Goal: Contribute content: Contribute content

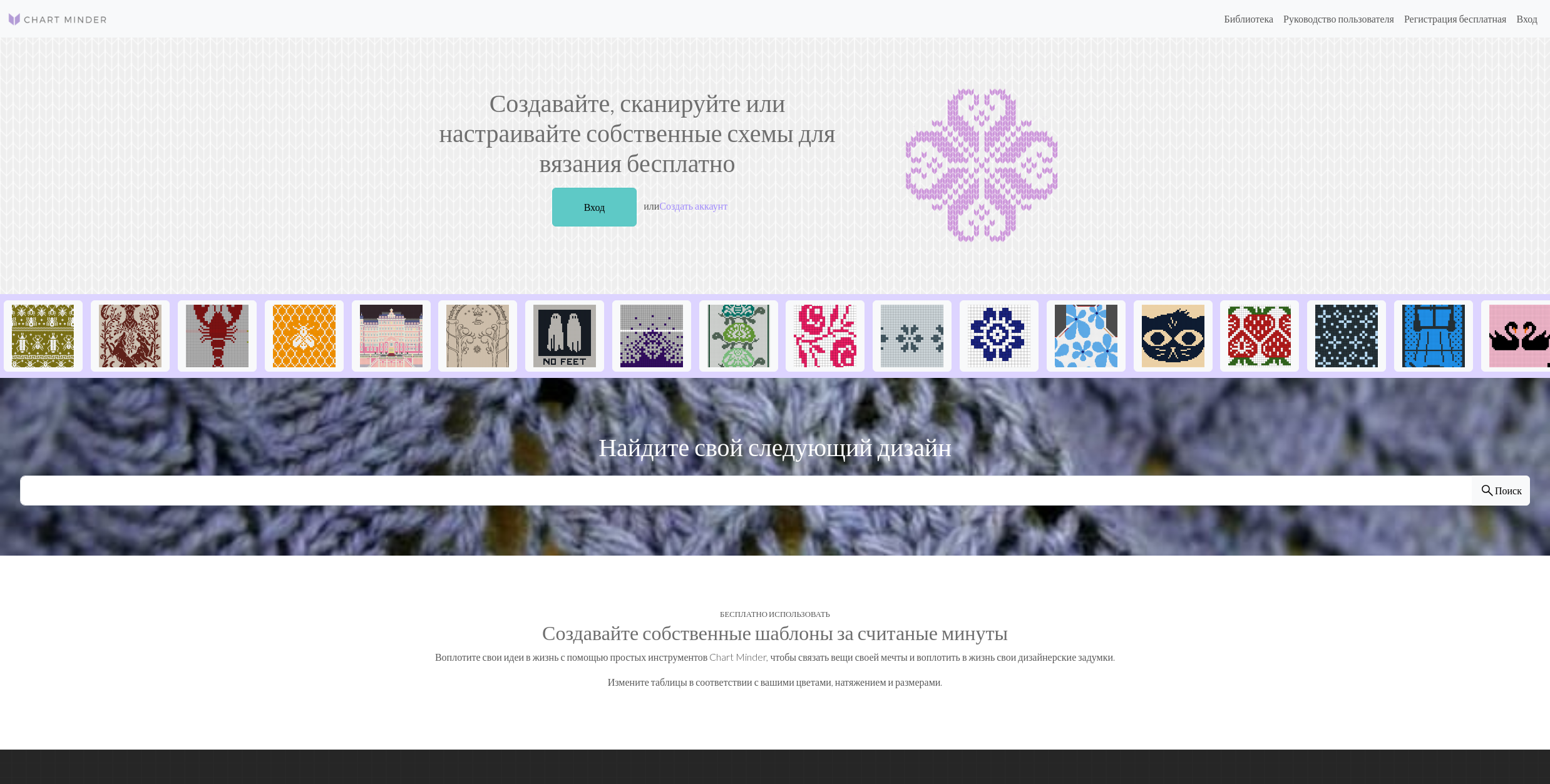
click at [587, 208] on link "Вход" at bounding box center [595, 207] width 85 height 39
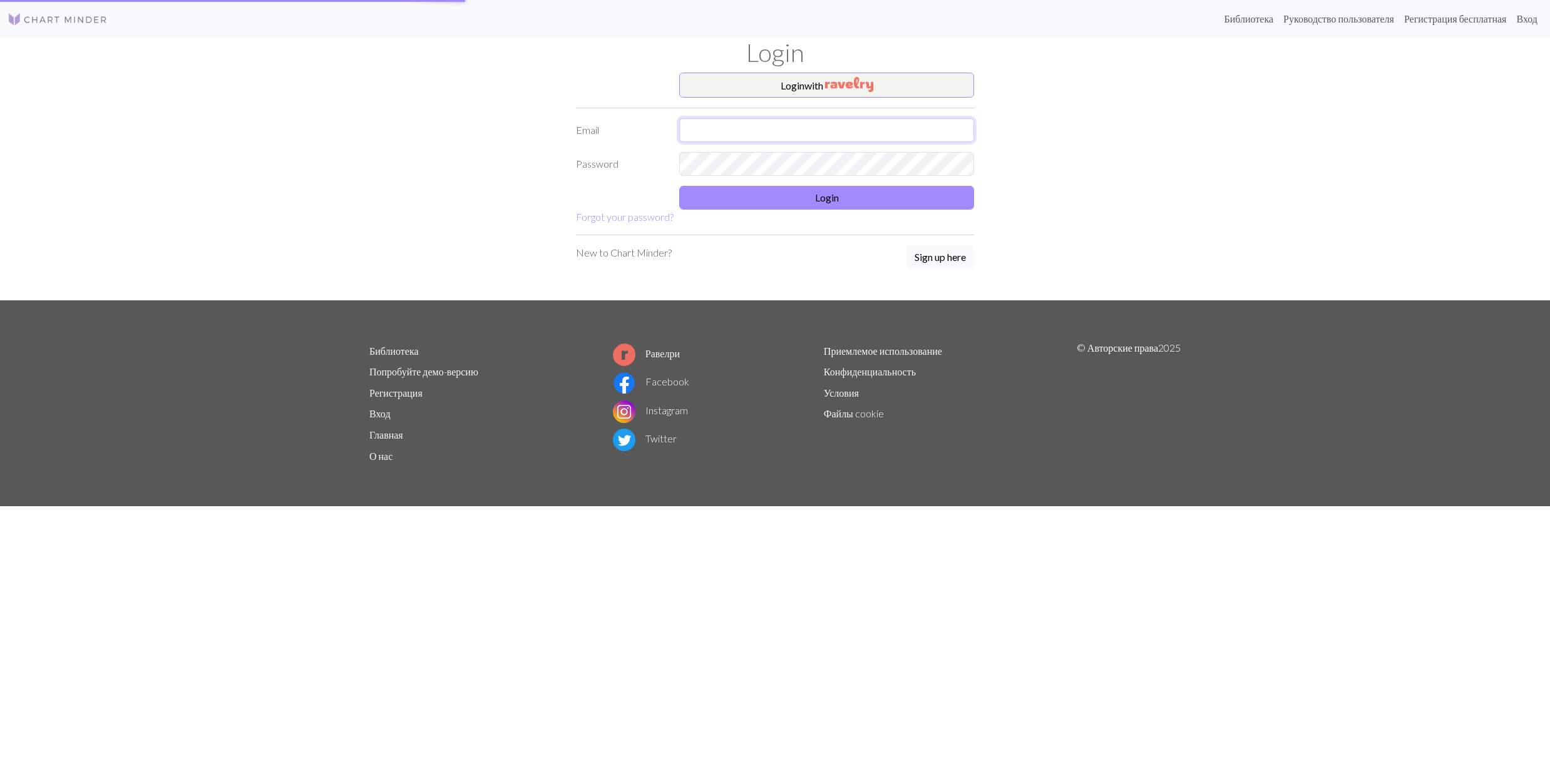
type input "galaseme@yahoo.fr"
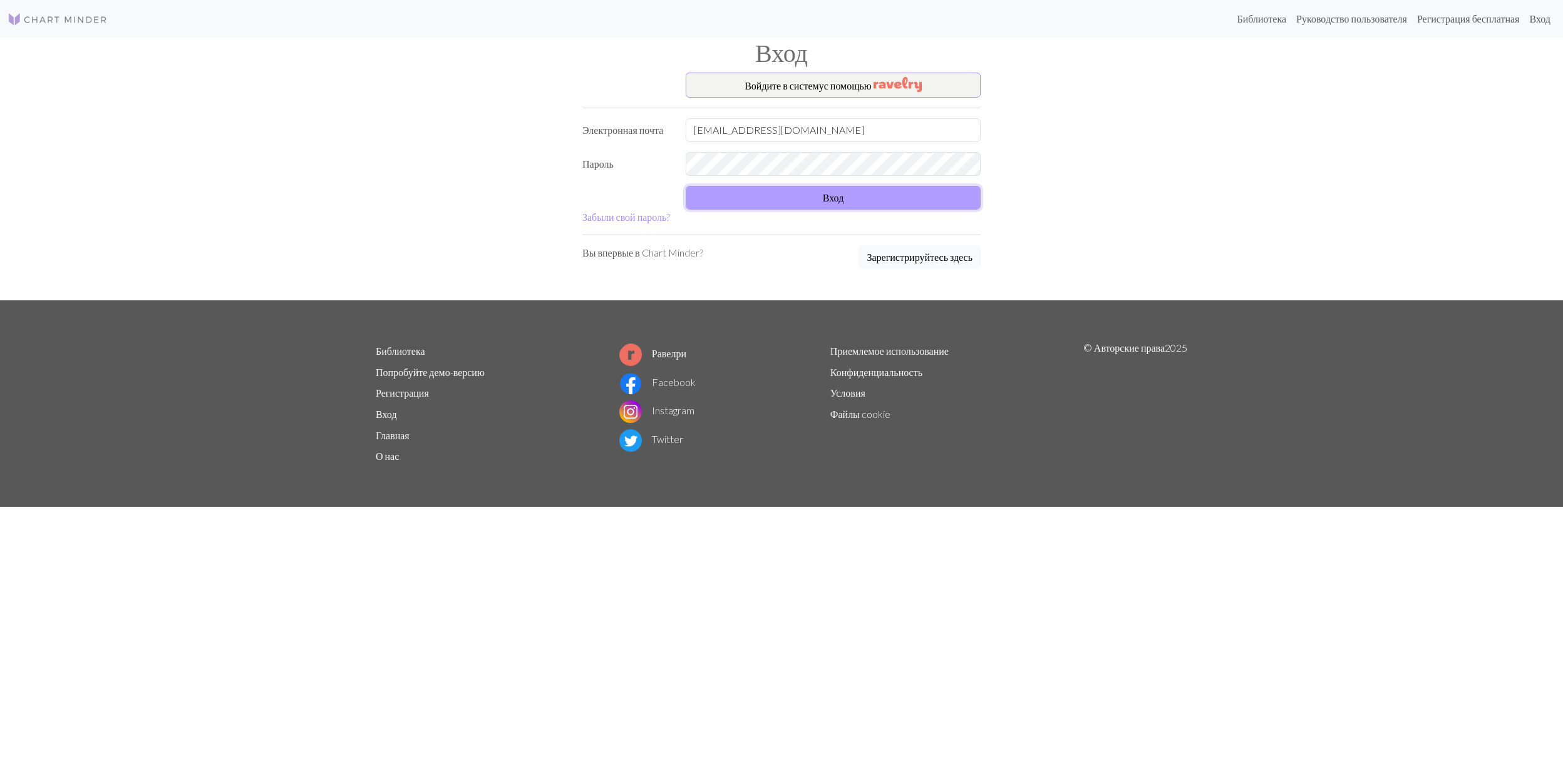
click at [794, 196] on button "Вход" at bounding box center [833, 198] width 295 height 24
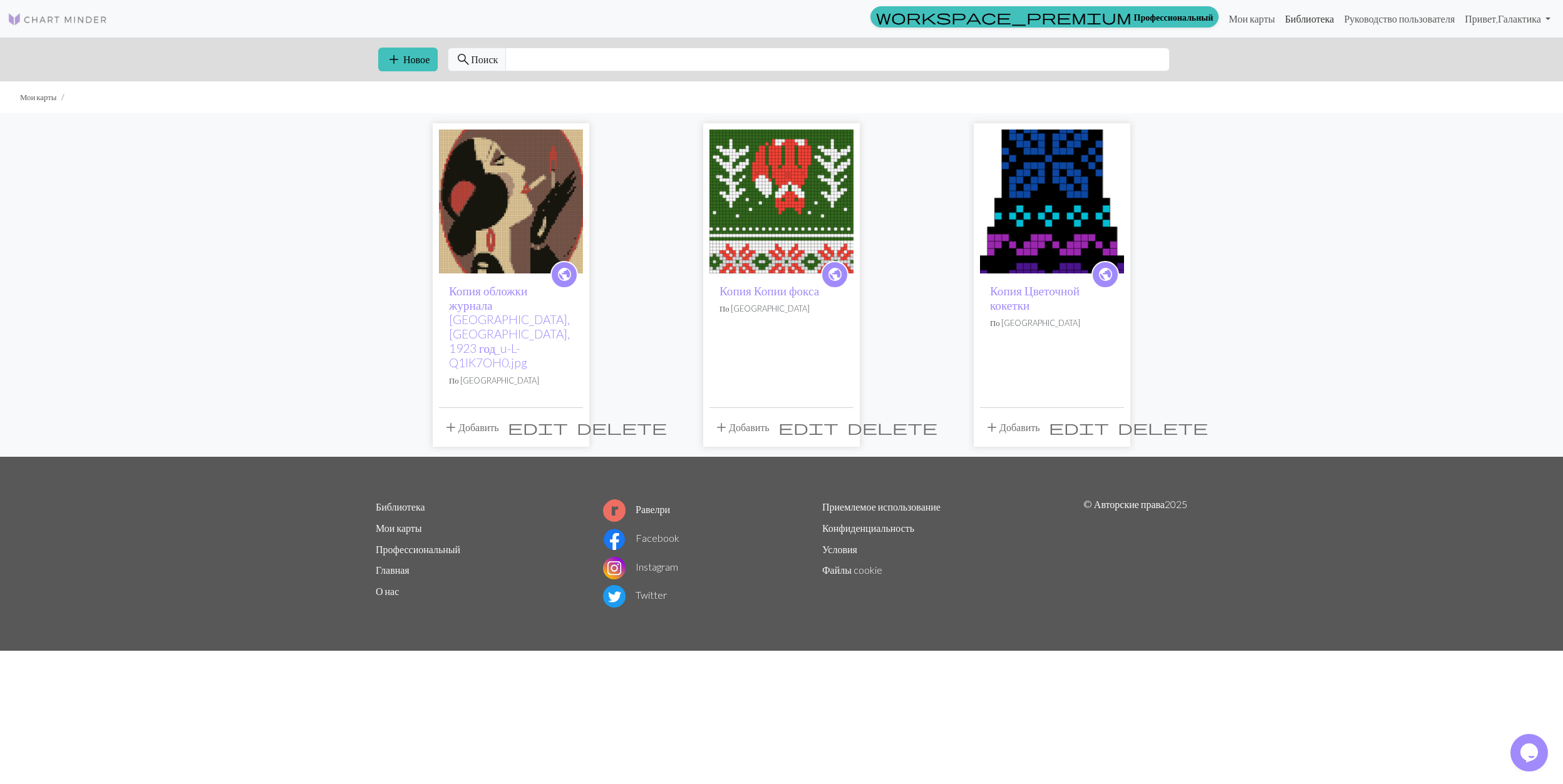
click at [1310, 20] on link "Библиотека" at bounding box center [1310, 19] width 60 height 25
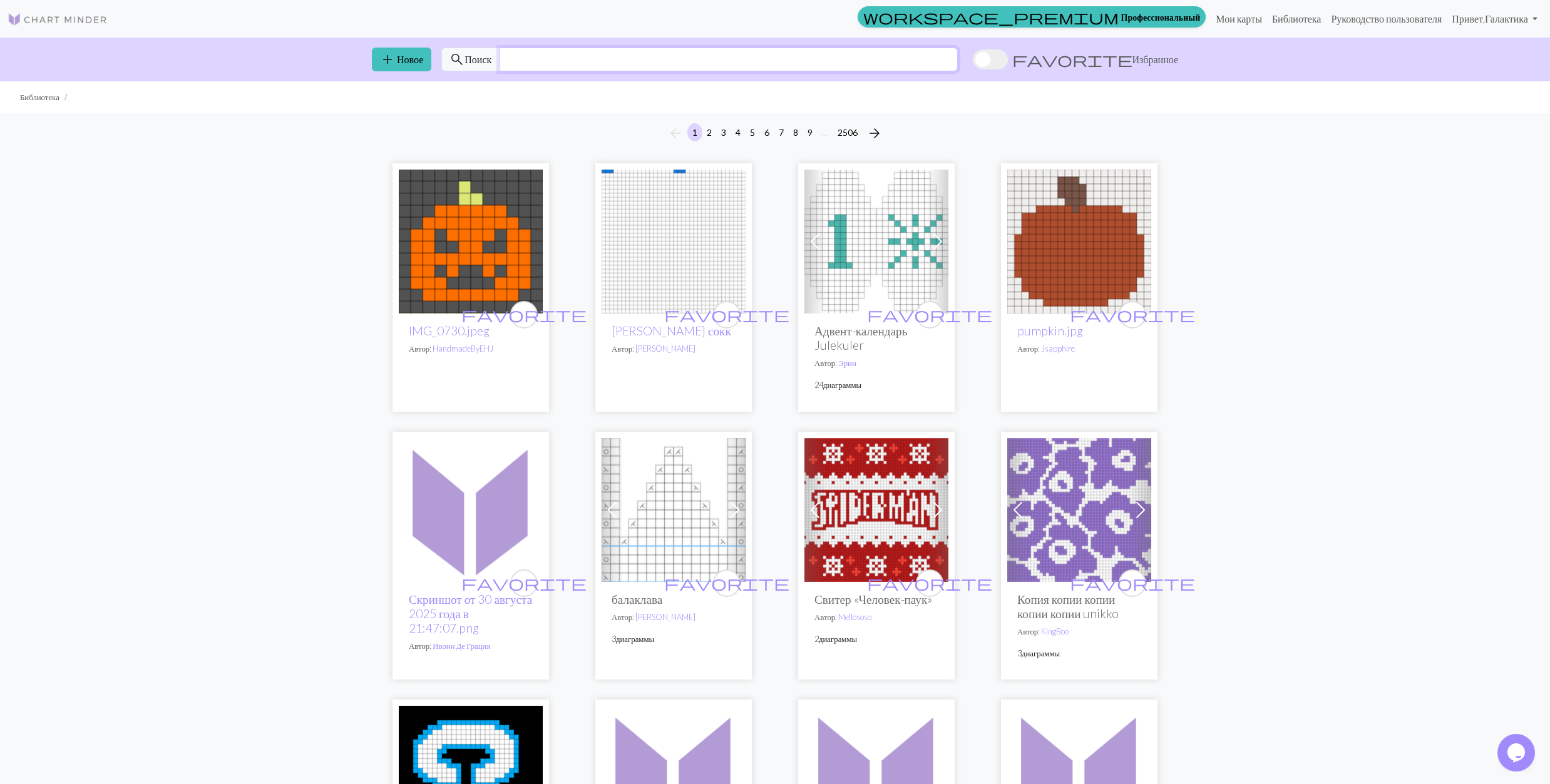
click at [621, 63] on input "text" at bounding box center [728, 60] width 458 height 24
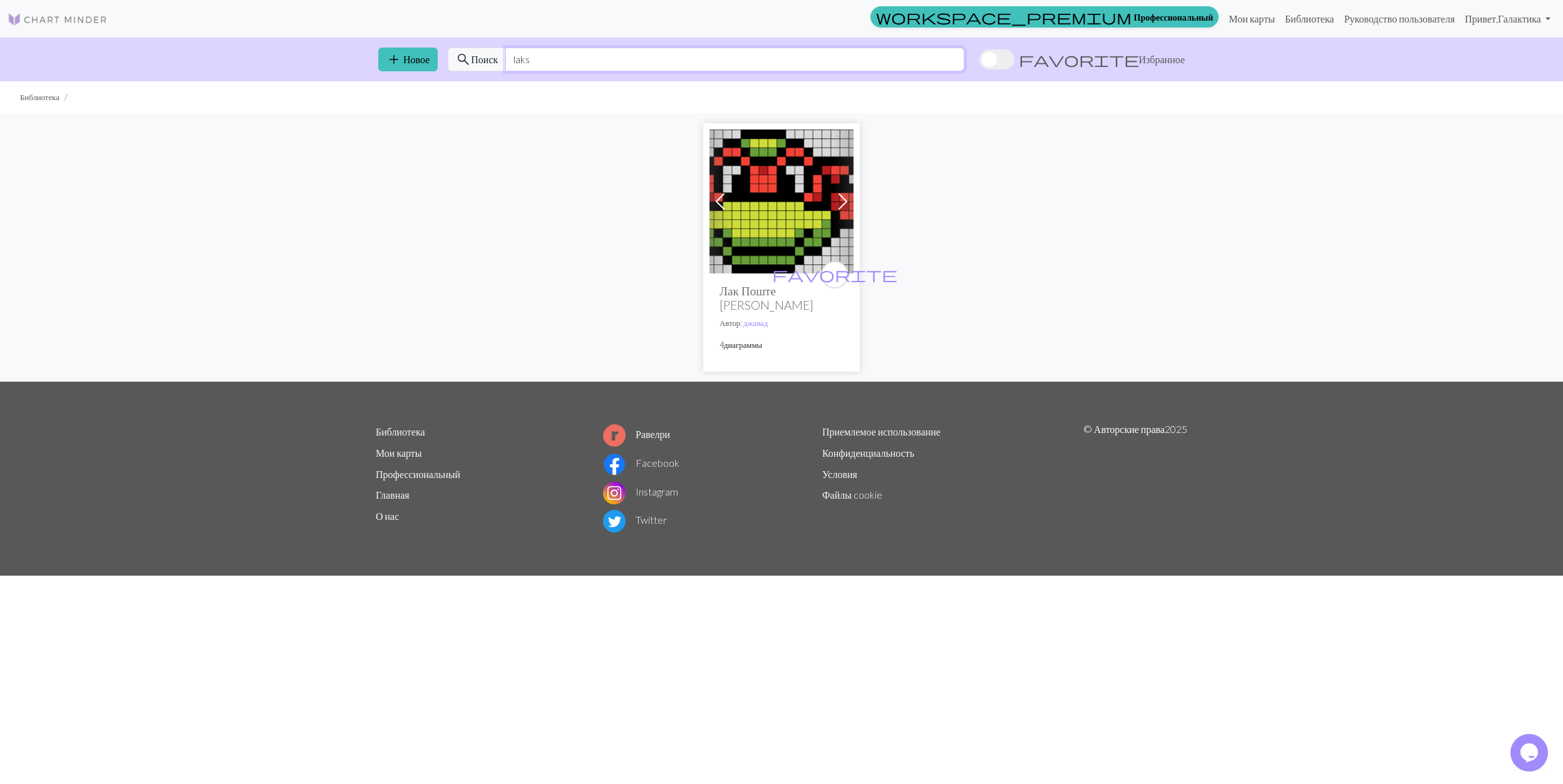
drag, startPoint x: 556, startPoint y: 64, endPoint x: 512, endPoint y: 61, distance: 44.1
click at [512, 61] on input "laks" at bounding box center [734, 60] width 459 height 24
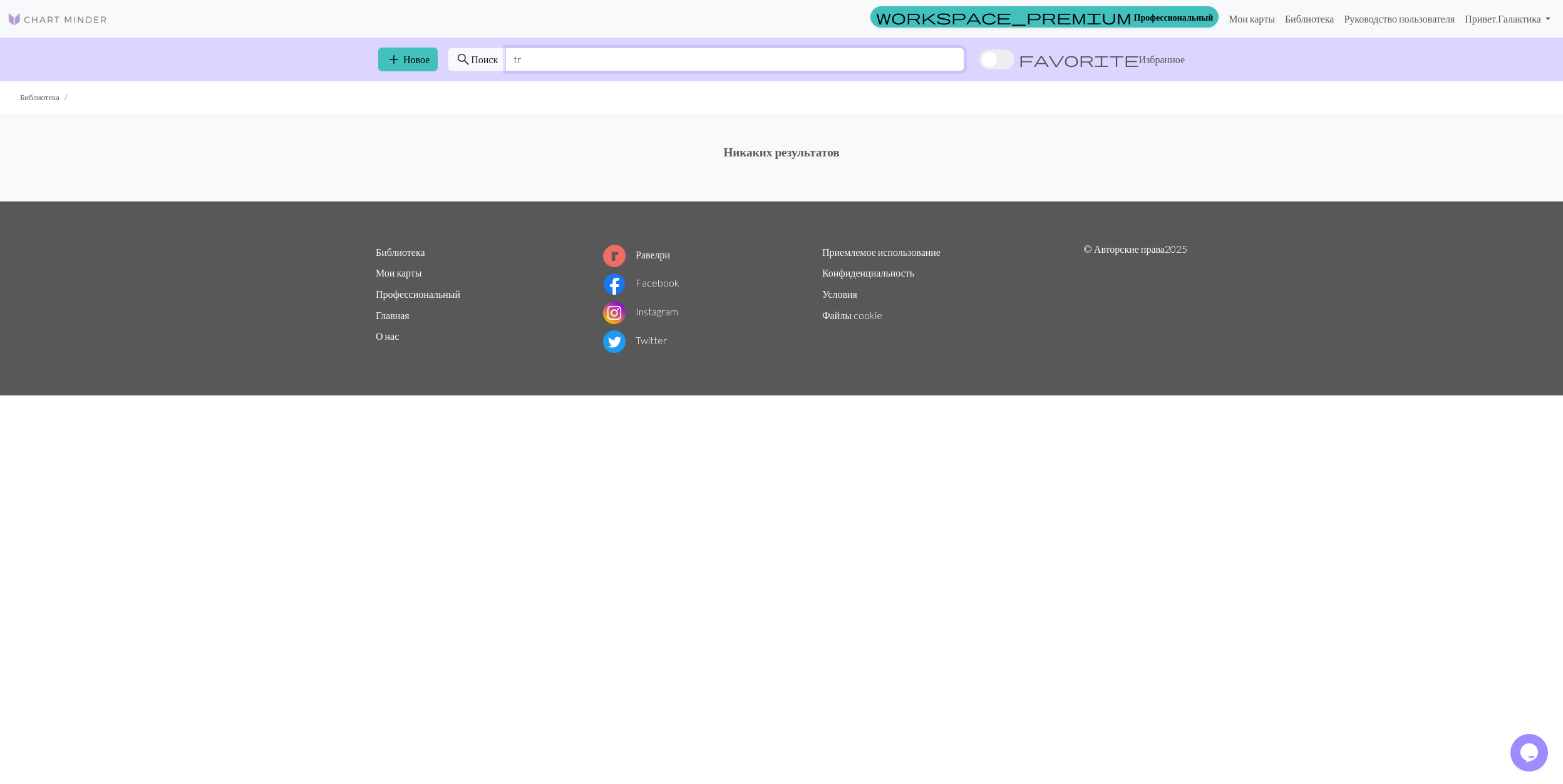
type input "t"
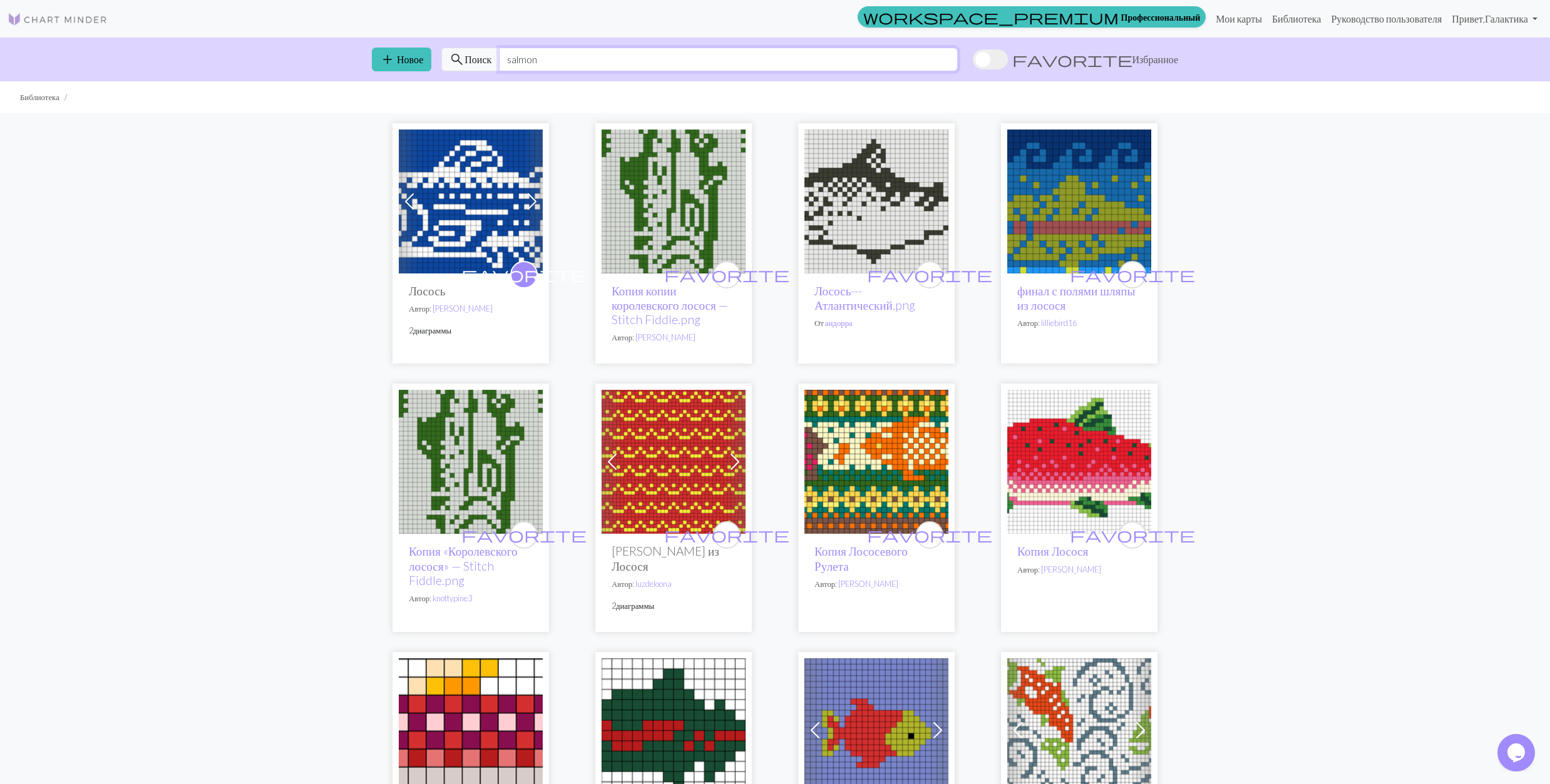
type input "salmon"
click at [1051, 231] on img at bounding box center [1079, 201] width 144 height 144
click at [884, 457] on img at bounding box center [876, 461] width 144 height 144
click at [874, 463] on img at bounding box center [876, 461] width 144 height 144
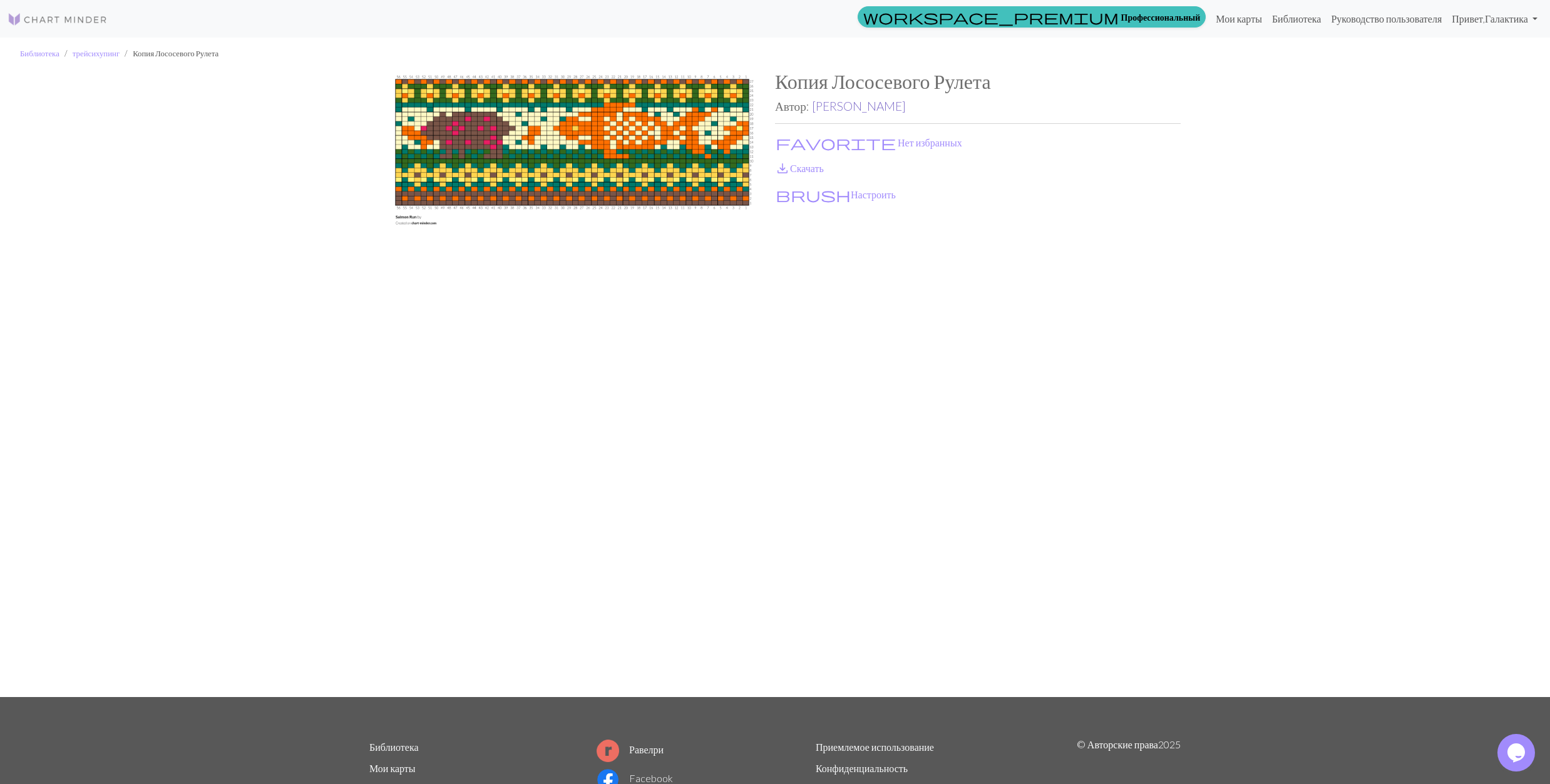
click at [844, 100] on link "Трейси Хупинг" at bounding box center [859, 106] width 94 height 14
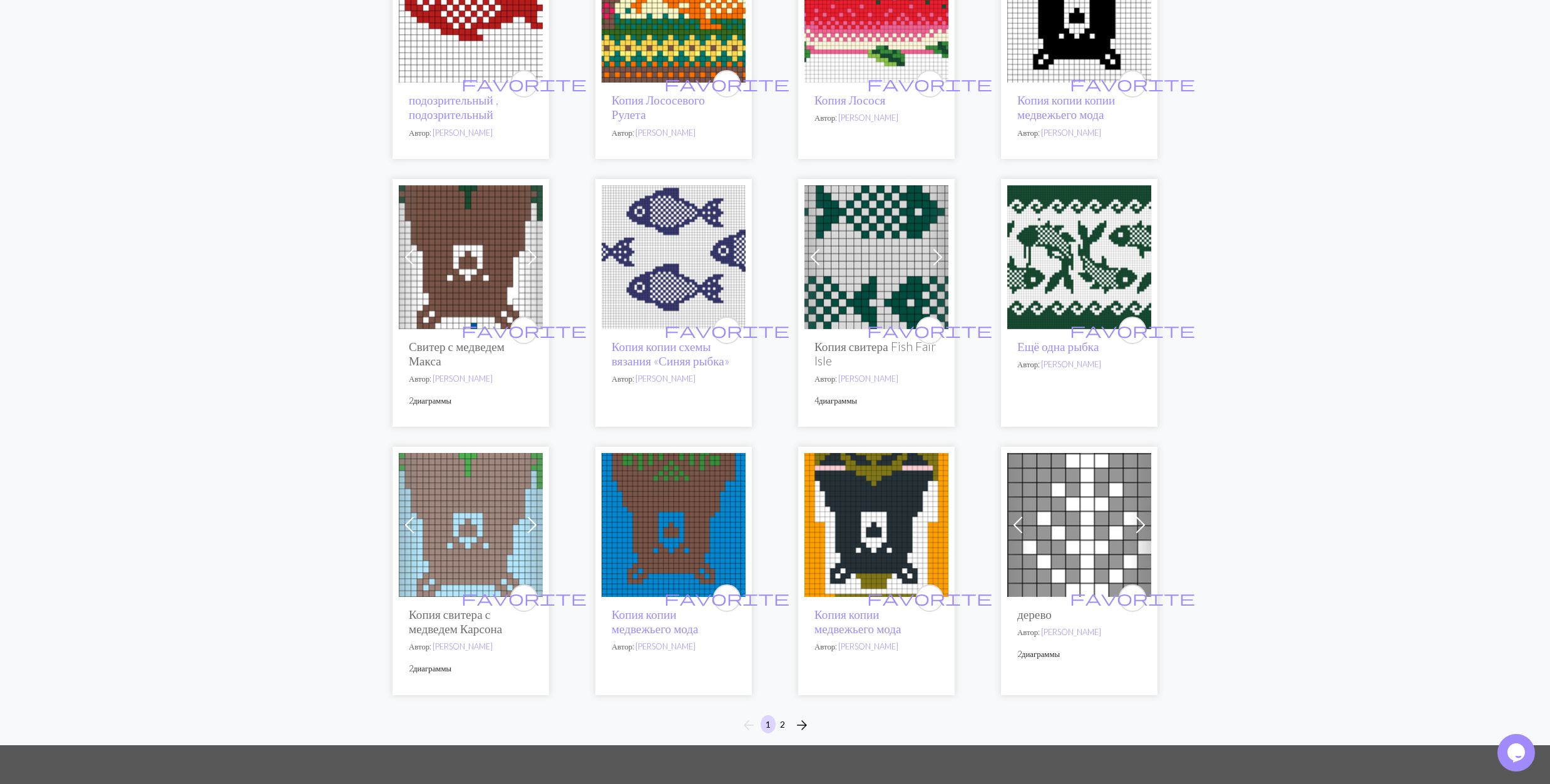
scroll to position [584, 0]
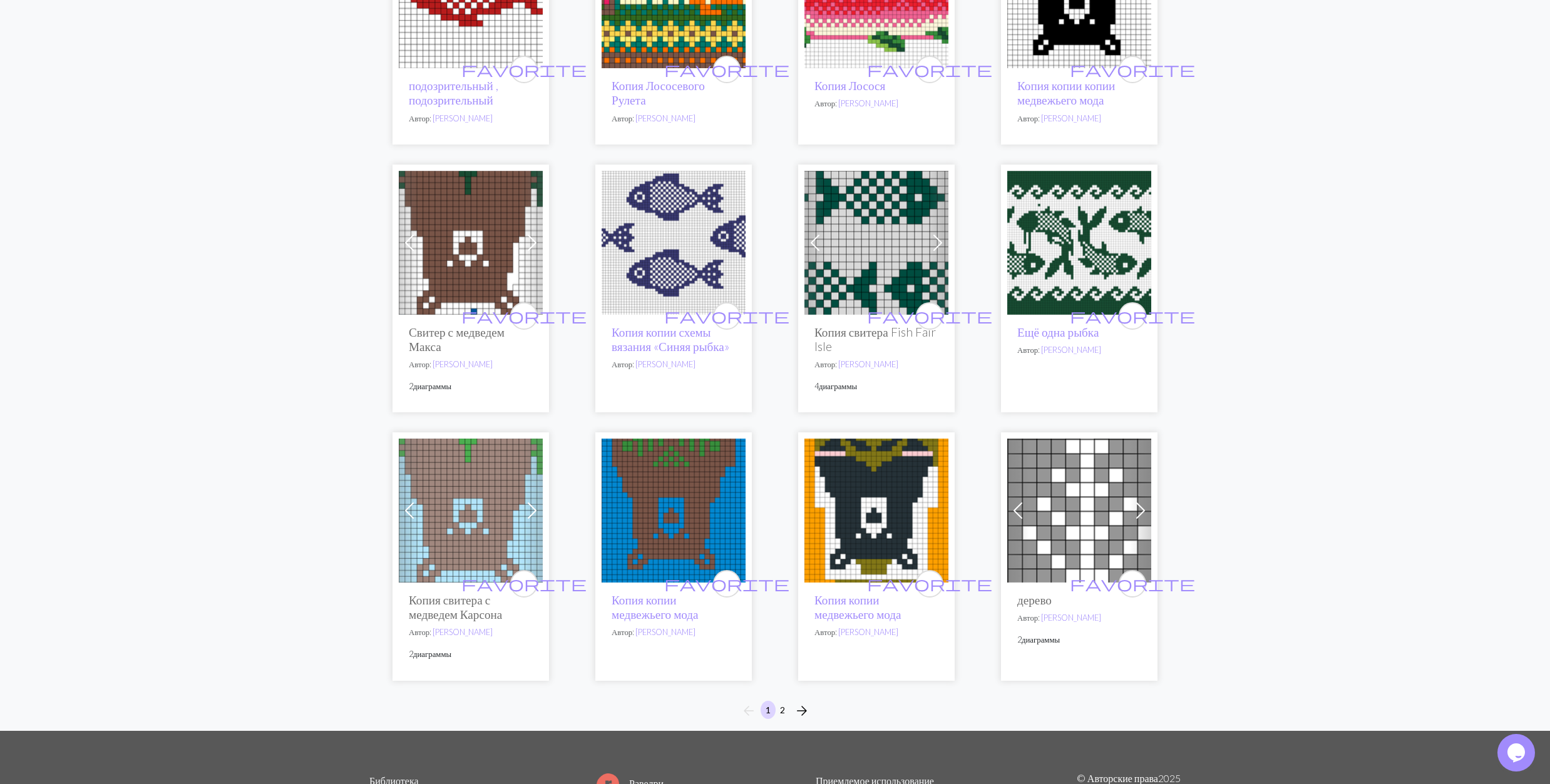
click at [857, 254] on img at bounding box center [876, 242] width 144 height 144
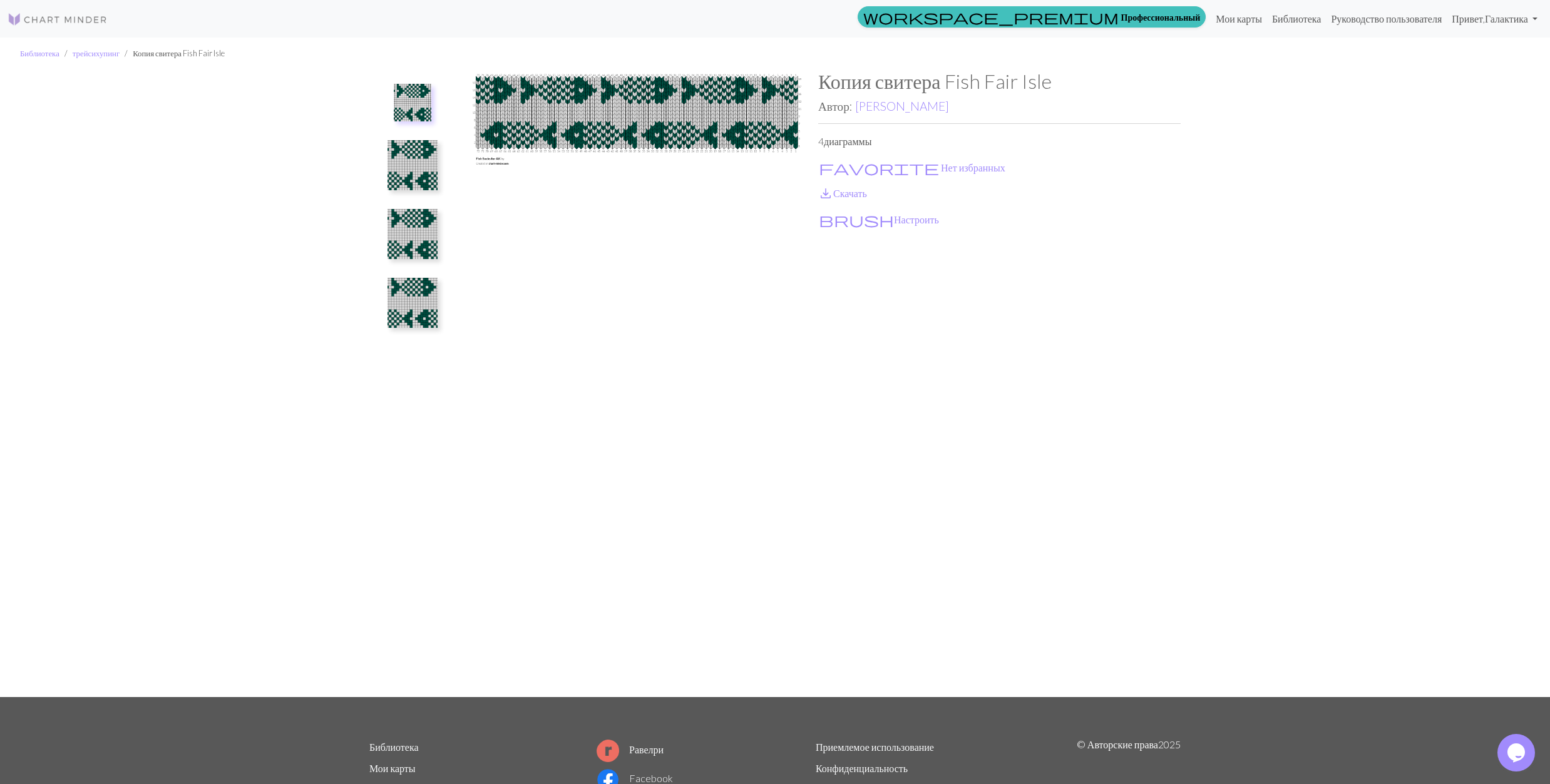
click at [416, 170] on img at bounding box center [411, 165] width 50 height 50
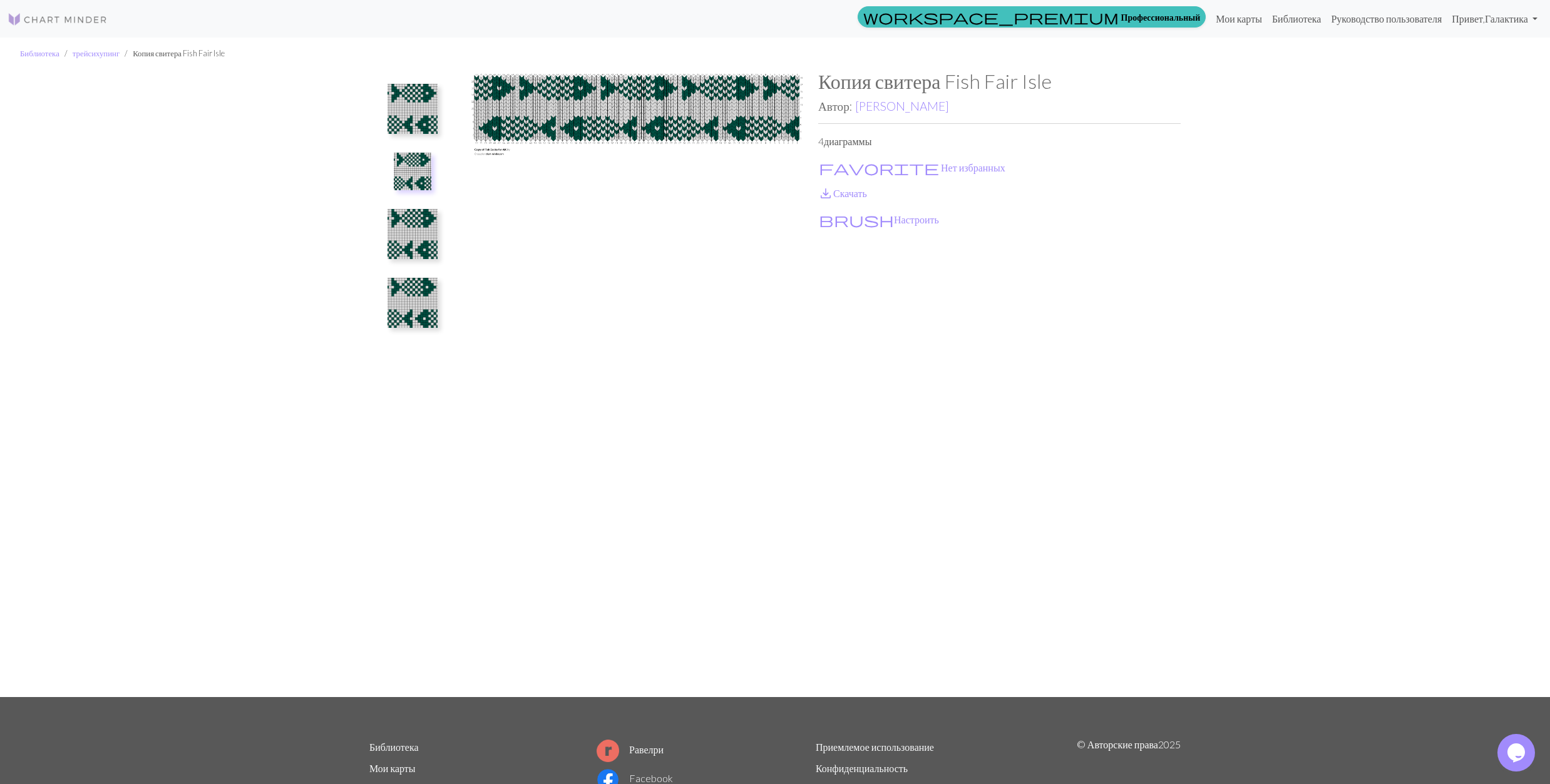
click at [411, 233] on img at bounding box center [411, 233] width 50 height 50
click at [411, 307] on img at bounding box center [411, 302] width 50 height 50
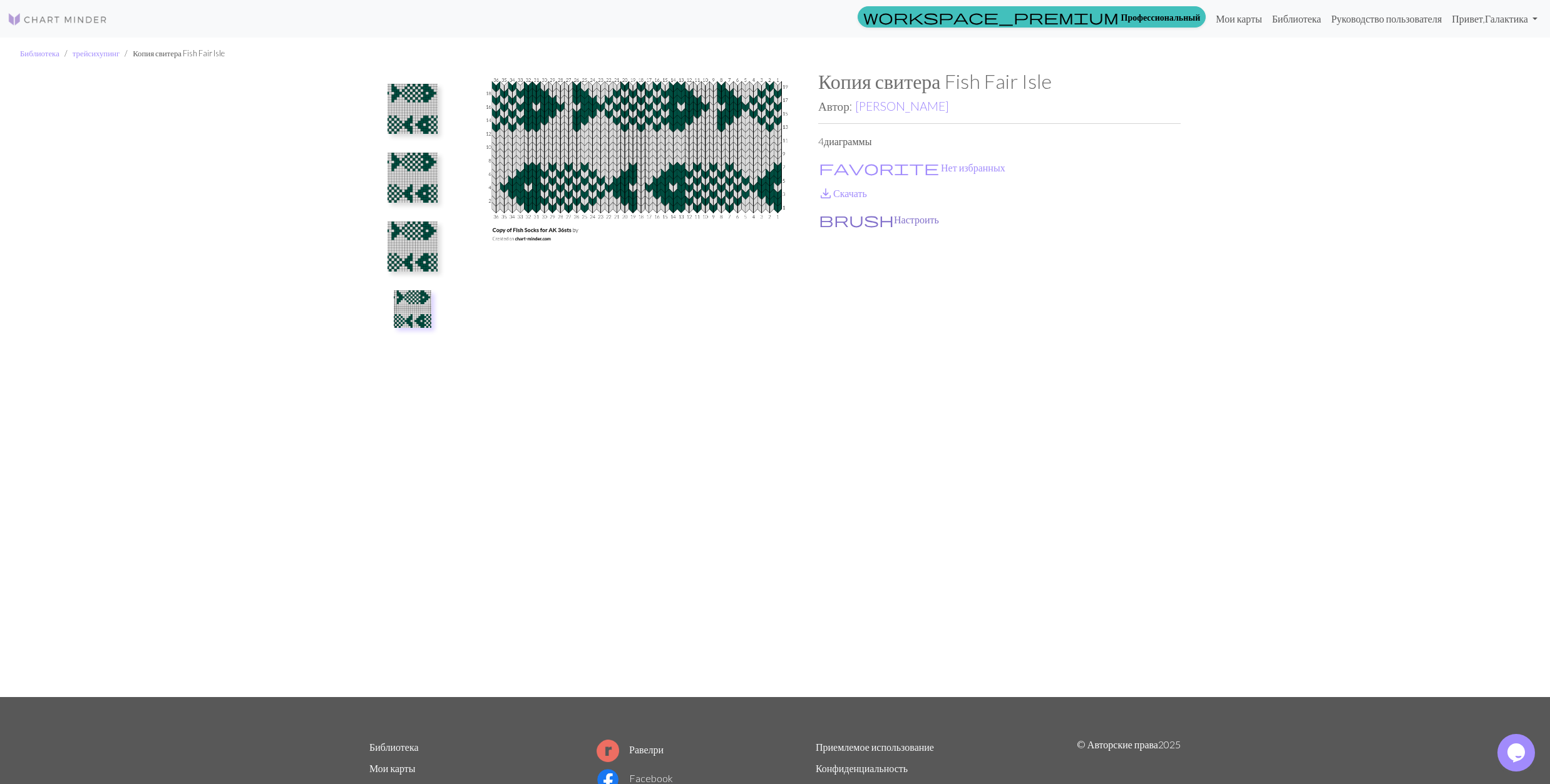
click at [855, 218] on button "brush Настроить" at bounding box center [879, 220] width 121 height 16
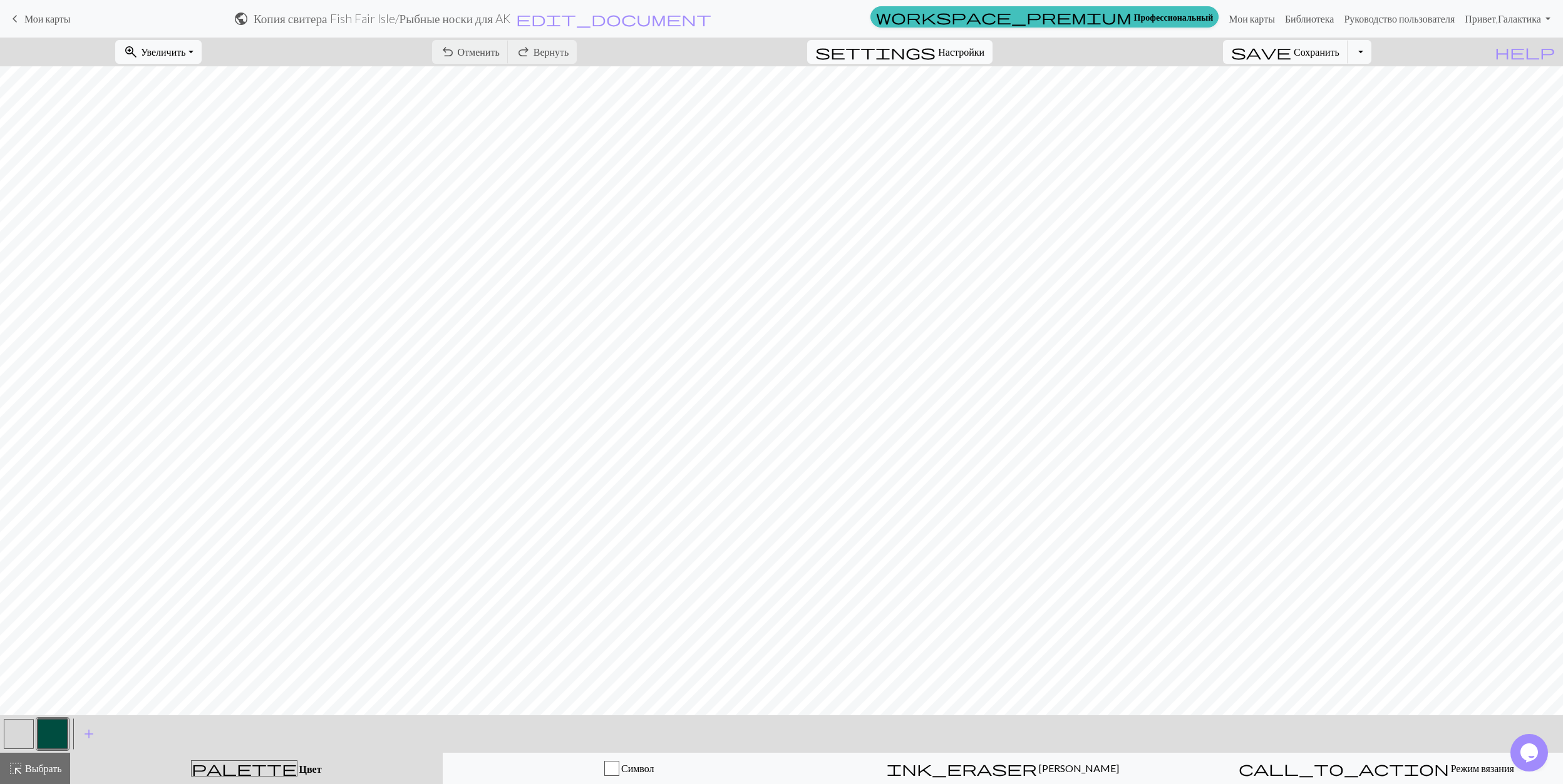
click at [984, 55] on span "Настройки" at bounding box center [961, 52] width 46 height 15
select select "lightfingering"
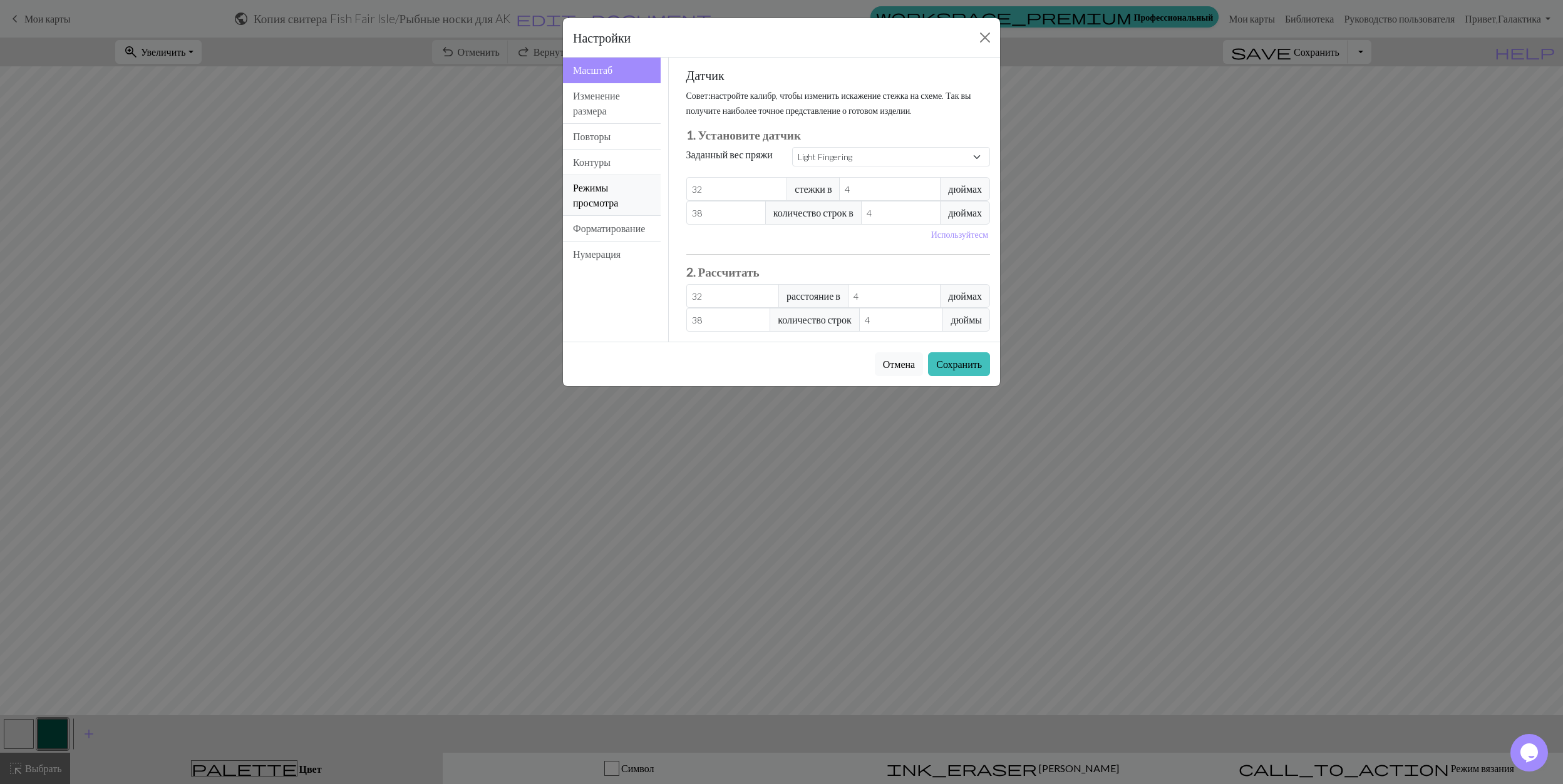
click at [597, 204] on button "Режимы просмотра" at bounding box center [611, 195] width 98 height 41
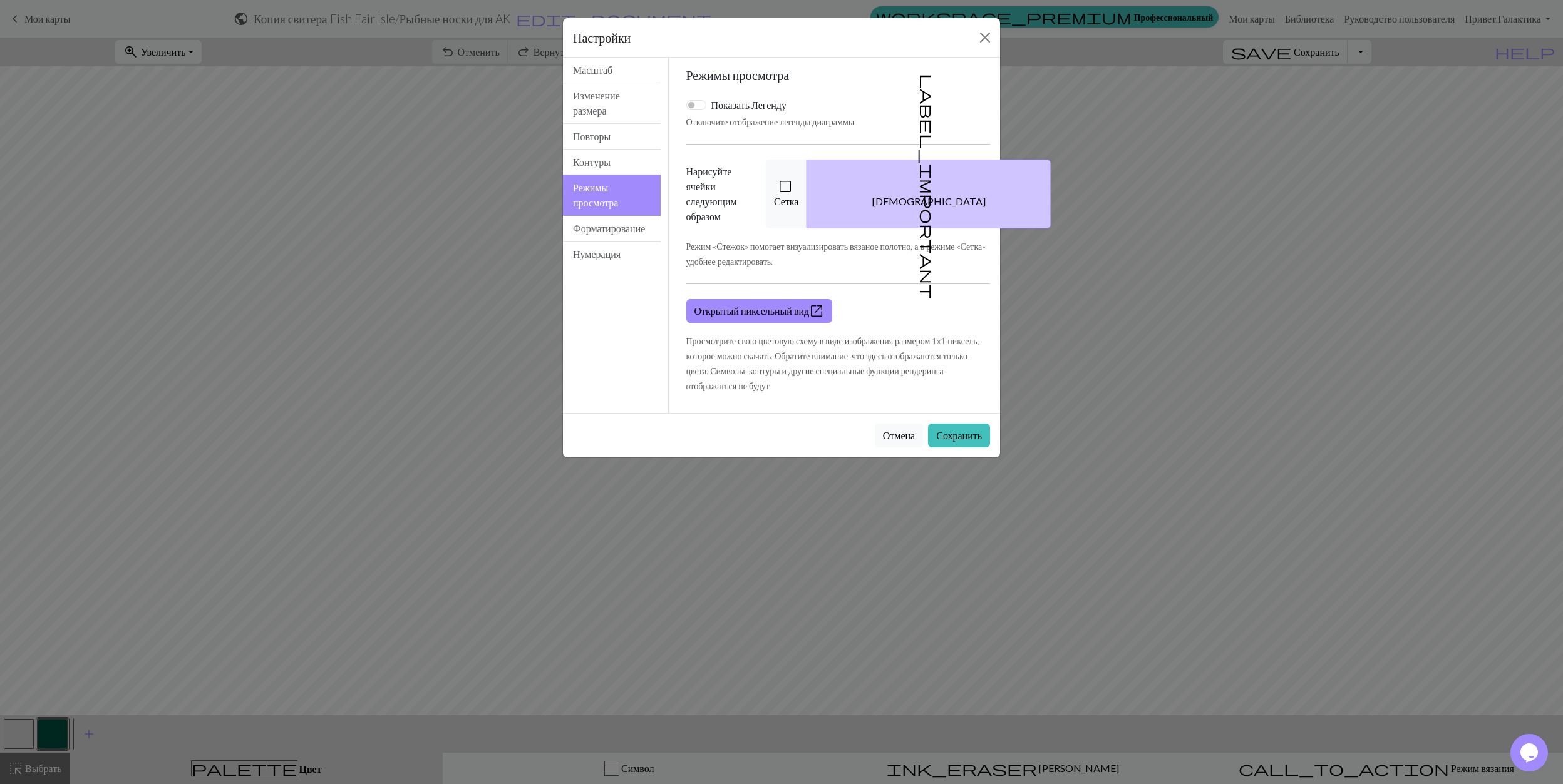
click at [937, 202] on button "label_important Швы" at bounding box center [929, 194] width 244 height 69
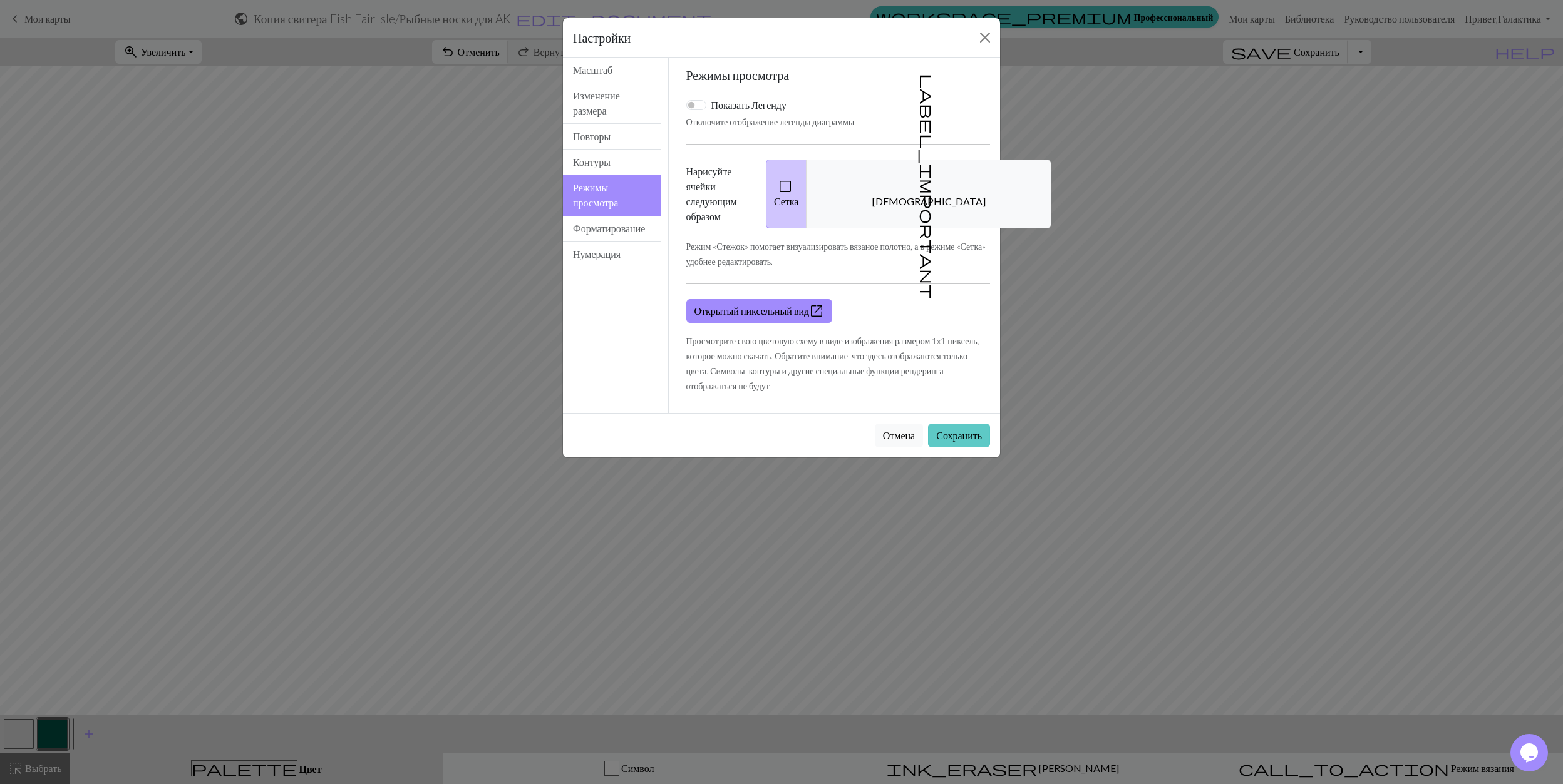
click at [944, 430] on button "Сохранить" at bounding box center [959, 436] width 62 height 24
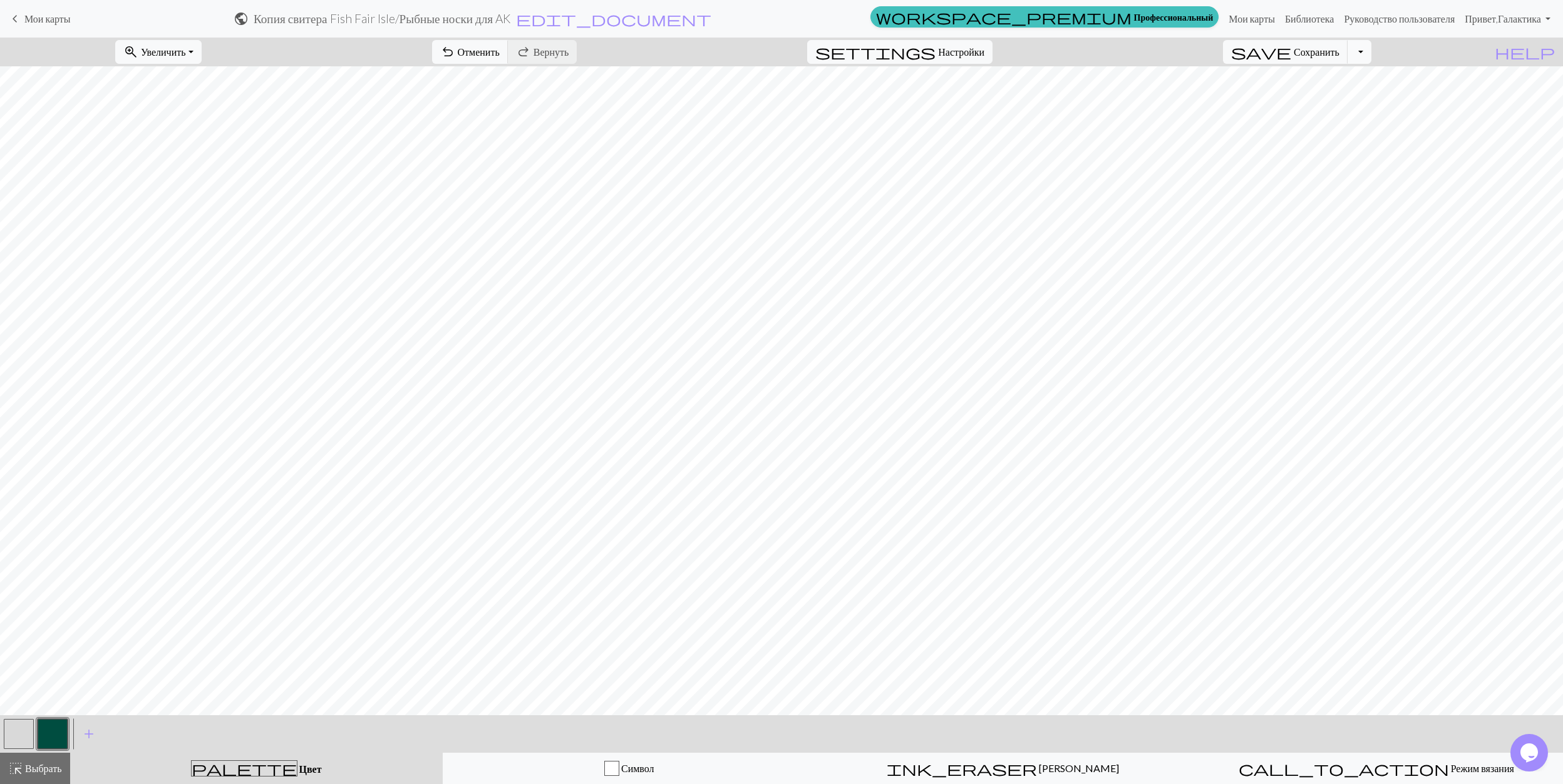
click at [1371, 52] on button "Переключить раскрывающийся список" at bounding box center [1359, 52] width 24 height 24
click at [1330, 100] on button "save_alt Скачать" at bounding box center [1255, 100] width 231 height 20
click at [754, 35] on button "Скачать" at bounding box center [750, 41] width 50 height 24
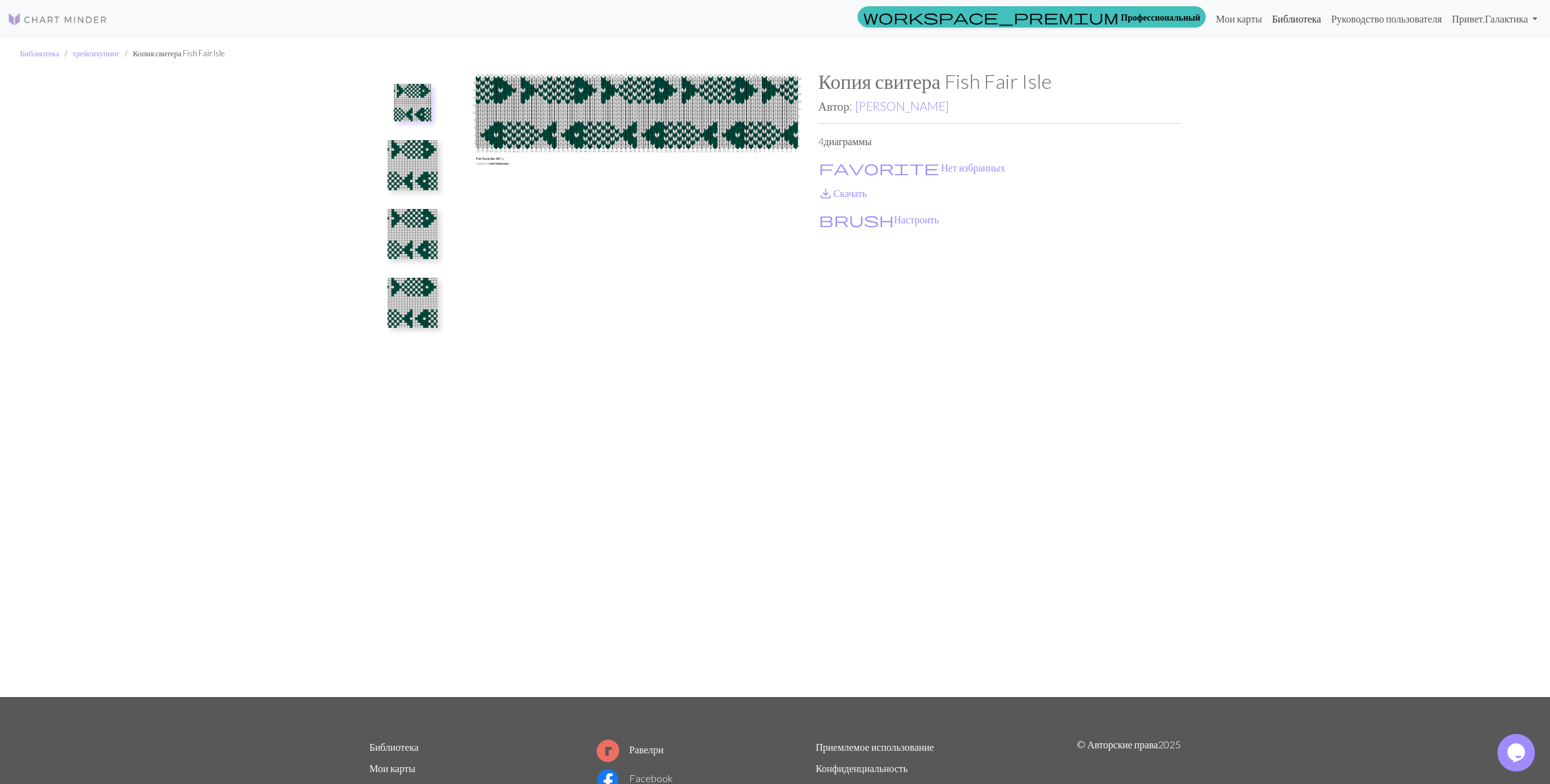
click at [1267, 14] on link "Библиотека" at bounding box center [1297, 19] width 60 height 25
click at [1225, 15] on link "Мои карты" at bounding box center [1239, 19] width 56 height 25
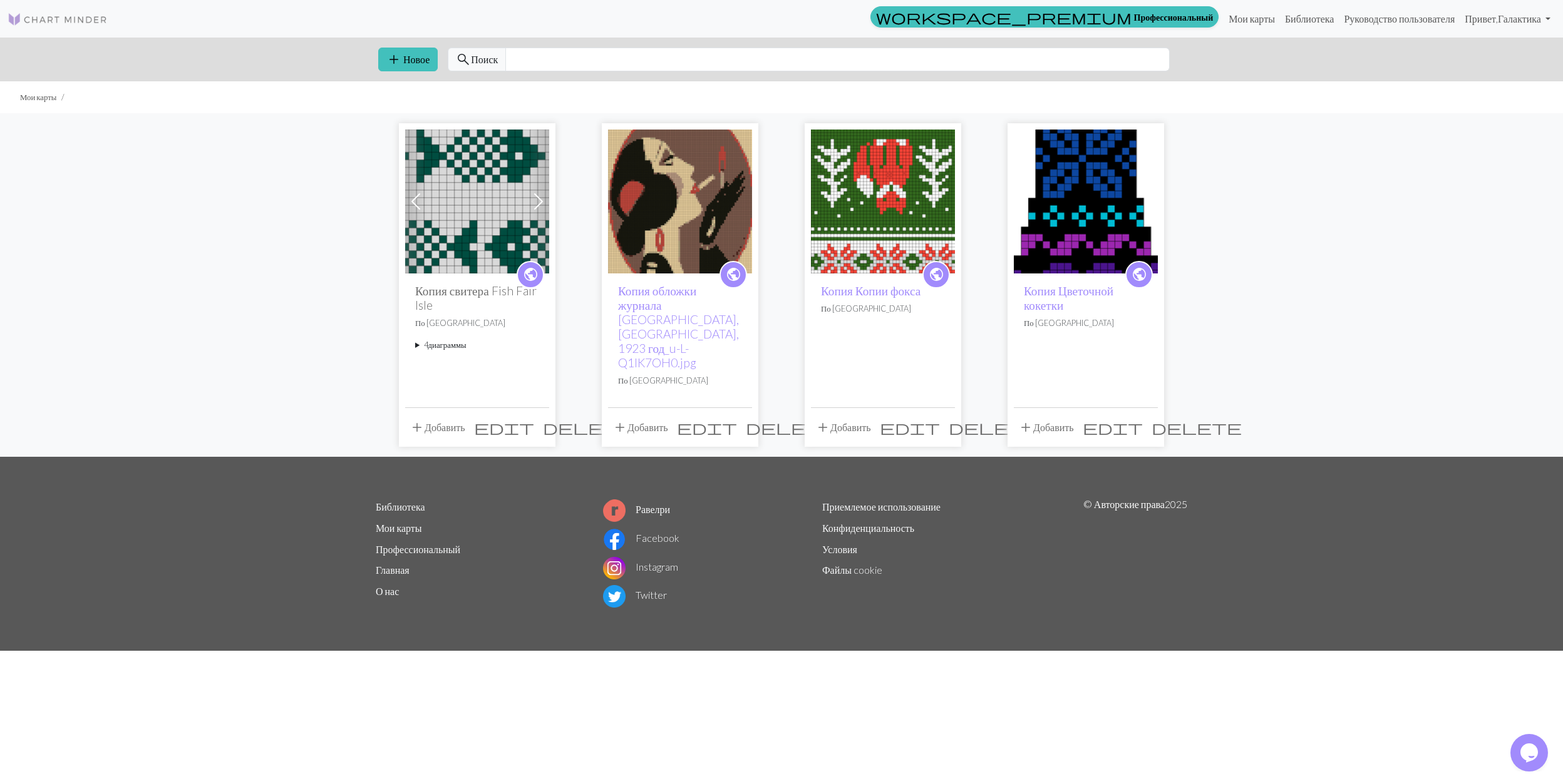
click at [543, 419] on span "delete" at bounding box center [588, 427] width 90 height 17
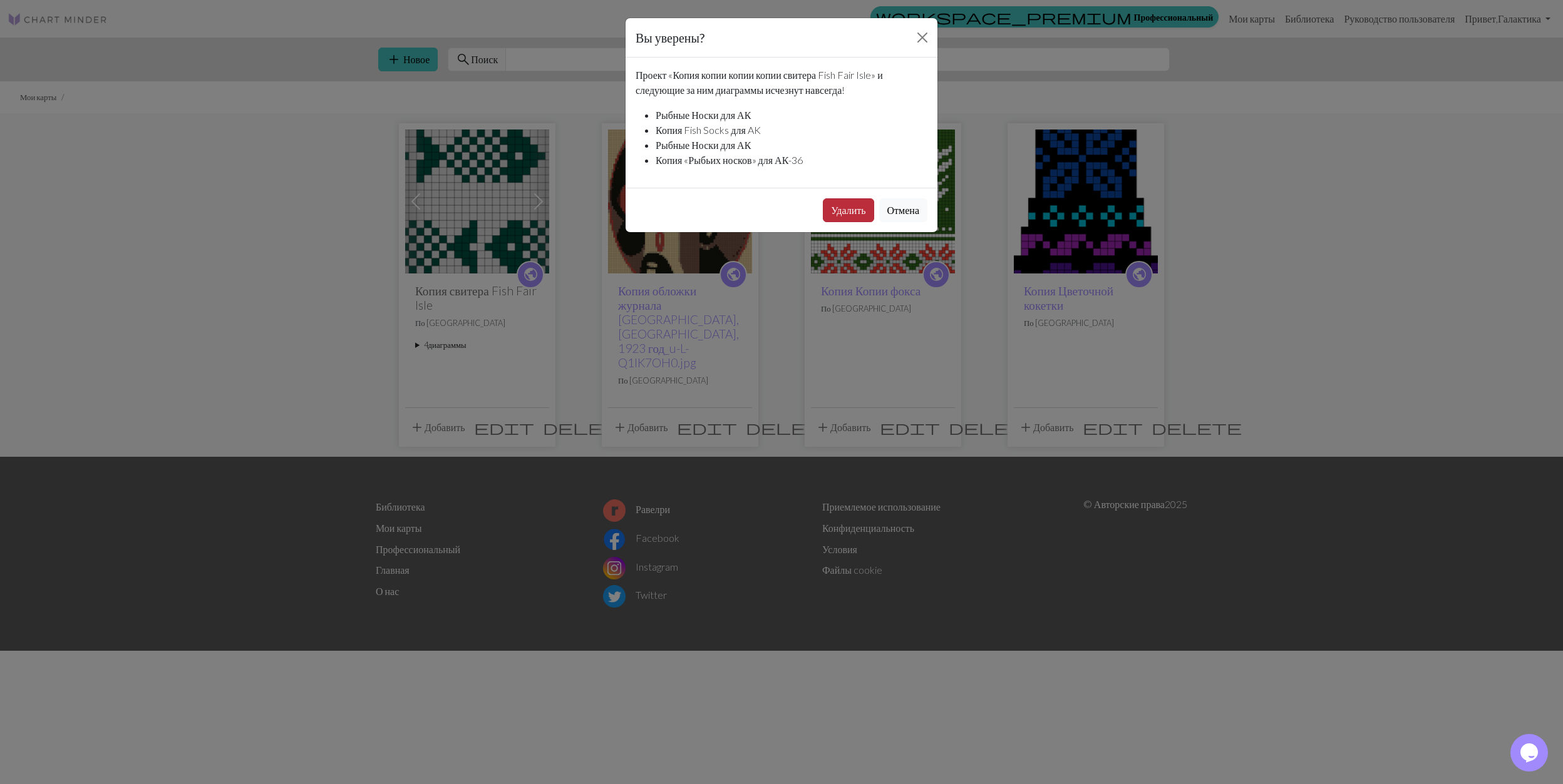
click at [831, 211] on button "Удалить" at bounding box center [848, 210] width 51 height 24
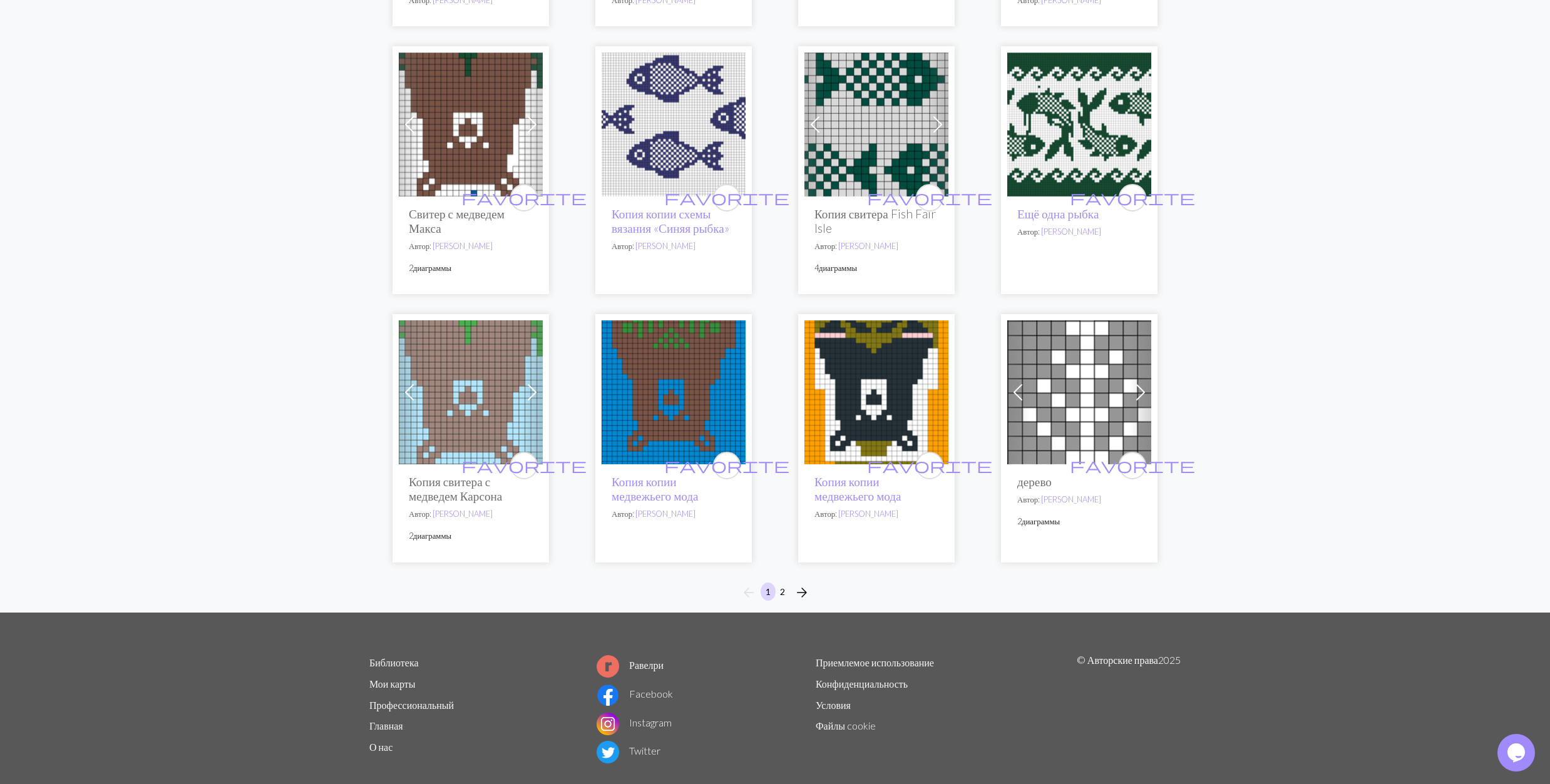
scroll to position [733, 0]
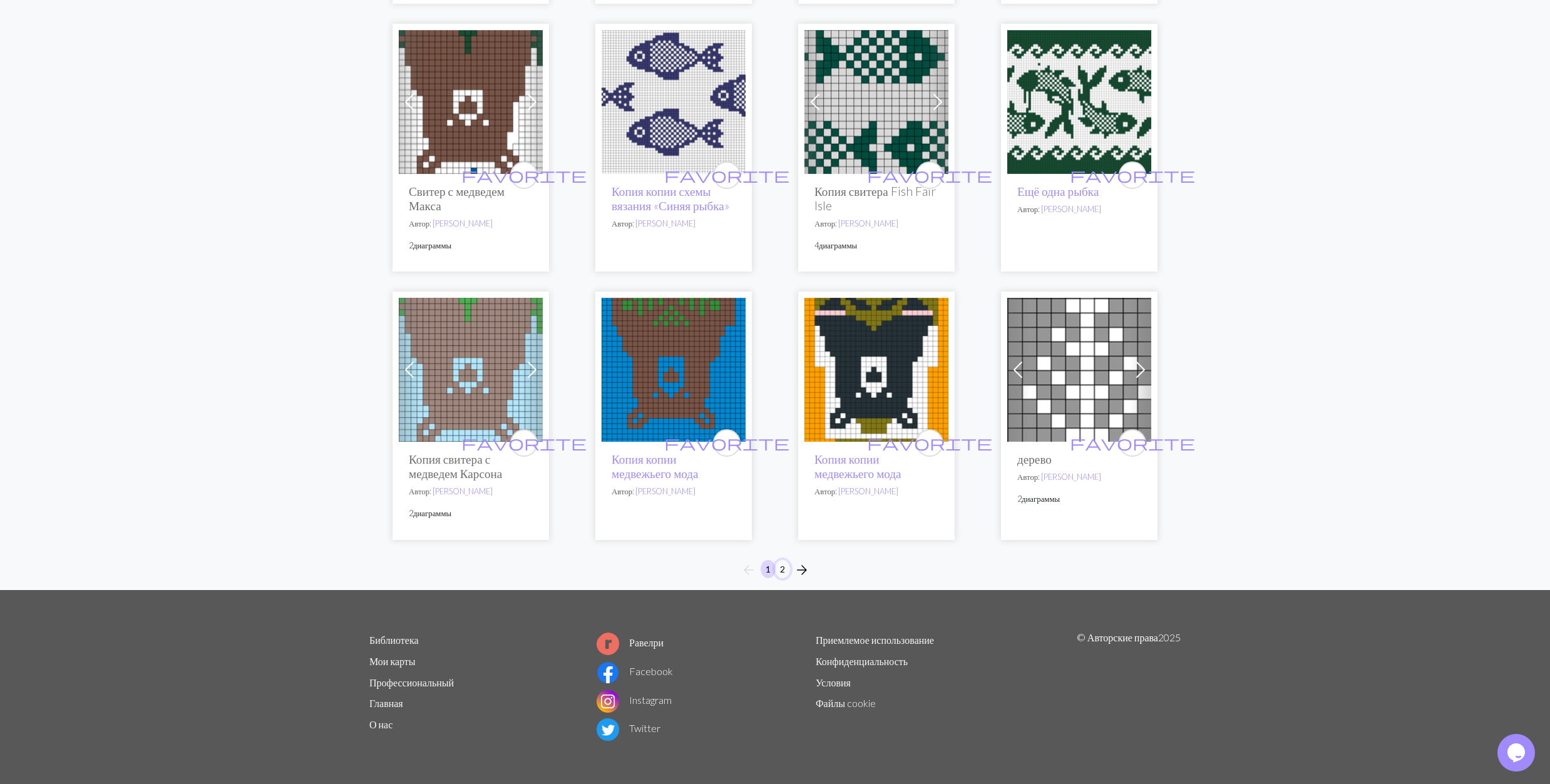
click at [780, 576] on button "2" at bounding box center [782, 570] width 15 height 18
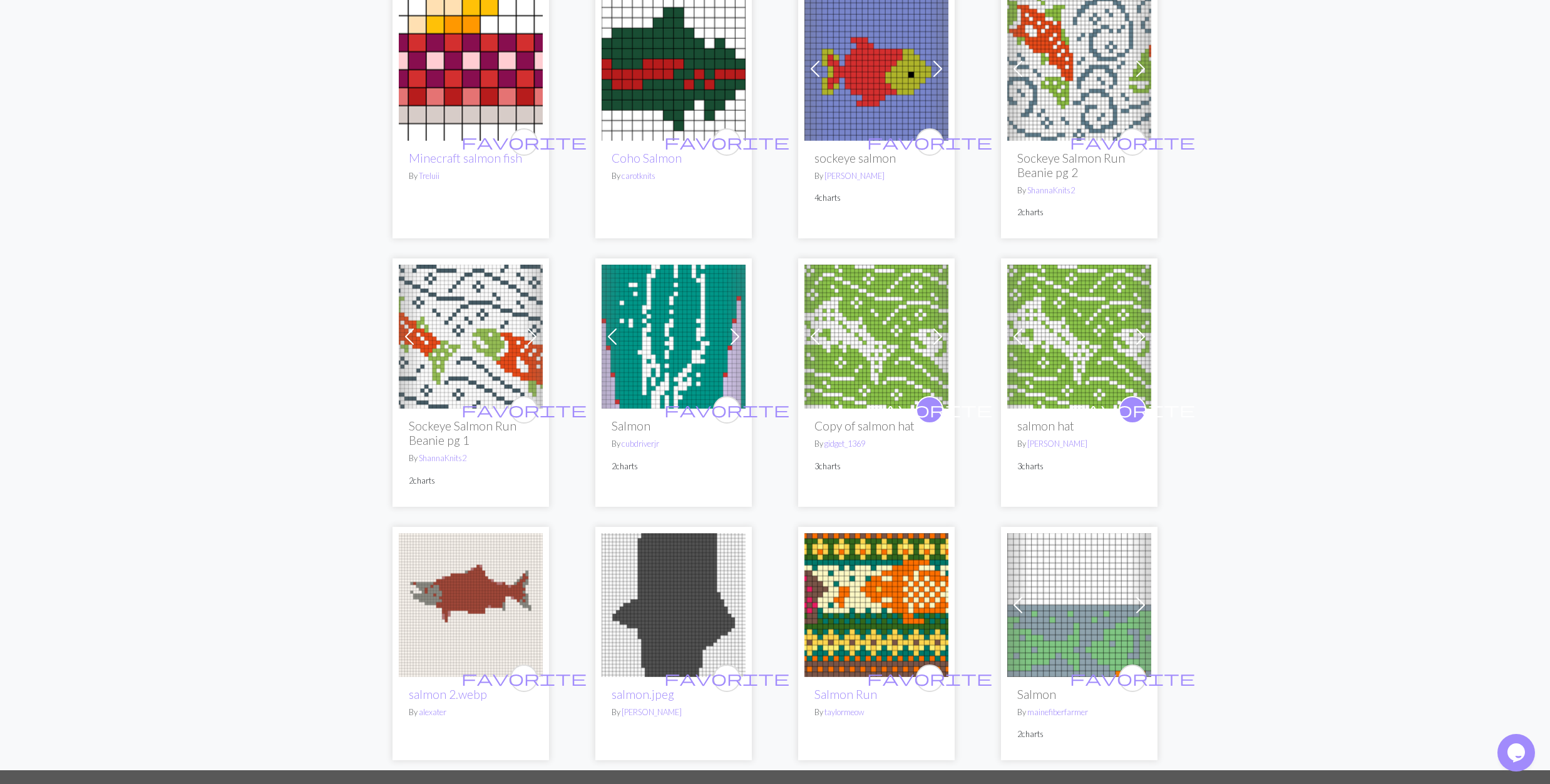
scroll to position [827, 0]
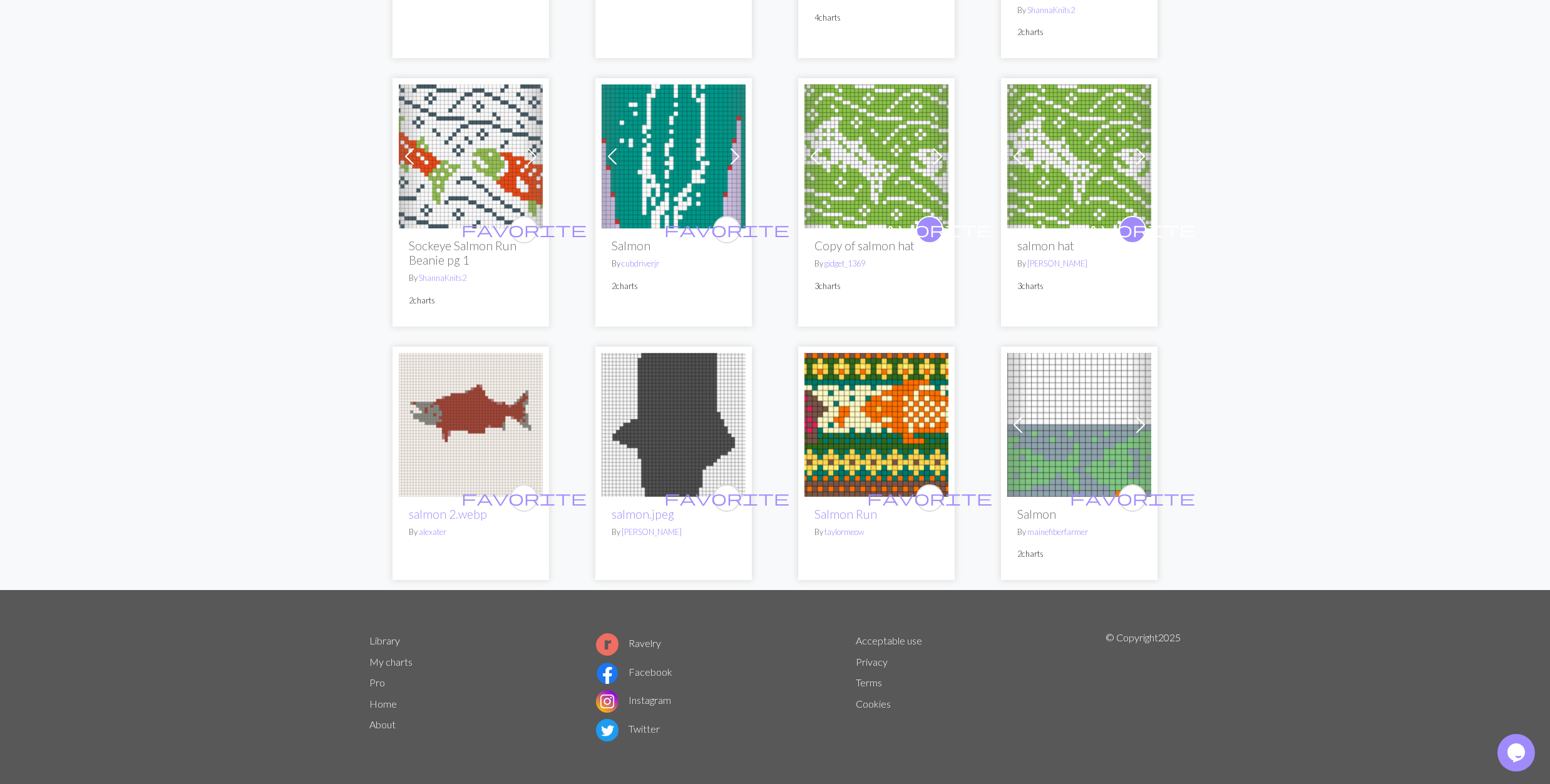
click at [1053, 442] on img at bounding box center [1079, 424] width 144 height 144
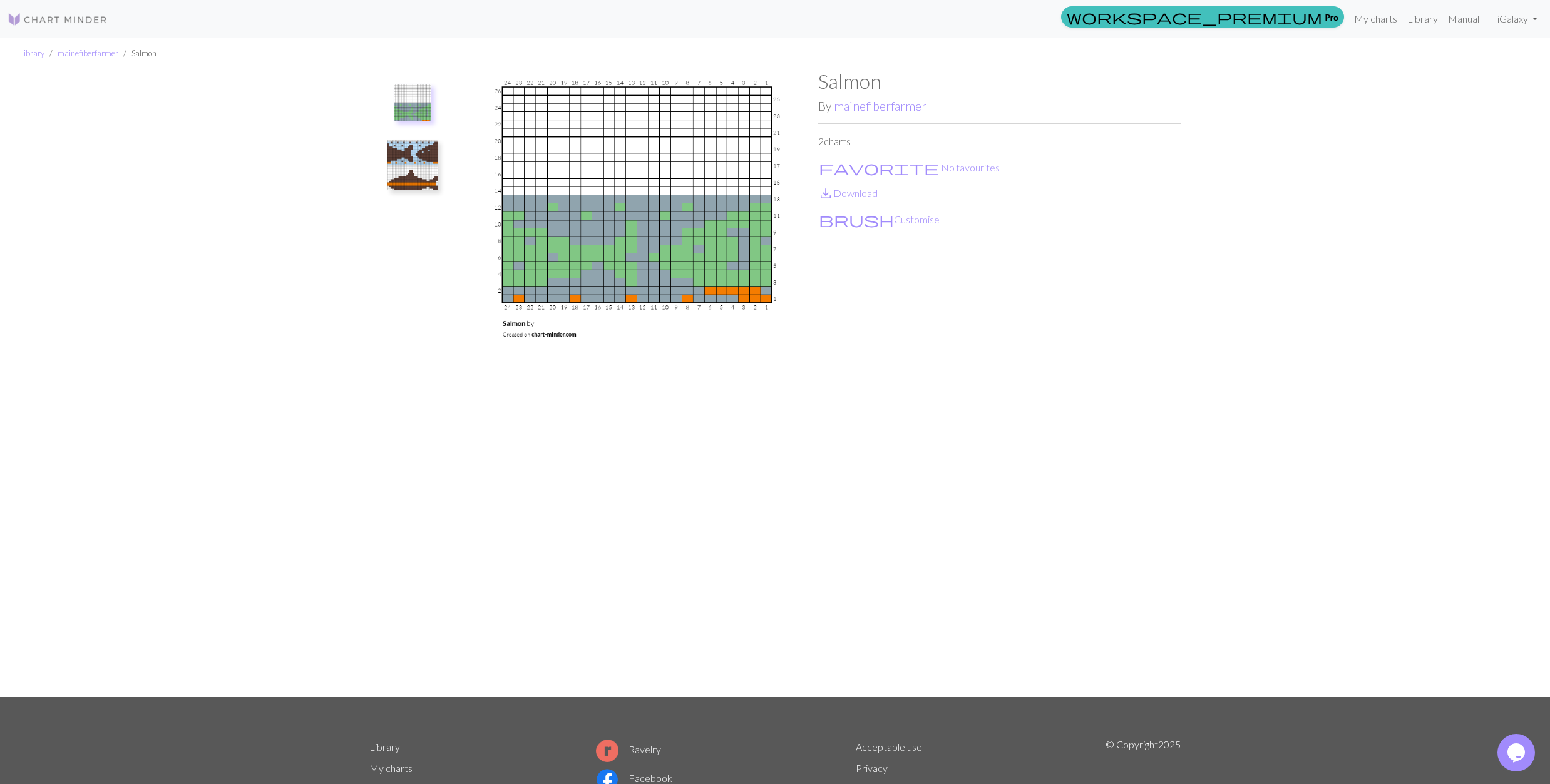
click at [410, 161] on img at bounding box center [411, 165] width 50 height 50
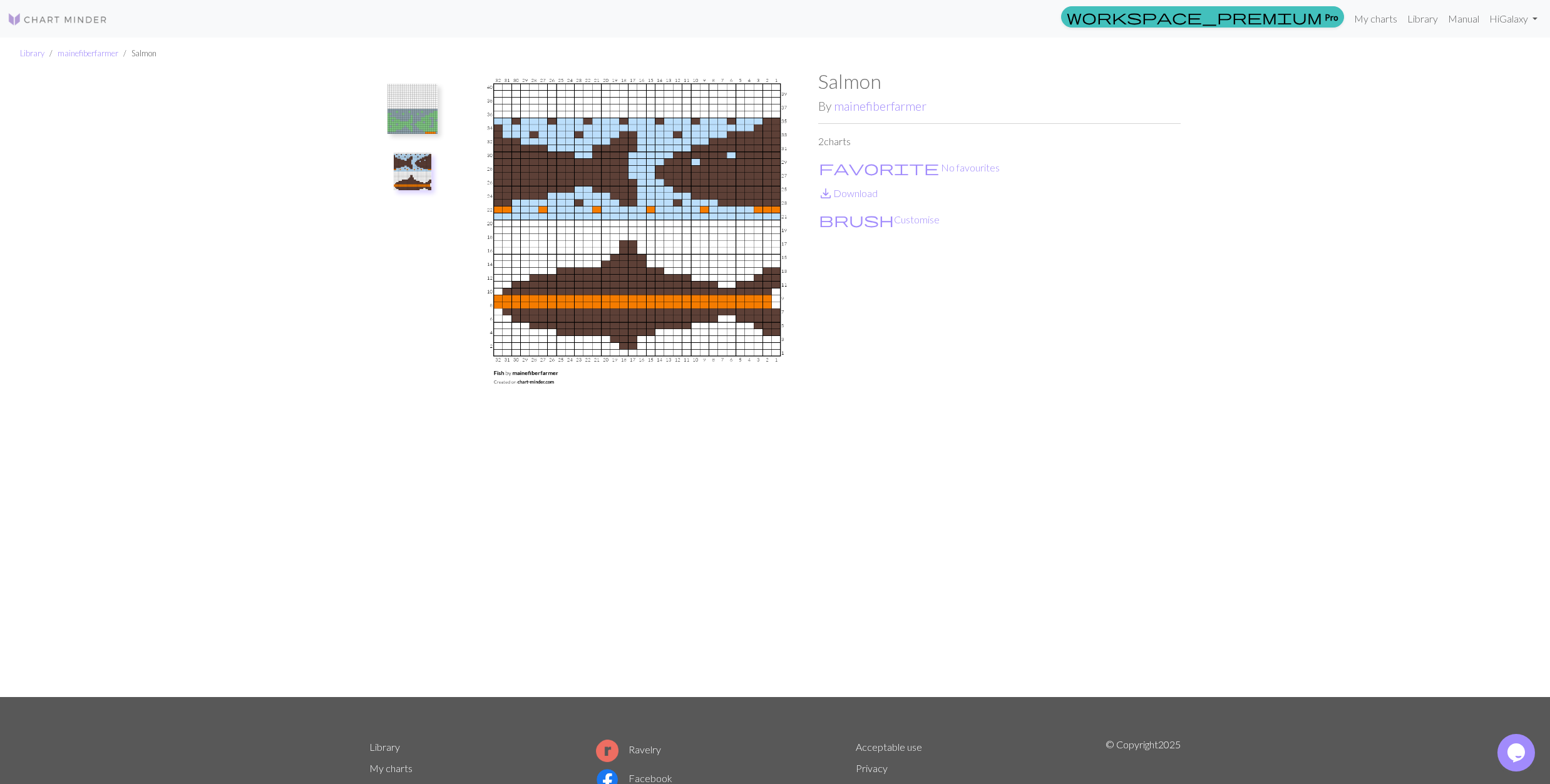
click at [629, 462] on img at bounding box center [637, 383] width 363 height 628
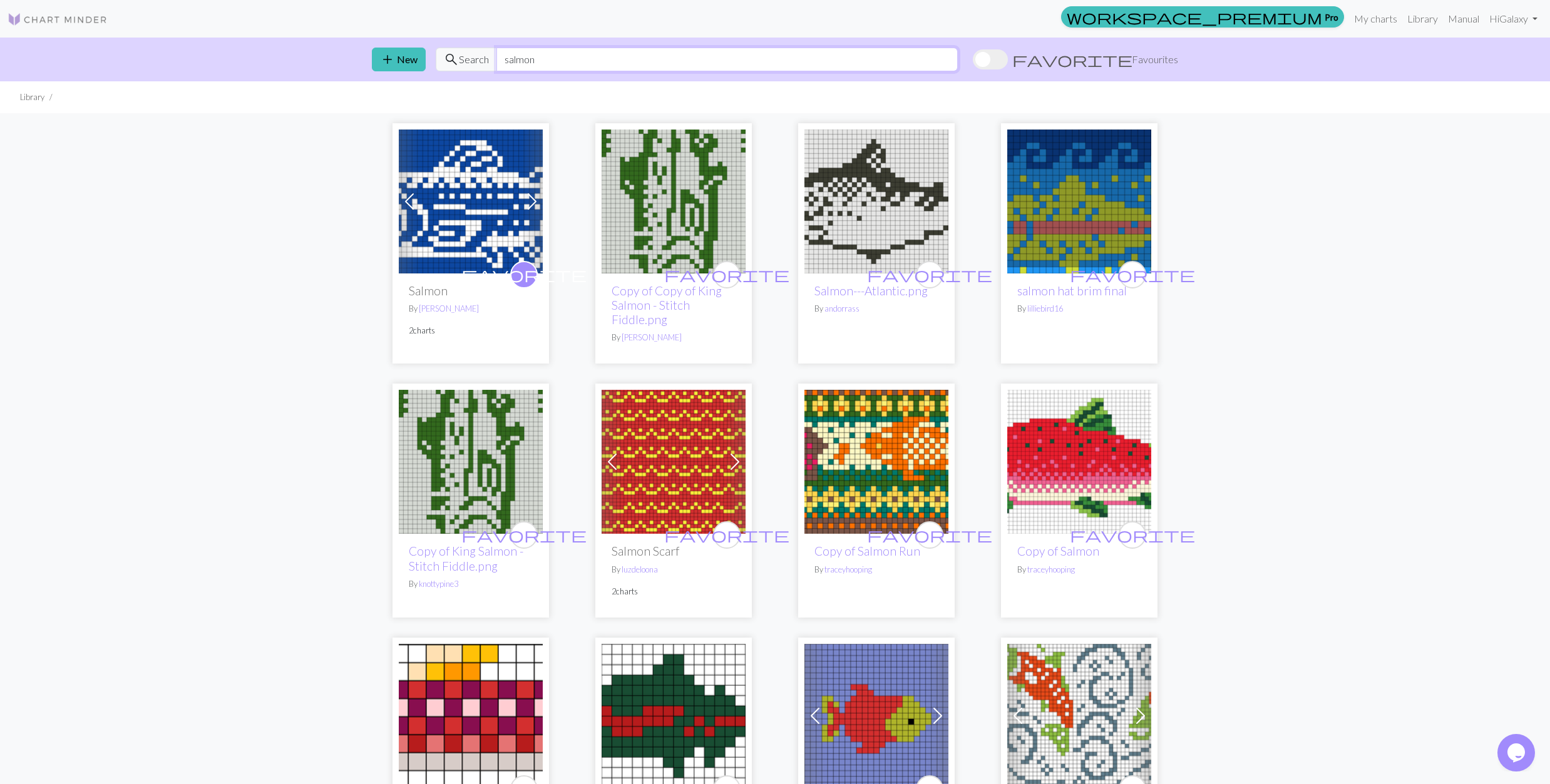
drag, startPoint x: 554, startPoint y: 53, endPoint x: 487, endPoint y: 60, distance: 67.4
click at [487, 60] on div "search Search salmon" at bounding box center [696, 60] width 522 height 24
type input "b"
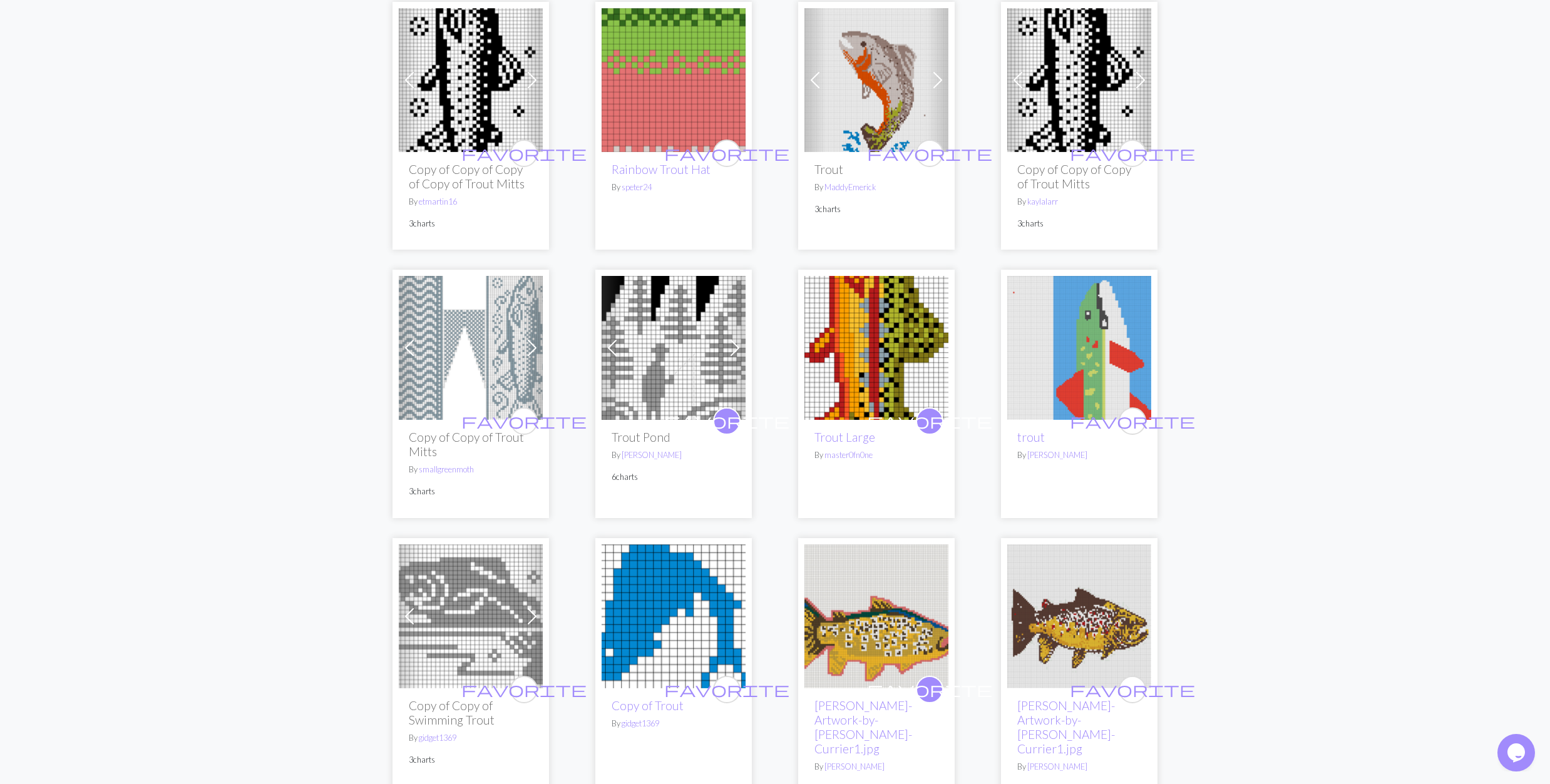
scroll to position [417, 0]
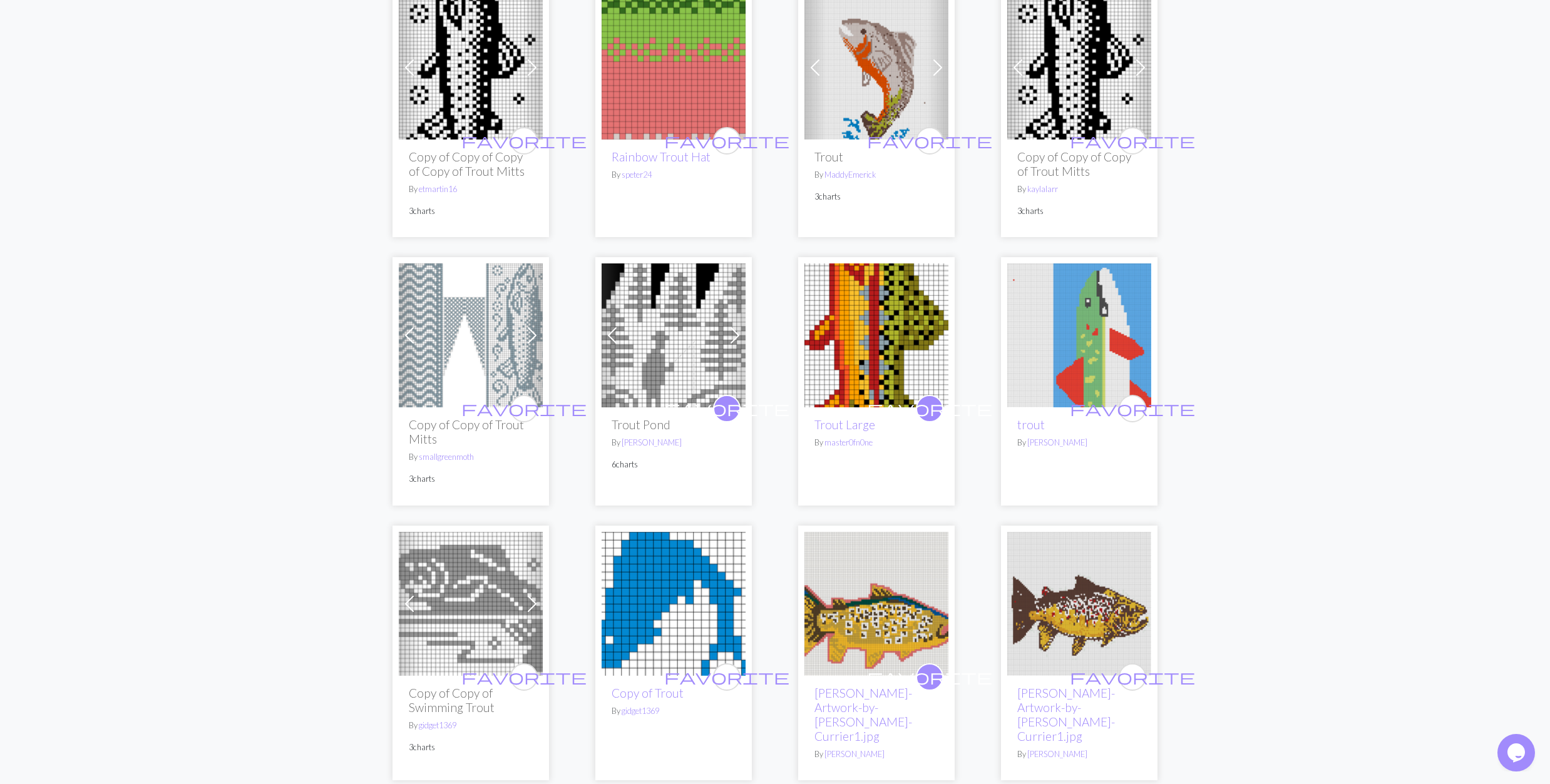
type input "trout"
click at [1056, 359] on img at bounding box center [1079, 335] width 144 height 144
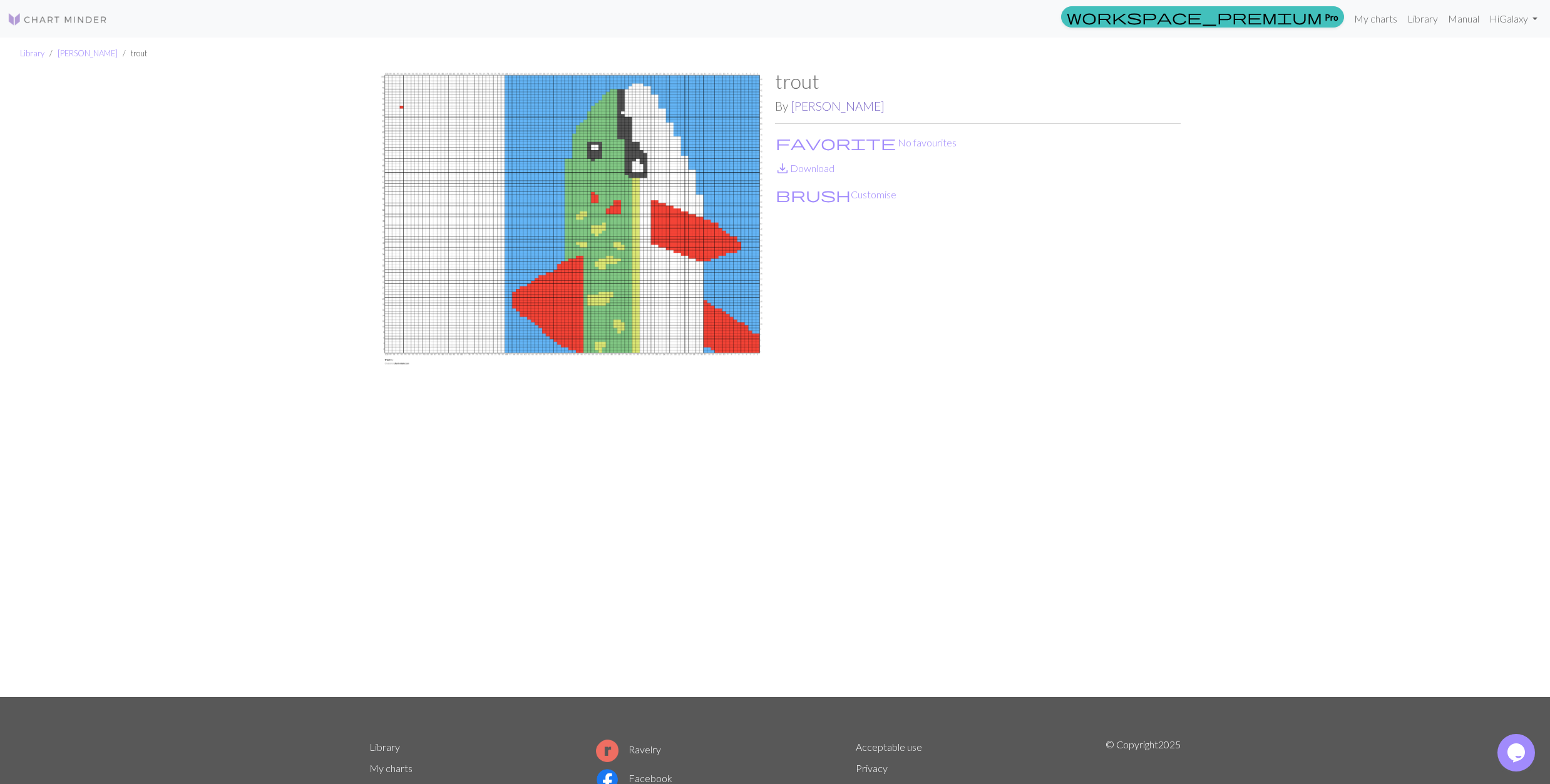
click at [841, 113] on link "Anna heslop" at bounding box center [837, 106] width 94 height 14
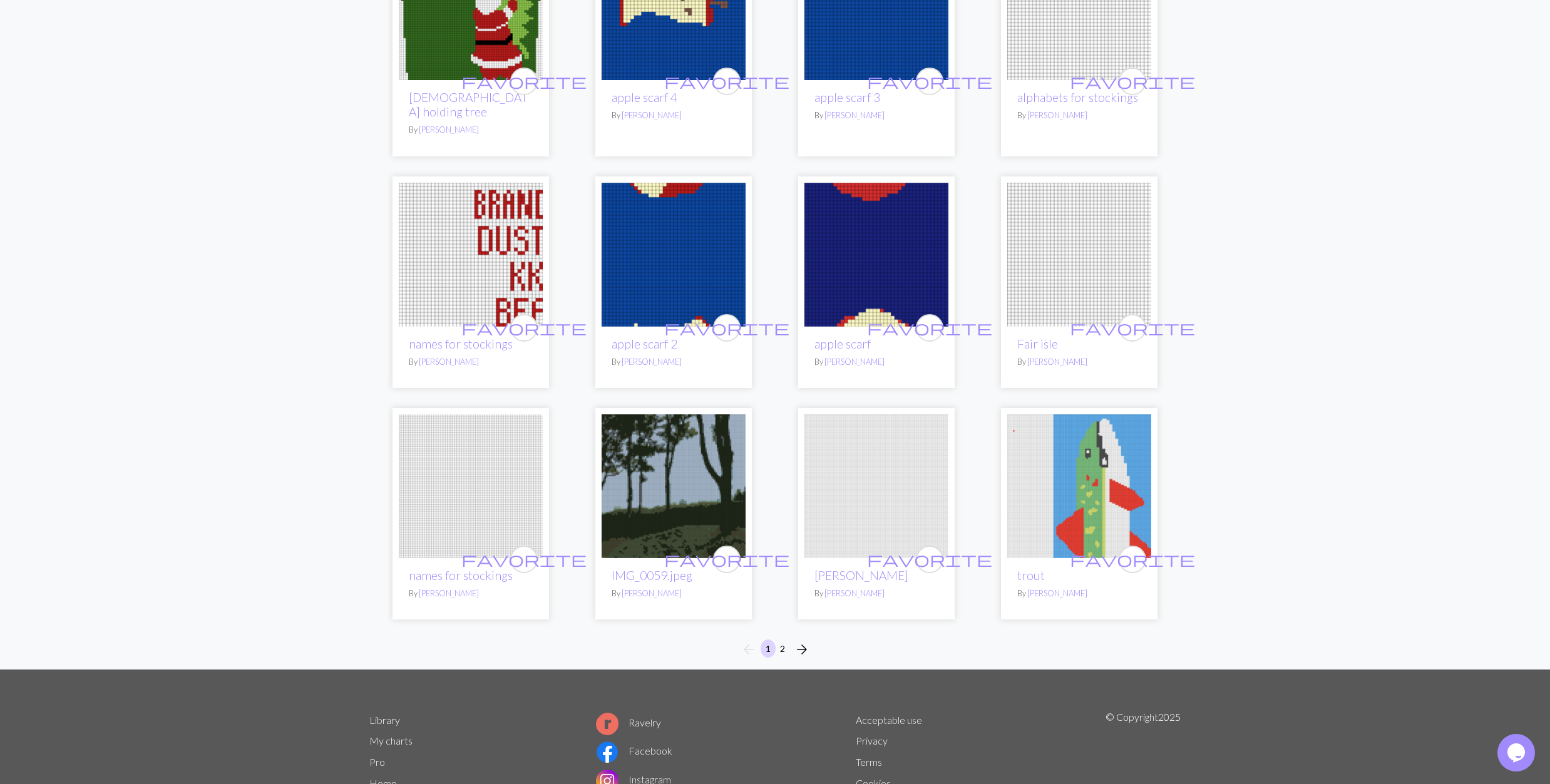
scroll to position [631, 0]
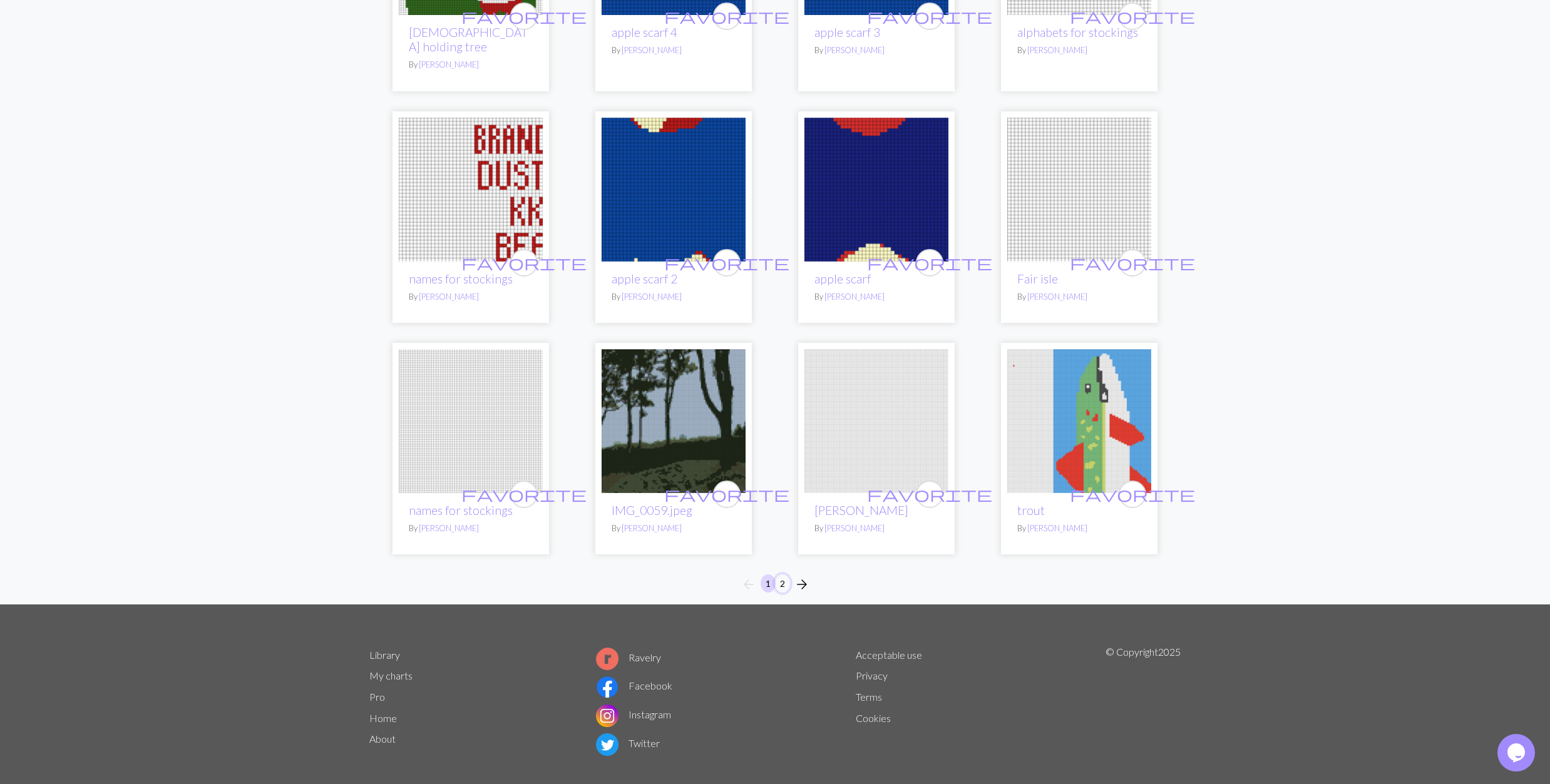
click at [779, 574] on button "2" at bounding box center [782, 583] width 15 height 18
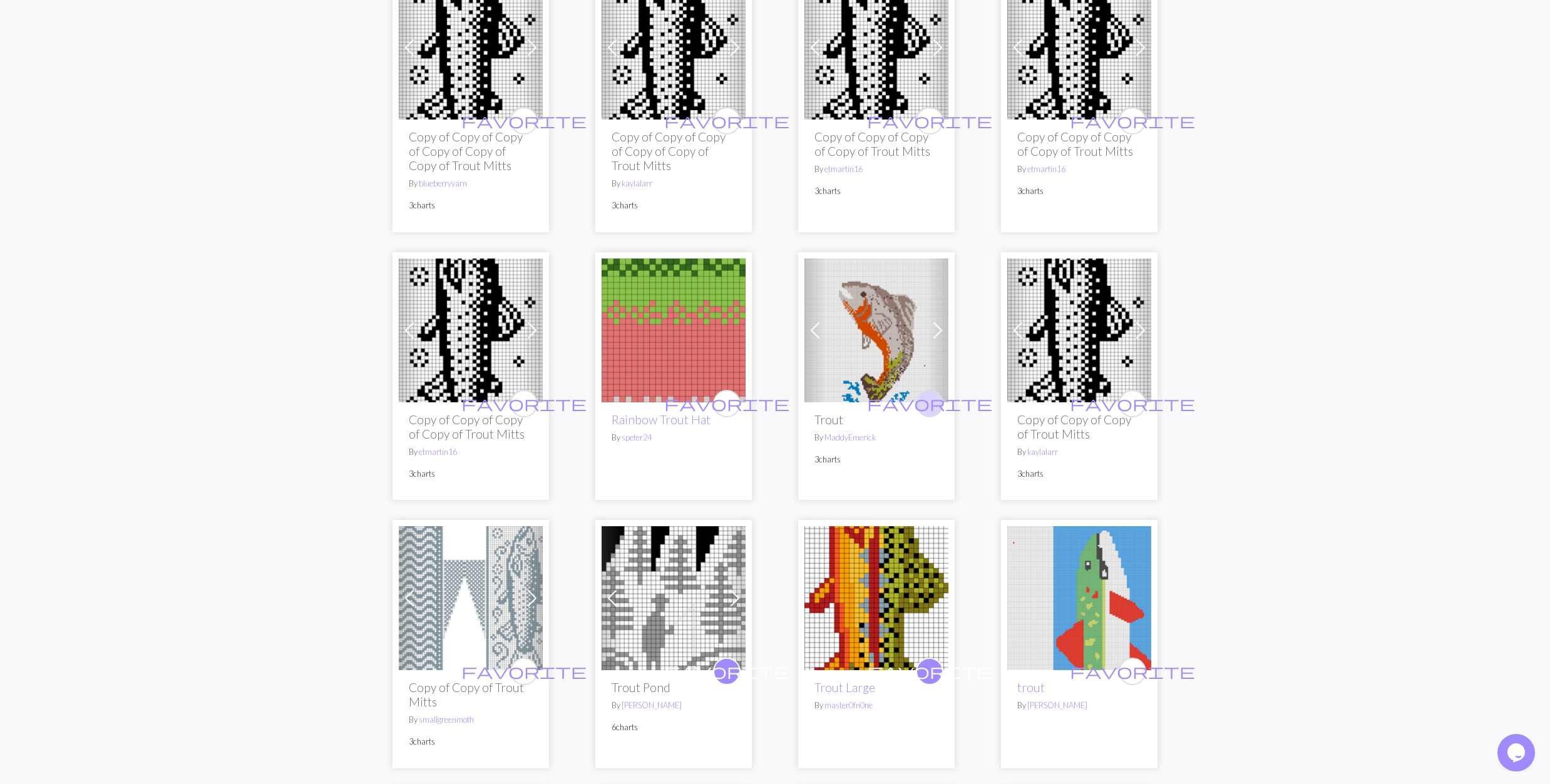
scroll to position [166, 0]
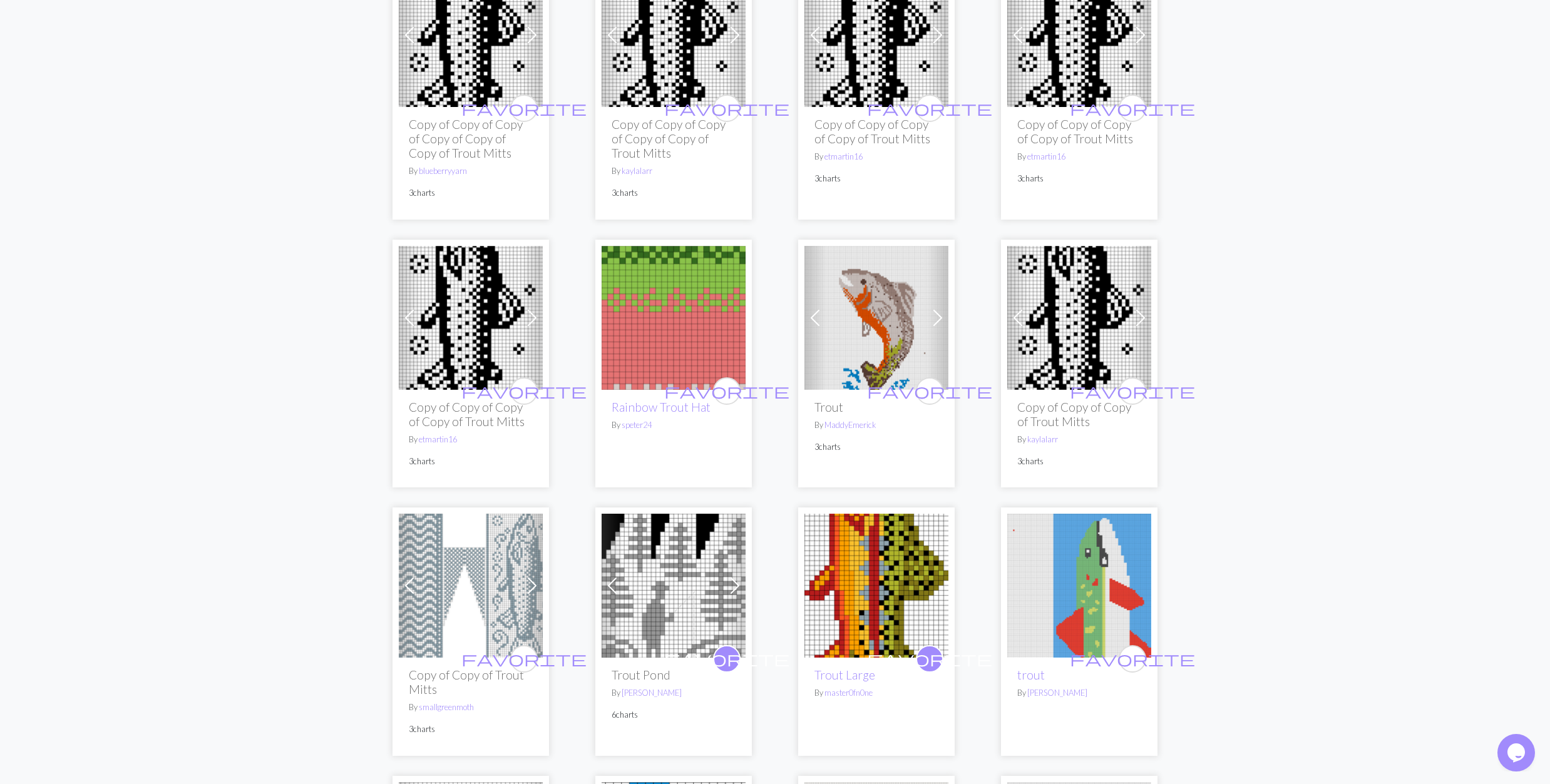
click at [880, 296] on img at bounding box center [876, 317] width 144 height 144
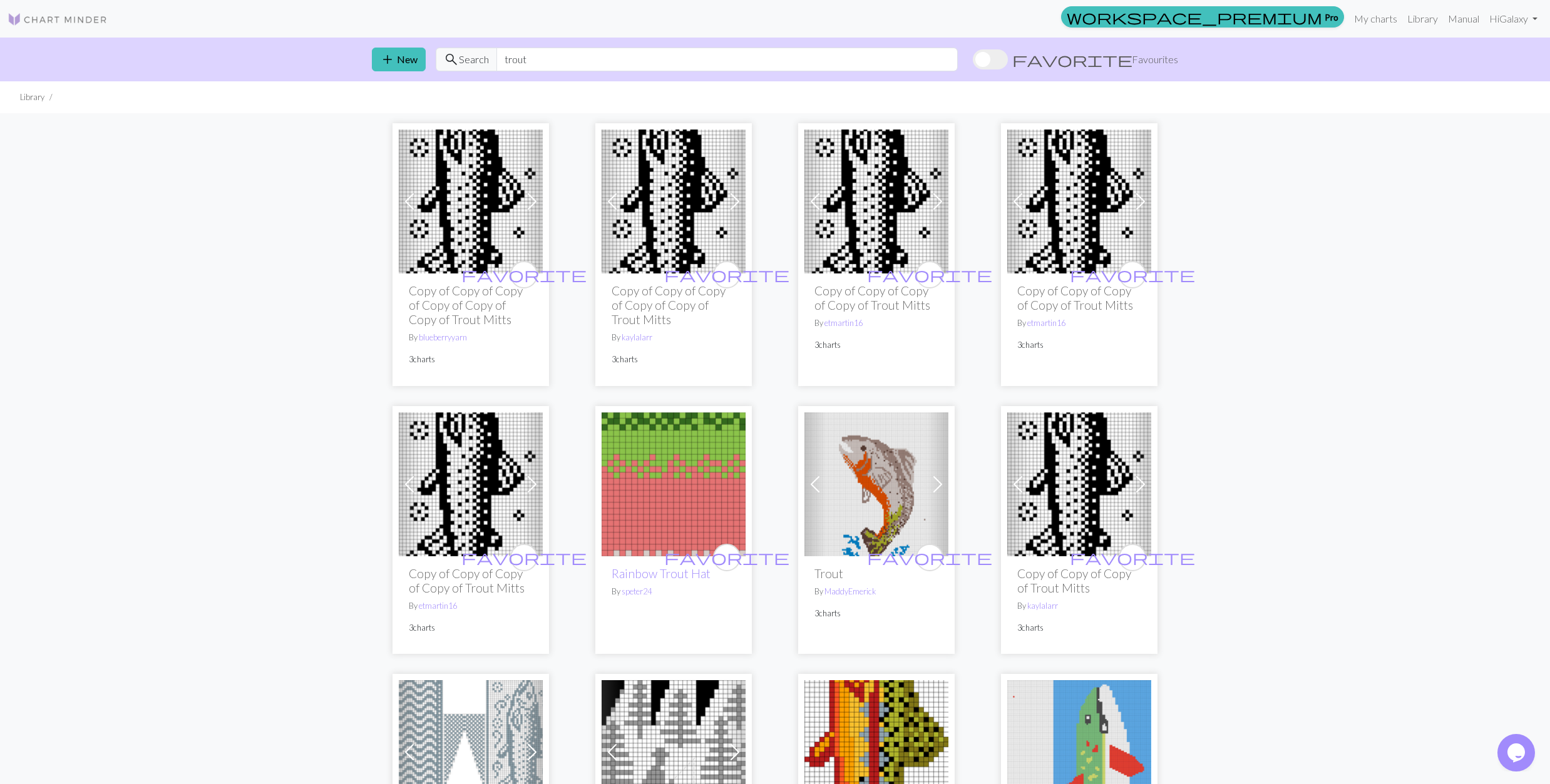
click at [455, 487] on img at bounding box center [470, 484] width 144 height 144
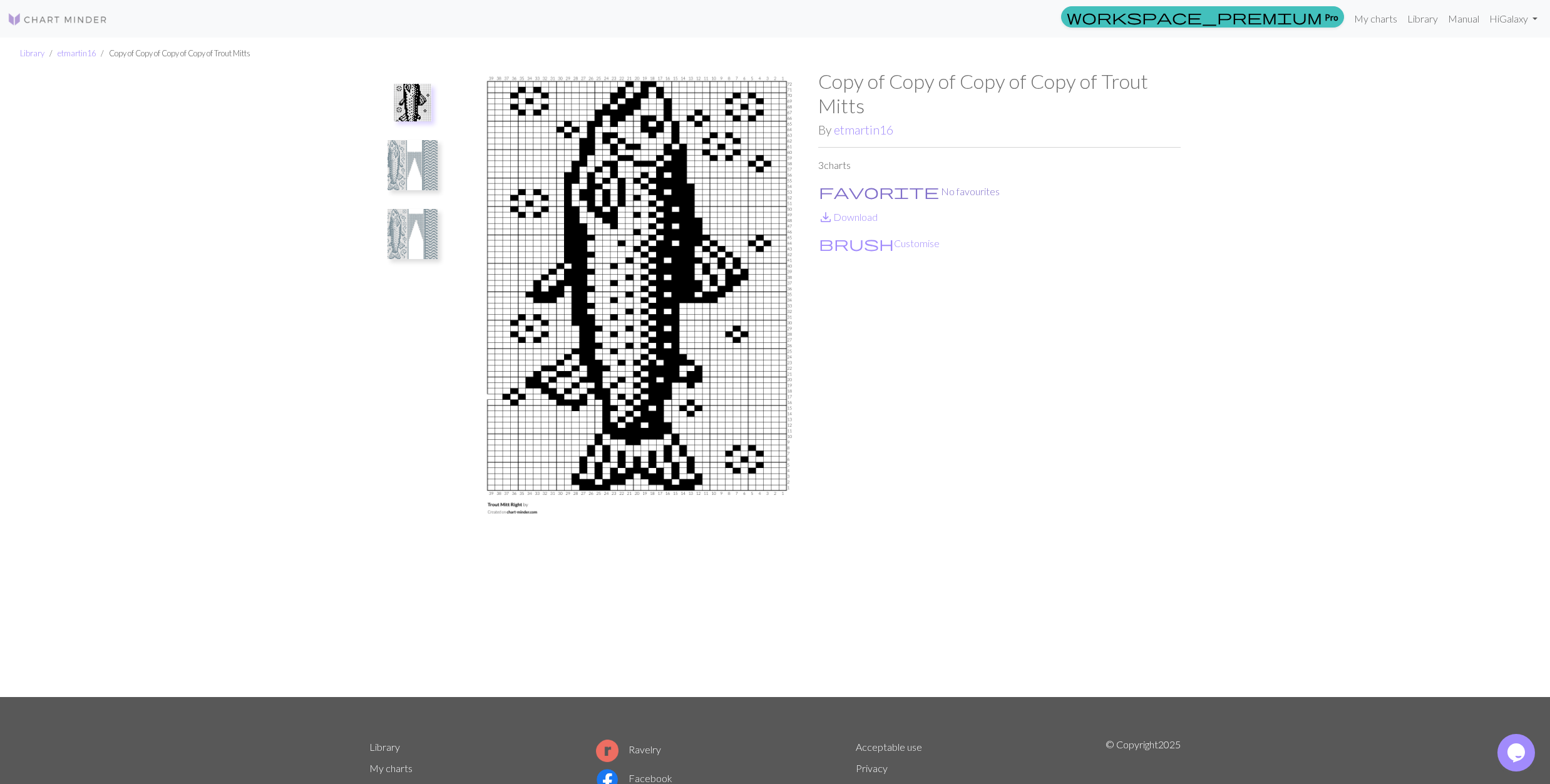
click at [834, 189] on span "favorite" at bounding box center [878, 191] width 120 height 17
click at [859, 217] on link "save_alt Download" at bounding box center [848, 216] width 60 height 12
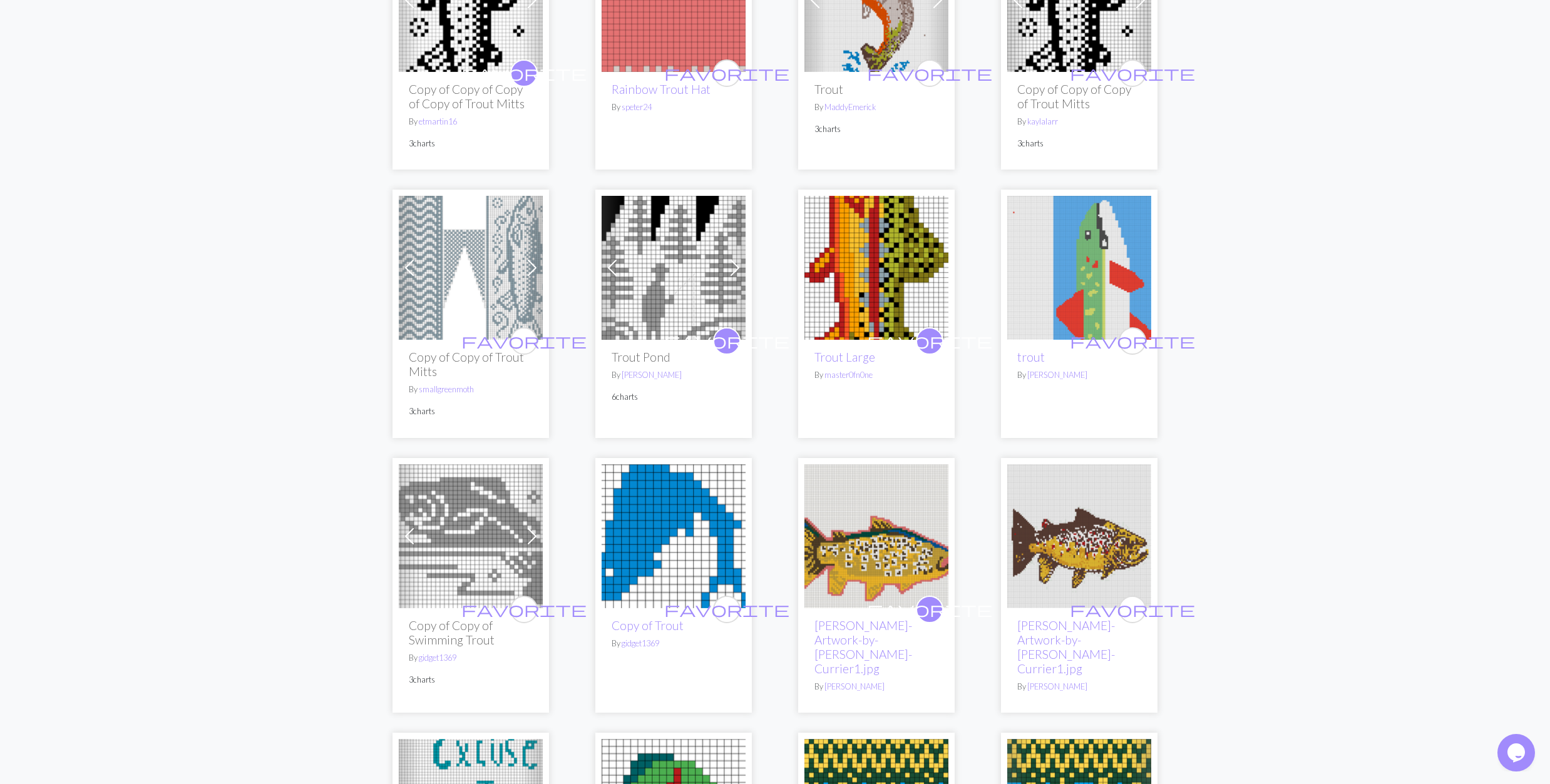
scroll to position [584, 0]
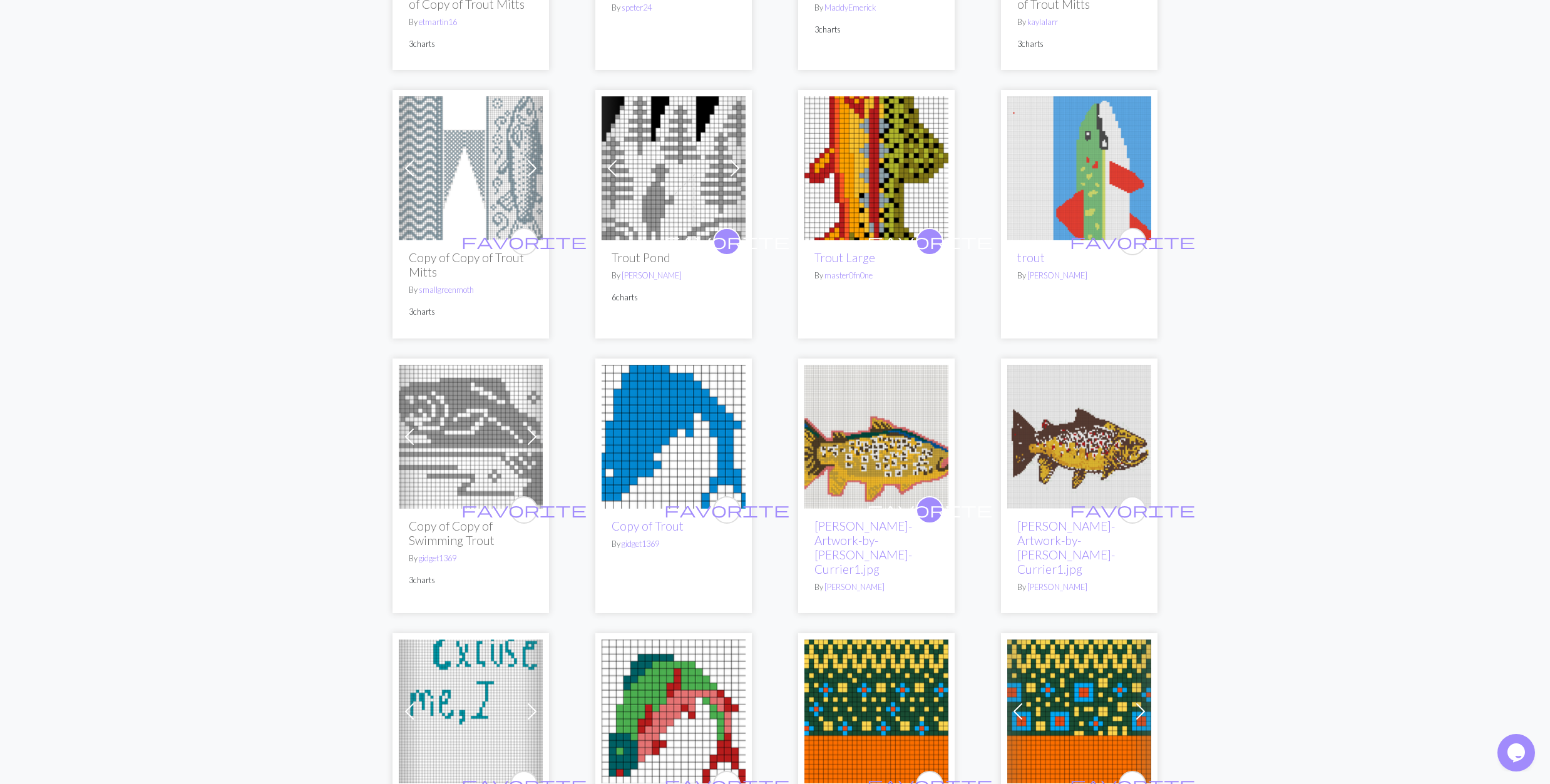
click at [475, 422] on img at bounding box center [470, 437] width 144 height 144
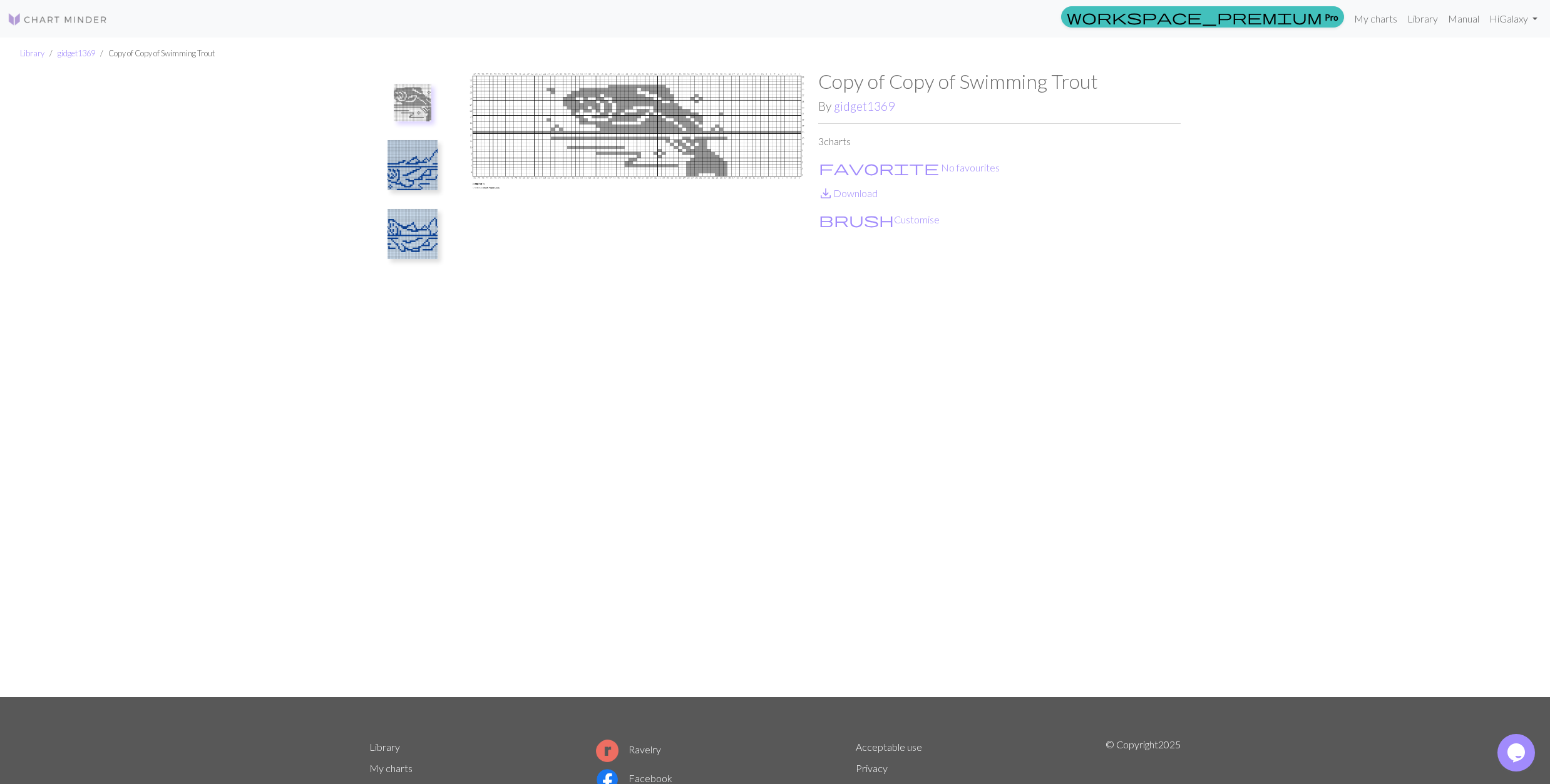
click at [421, 243] on img at bounding box center [411, 233] width 50 height 50
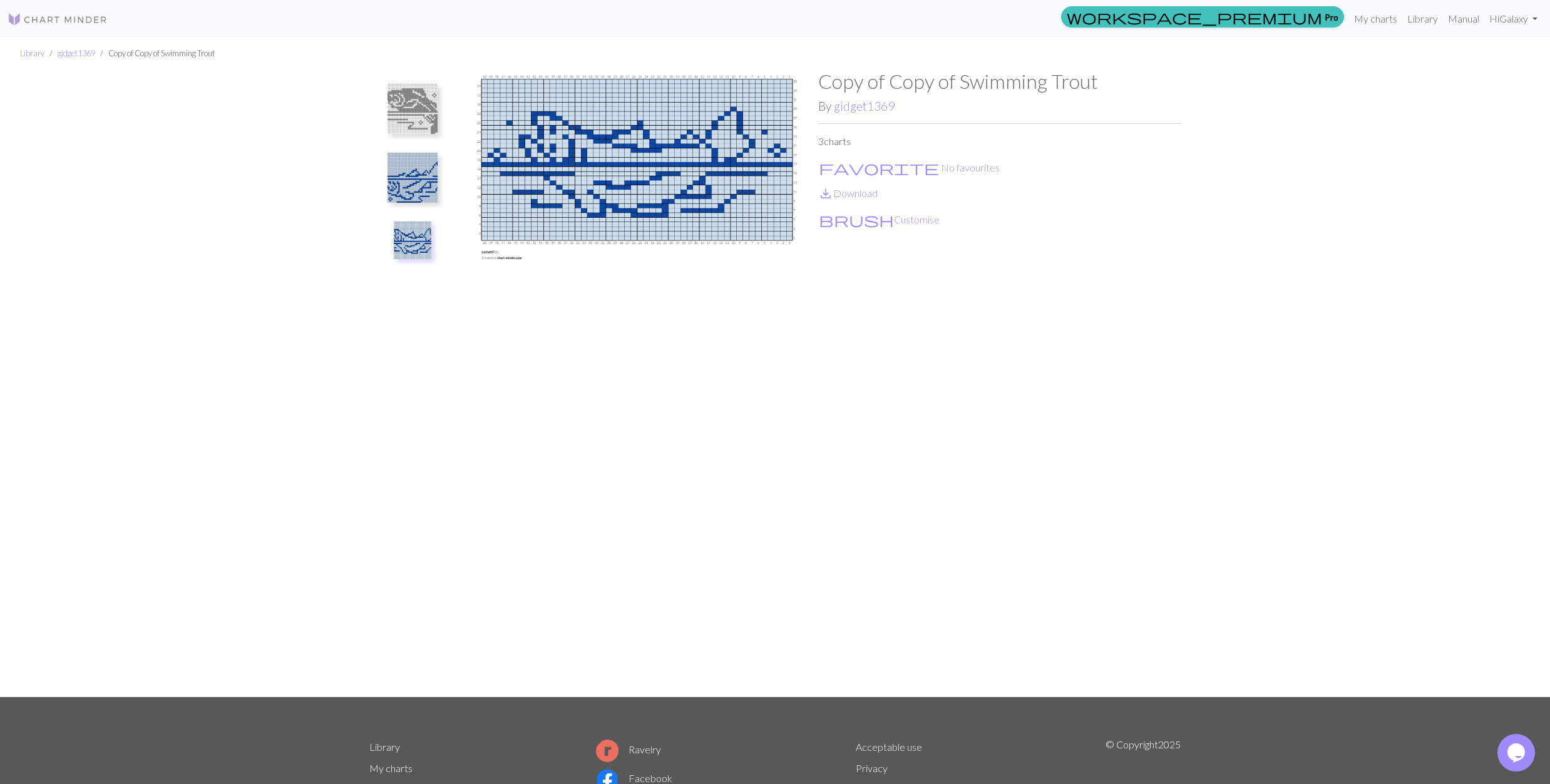
click at [418, 161] on img at bounding box center [411, 177] width 50 height 50
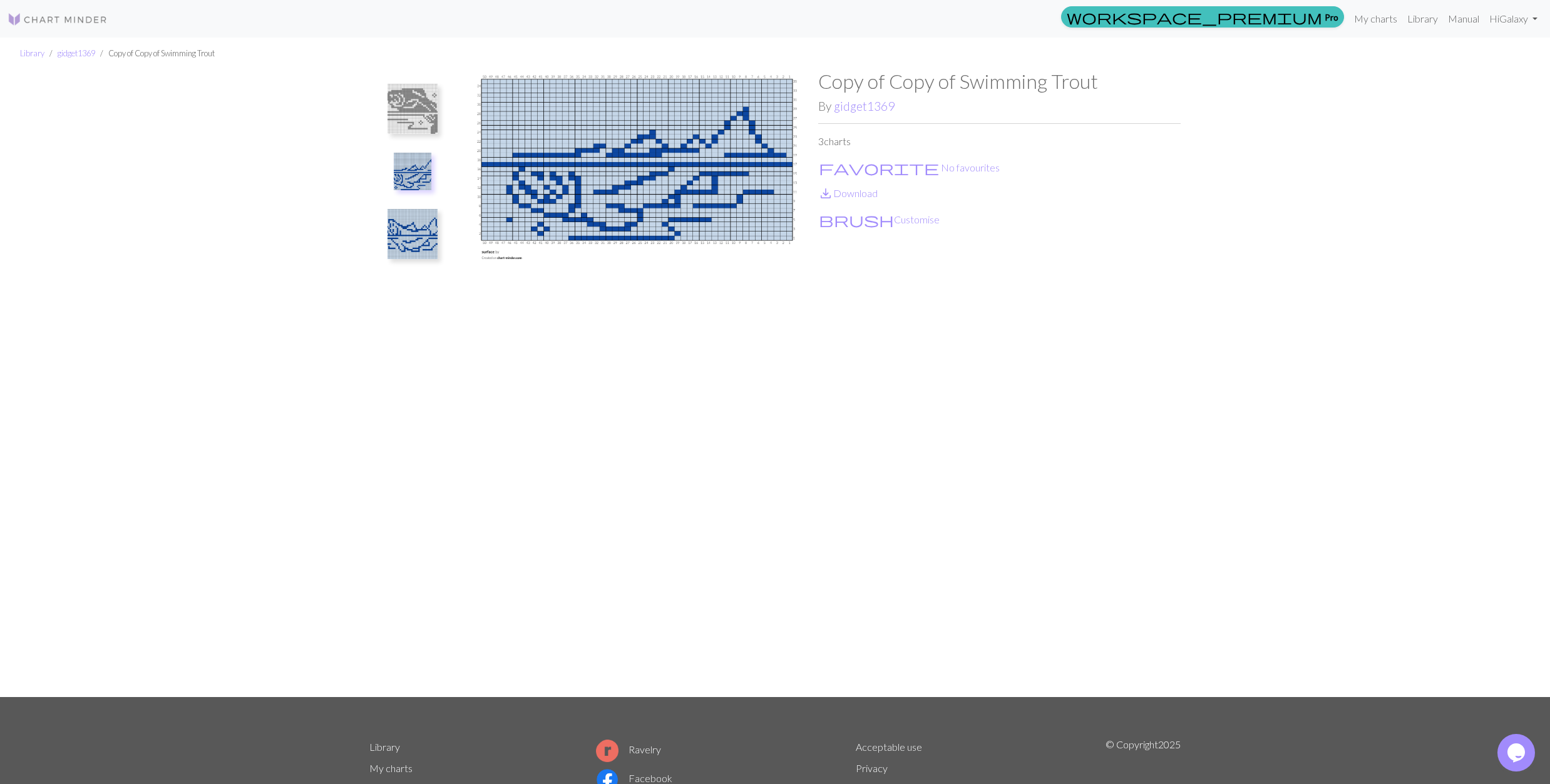
click at [419, 89] on img at bounding box center [411, 109] width 50 height 50
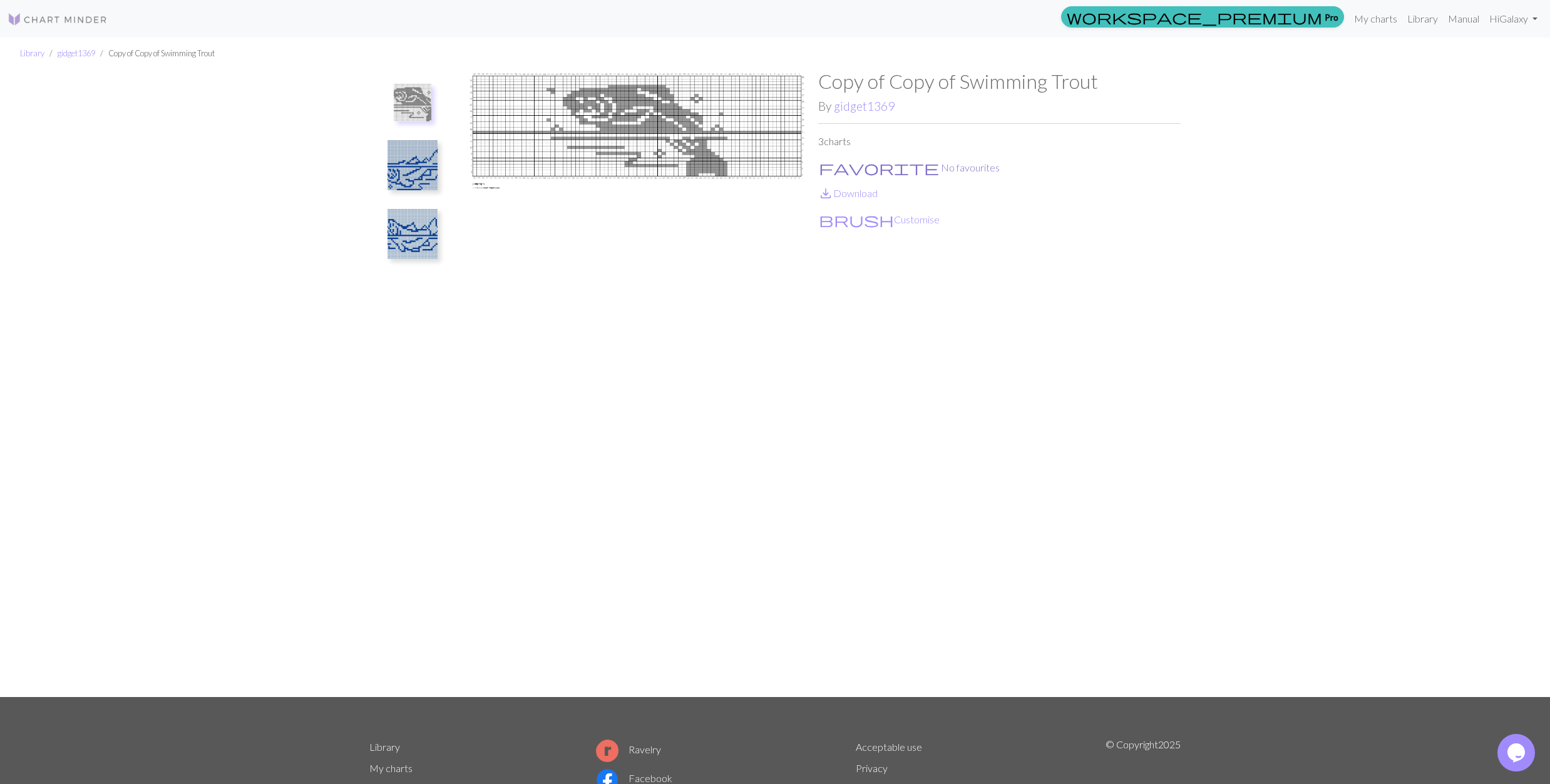
click at [829, 164] on span "favorite" at bounding box center [878, 167] width 120 height 17
click at [827, 190] on span "save_alt" at bounding box center [826, 193] width 15 height 17
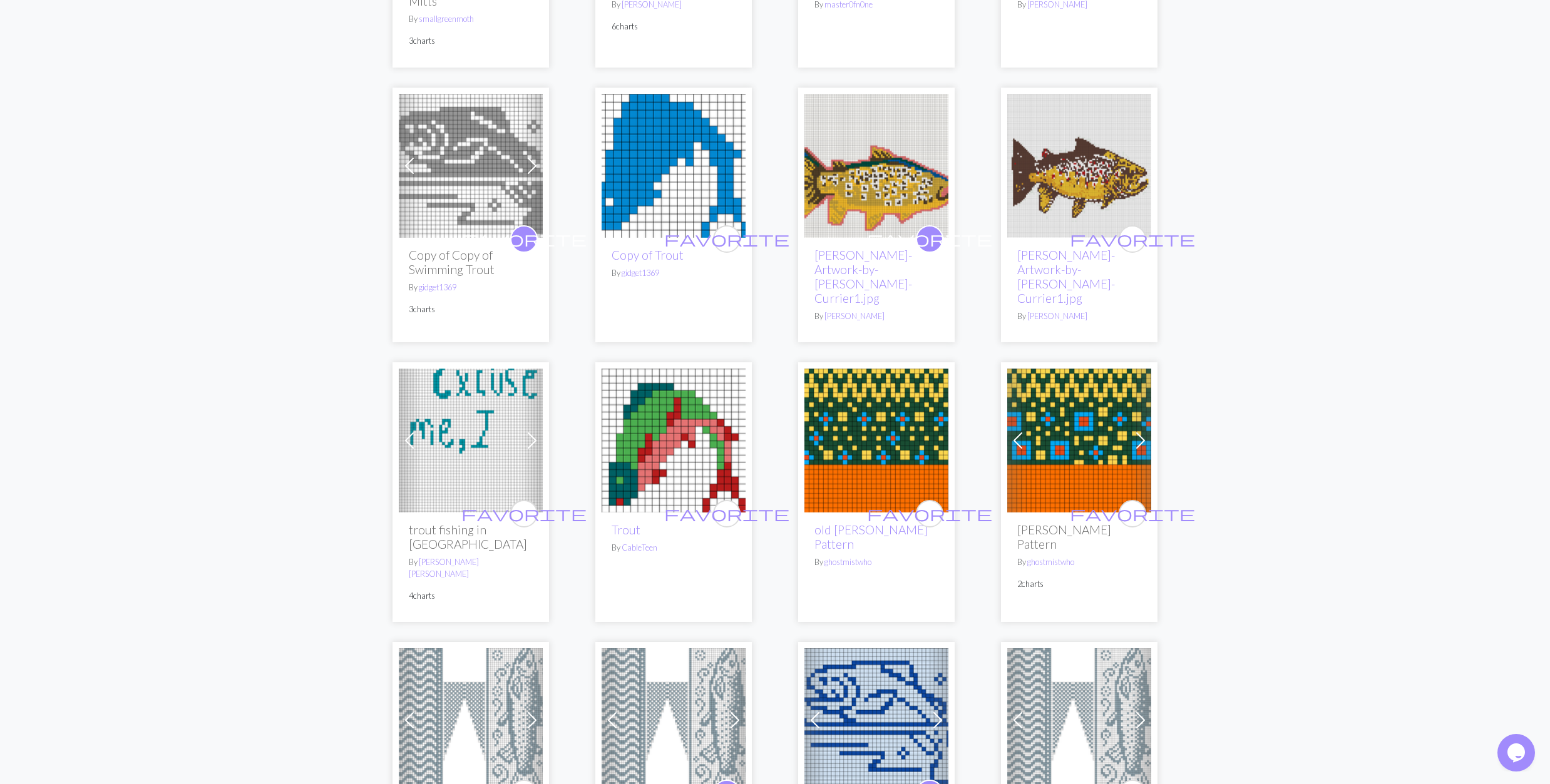
scroll to position [918, 0]
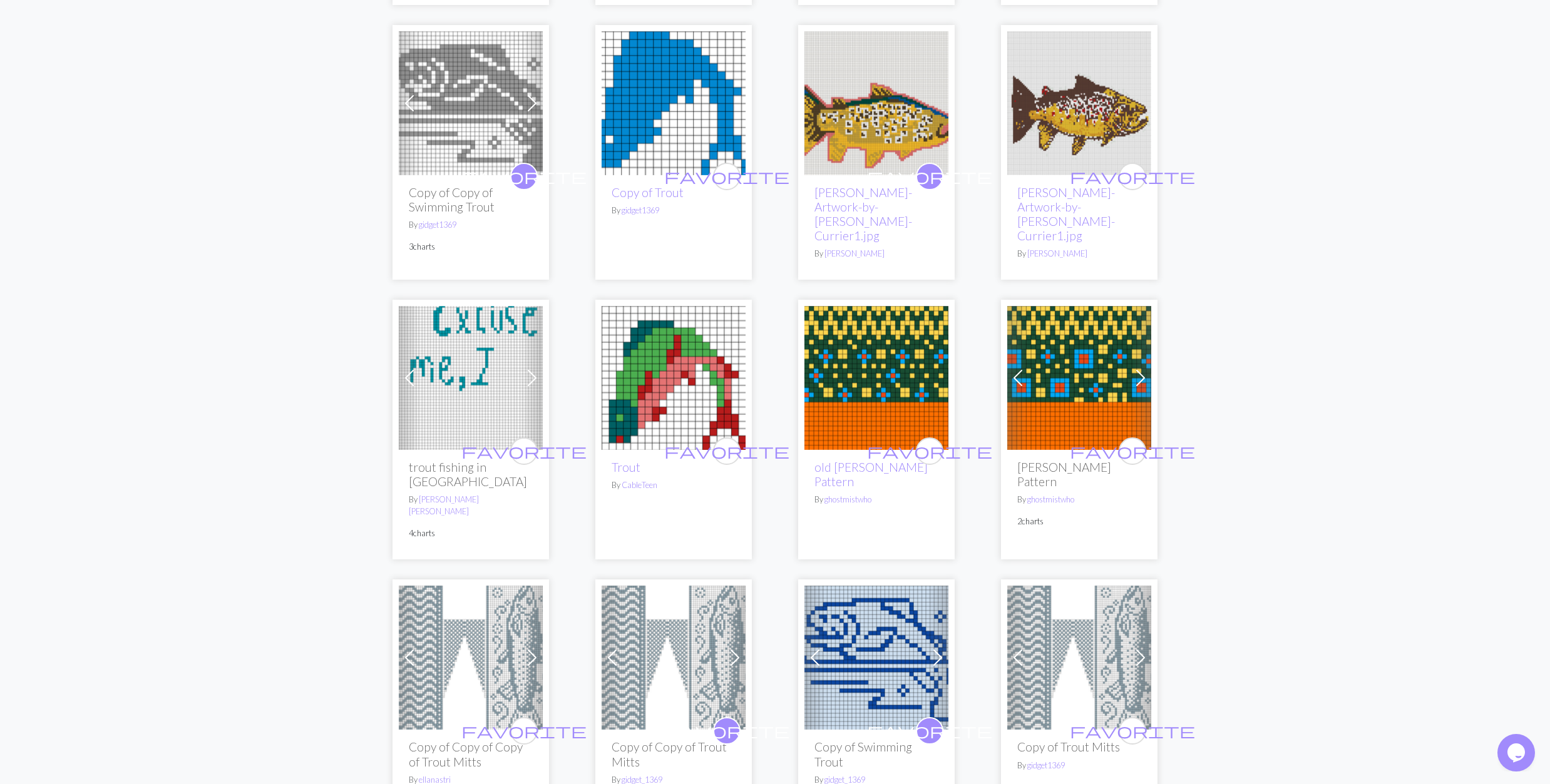
click at [1073, 108] on img at bounding box center [1079, 103] width 144 height 144
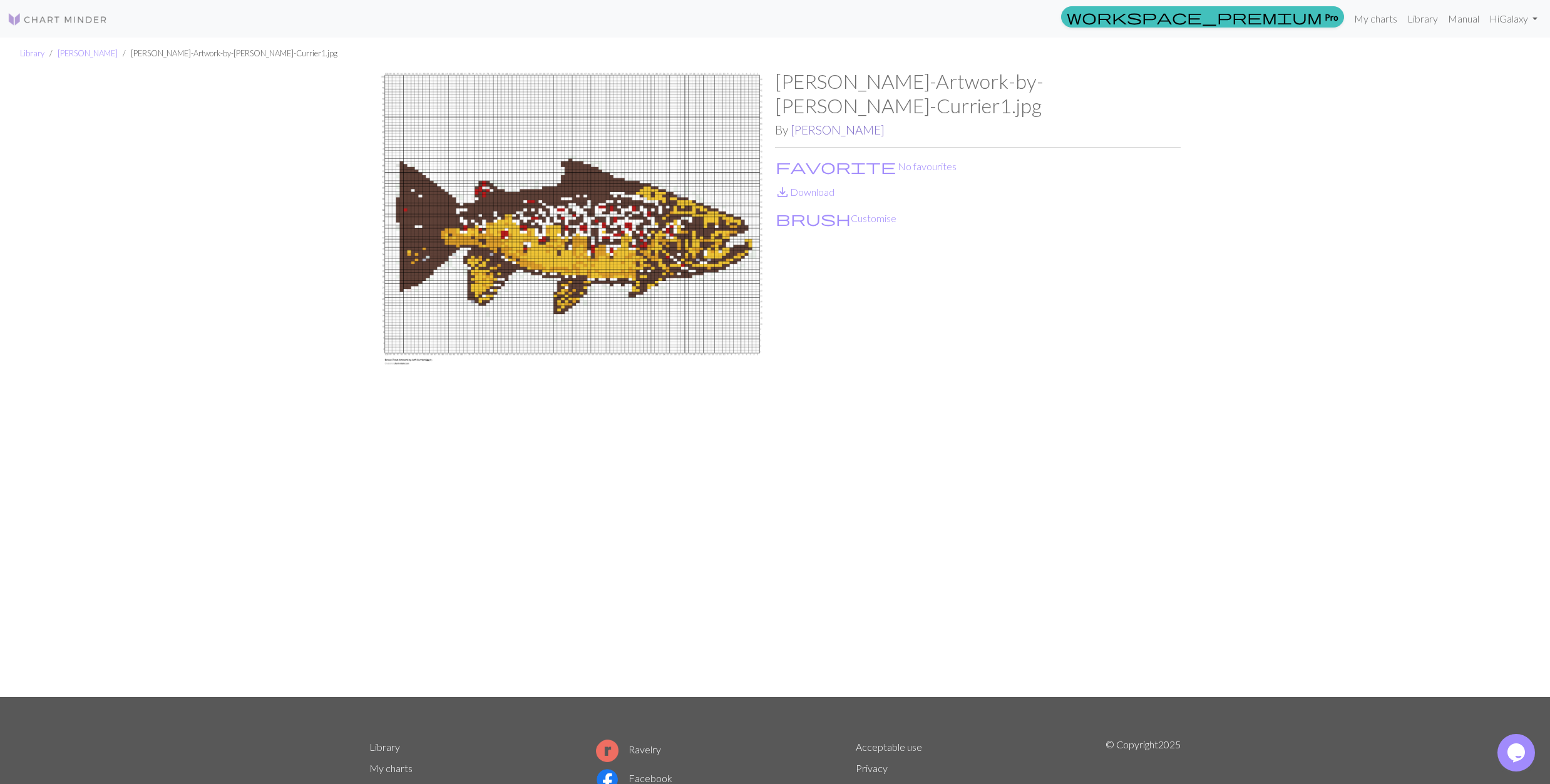
click at [811, 123] on link "Natalie" at bounding box center [837, 130] width 94 height 14
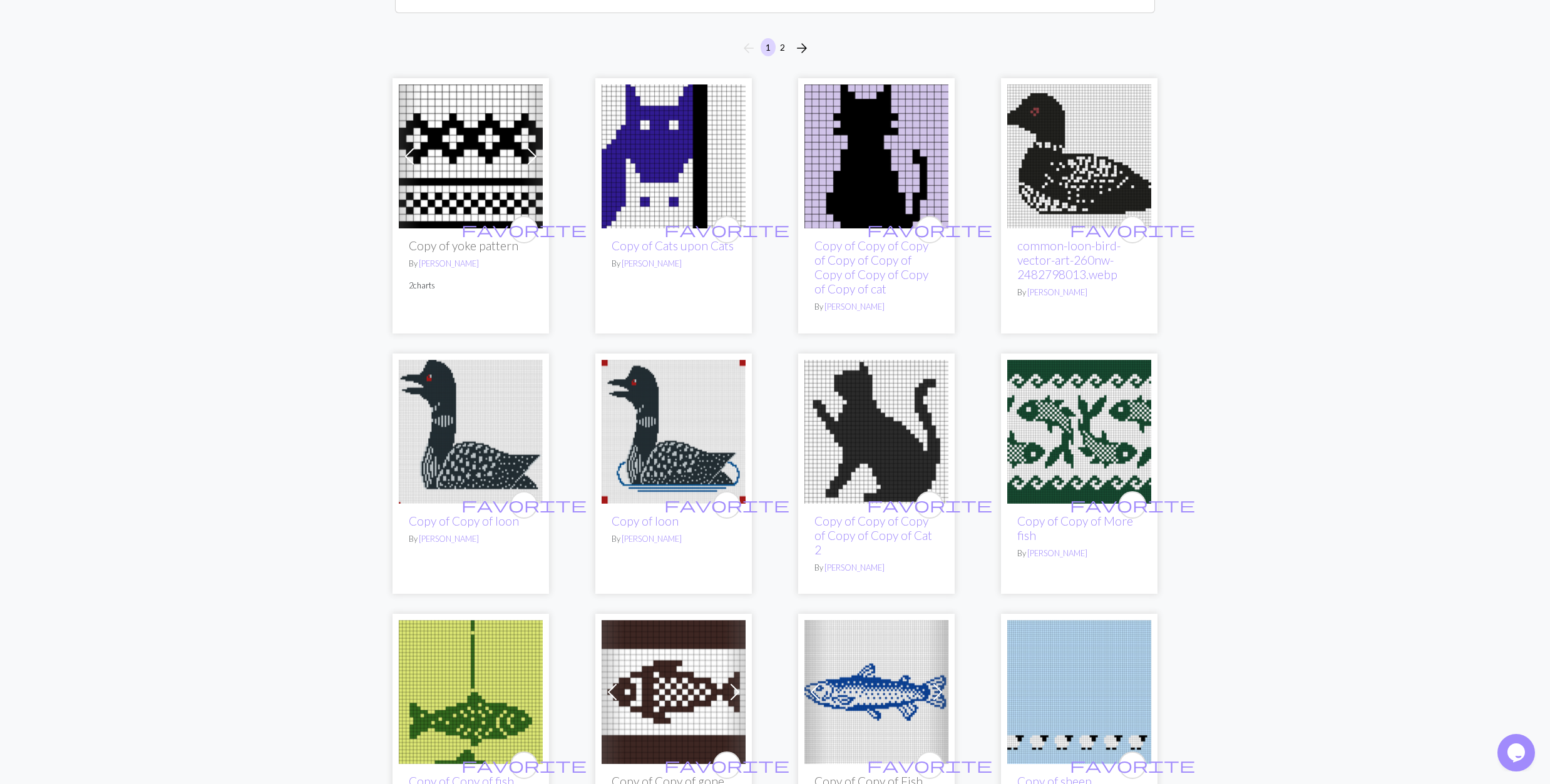
scroll to position [250, 0]
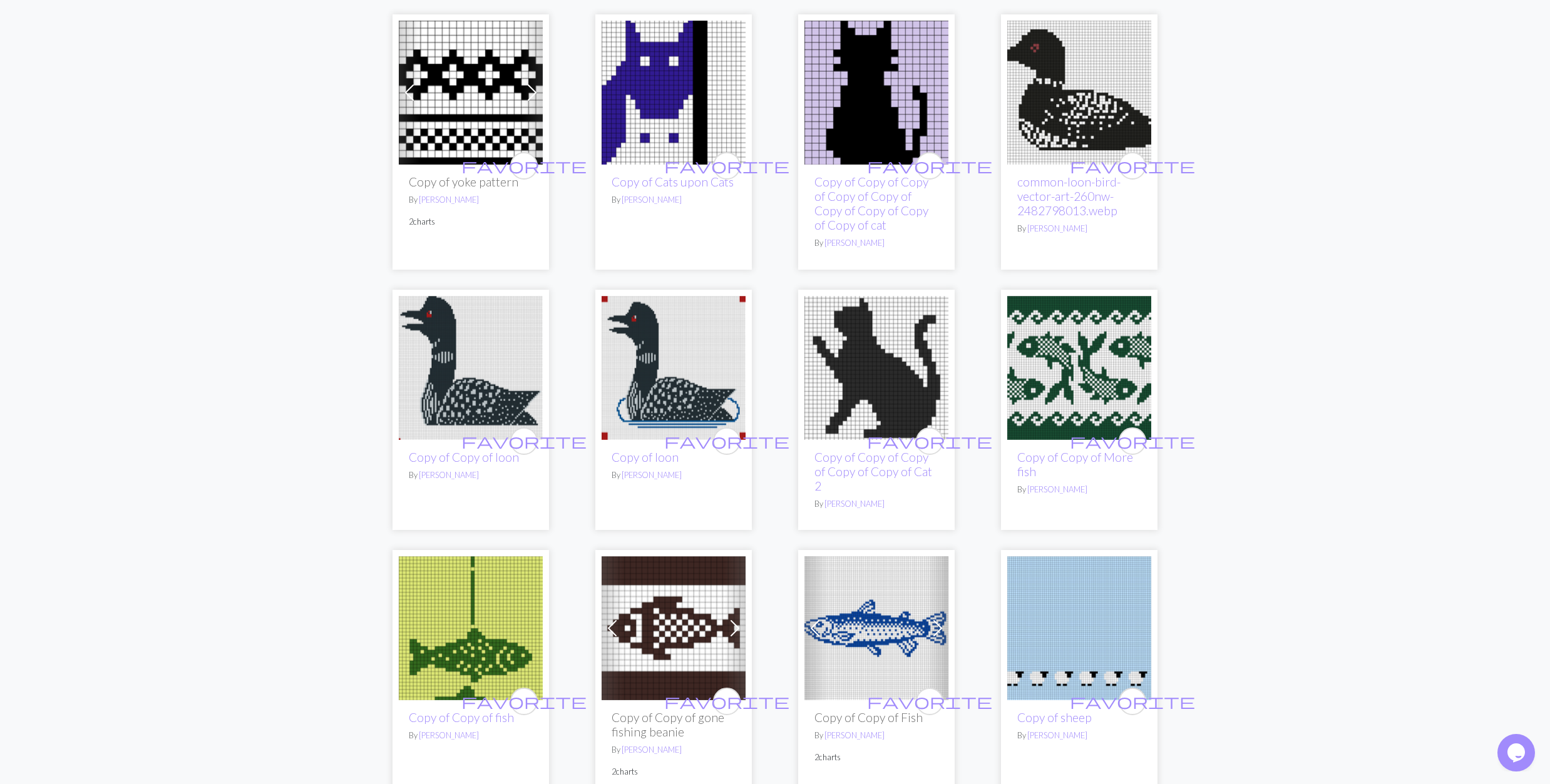
click at [467, 609] on img at bounding box center [470, 628] width 144 height 144
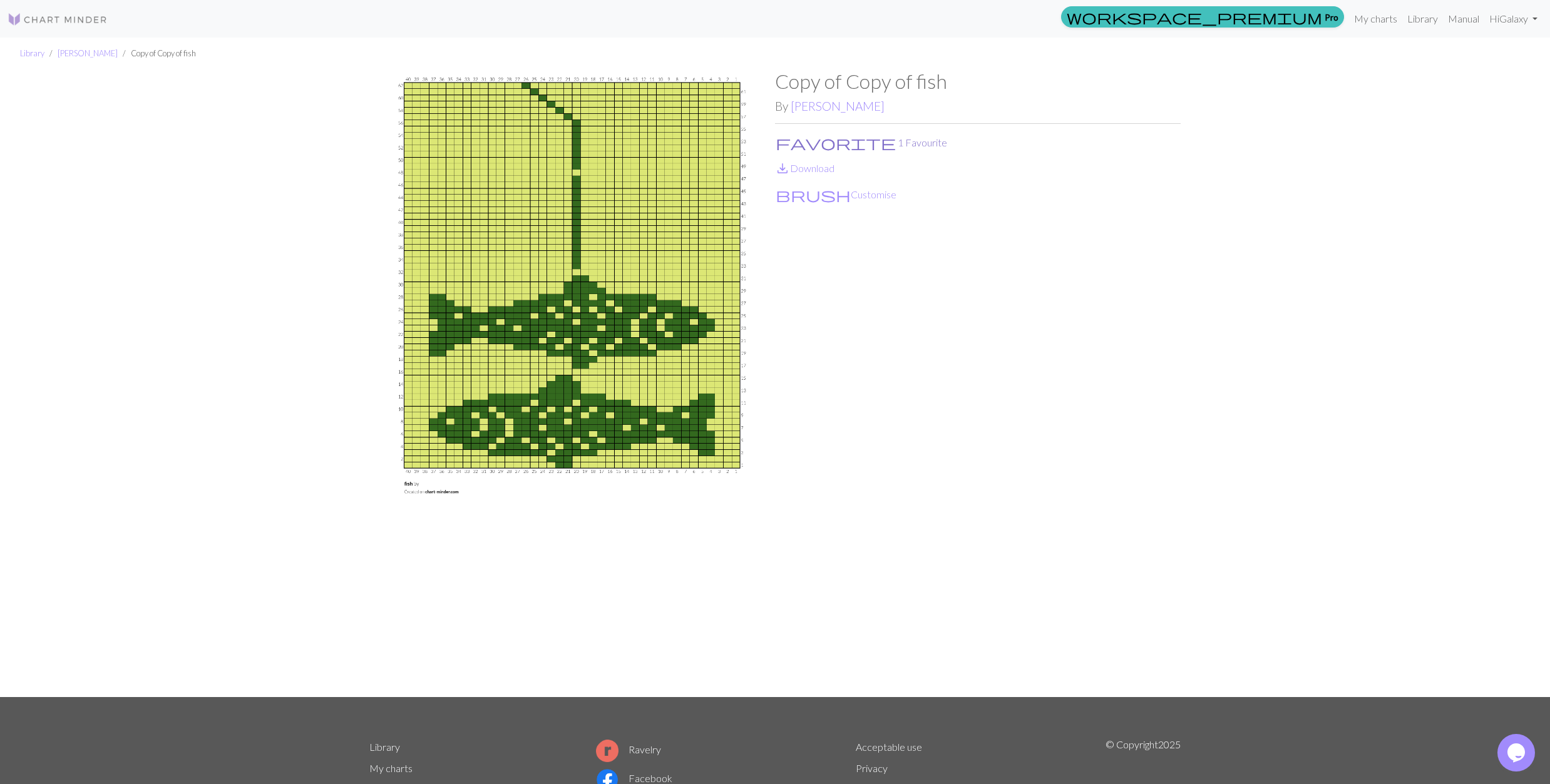
click at [805, 141] on button "favorite 1 Favourite" at bounding box center [861, 143] width 173 height 16
click at [805, 165] on link "save_alt Download" at bounding box center [805, 167] width 60 height 12
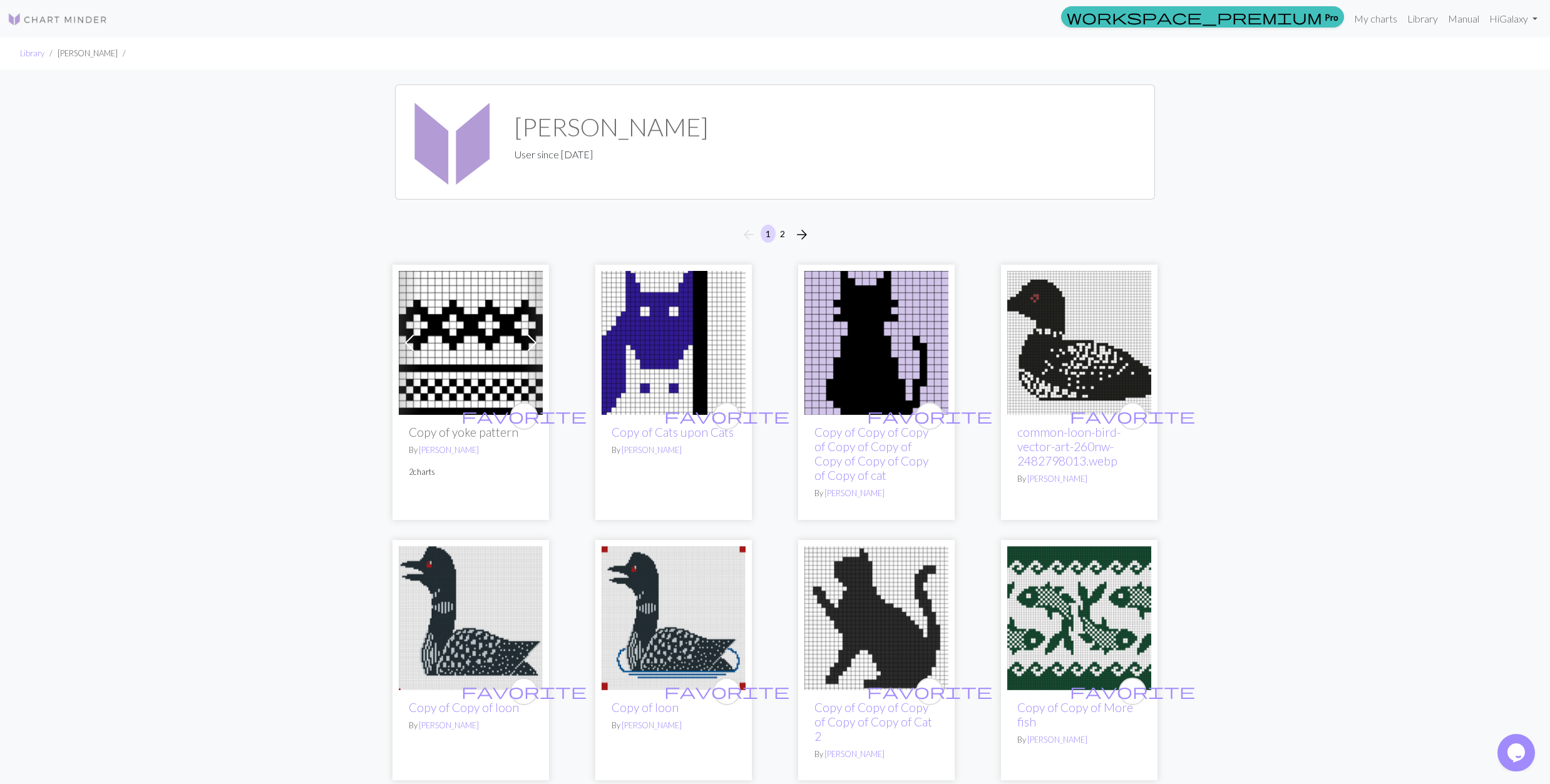
scroll to position [334, 0]
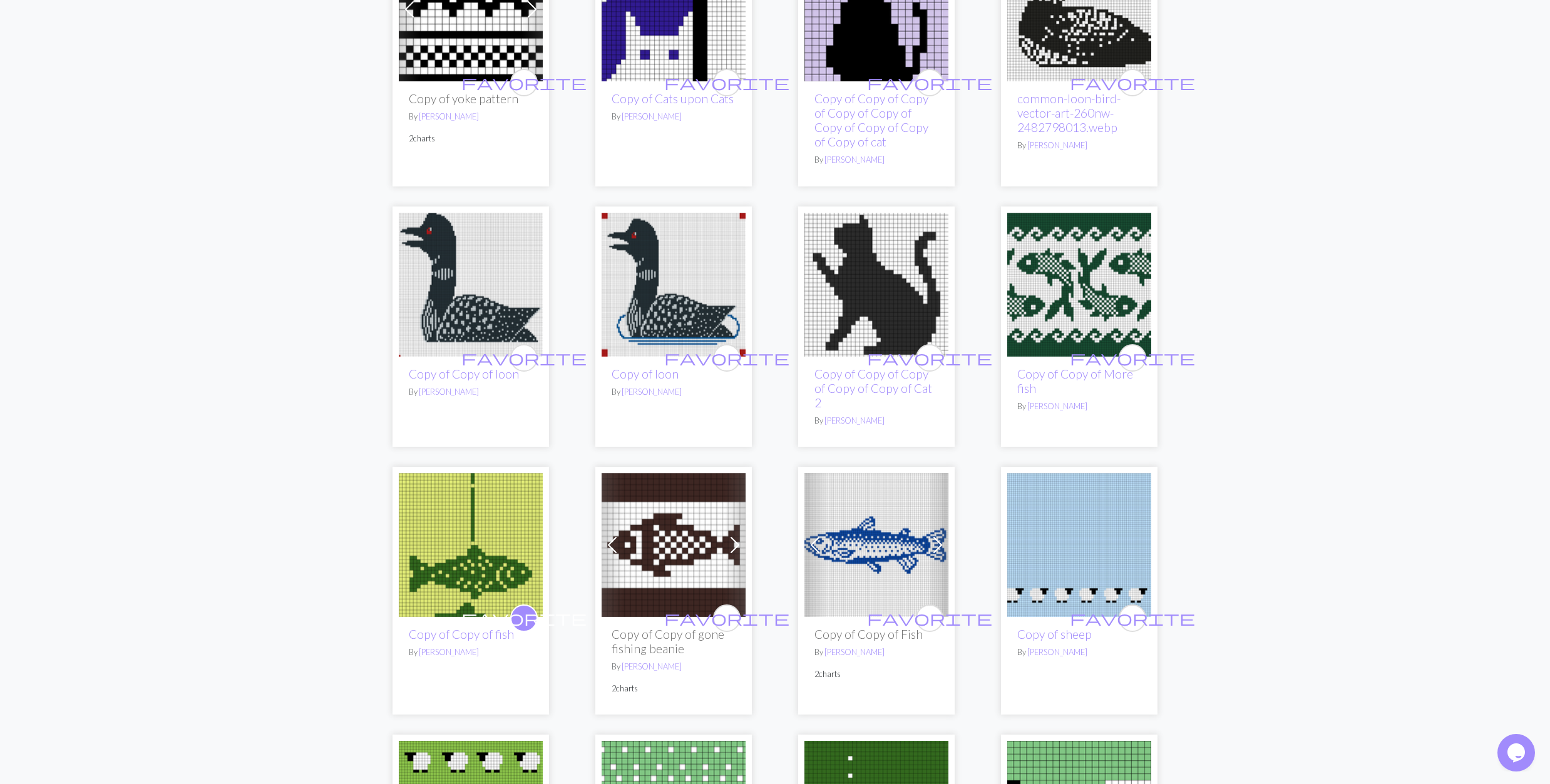
click at [495, 286] on img at bounding box center [470, 284] width 144 height 144
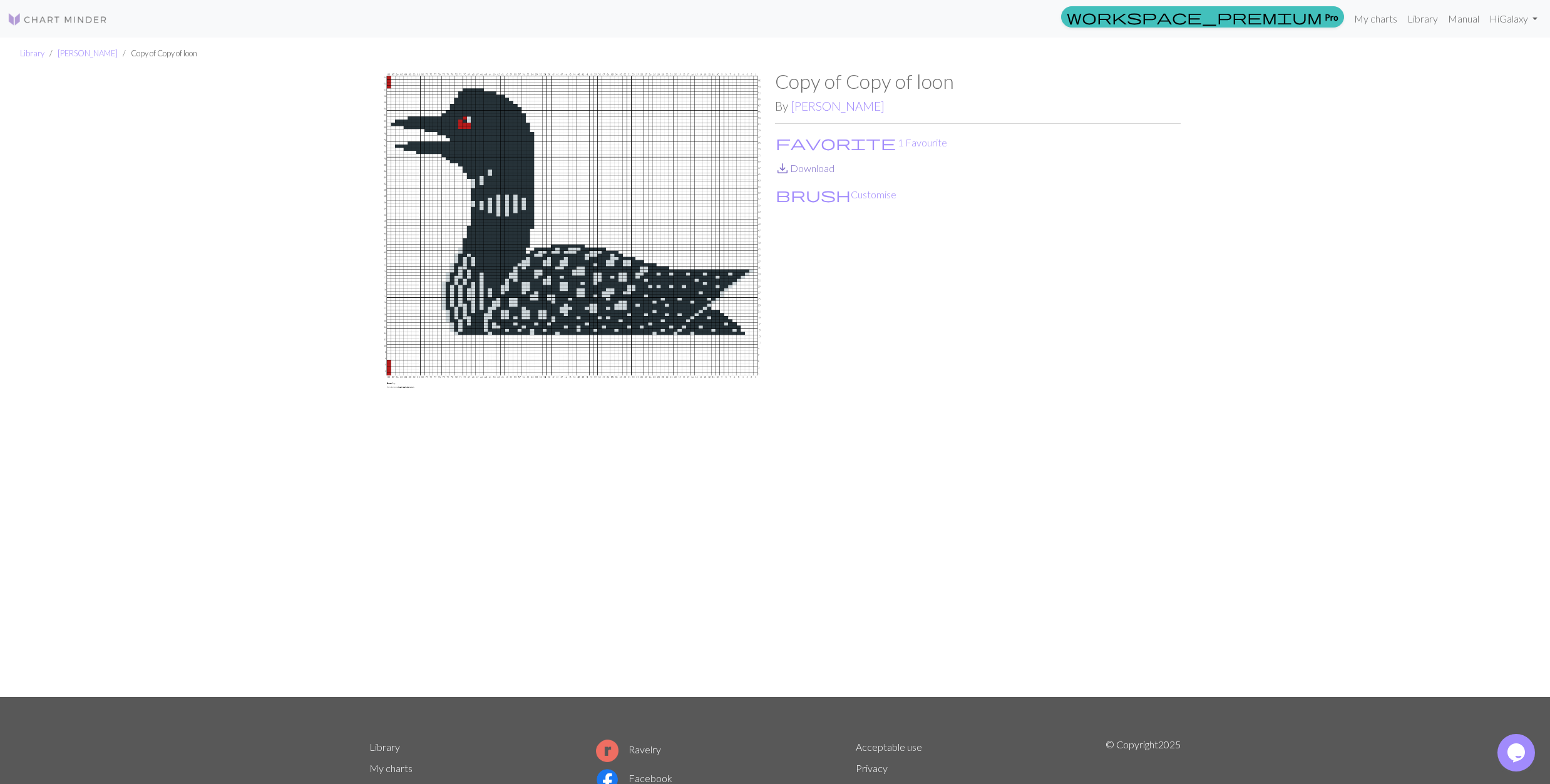
click at [808, 165] on link "save_alt Download" at bounding box center [805, 167] width 60 height 12
click at [827, 140] on button "favorite 1 Favourite" at bounding box center [861, 143] width 173 height 16
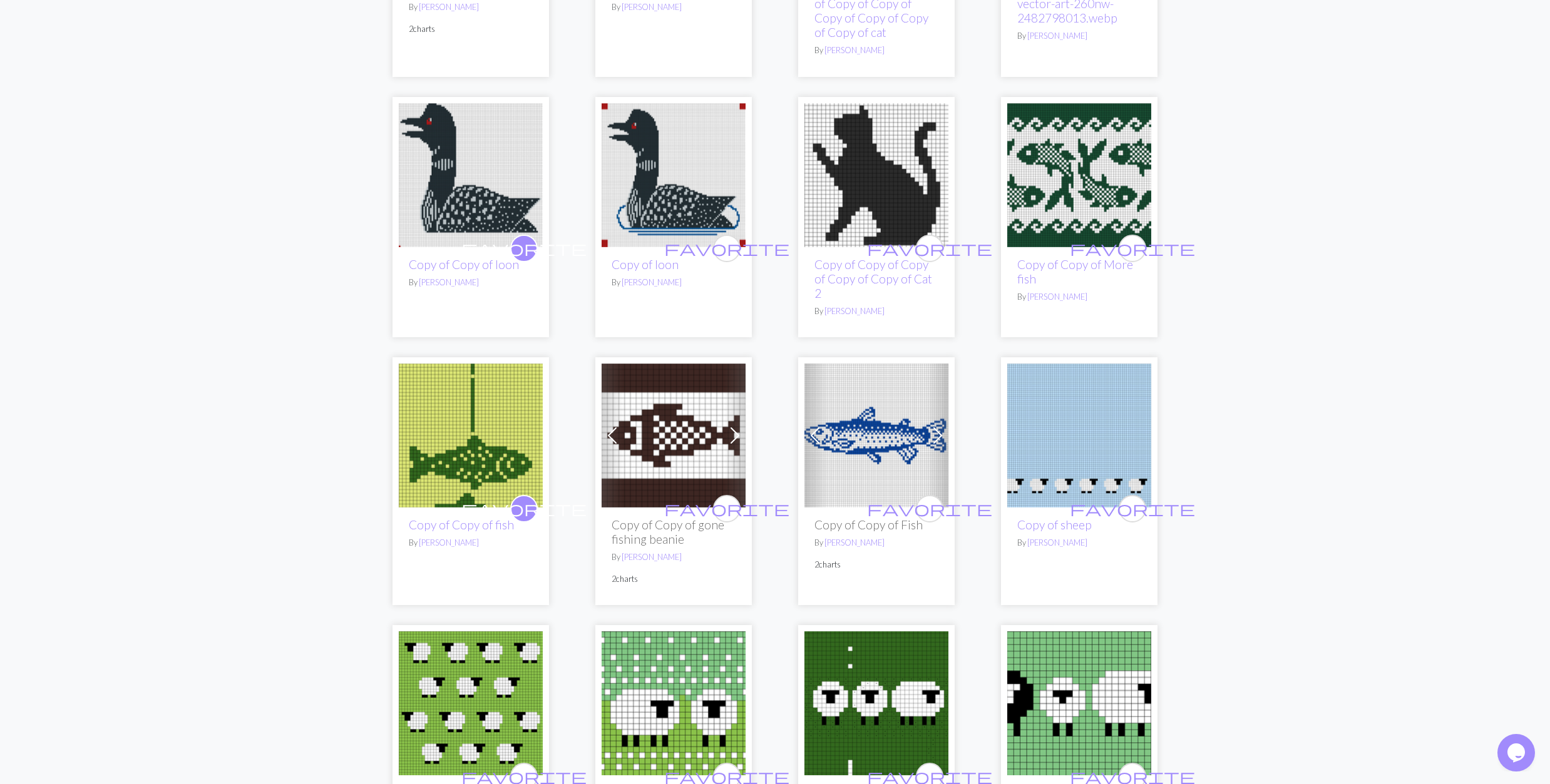
scroll to position [584, 0]
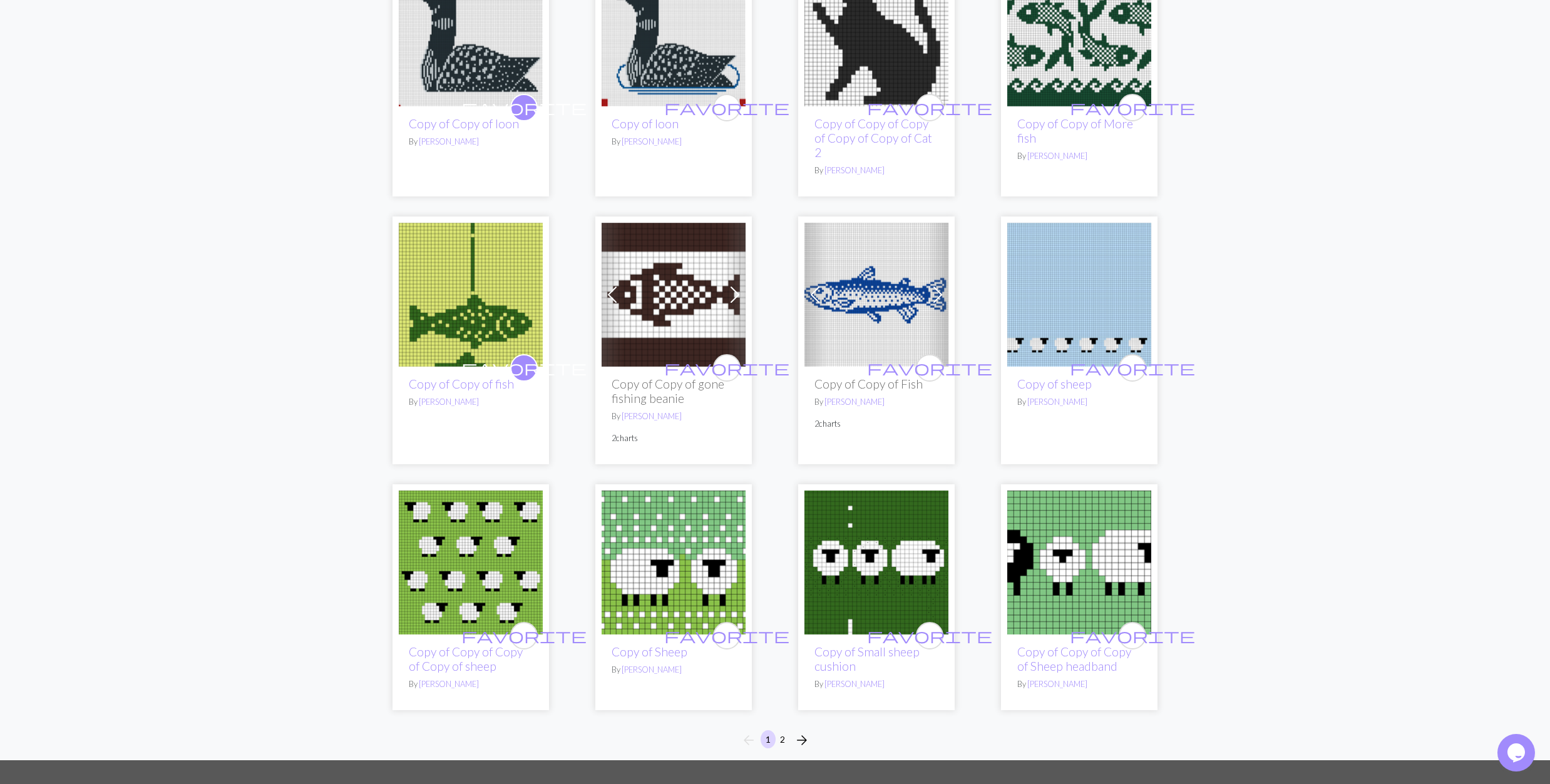
click at [654, 277] on img at bounding box center [673, 294] width 144 height 144
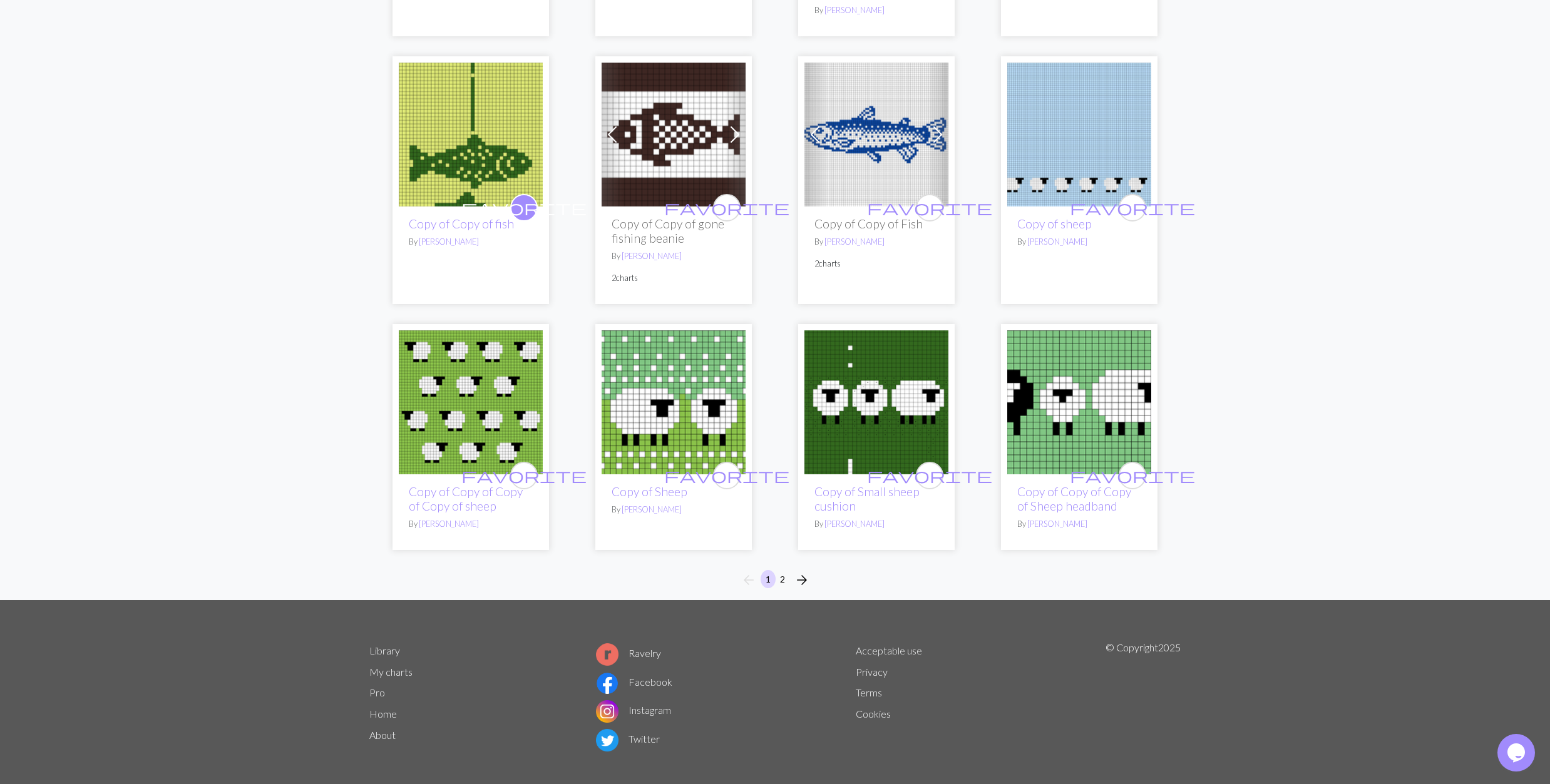
scroll to position [755, 0]
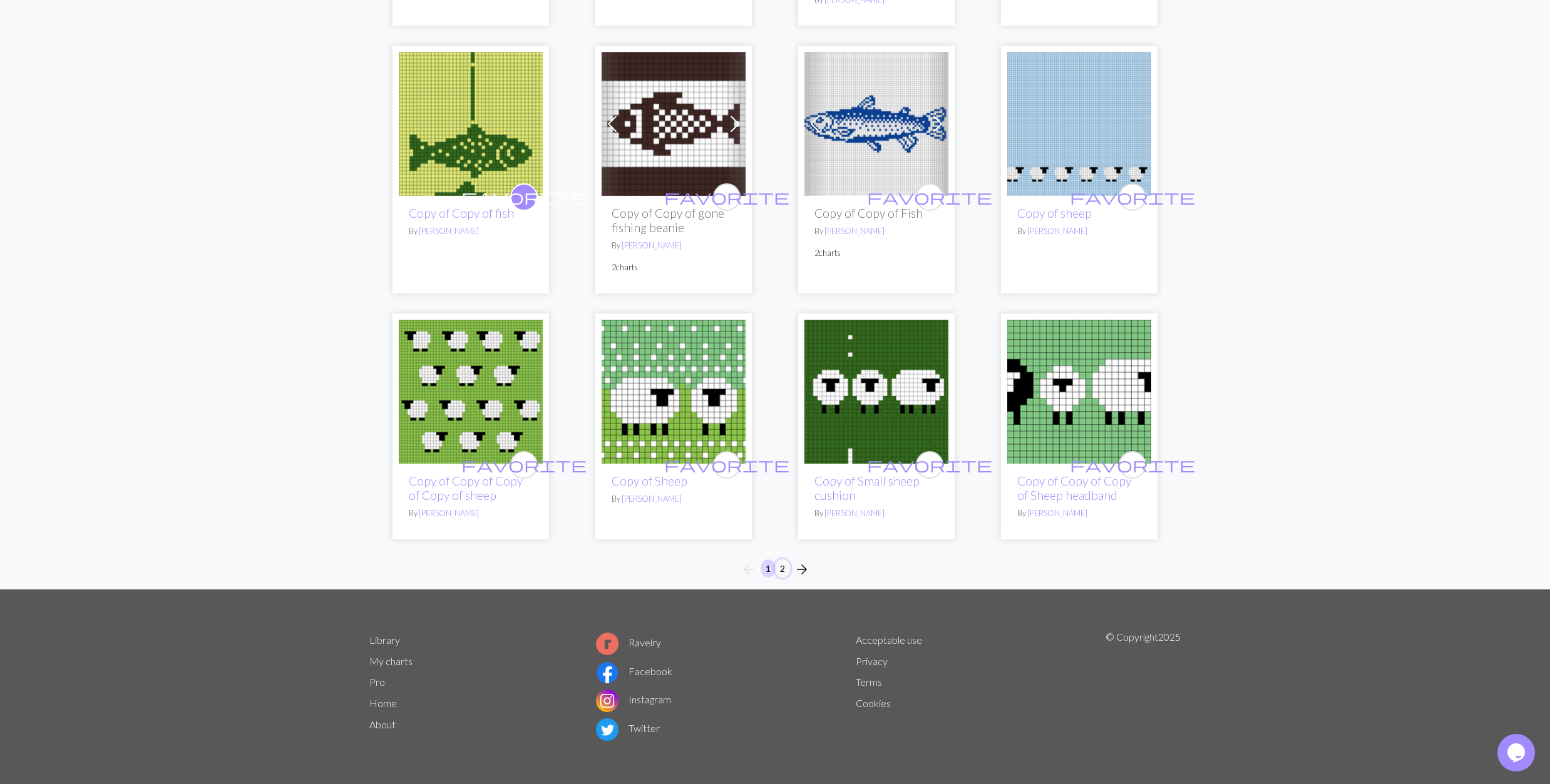
click at [781, 571] on button "2" at bounding box center [782, 569] width 15 height 18
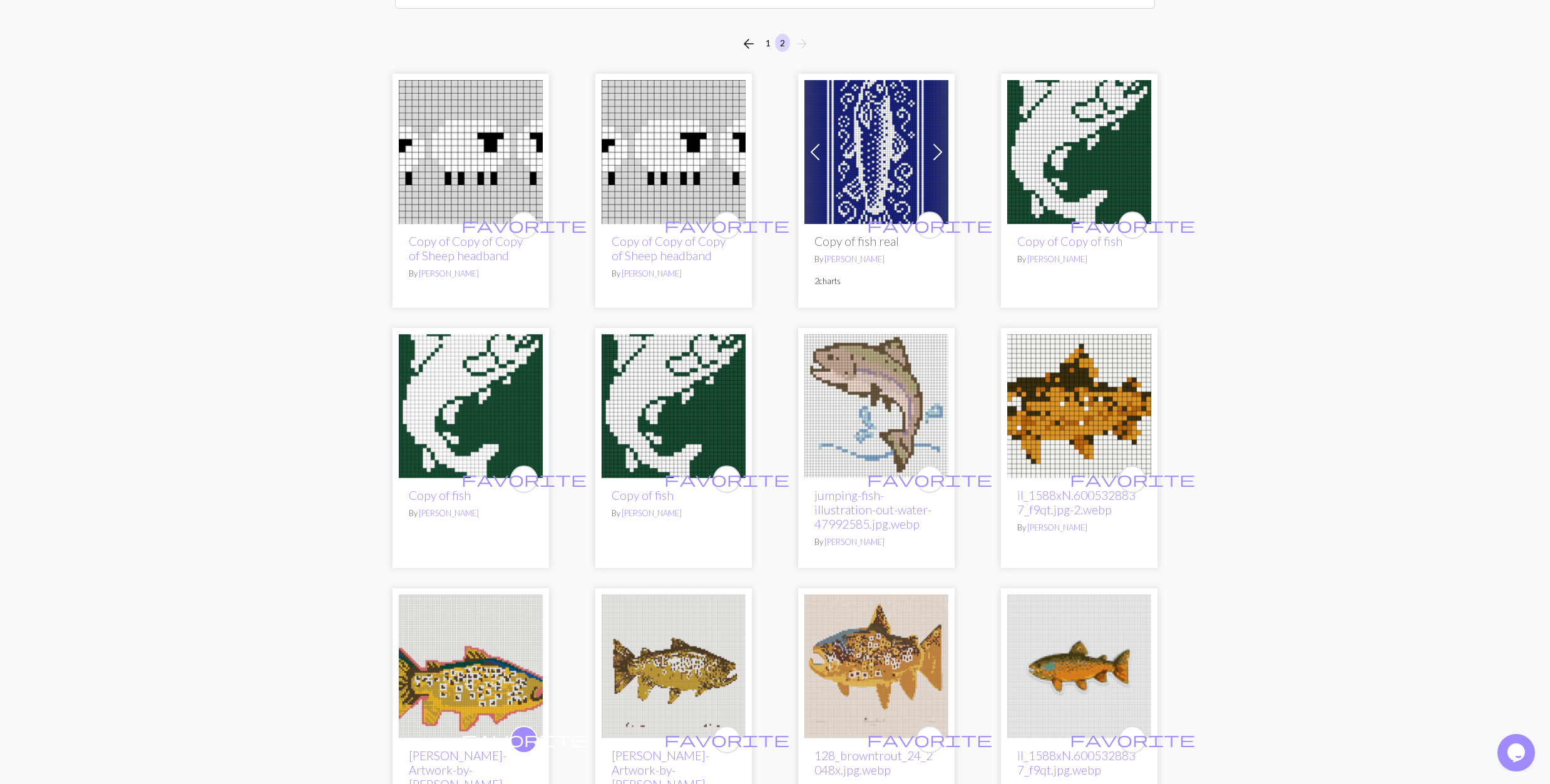
scroll to position [250, 0]
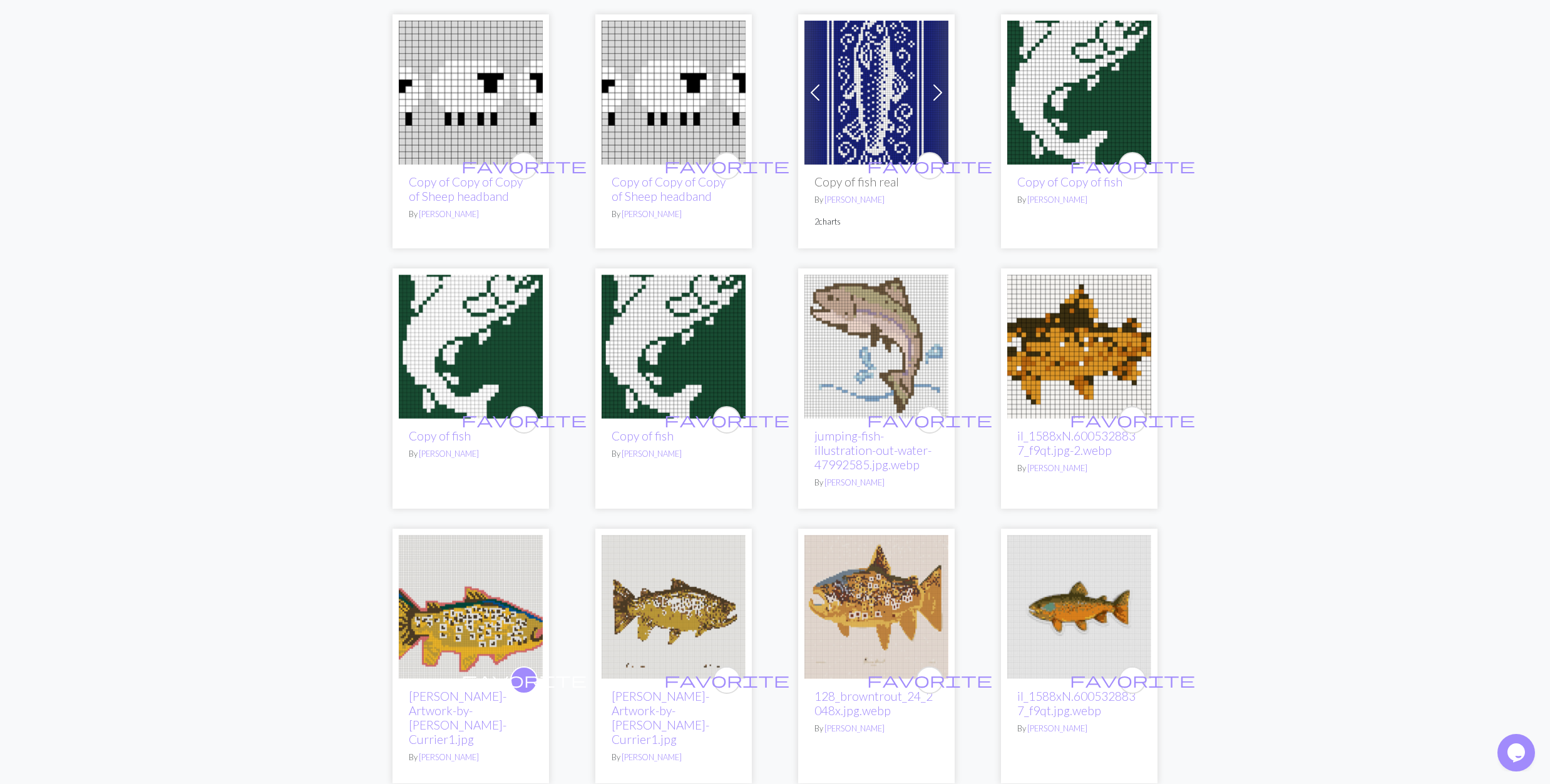
click at [1061, 619] on img at bounding box center [1079, 607] width 144 height 144
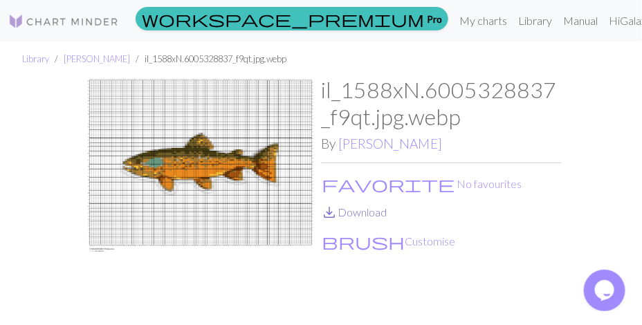
click at [335, 215] on span "save_alt" at bounding box center [329, 212] width 17 height 19
click at [344, 180] on button "favorite No favourites" at bounding box center [421, 184] width 201 height 18
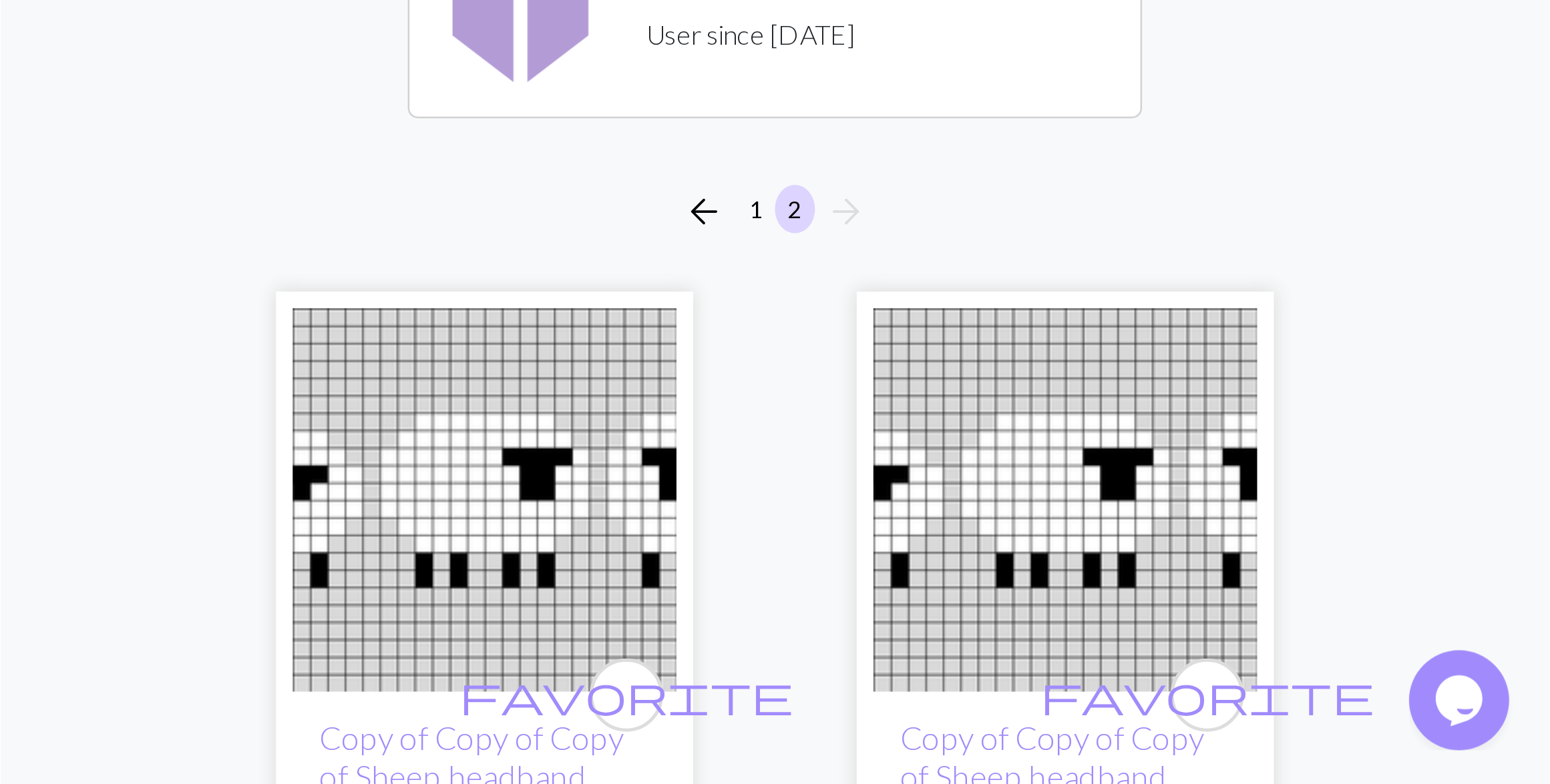
scroll to position [267, 0]
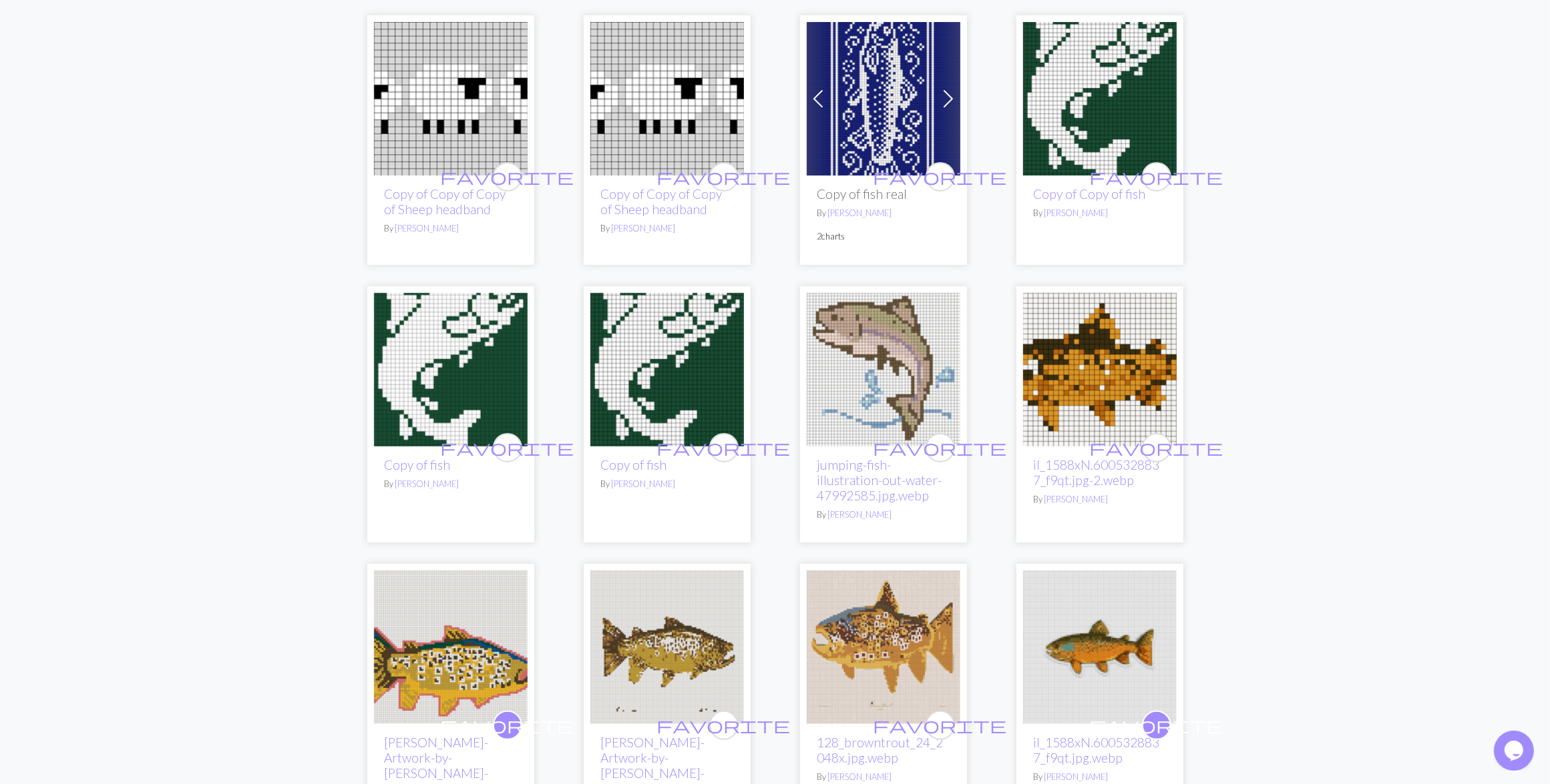
click at [843, 389] on img at bounding box center [883, 369] width 153 height 153
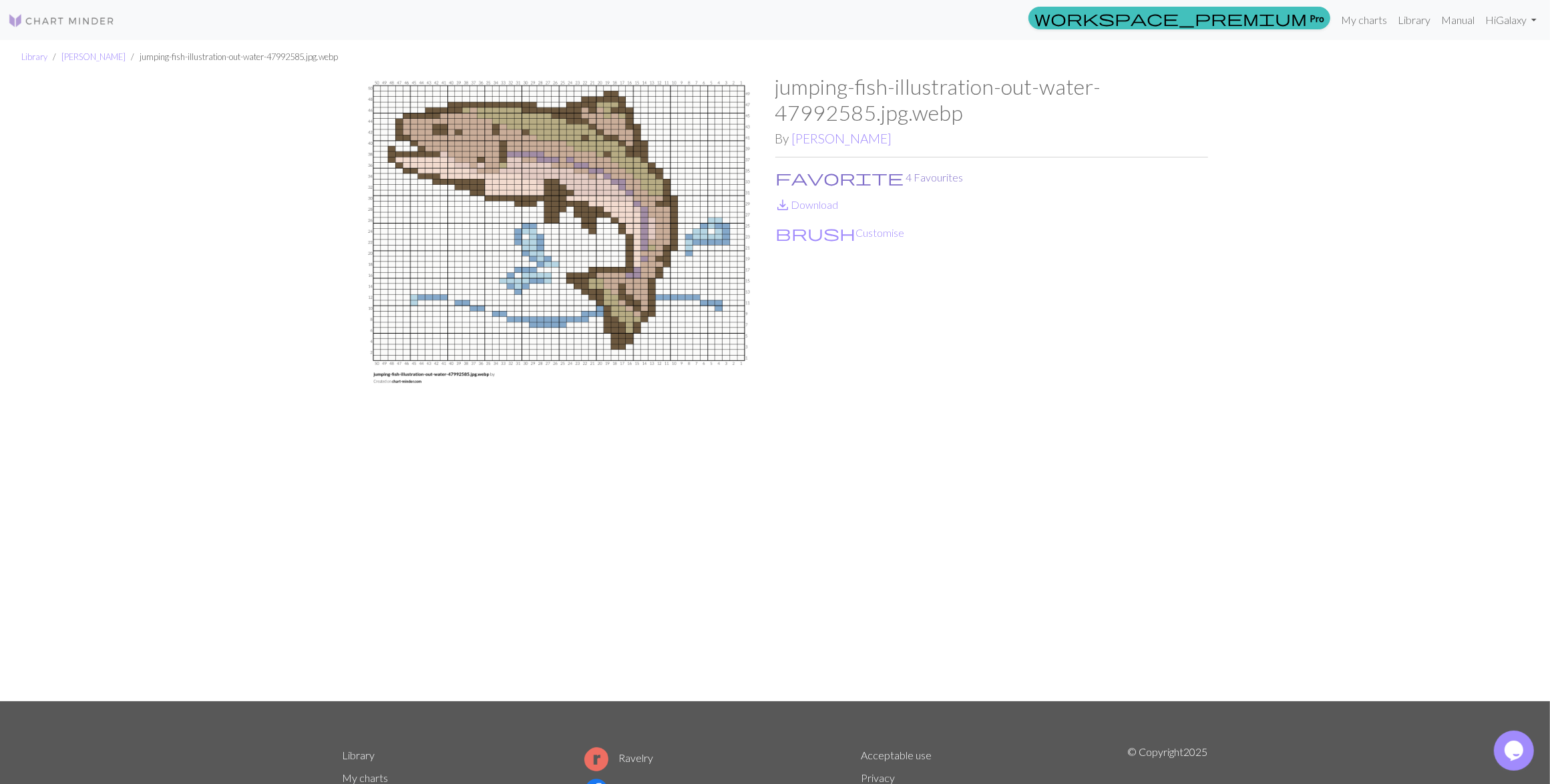
click at [808, 177] on button "favorite 4 Favourites" at bounding box center [870, 177] width 189 height 17
click at [798, 208] on link "save_alt Download" at bounding box center [807, 204] width 64 height 13
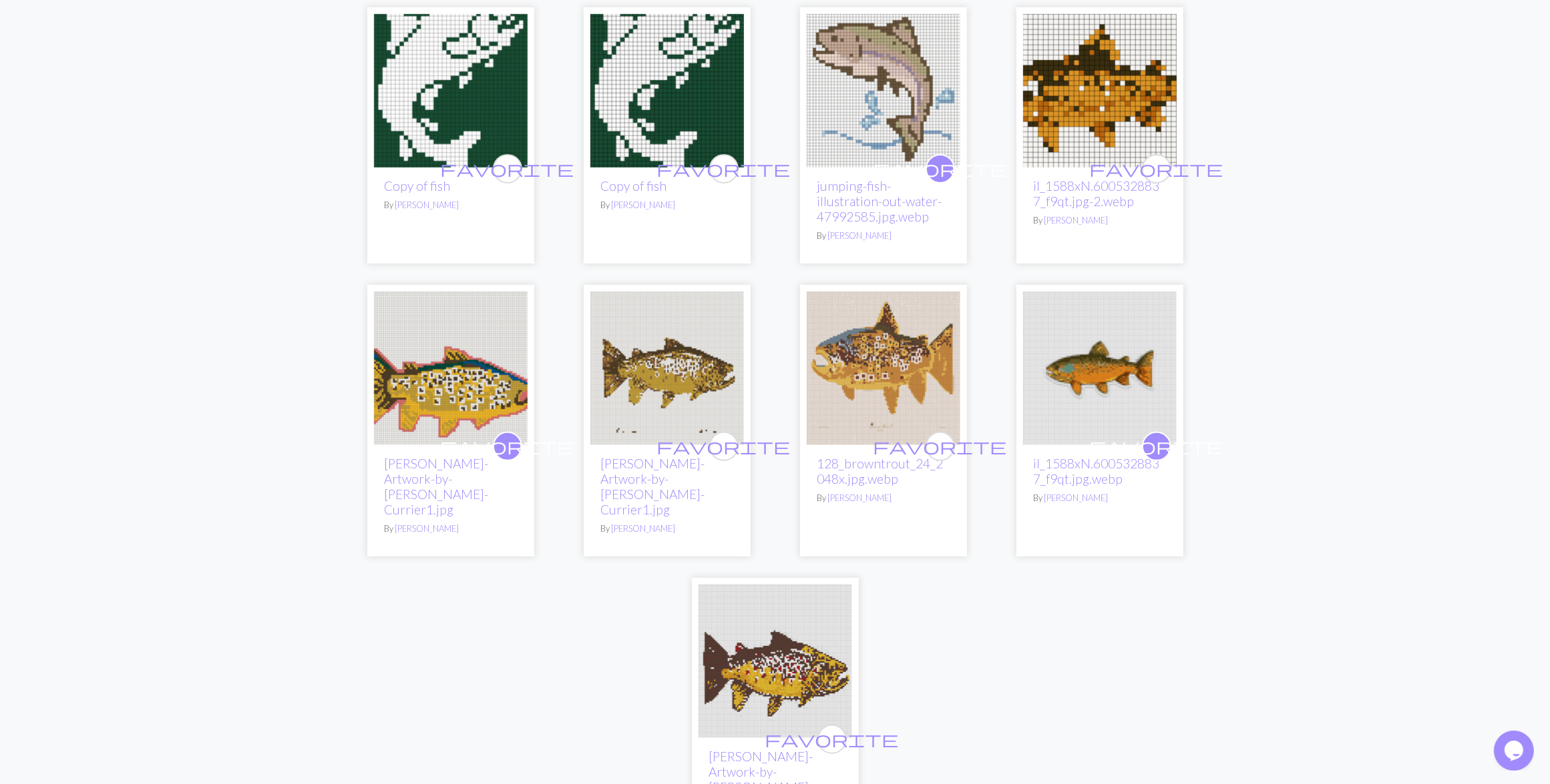
scroll to position [584, 0]
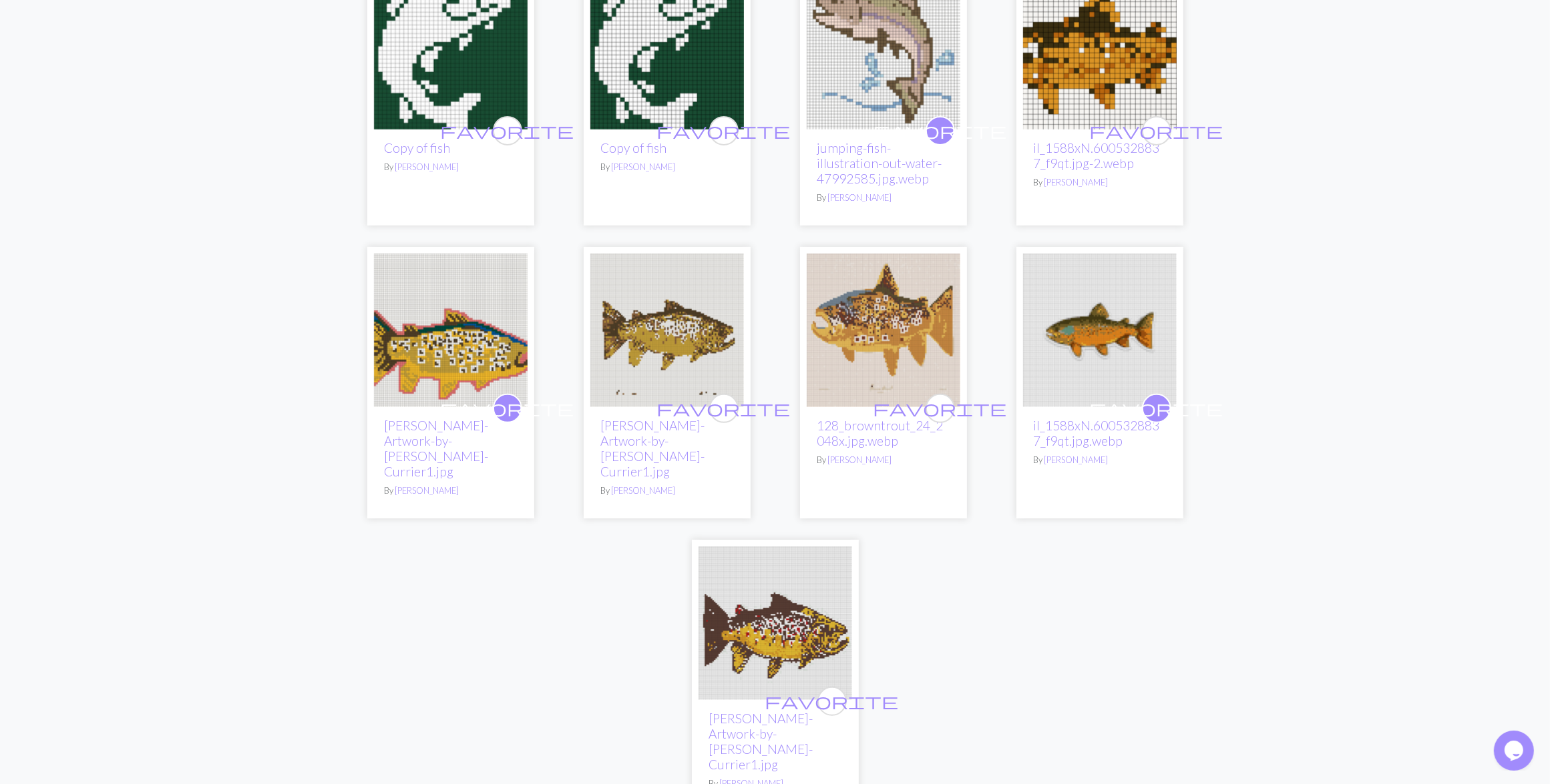
click at [795, 614] on img at bounding box center [775, 623] width 153 height 153
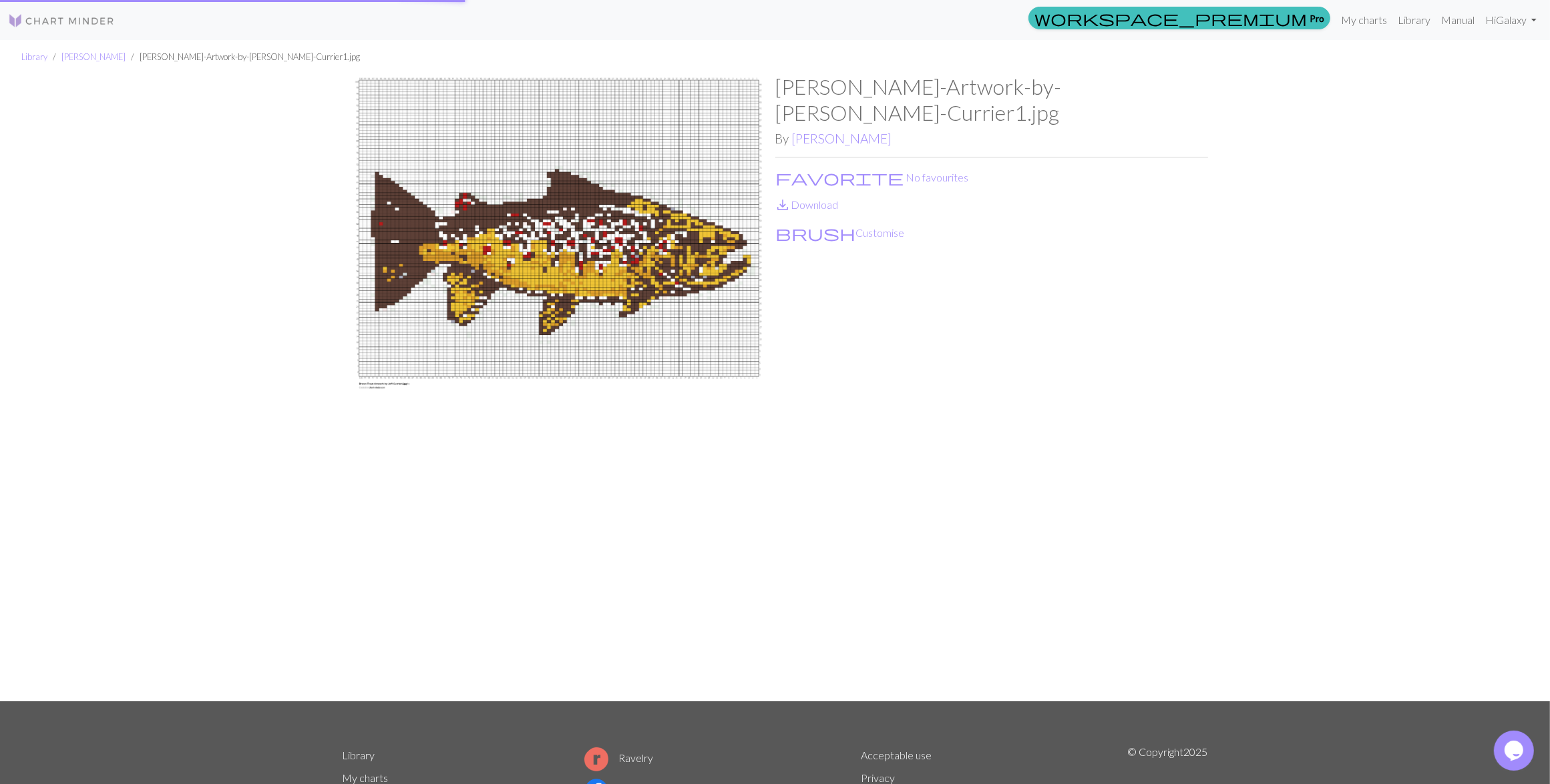
scroll to position [124, 0]
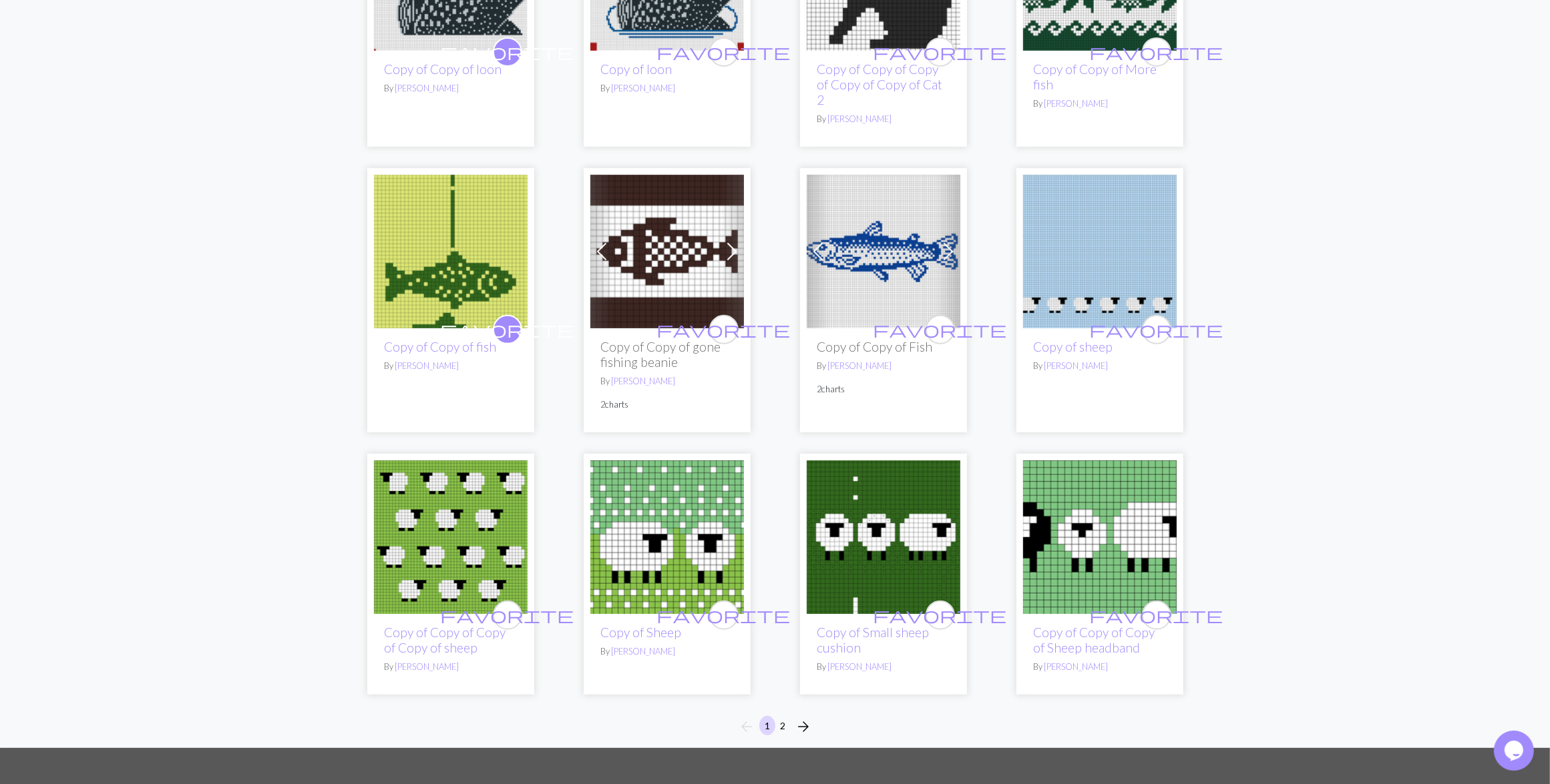
scroll to position [856, 0]
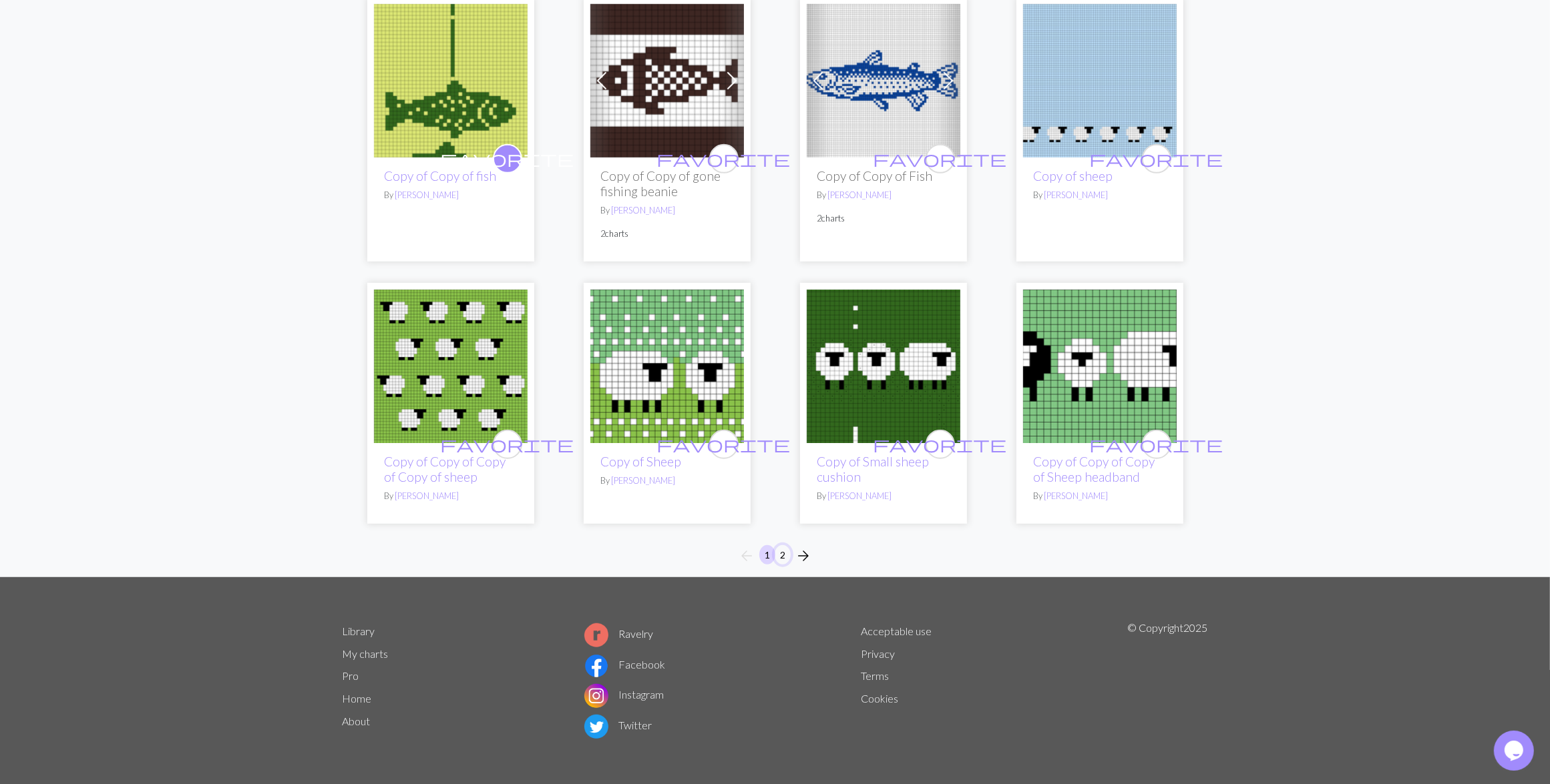
click at [784, 555] on button "2" at bounding box center [782, 555] width 16 height 19
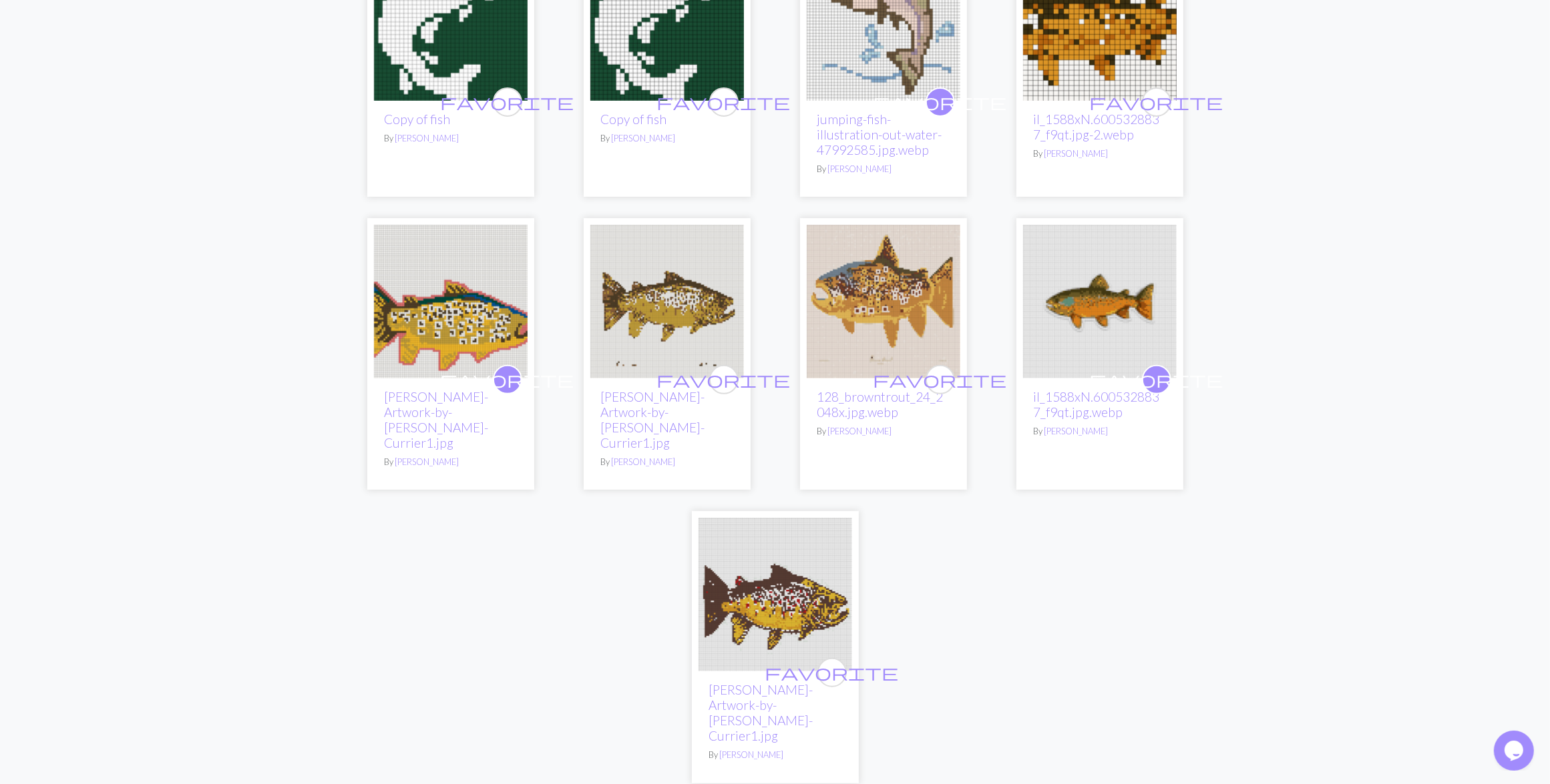
scroll to position [584, 0]
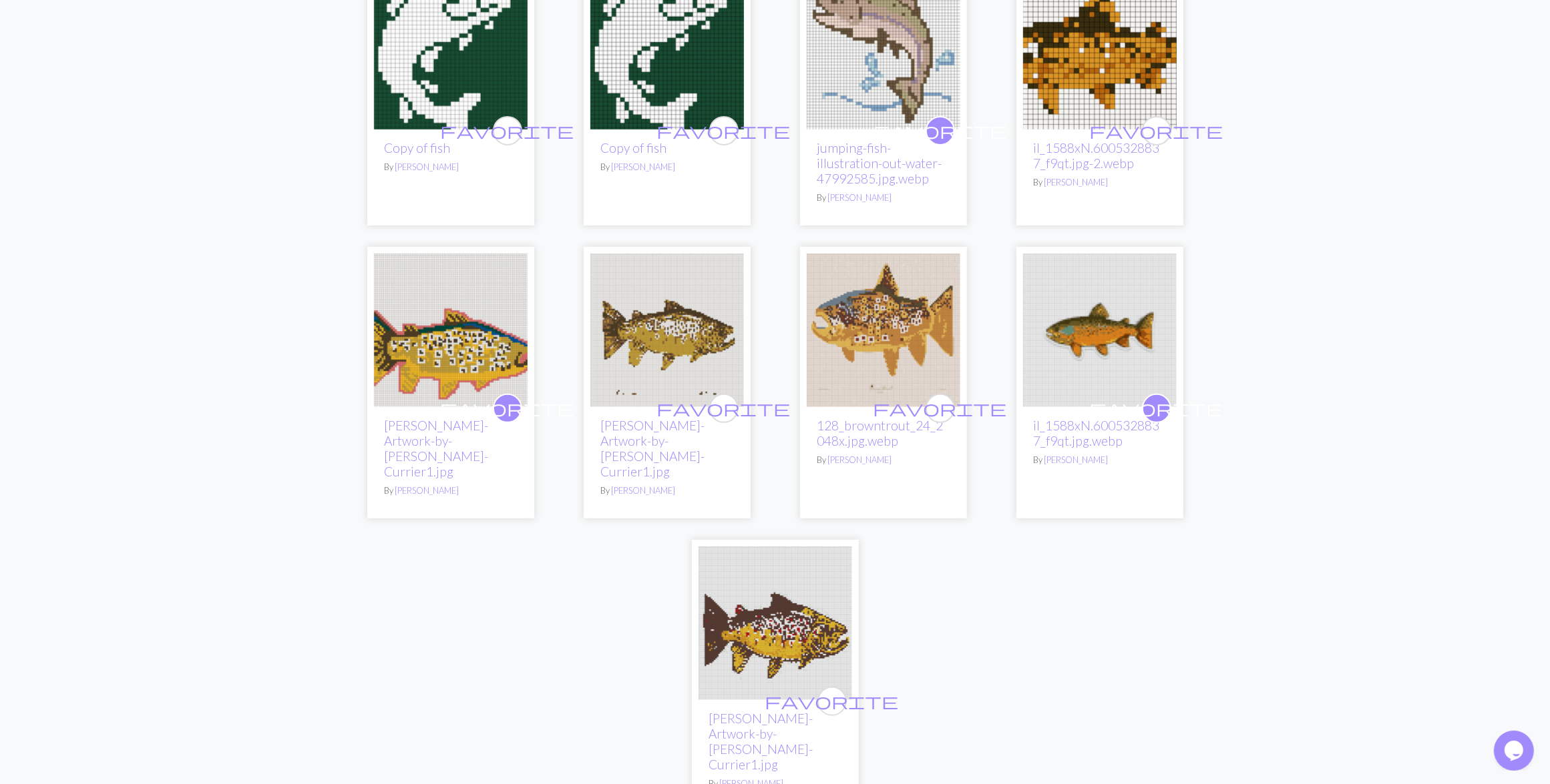
click at [857, 338] on img at bounding box center [883, 330] width 153 height 153
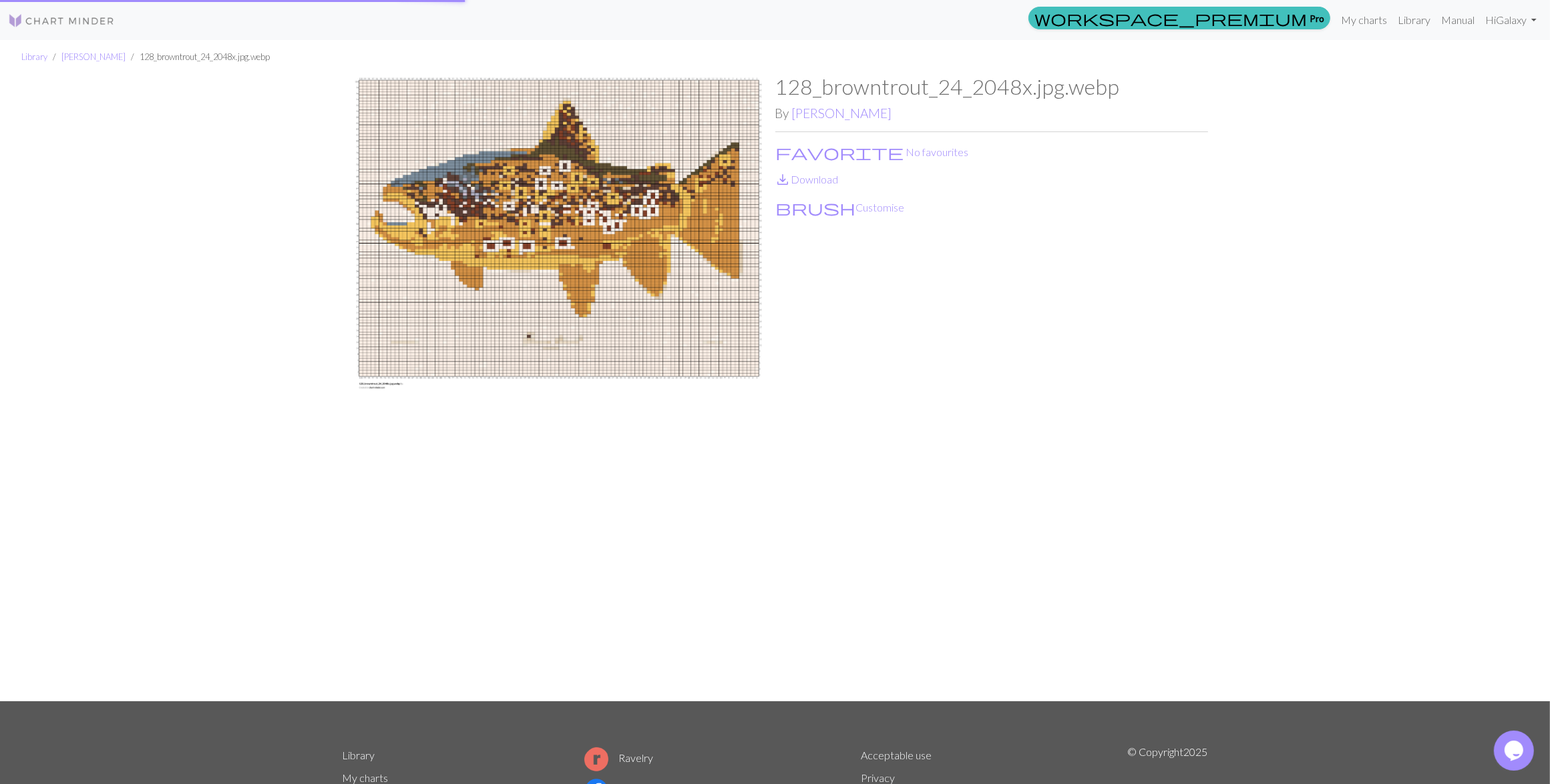
scroll to position [124, 0]
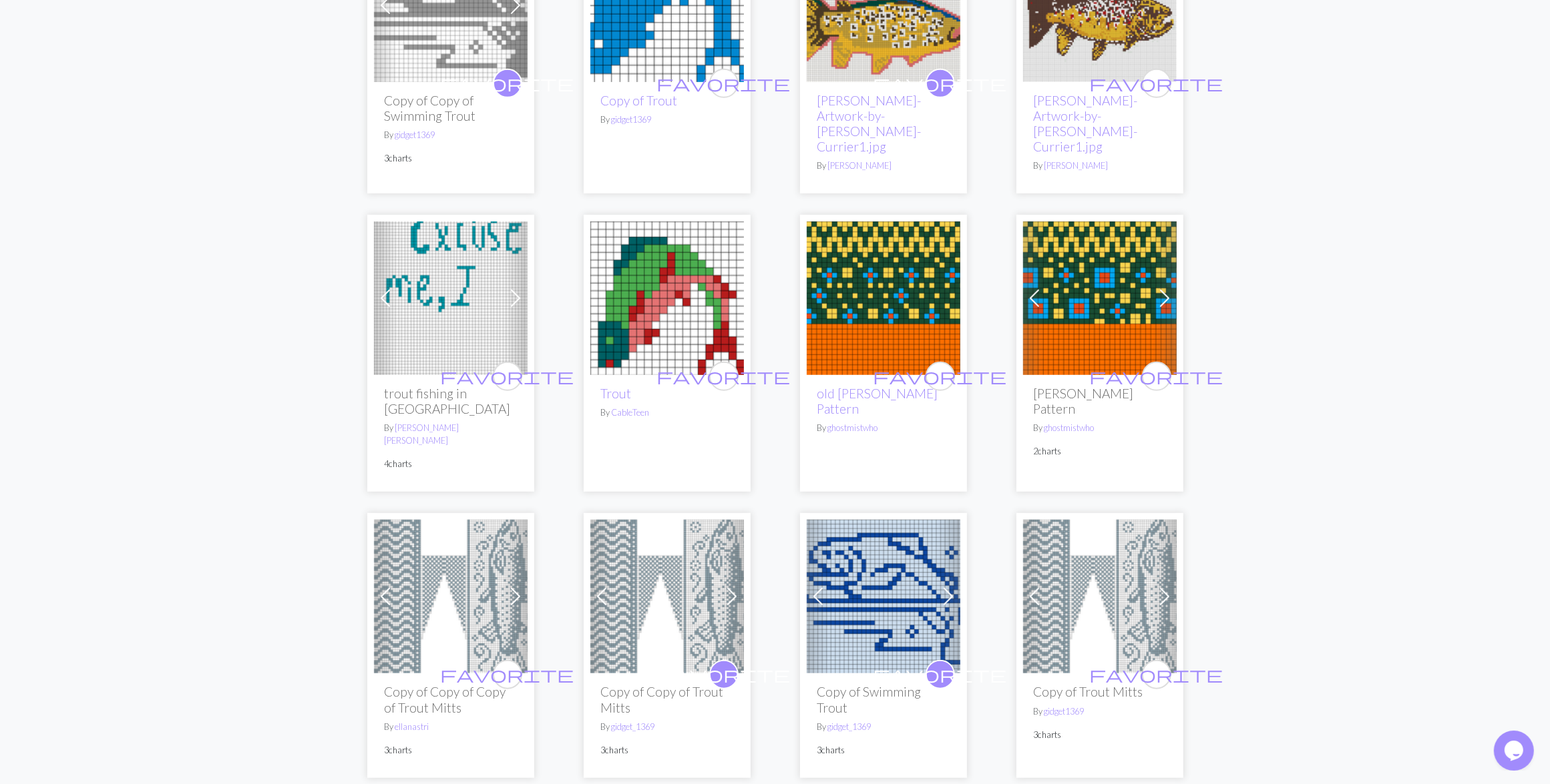
scroll to position [1085, 0]
click at [612, 284] on img at bounding box center [666, 296] width 153 height 153
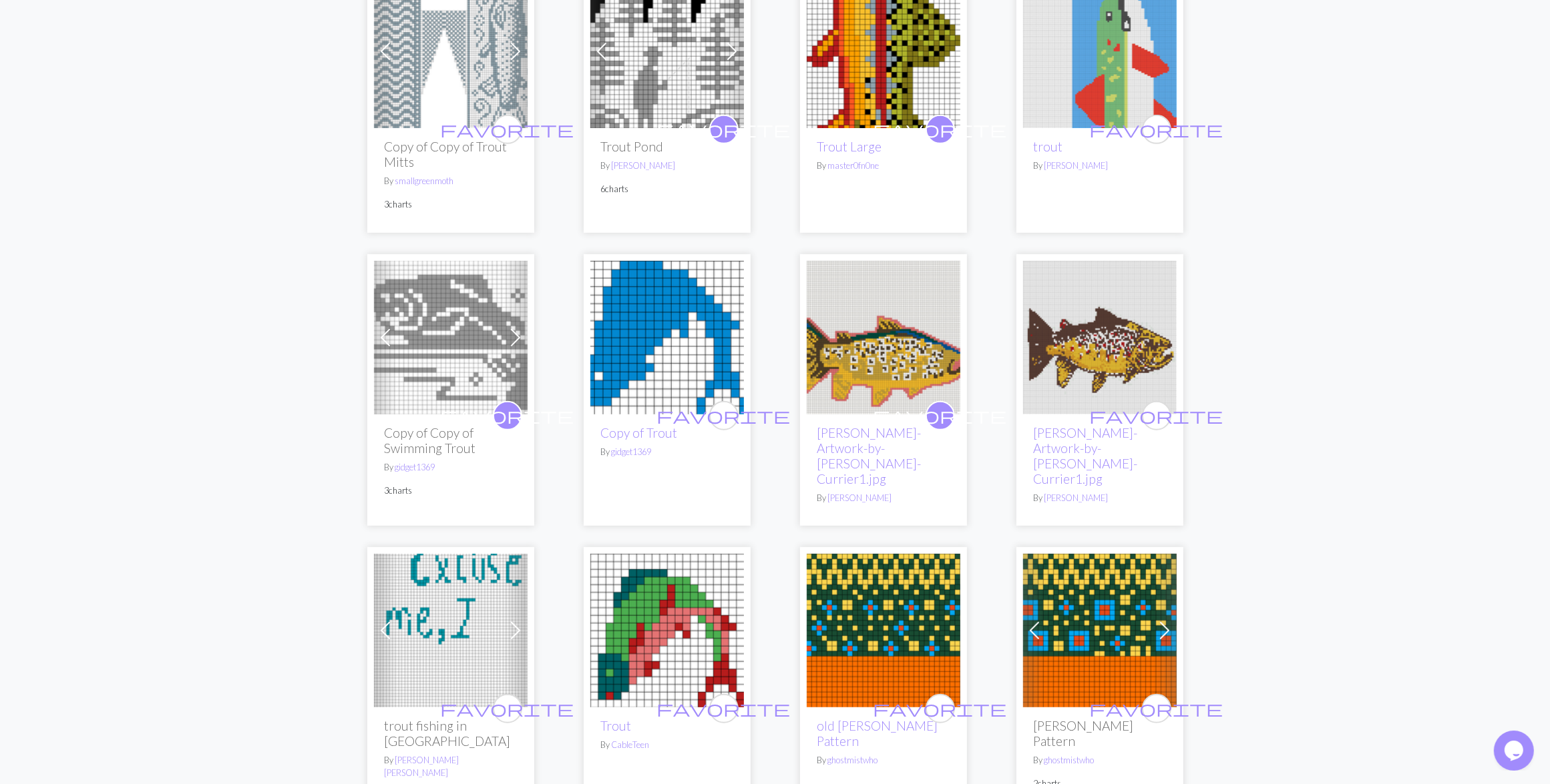
scroll to position [1085, 0]
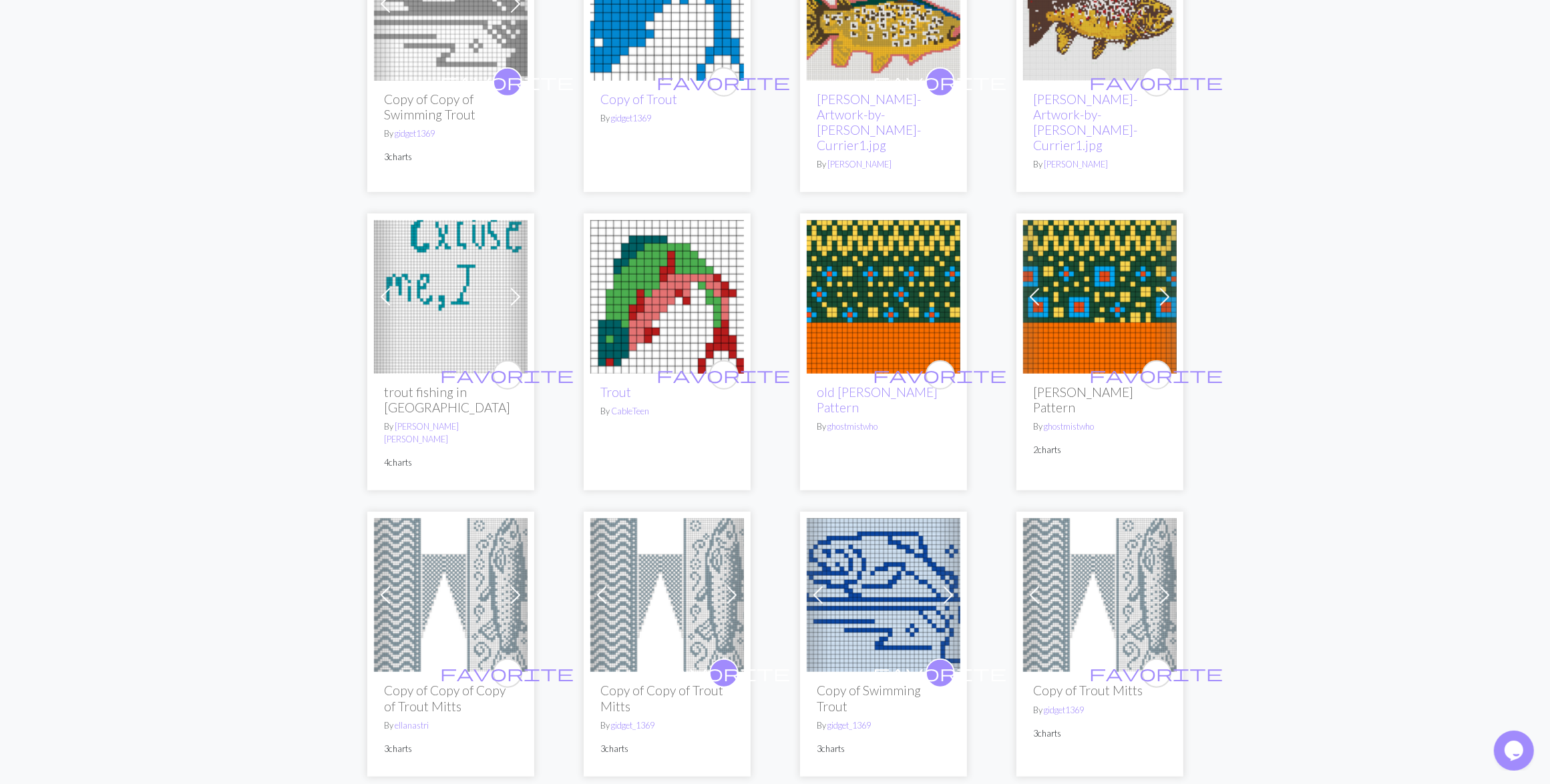
click at [843, 294] on img at bounding box center [883, 296] width 153 height 153
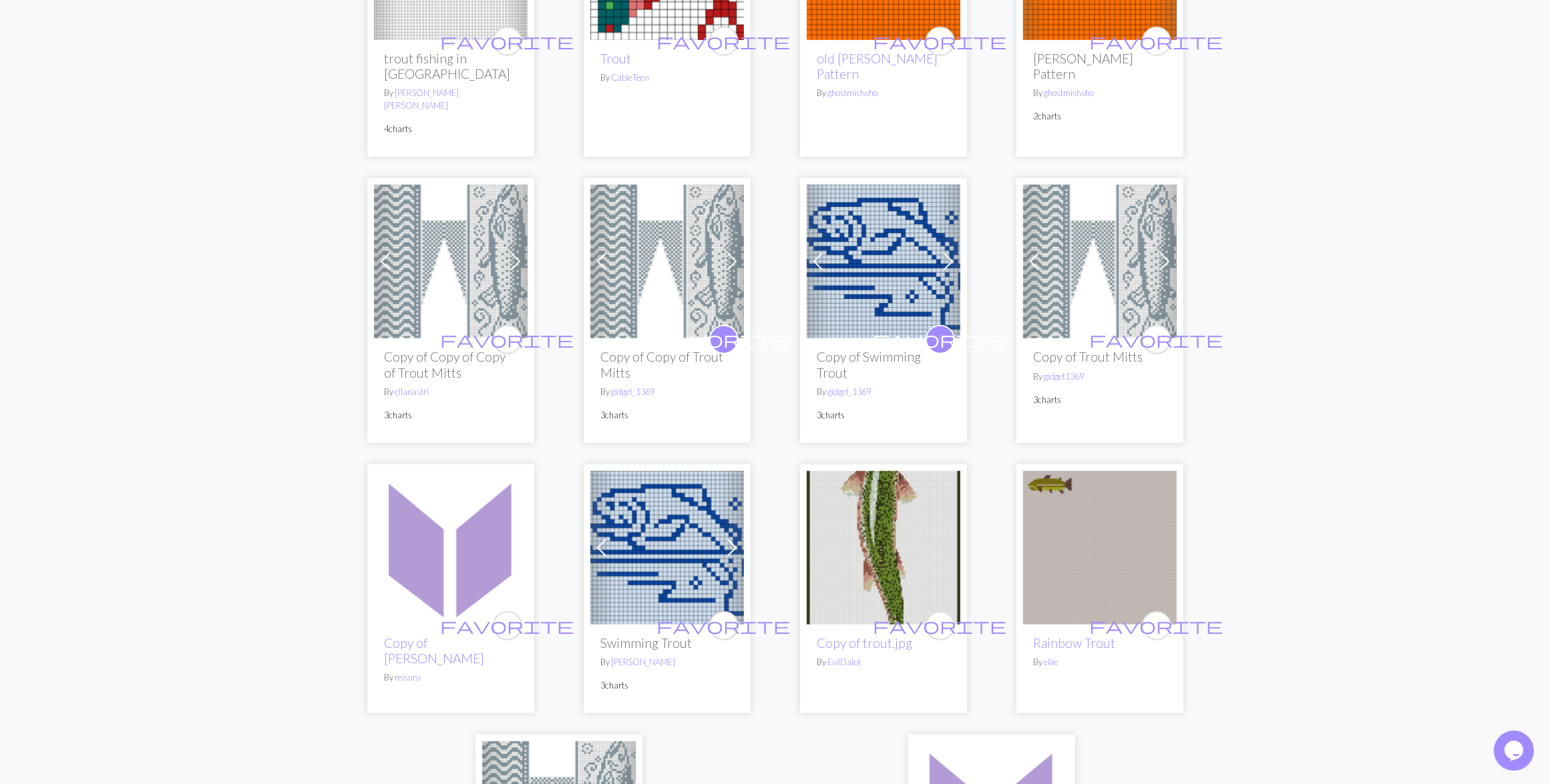
scroll to position [1752, 0]
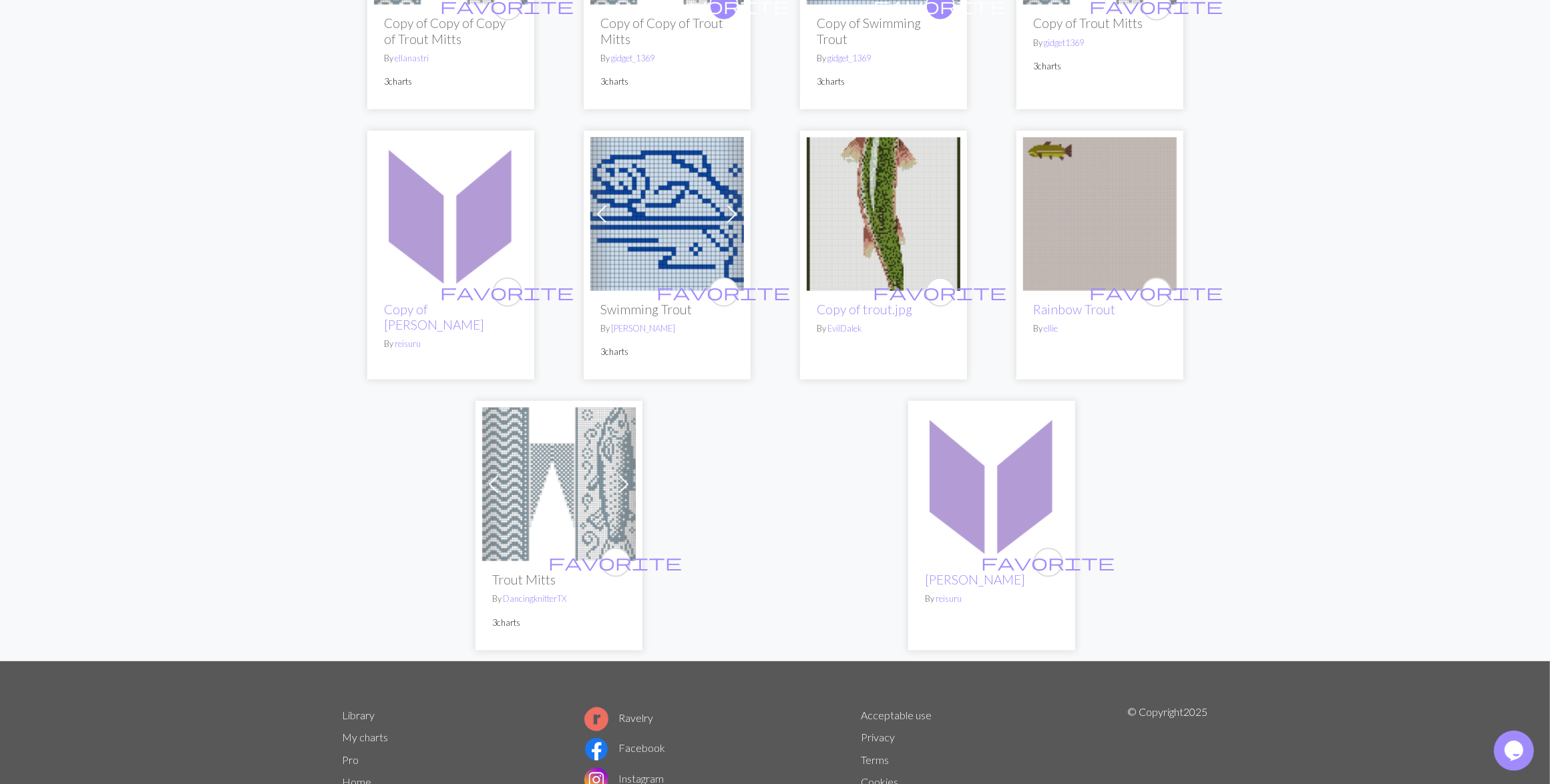
click at [880, 168] on img at bounding box center [883, 214] width 153 height 153
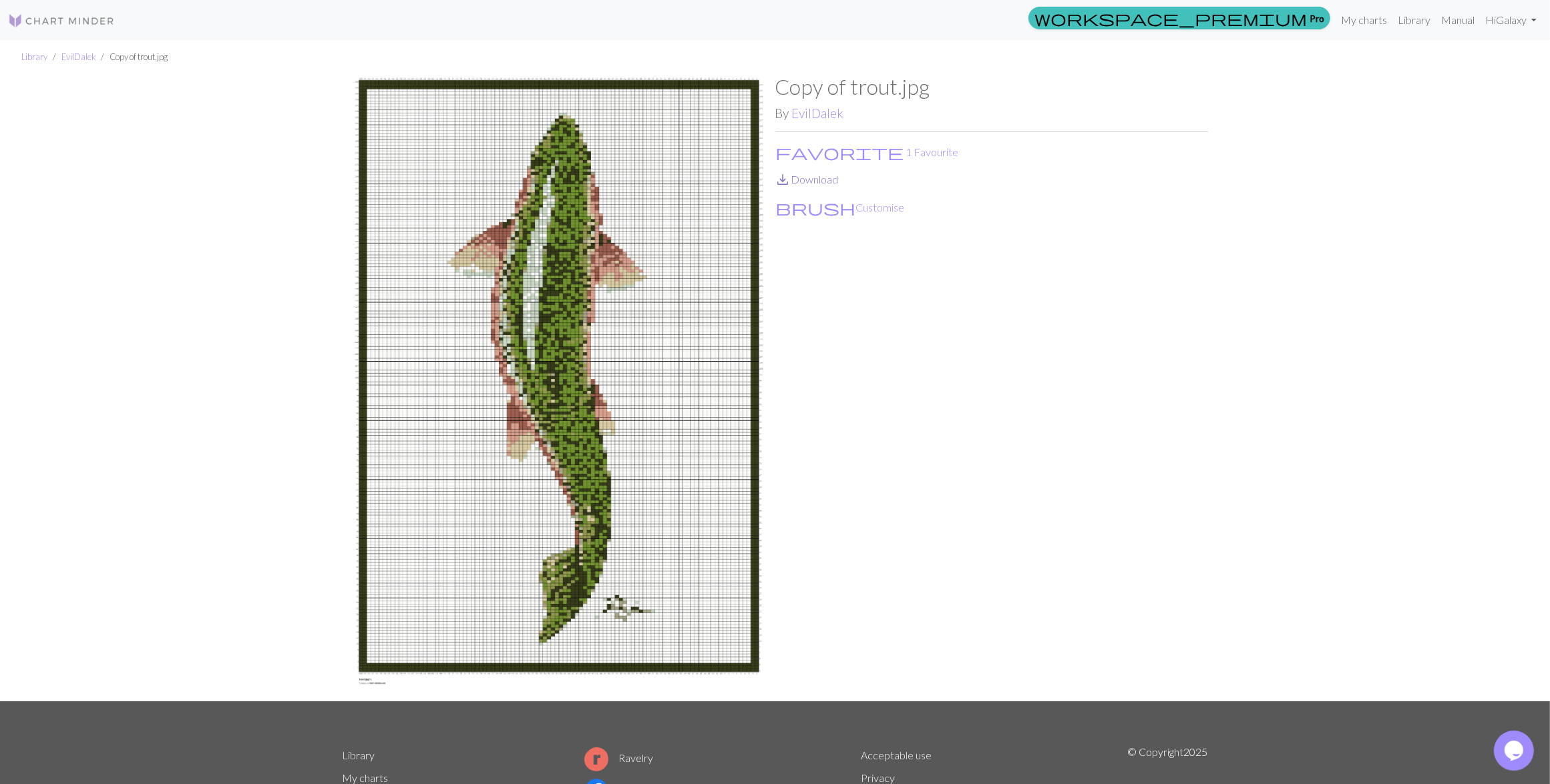
click at [784, 178] on span "save_alt" at bounding box center [783, 179] width 16 height 18
click at [816, 154] on button "favorite 1 Favourite" at bounding box center [867, 152] width 184 height 17
click at [812, 110] on link "EvilDalek" at bounding box center [818, 113] width 52 height 15
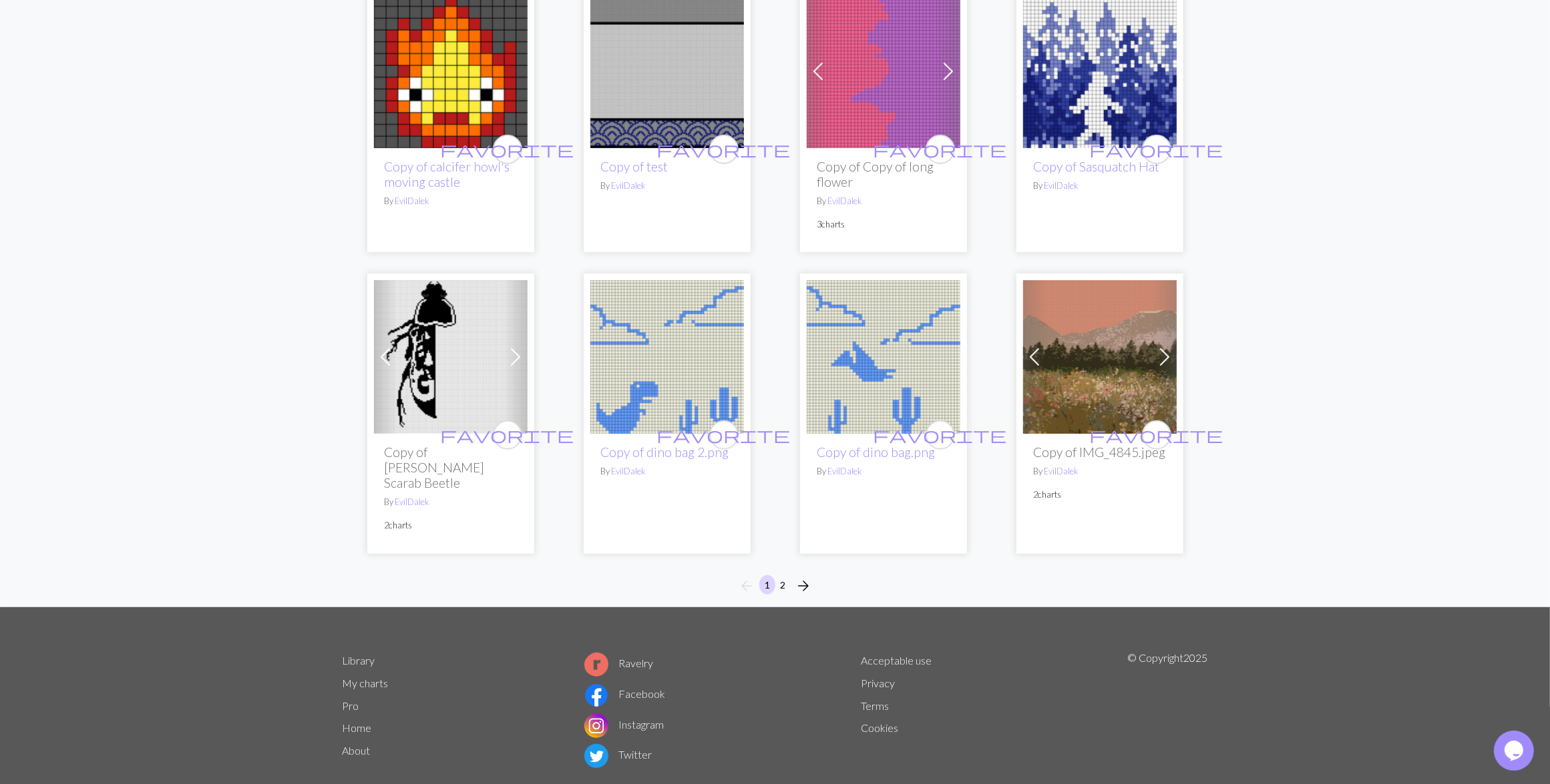
scroll to position [834, 0]
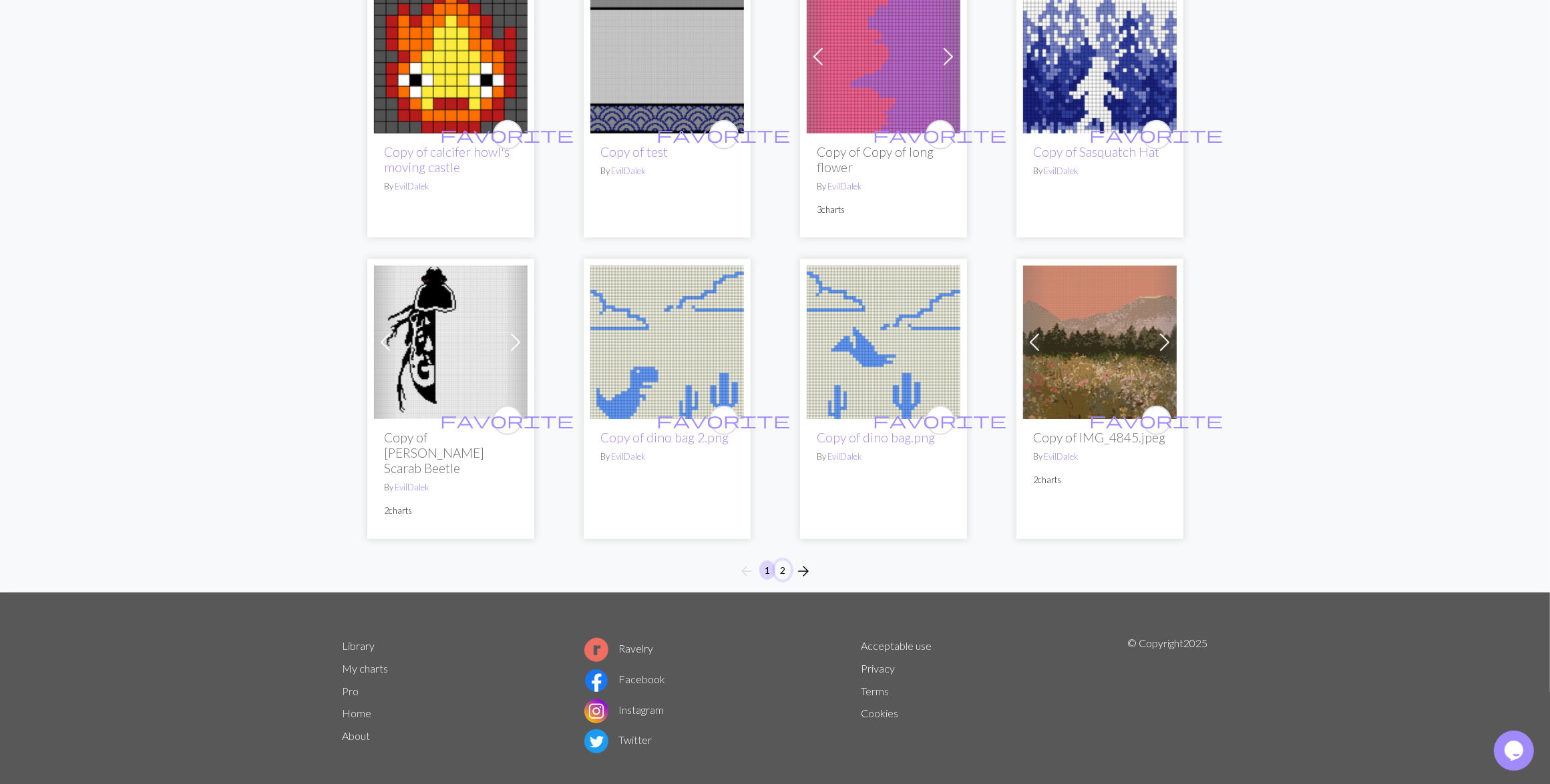
click at [781, 560] on button "2" at bounding box center [782, 570] width 16 height 19
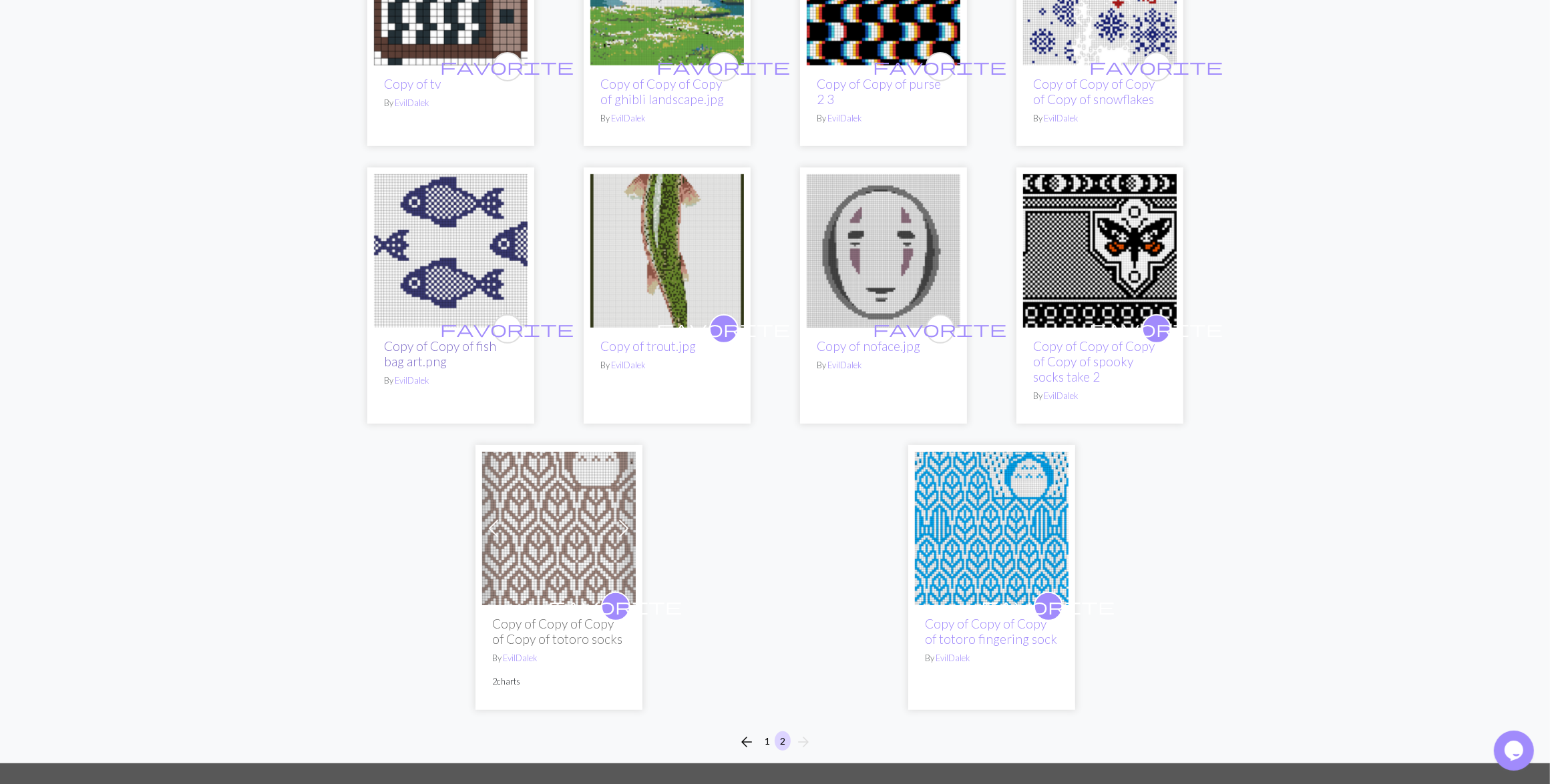
scroll to position [667, 0]
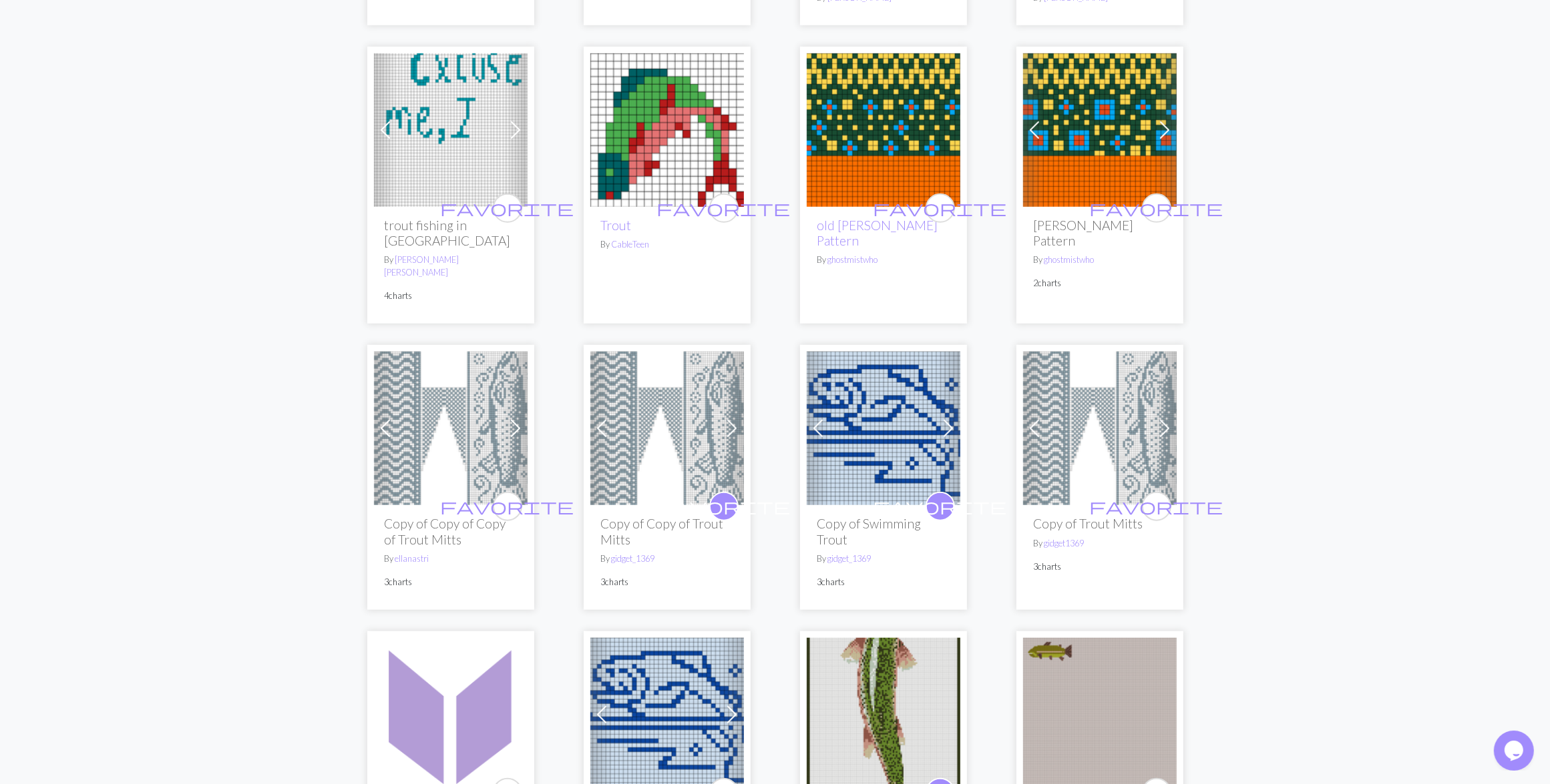
scroll to position [1502, 0]
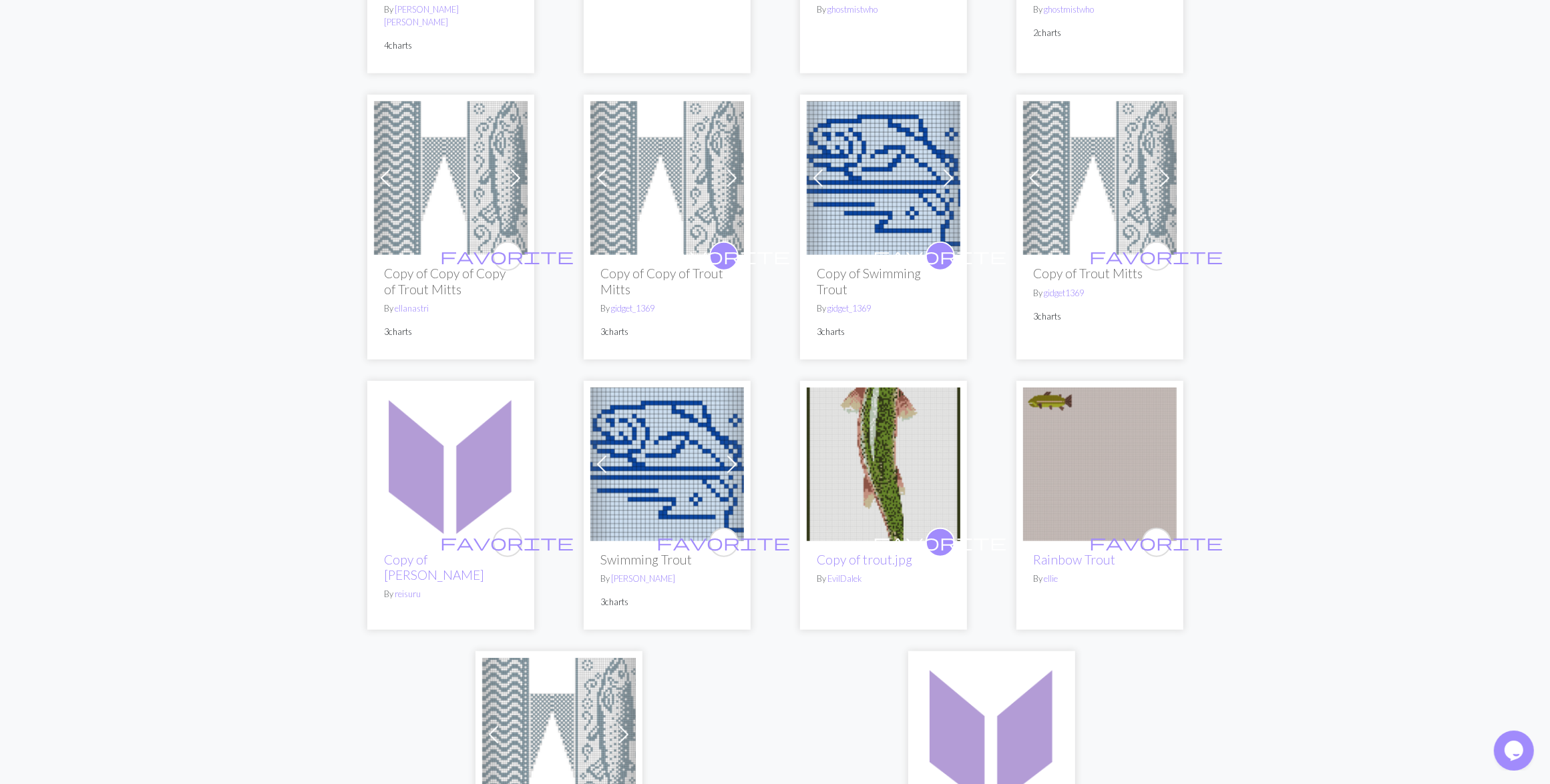
click at [1106, 422] on img at bounding box center [1099, 464] width 153 height 153
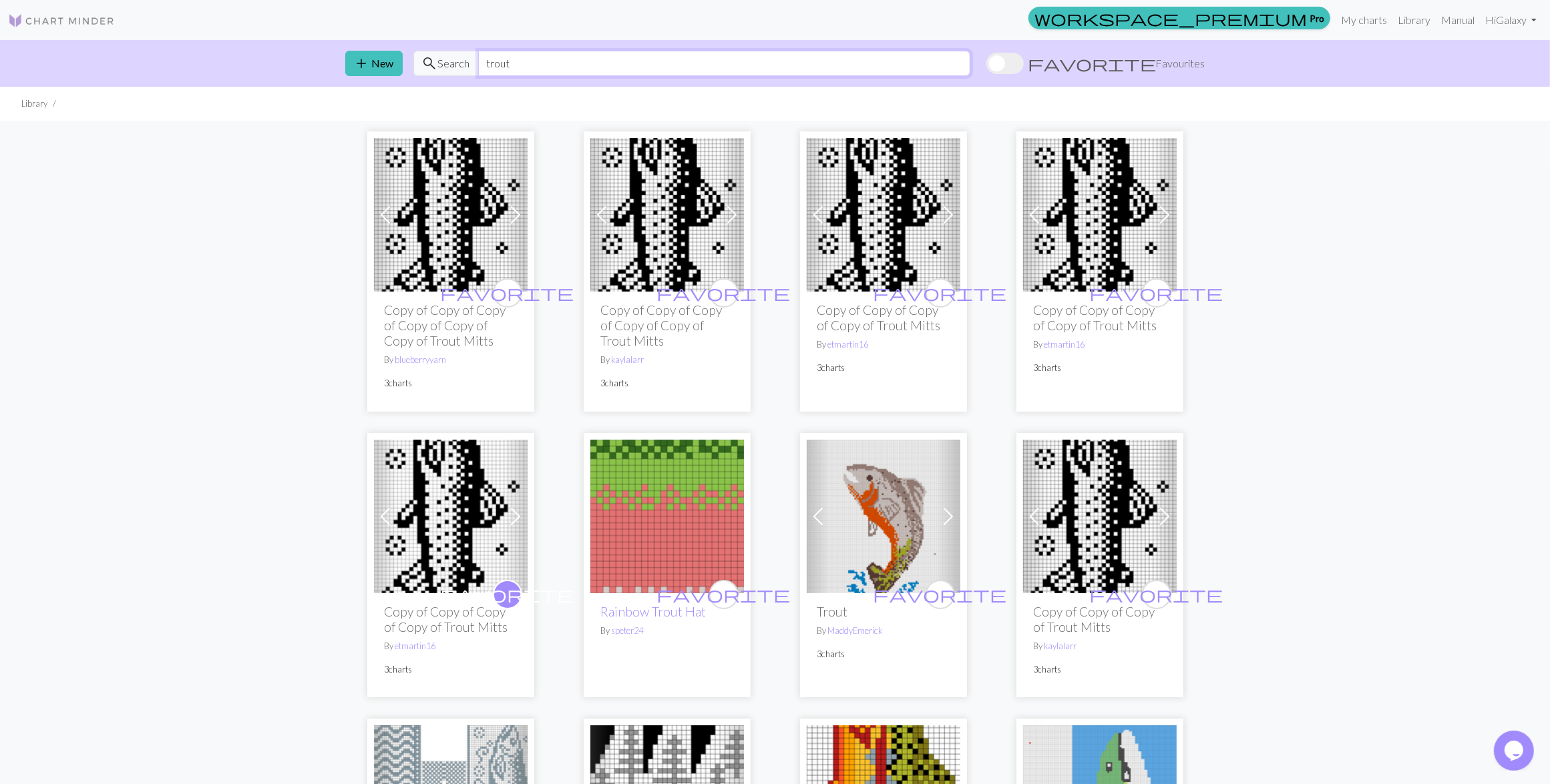
drag, startPoint x: 606, startPoint y: 59, endPoint x: 478, endPoint y: 64, distance: 128.1
click at [478, 64] on input "trout" at bounding box center [724, 64] width 492 height 25
type input "ефшьут"
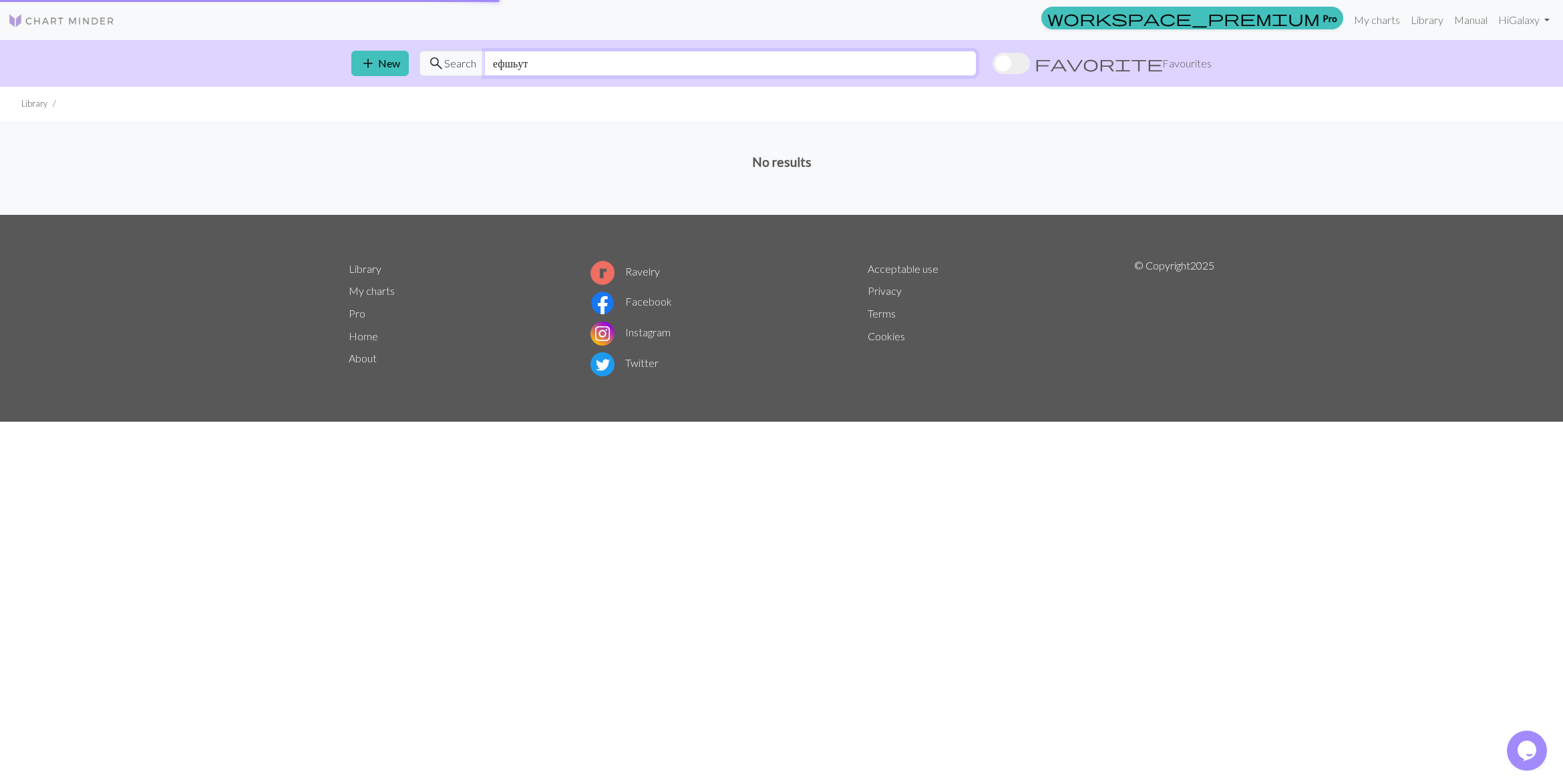
drag, startPoint x: 535, startPoint y: 55, endPoint x: 461, endPoint y: 61, distance: 74.2
click at [461, 61] on div "search Search ефшьут" at bounding box center [698, 64] width 557 height 25
drag, startPoint x: 558, startPoint y: 65, endPoint x: 468, endPoint y: 59, distance: 90.2
click at [468, 59] on div "search Search taimen" at bounding box center [698, 64] width 557 height 25
type input "д"
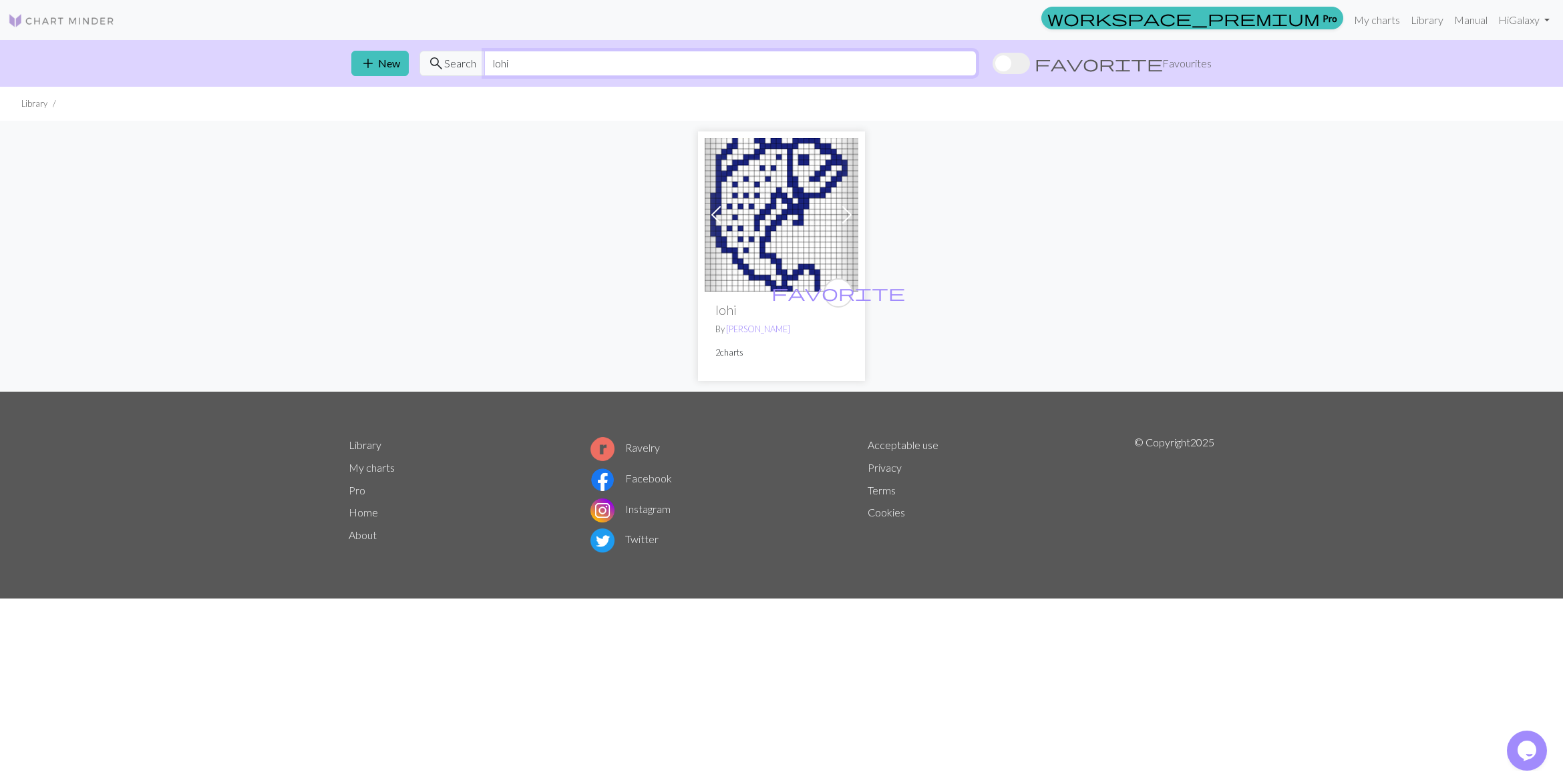
type input "lohi"
click at [753, 201] on img at bounding box center [781, 214] width 153 height 153
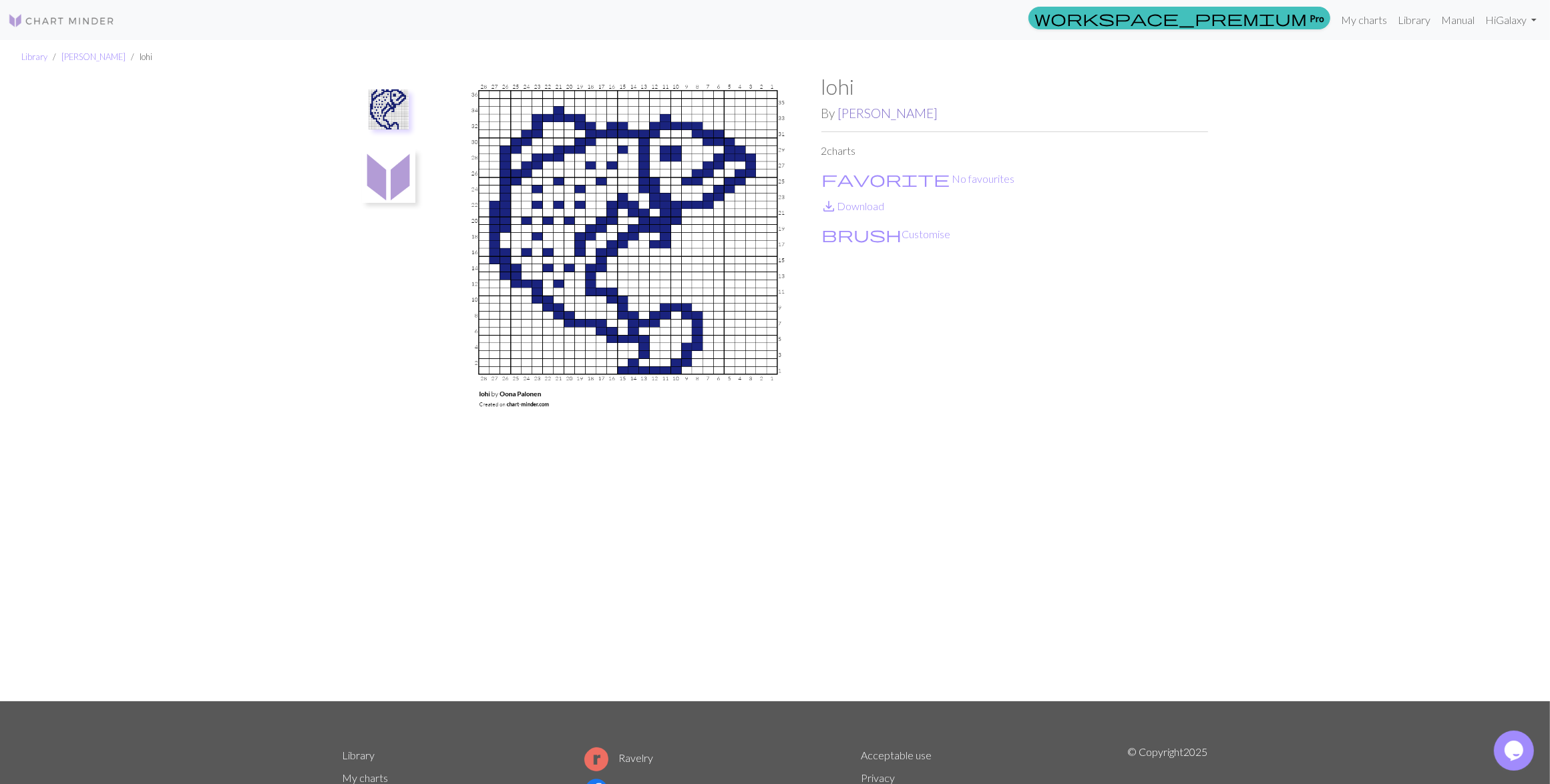
click at [877, 109] on link "Oona Palonen" at bounding box center [888, 113] width 100 height 15
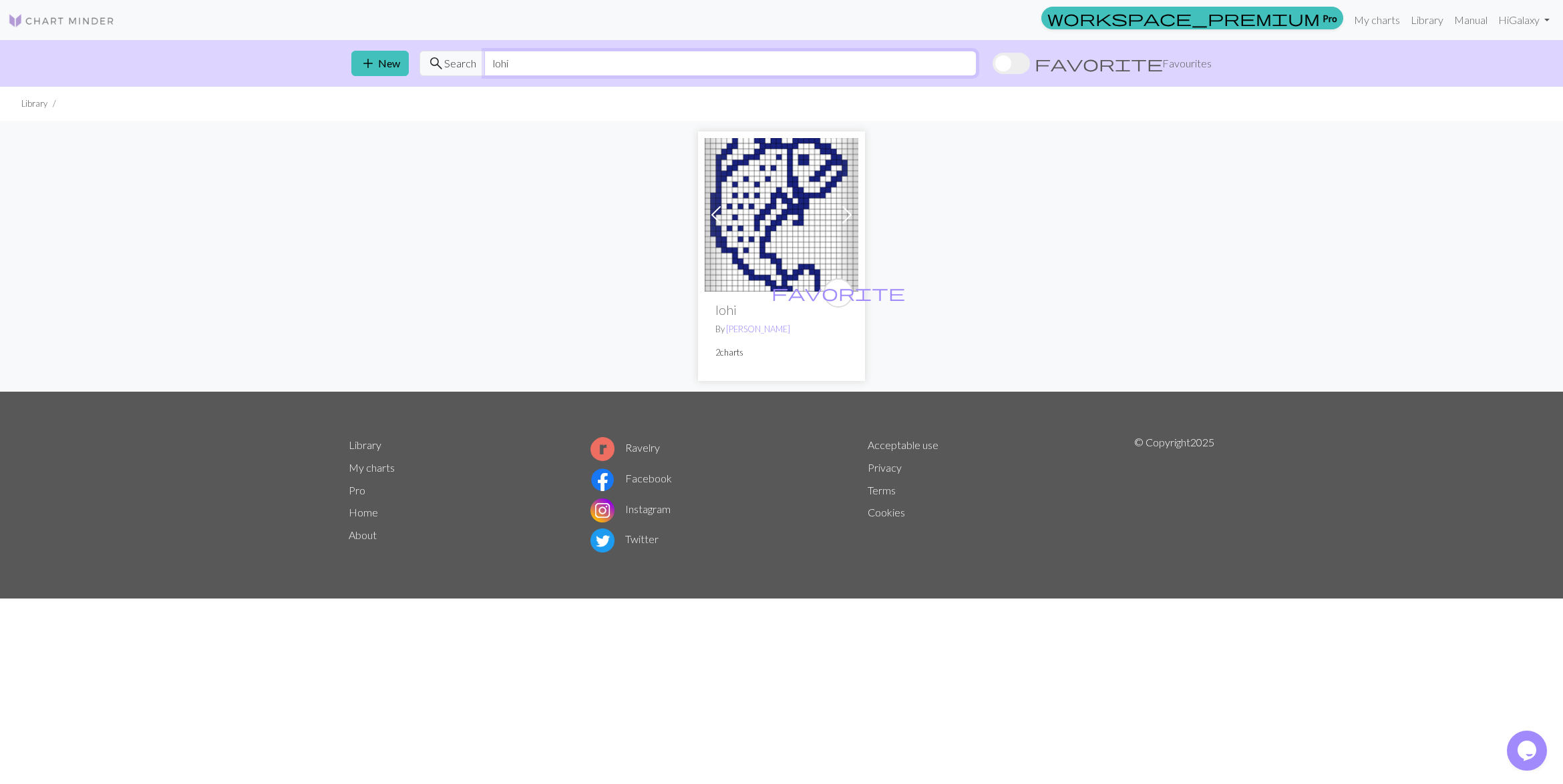
drag, startPoint x: 513, startPoint y: 55, endPoint x: 492, endPoint y: 64, distance: 22.8
click at [492, 64] on input "lohi" at bounding box center [730, 64] width 492 height 25
click at [807, 65] on input "lohi" at bounding box center [730, 64] width 492 height 25
paste input "vaaleanpunainen"
drag, startPoint x: 567, startPoint y: 64, endPoint x: 644, endPoint y: 61, distance: 77.1
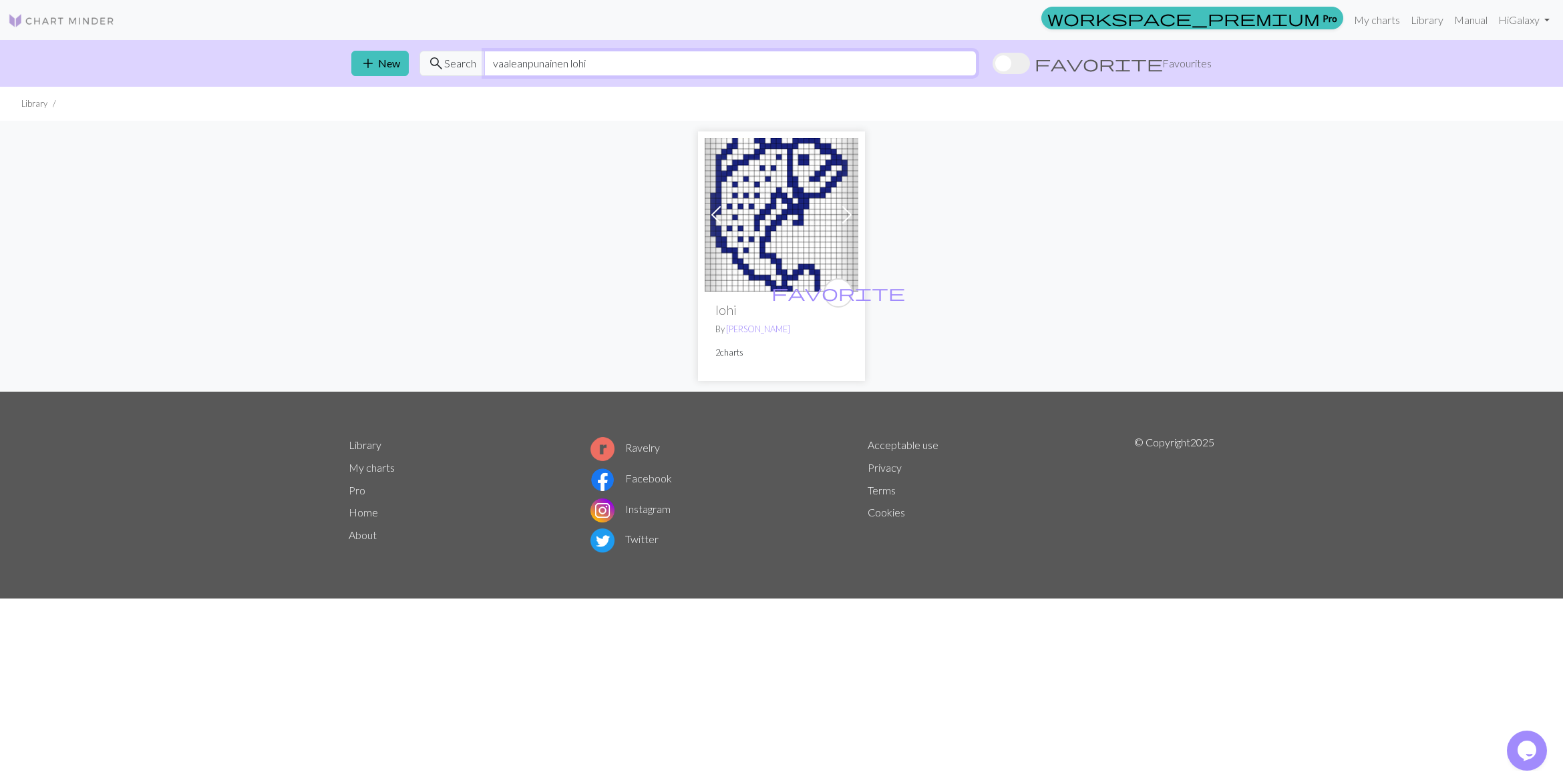
click at [644, 61] on input "vaaleanpunainen lohi" at bounding box center [730, 64] width 492 height 25
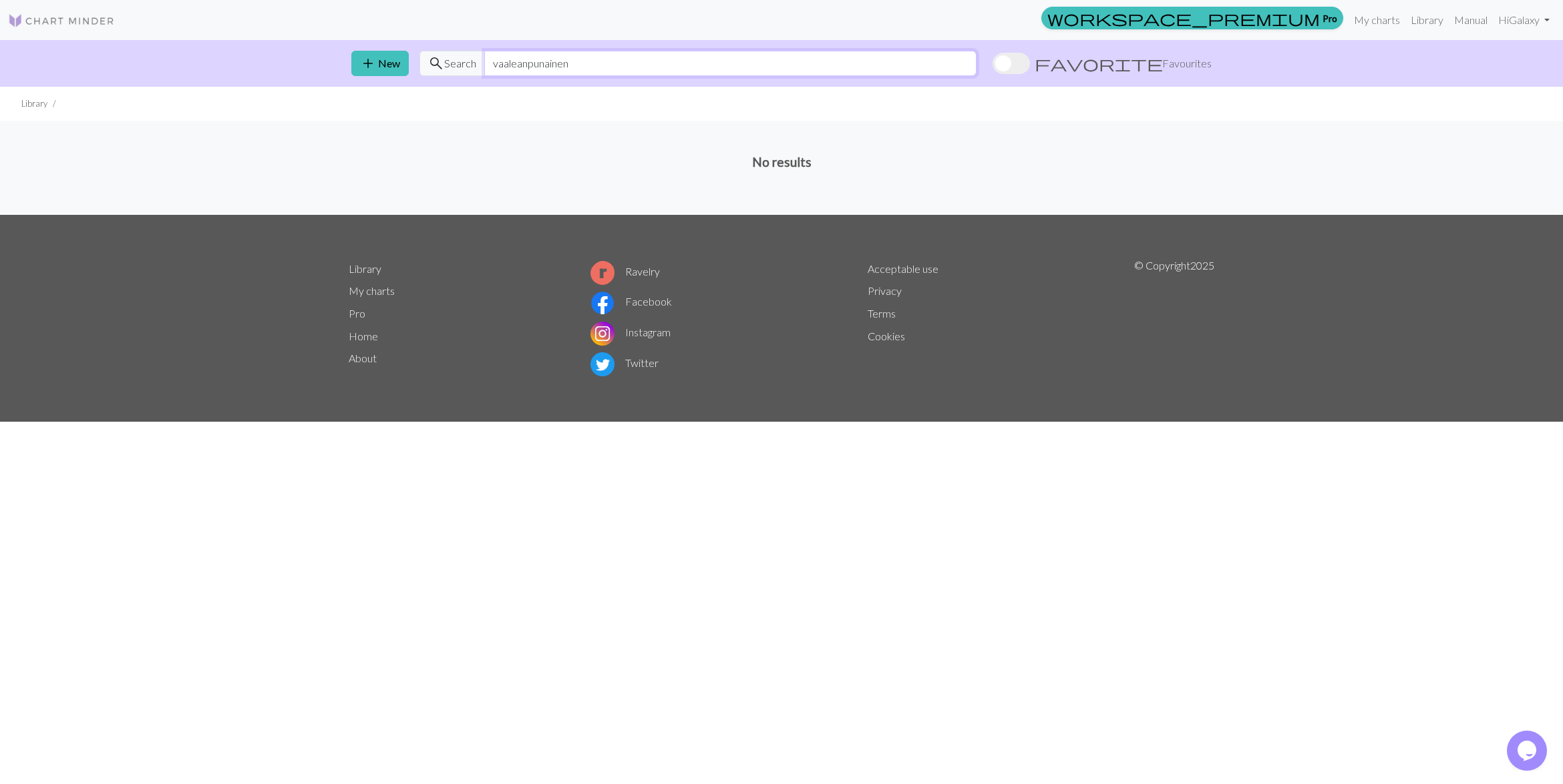
drag, startPoint x: 524, startPoint y: 64, endPoint x: 749, endPoint y: 93, distance: 226.9
click at [749, 93] on div "add New search Search vaaleanpunainen favorite Favourites Library No results" at bounding box center [782, 127] width 1563 height 175
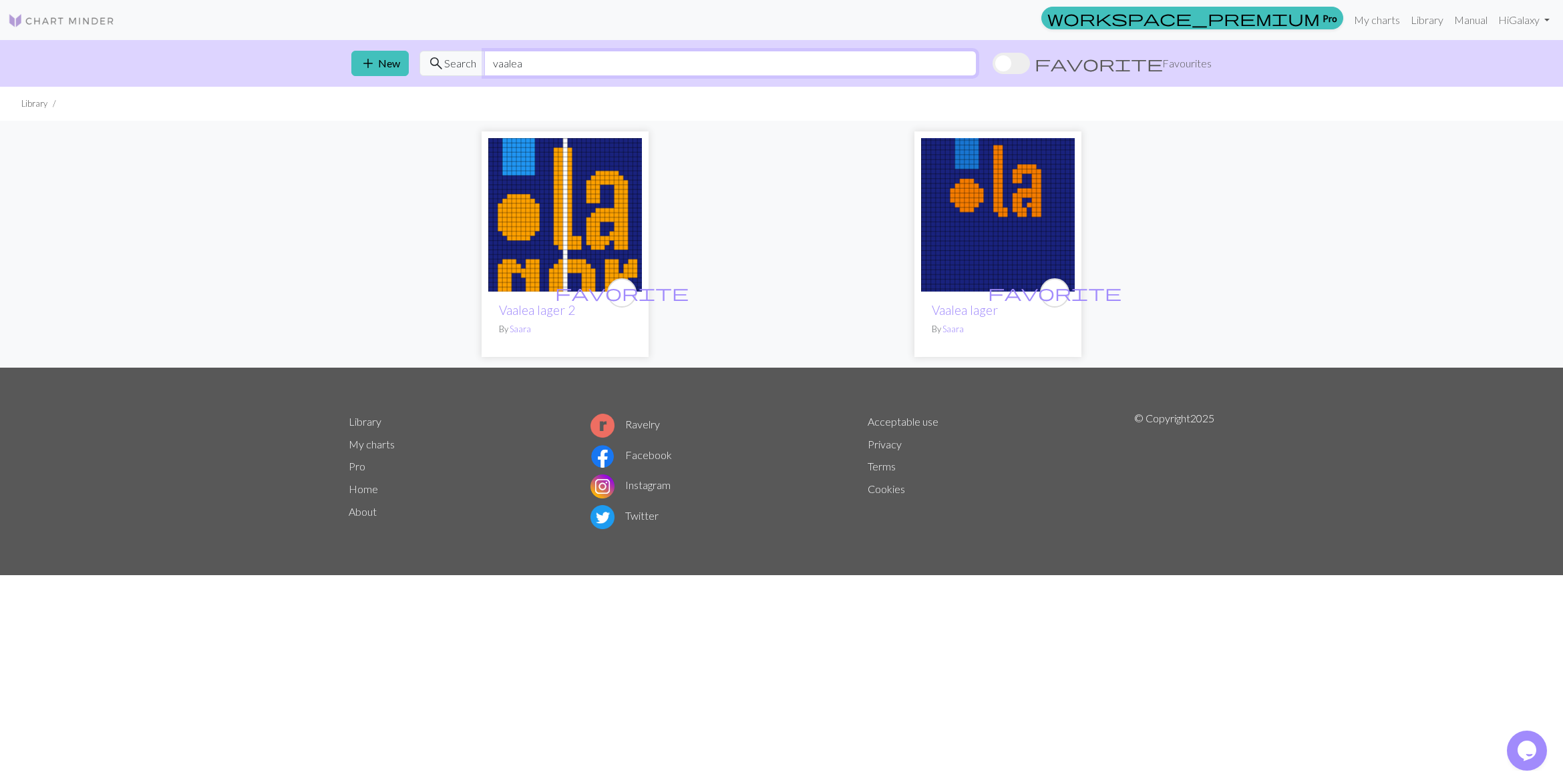
drag, startPoint x: 544, startPoint y: 62, endPoint x: 496, endPoint y: 60, distance: 48.0
click at [496, 60] on input "vaalea" at bounding box center [730, 64] width 492 height 25
drag, startPoint x: 908, startPoint y: 131, endPoint x: 863, endPoint y: 130, distance: 45.0
click at [895, 133] on div "favorite Vaalea lager 2 By Saara favorite Vaalea lager By Saara" at bounding box center [782, 244] width 882 height 247
drag, startPoint x: 653, startPoint y: 68, endPoint x: 482, endPoint y: 55, distance: 171.5
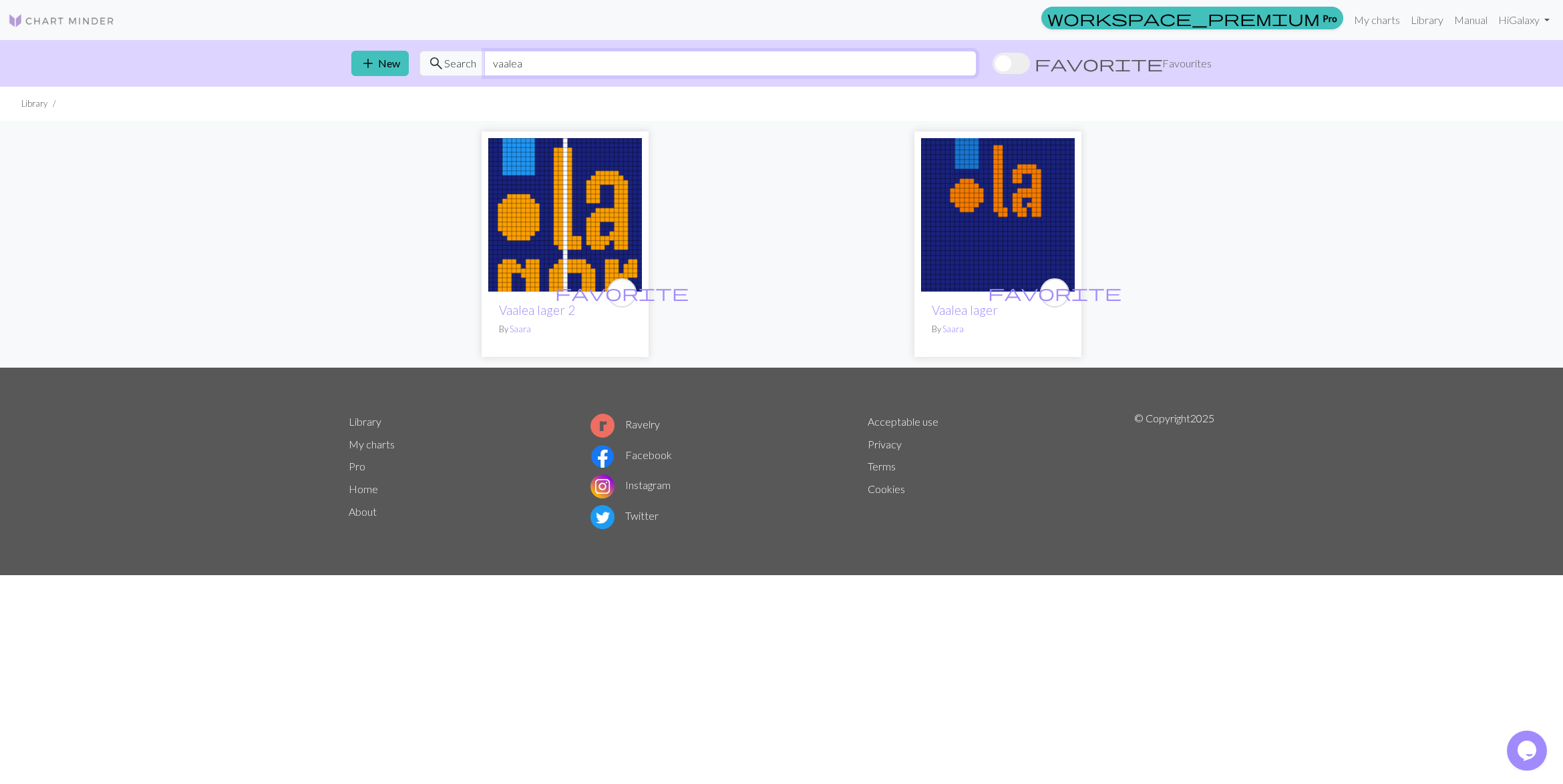
click at [482, 55] on div "search Search vaalea" at bounding box center [698, 64] width 557 height 25
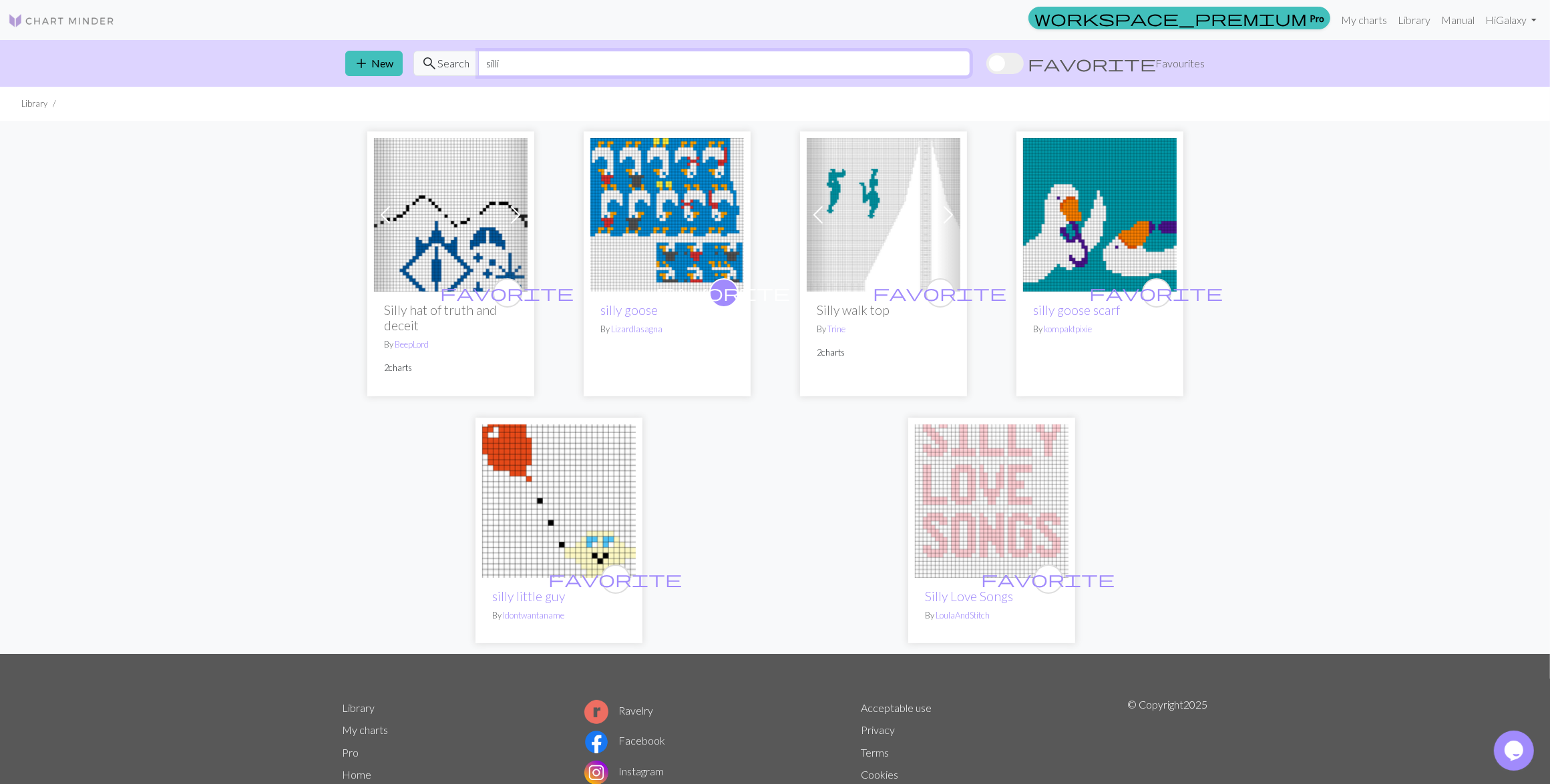
drag, startPoint x: 513, startPoint y: 61, endPoint x: 479, endPoint y: 62, distance: 34.0
click at [479, 62] on input "silli" at bounding box center [724, 64] width 492 height 25
paste input "herring"
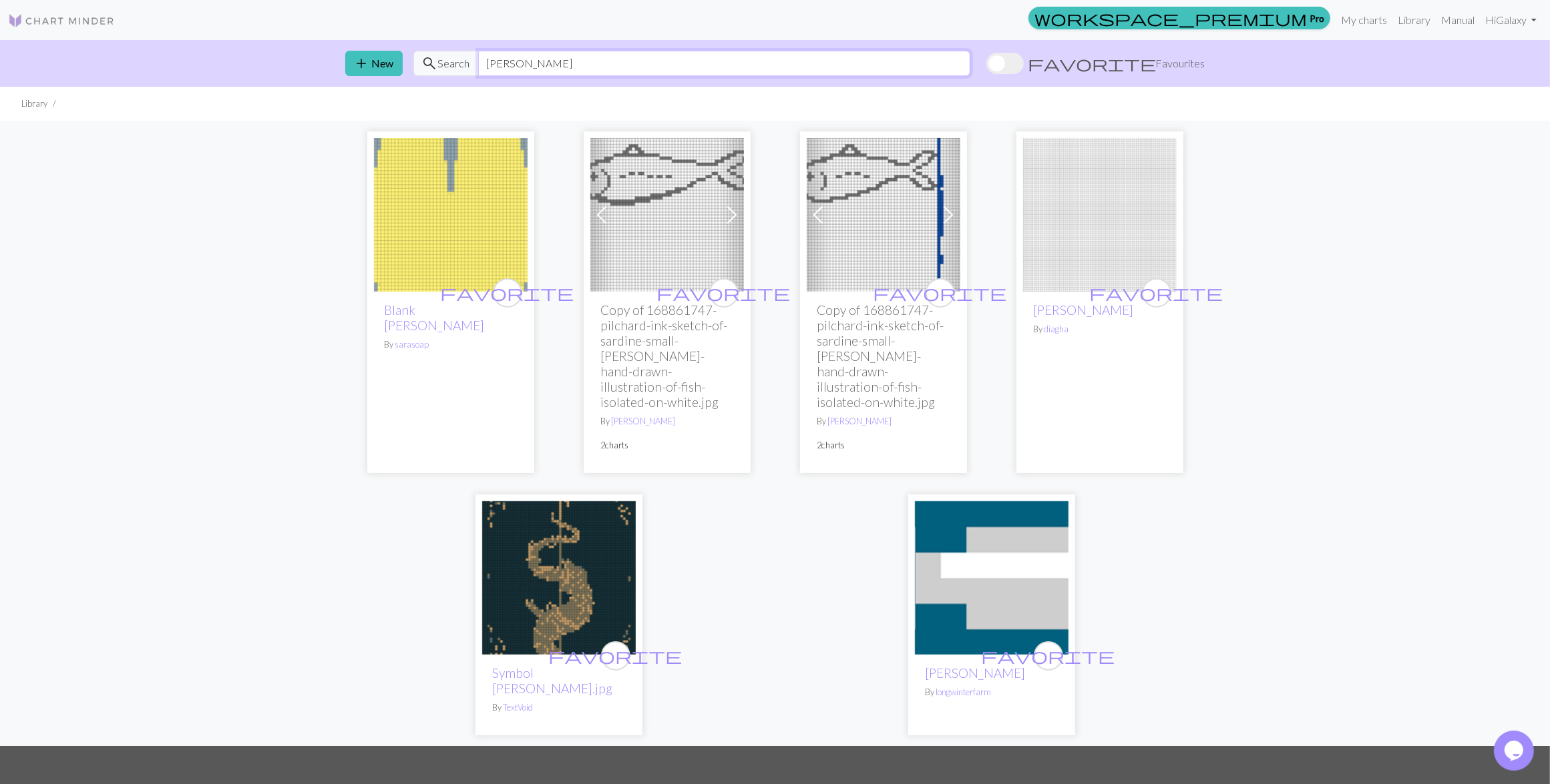
type input "herring"
click at [544, 565] on img at bounding box center [558, 578] width 153 height 153
drag, startPoint x: 552, startPoint y: 62, endPoint x: 485, endPoint y: 61, distance: 67.0
click at [485, 61] on input "herring" at bounding box center [724, 64] width 492 height 25
paste input "sardines"
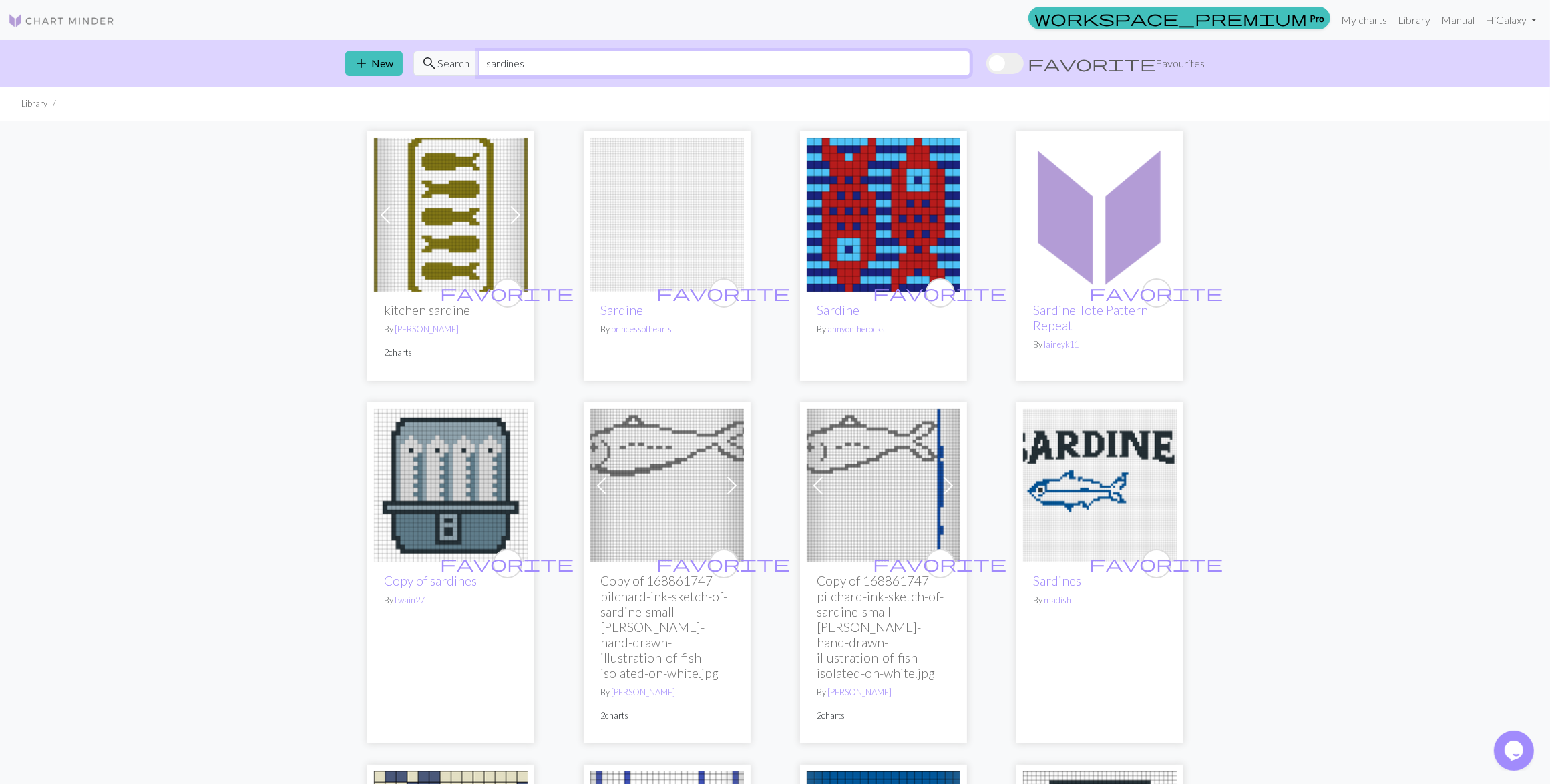
type input "sardines"
click at [853, 244] on img at bounding box center [883, 214] width 153 height 153
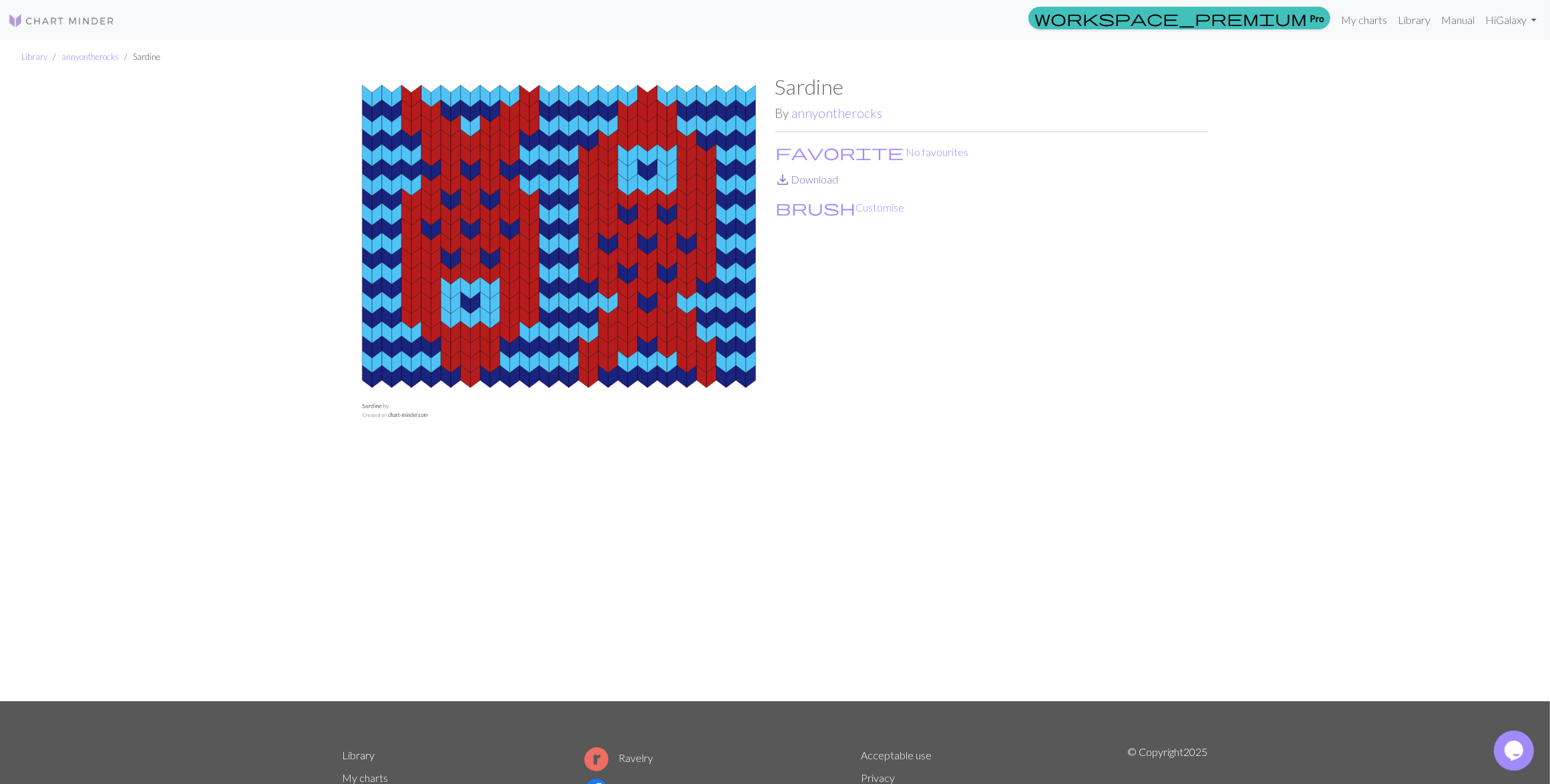
click at [815, 183] on link "save_alt Download" at bounding box center [807, 178] width 64 height 13
click at [802, 144] on button "favorite No favourites" at bounding box center [872, 152] width 194 height 17
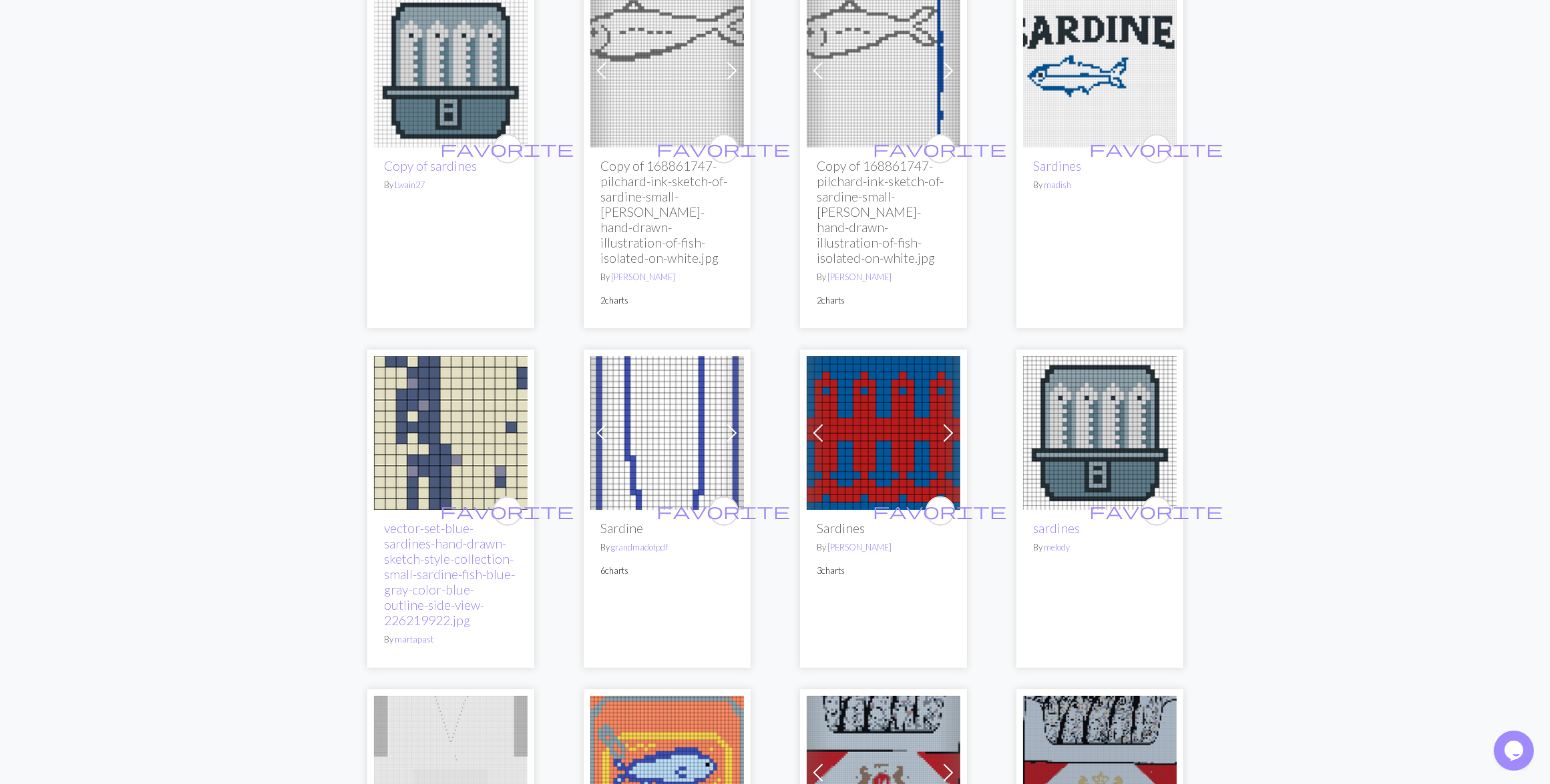
scroll to position [418, 0]
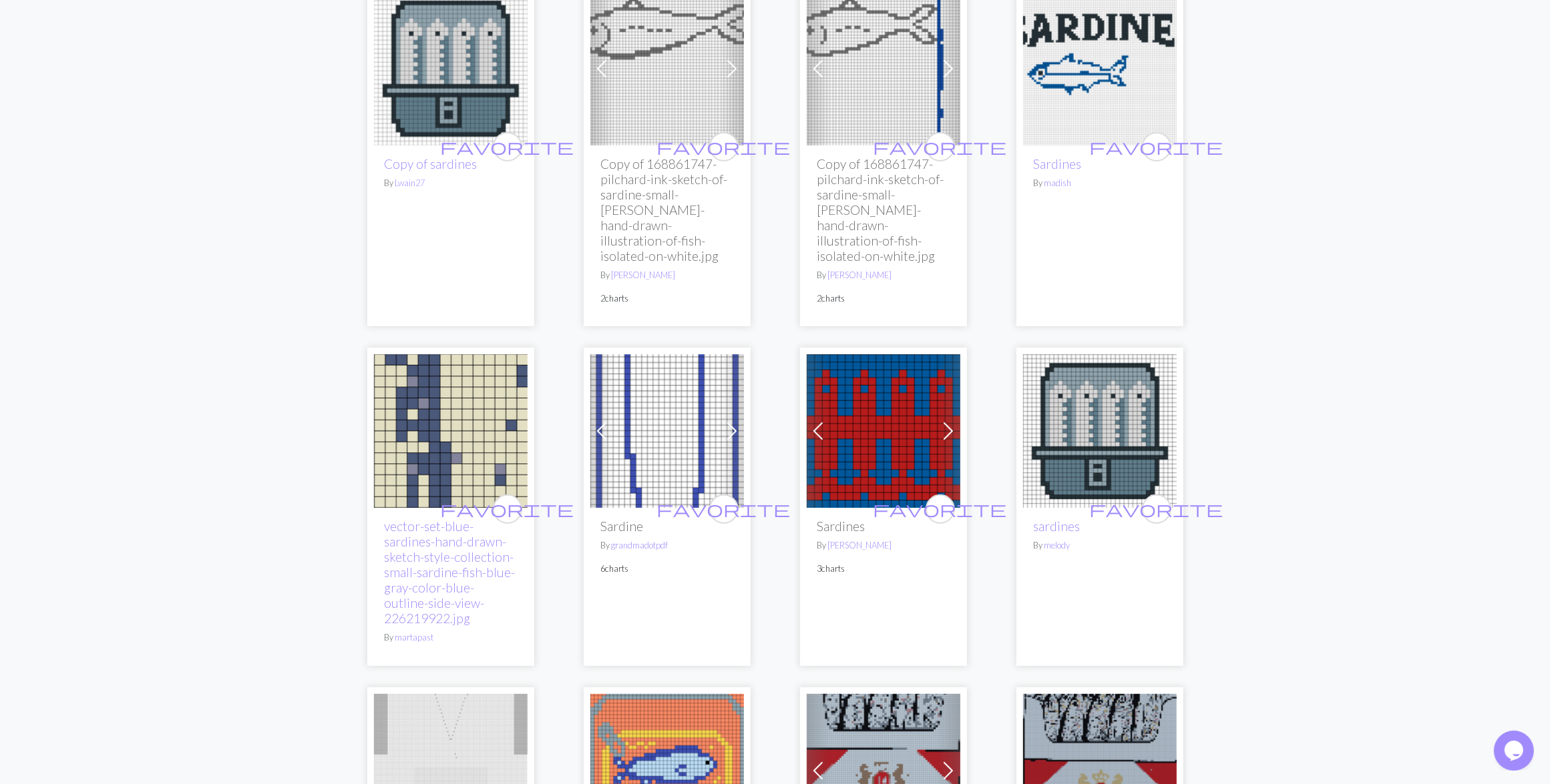
click at [857, 435] on img at bounding box center [883, 431] width 153 height 153
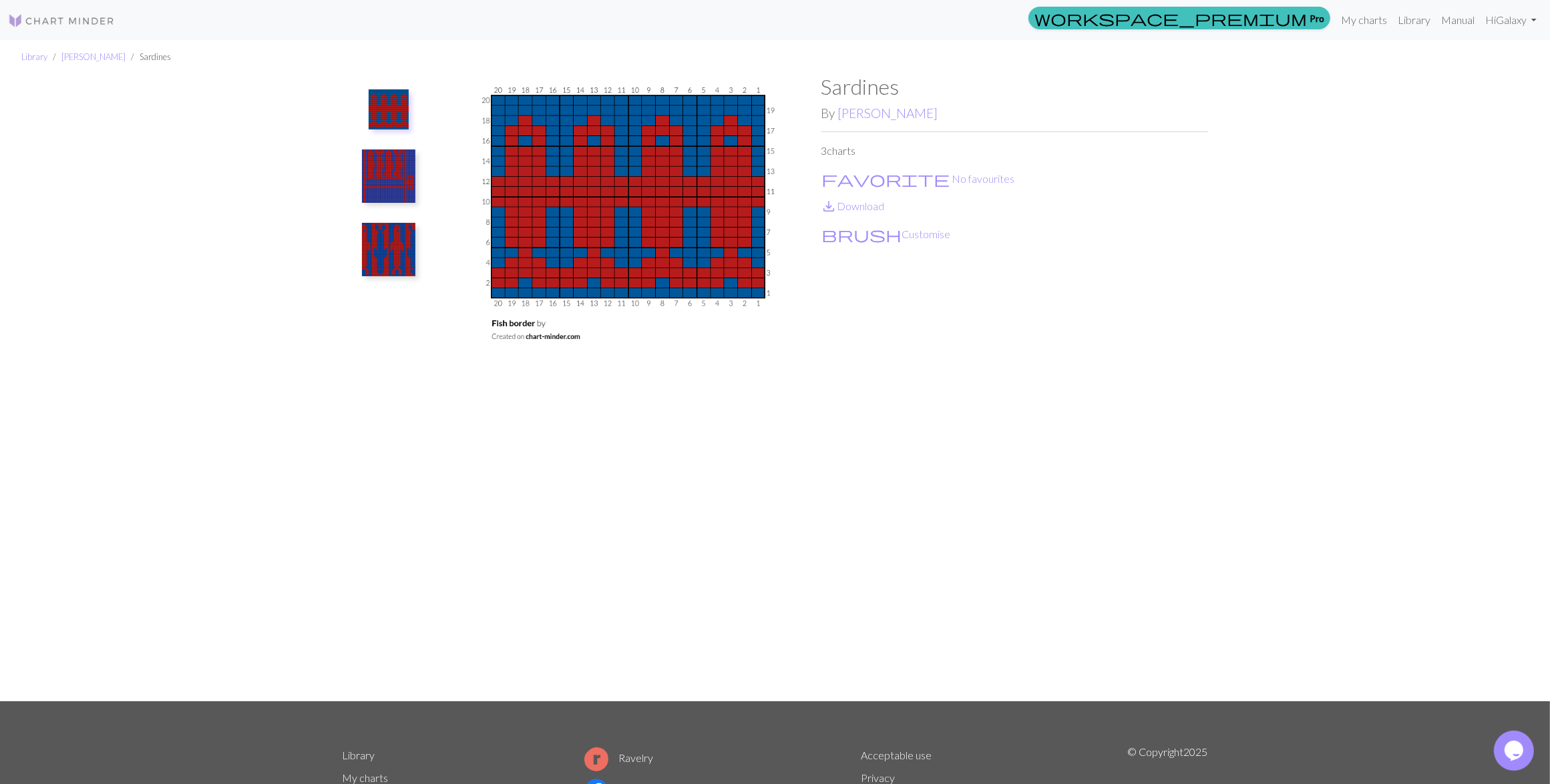
click at [389, 176] on img at bounding box center [388, 176] width 53 height 53
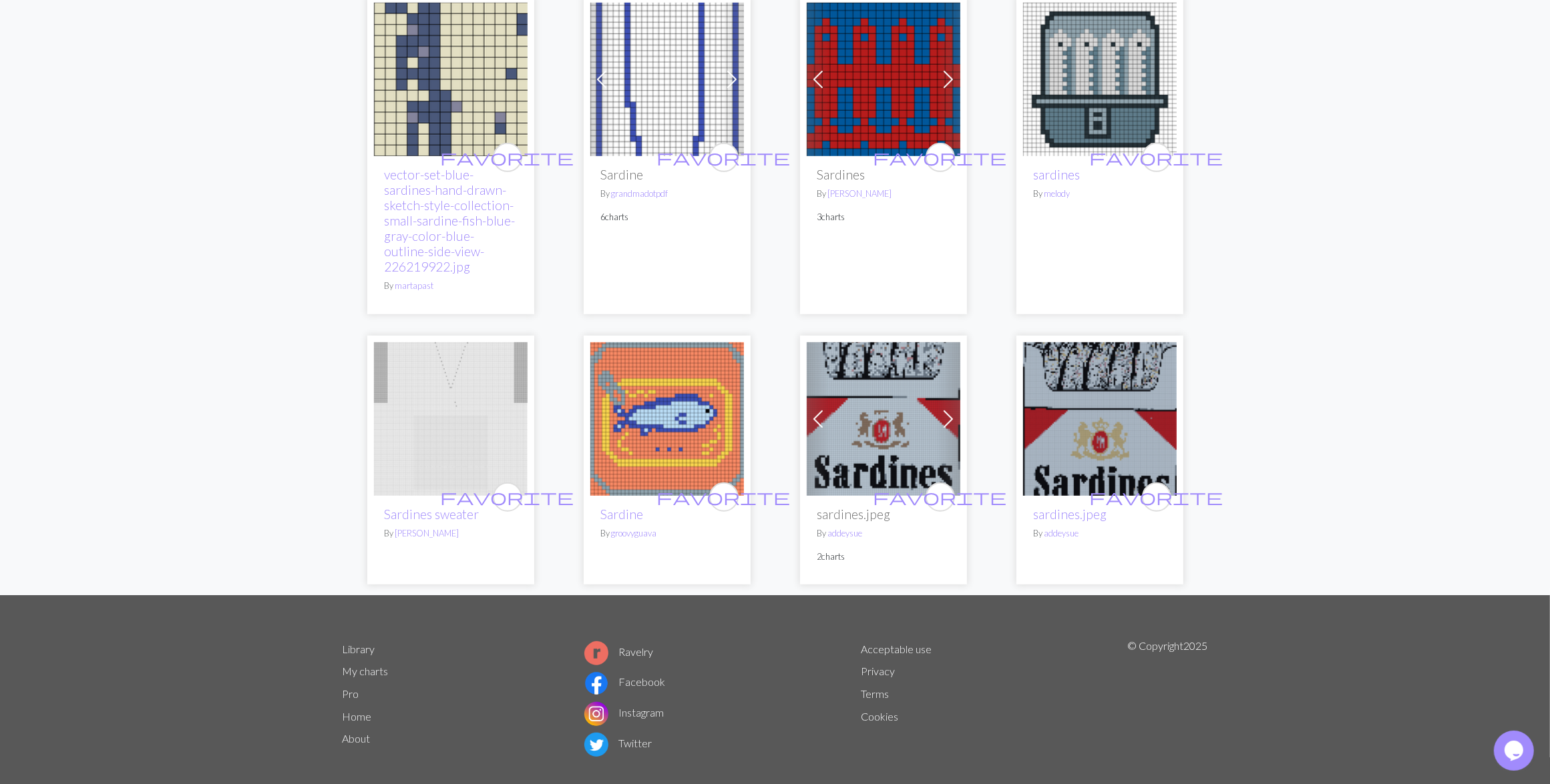
scroll to position [771, 0]
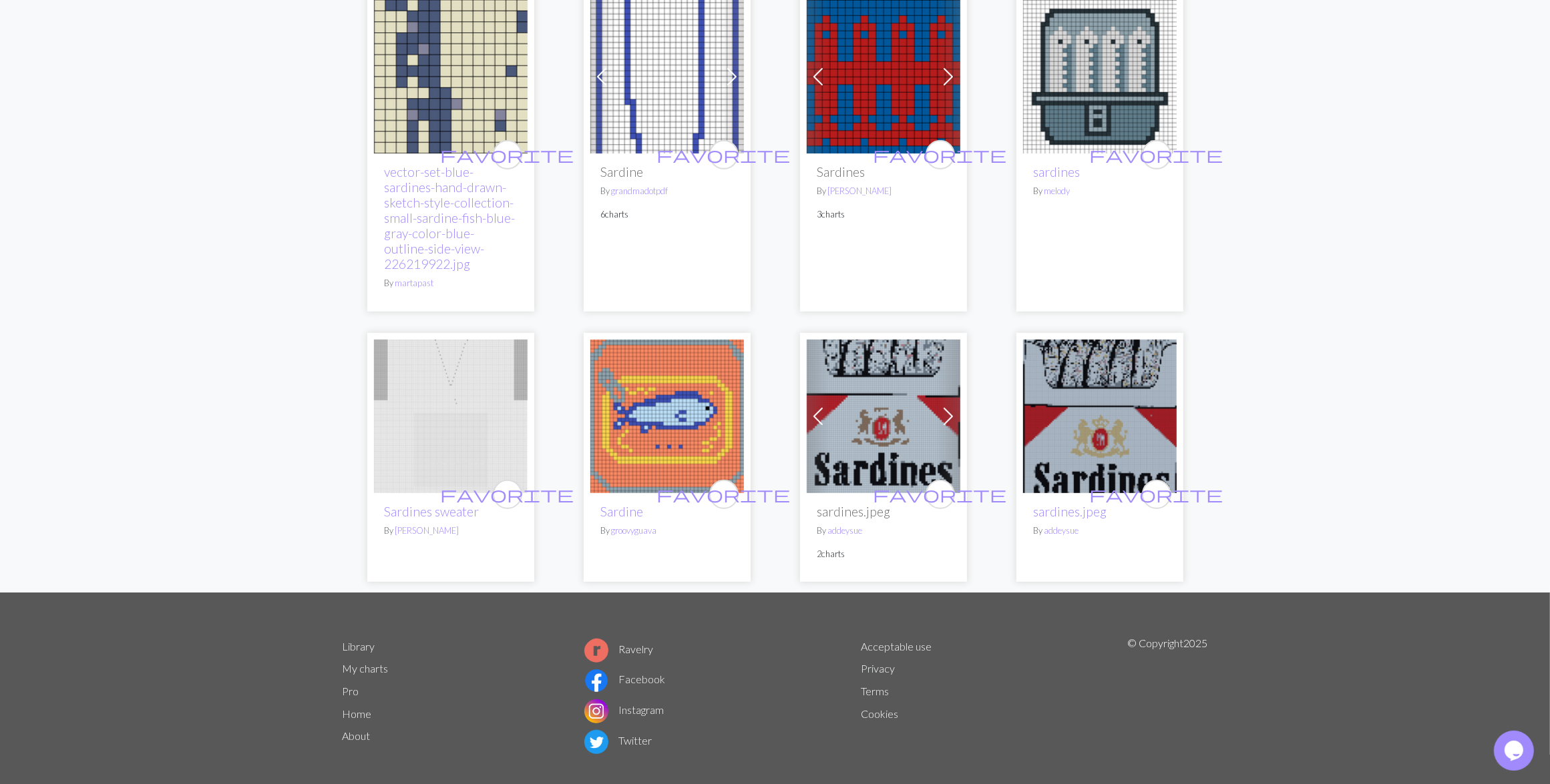
click at [886, 439] on img at bounding box center [883, 416] width 153 height 153
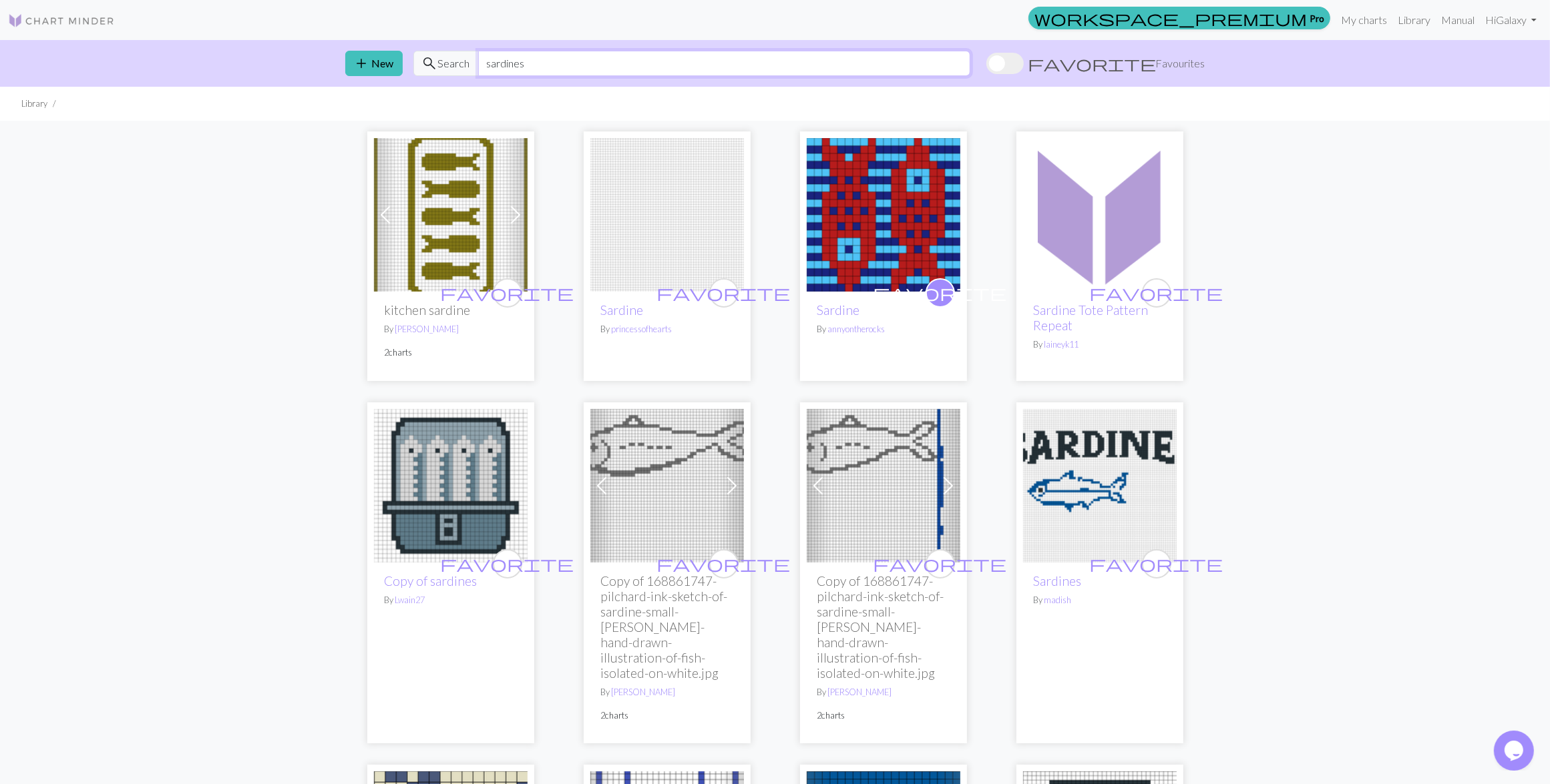
drag, startPoint x: 539, startPoint y: 58, endPoint x: 487, endPoint y: 61, distance: 52.1
click at [487, 61] on input "sardines" at bounding box center [724, 64] width 492 height 25
paste input "init"
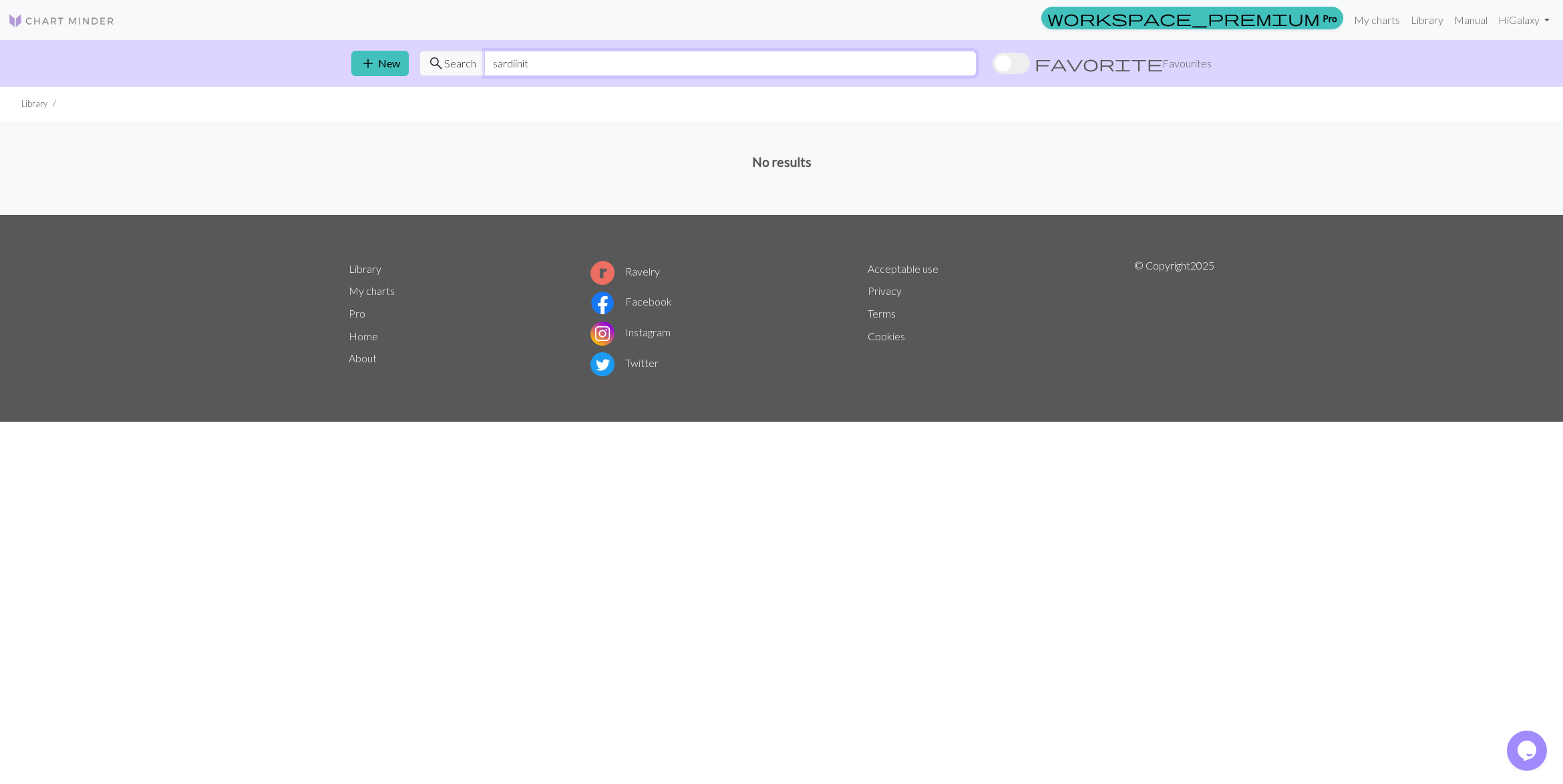
drag, startPoint x: 573, startPoint y: 59, endPoint x: 489, endPoint y: 62, distance: 84.1
click at [489, 62] on input "sardiinit" at bounding box center [730, 64] width 492 height 25
paste input "hauki"
drag, startPoint x: 571, startPoint y: 73, endPoint x: 486, endPoint y: 62, distance: 85.7
click at [486, 62] on input "hauki" at bounding box center [730, 64] width 492 height 25
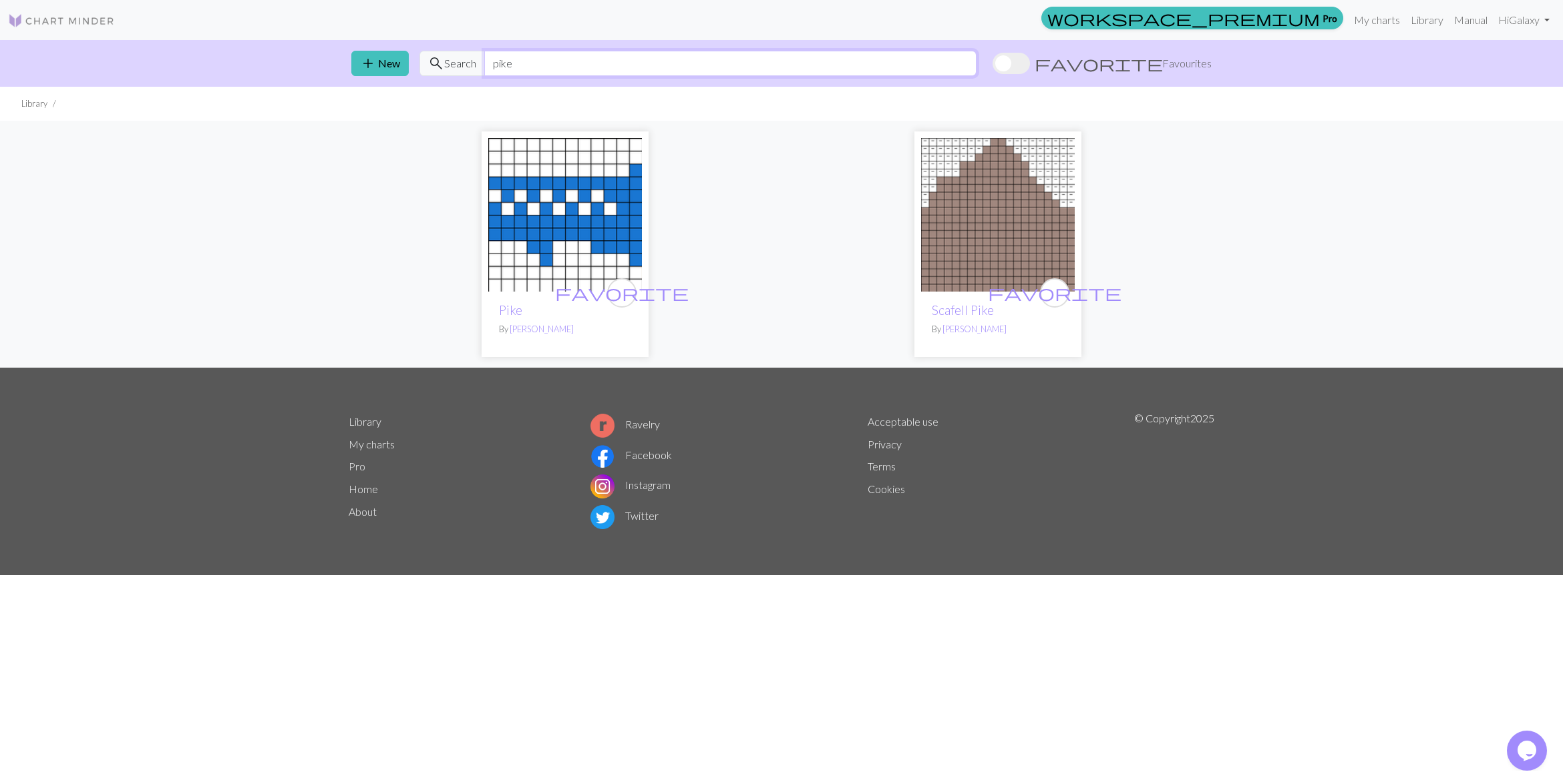
type input "pike"
click at [574, 229] on img at bounding box center [564, 214] width 153 height 153
click at [973, 257] on img at bounding box center [998, 214] width 153 height 153
drag, startPoint x: 517, startPoint y: 64, endPoint x: 476, endPoint y: 64, distance: 41.0
click at [476, 64] on div "search Search pike" at bounding box center [698, 64] width 557 height 25
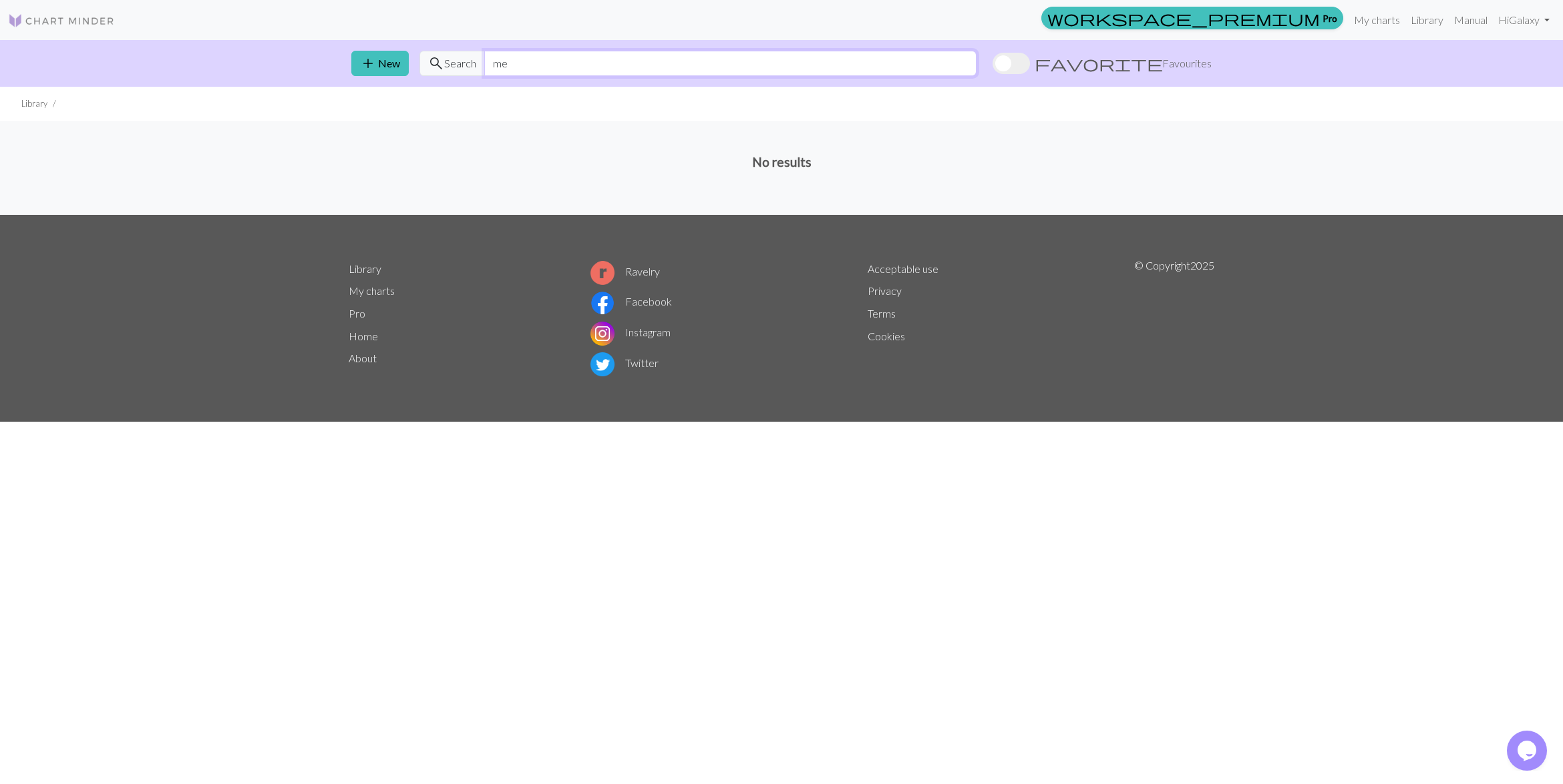
type input "m"
type input "d"
click at [507, 64] on input "seabass" at bounding box center [730, 64] width 492 height 25
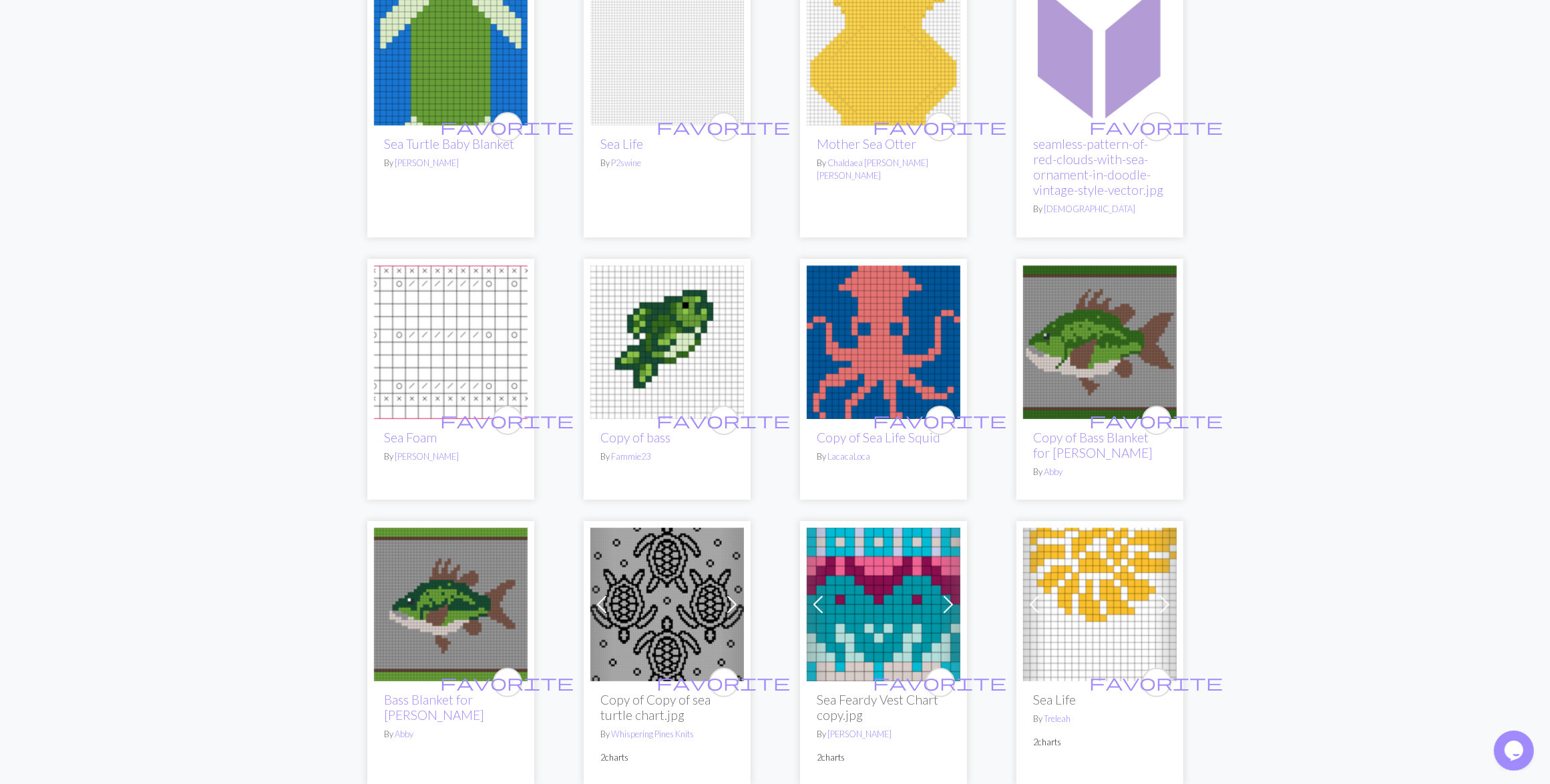
scroll to position [251, 0]
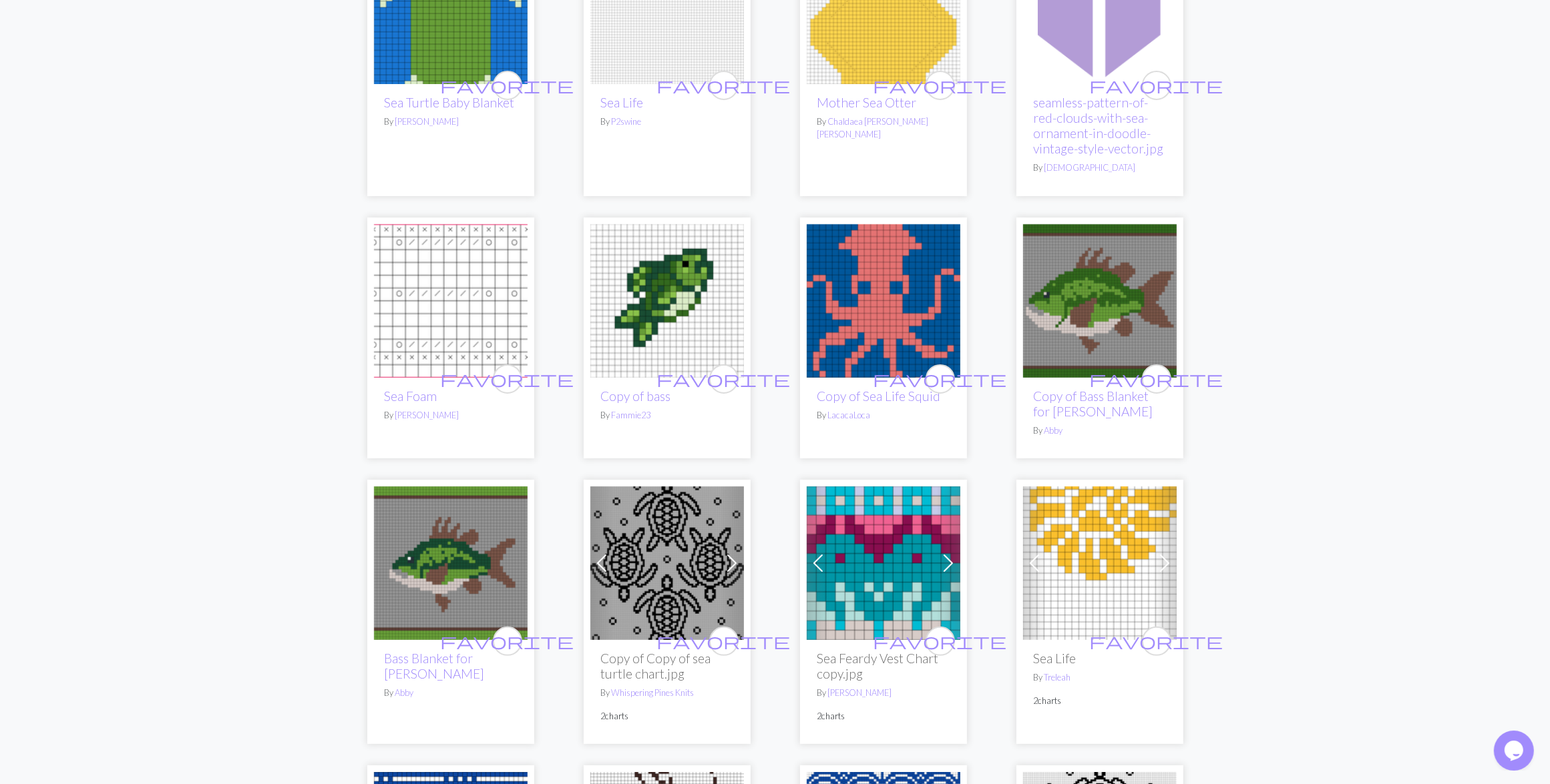
type input "sea bass"
click at [432, 581] on img at bounding box center [450, 563] width 153 height 153
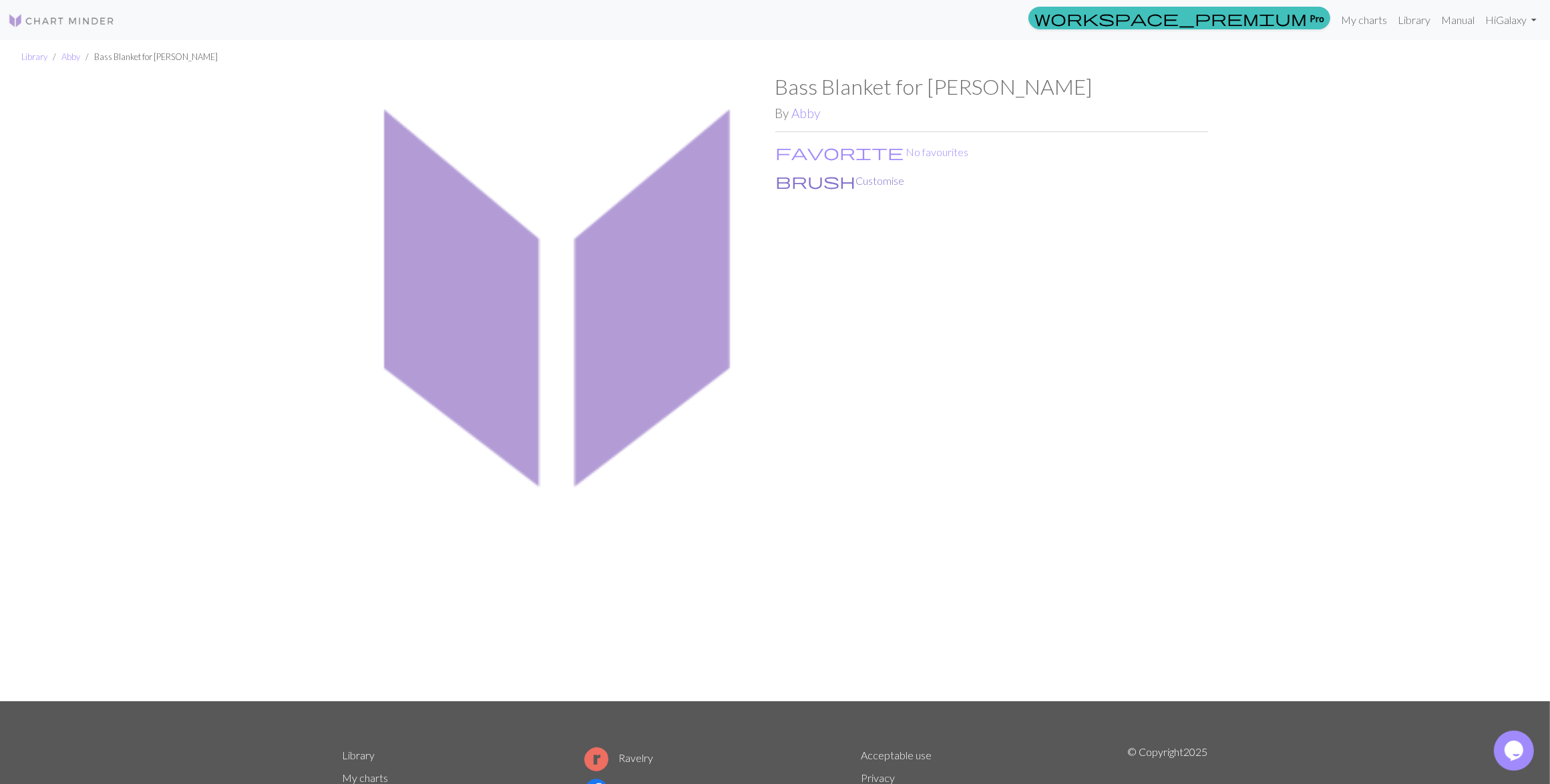
click at [804, 176] on button "brush Customise" at bounding box center [840, 181] width 130 height 17
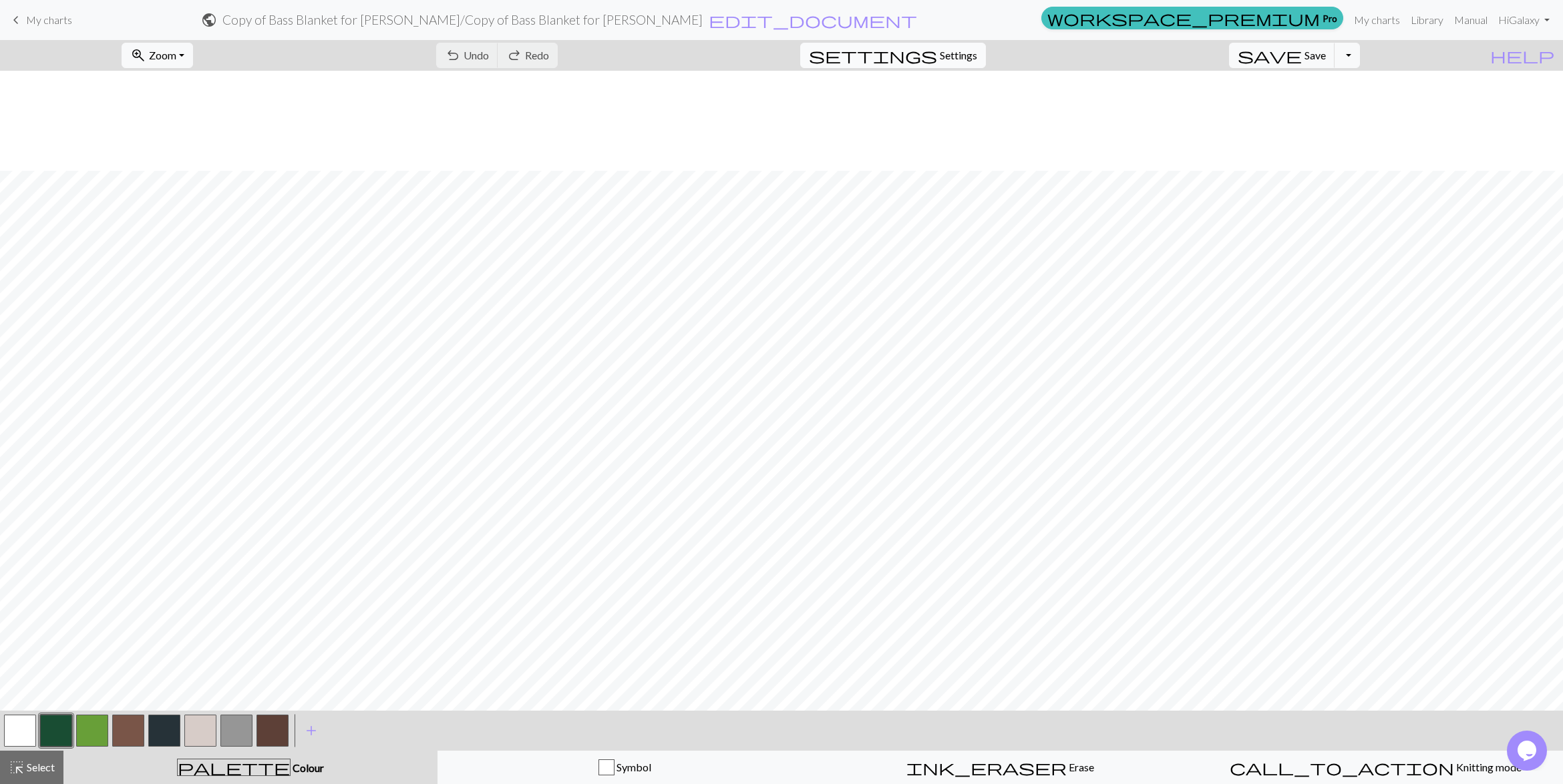
scroll to position [100, 0]
click at [977, 57] on span "Settings" at bounding box center [958, 55] width 38 height 16
select select "aran"
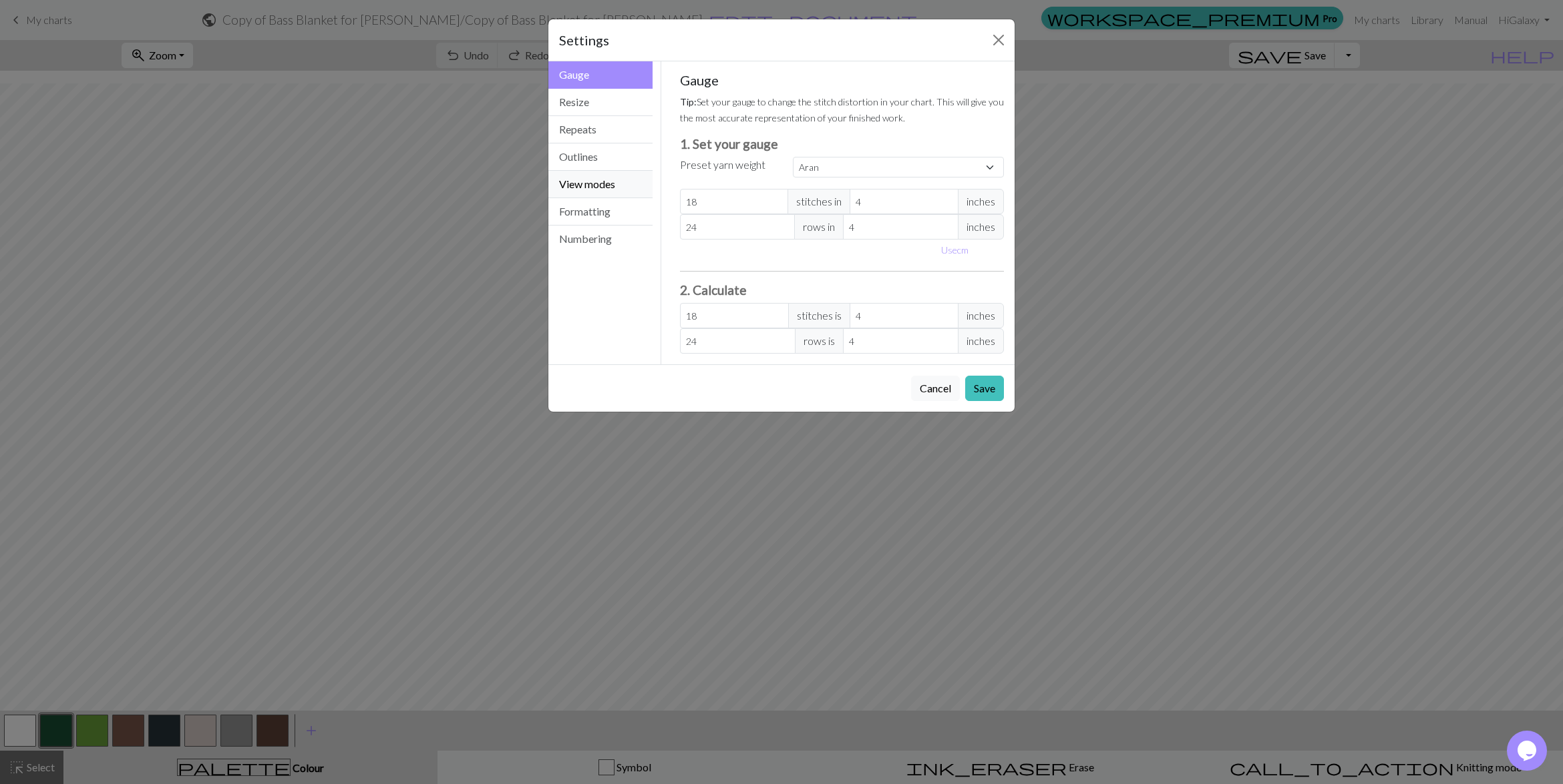
click at [607, 184] on button "View modes" at bounding box center [600, 184] width 104 height 27
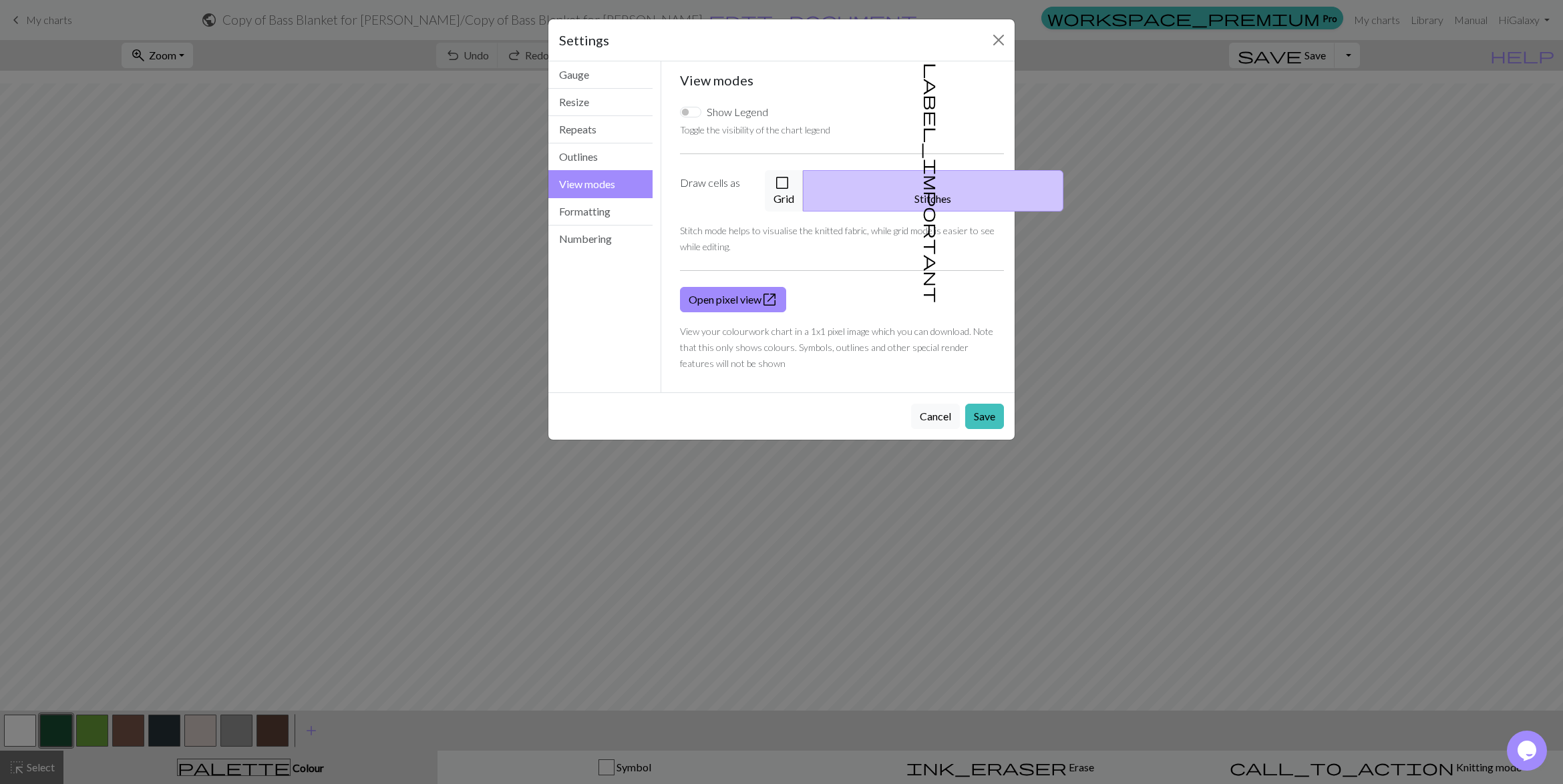
click at [948, 181] on button "label_important Stitches" at bounding box center [933, 191] width 260 height 41
click at [804, 181] on button "check_box_outline_blank Grid" at bounding box center [784, 191] width 39 height 41
click at [997, 404] on button "Save" at bounding box center [984, 417] width 39 height 25
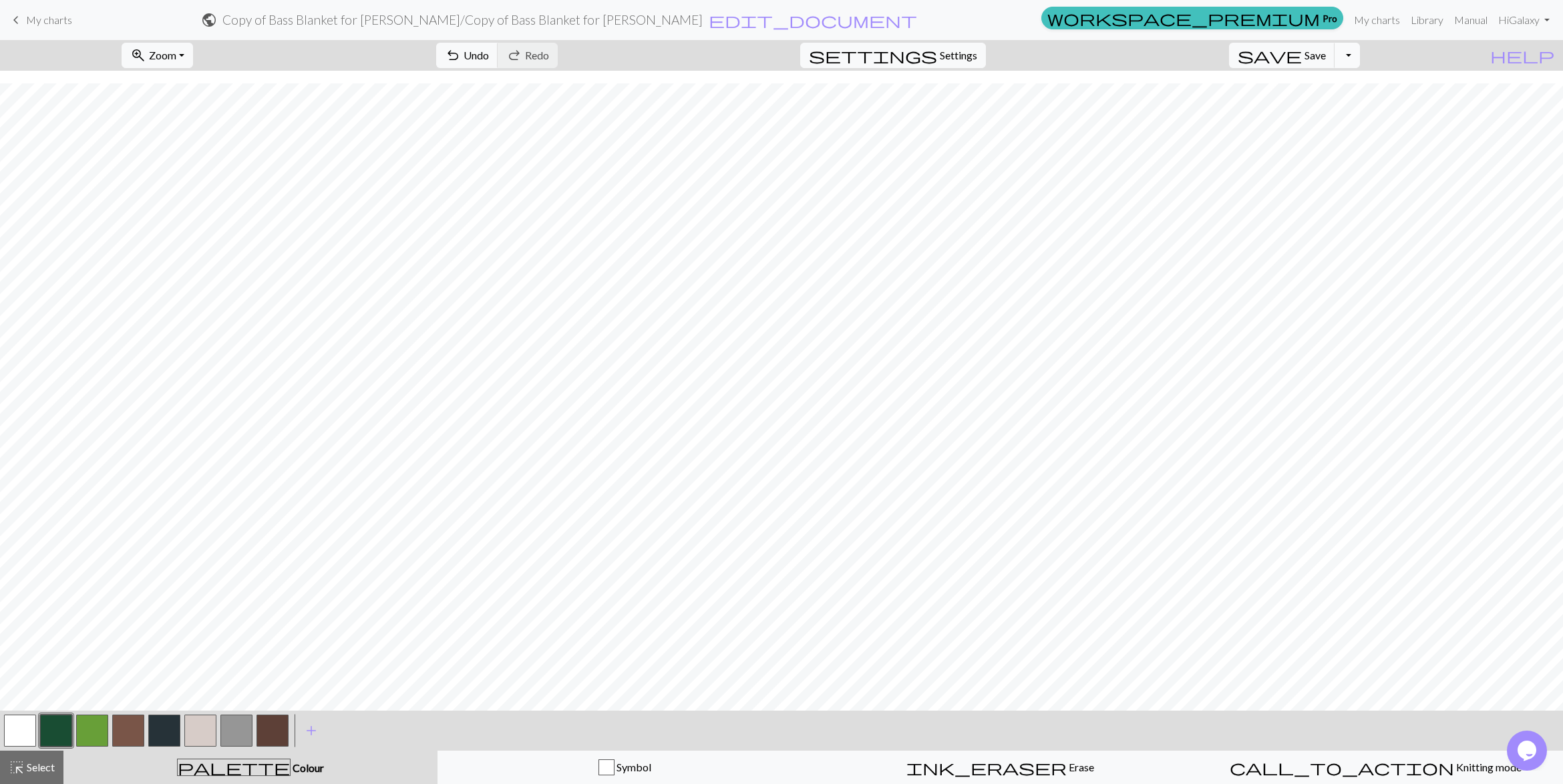
click at [1359, 58] on button "Toggle Dropdown" at bounding box center [1347, 55] width 25 height 25
click at [1316, 109] on button "save_alt Download" at bounding box center [1248, 107] width 220 height 21
click at [734, 39] on button "Download" at bounding box center [749, 43] width 65 height 25
click at [956, 54] on span "Settings" at bounding box center [958, 55] width 38 height 16
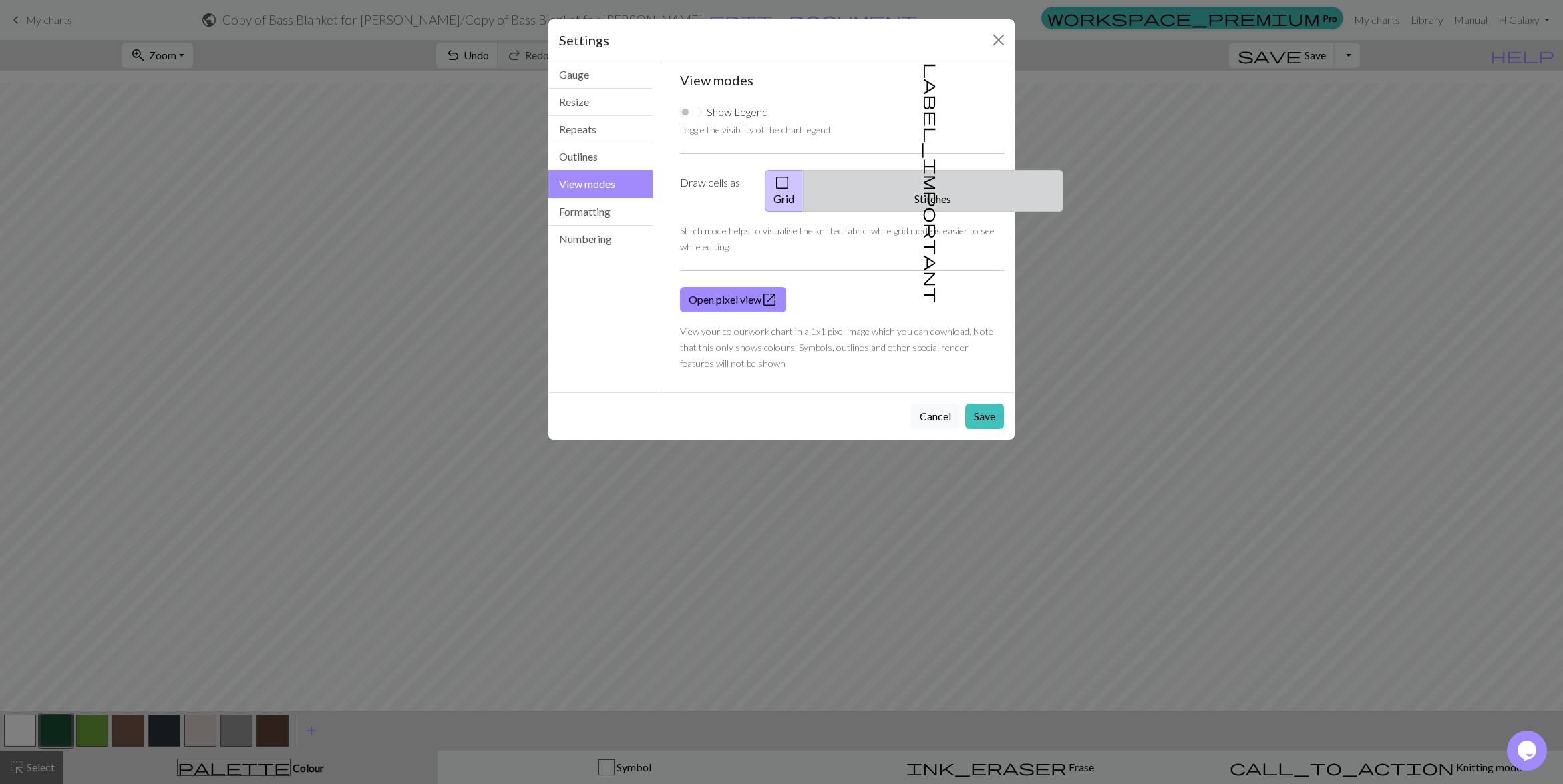
click at [943, 179] on button "label_important Stitches" at bounding box center [933, 191] width 260 height 41
click at [980, 404] on button "Save" at bounding box center [984, 417] width 39 height 25
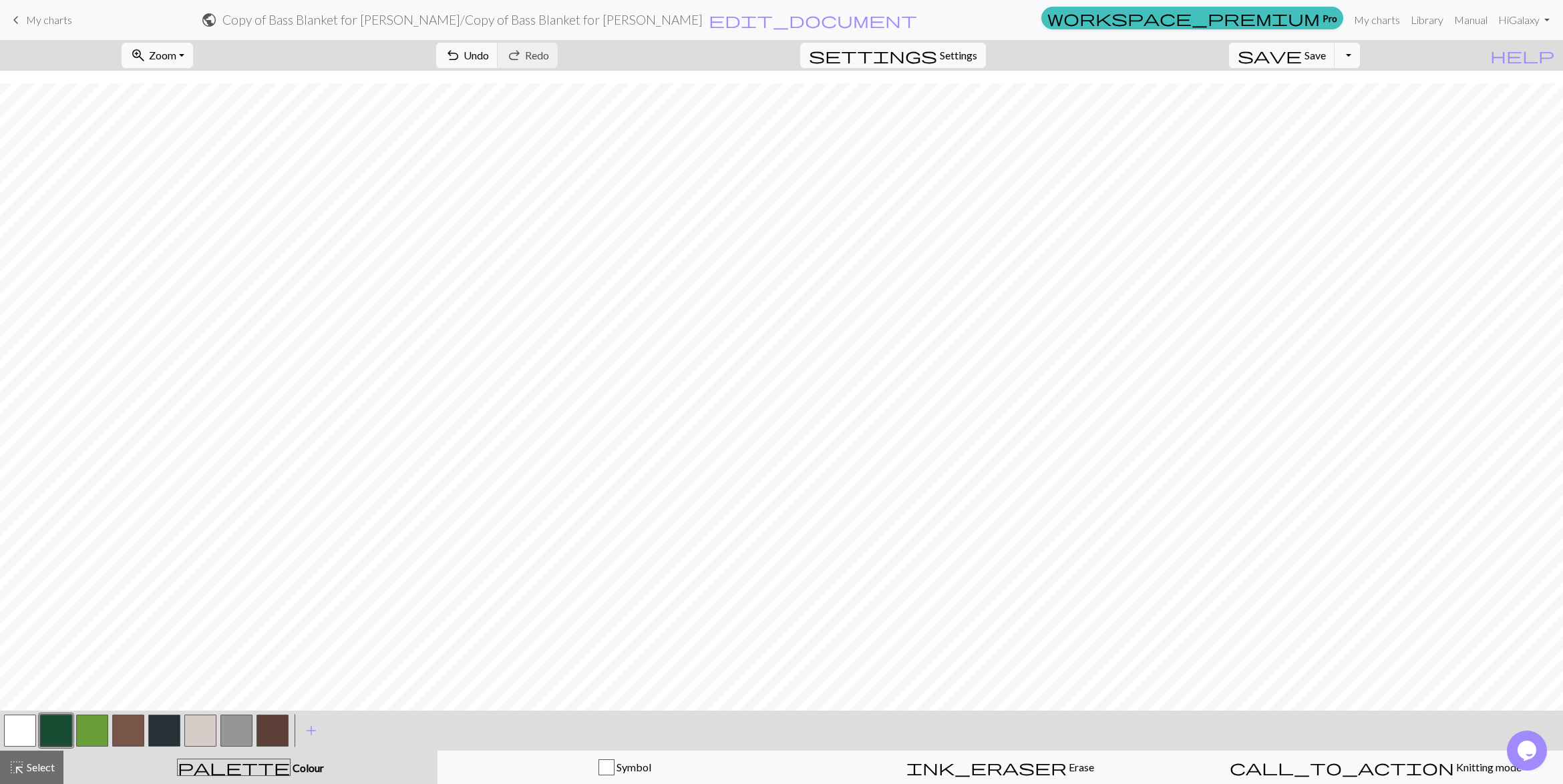
click at [1359, 60] on button "Toggle Dropdown" at bounding box center [1347, 55] width 25 height 25
click at [1321, 105] on button "save_alt Download" at bounding box center [1248, 107] width 220 height 21
click at [730, 50] on button "Download" at bounding box center [749, 43] width 65 height 25
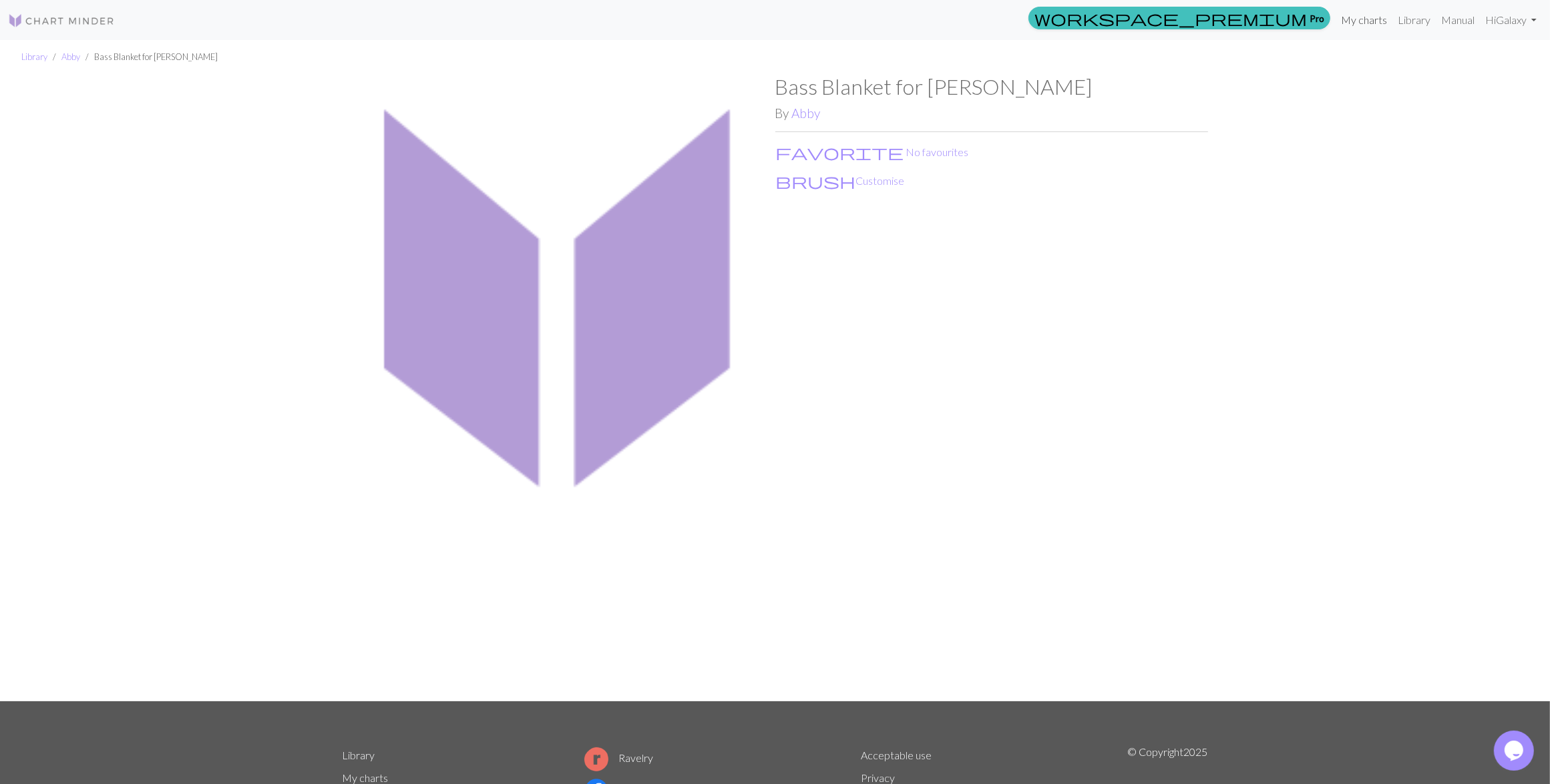
click at [1366, 15] on link "My charts" at bounding box center [1363, 20] width 57 height 27
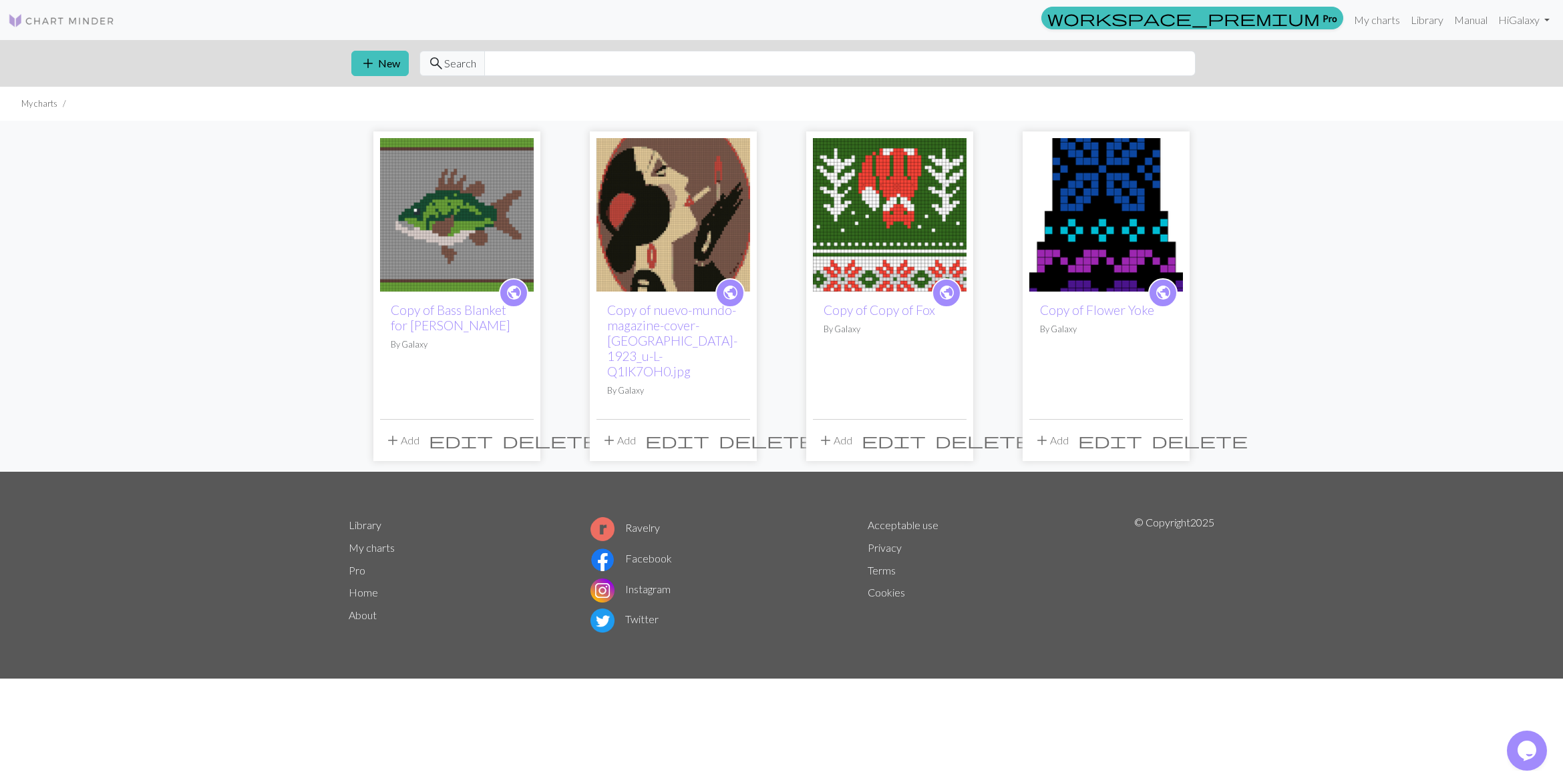
click at [517, 431] on span "delete" at bounding box center [551, 440] width 96 height 18
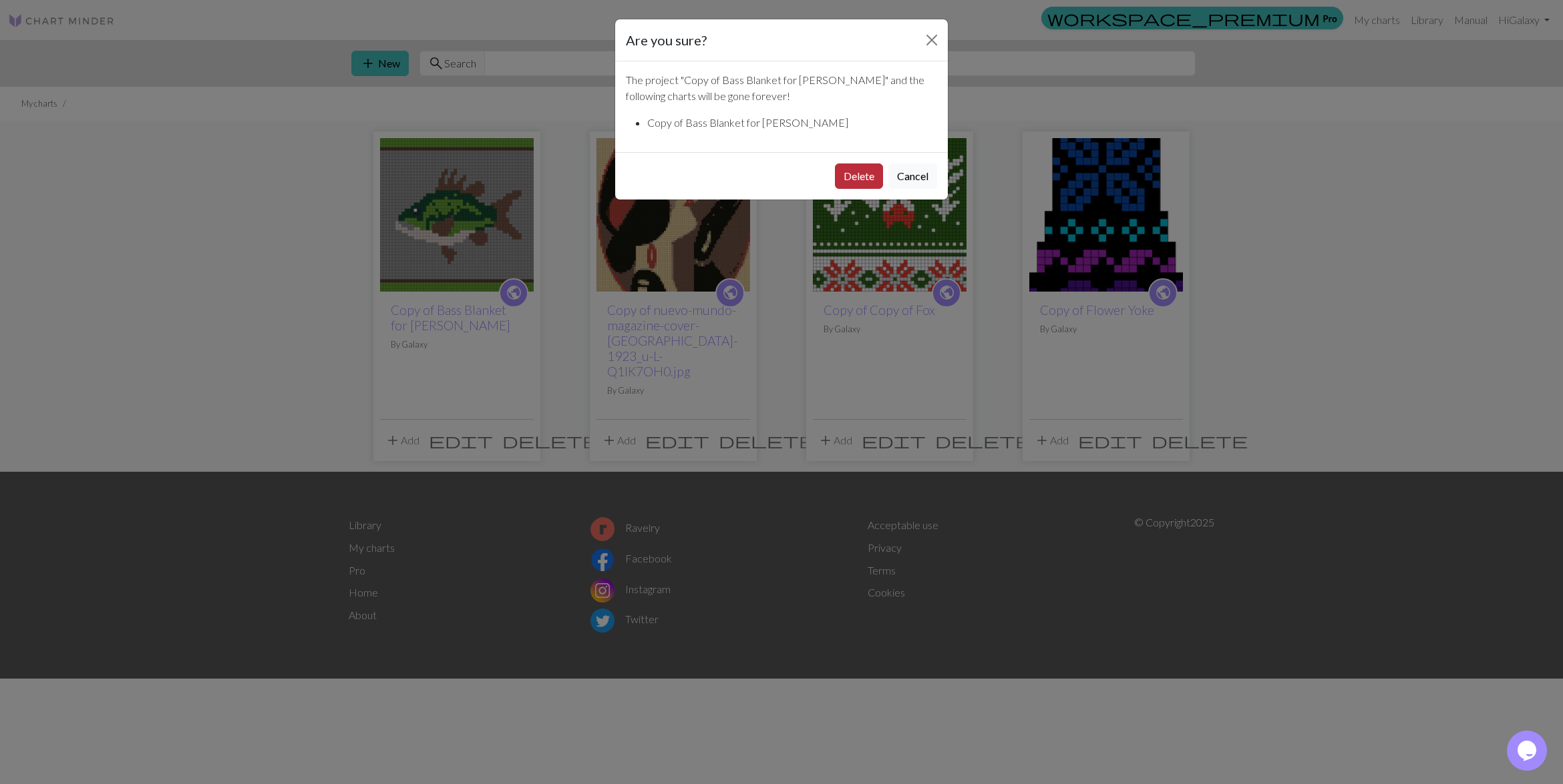
click at [872, 176] on button "Delete" at bounding box center [859, 176] width 48 height 25
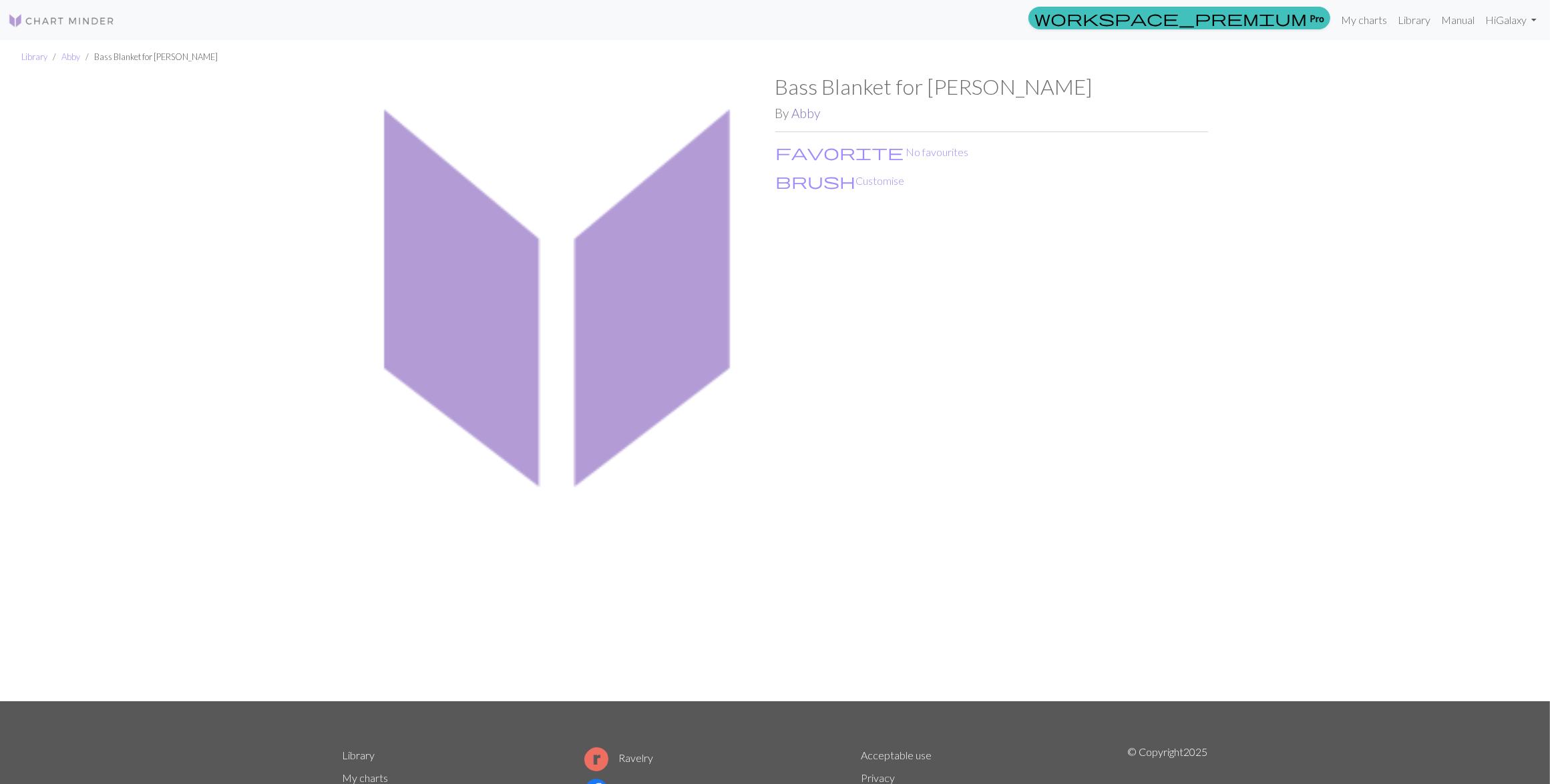
click at [810, 114] on link "Abby" at bounding box center [806, 113] width 29 height 15
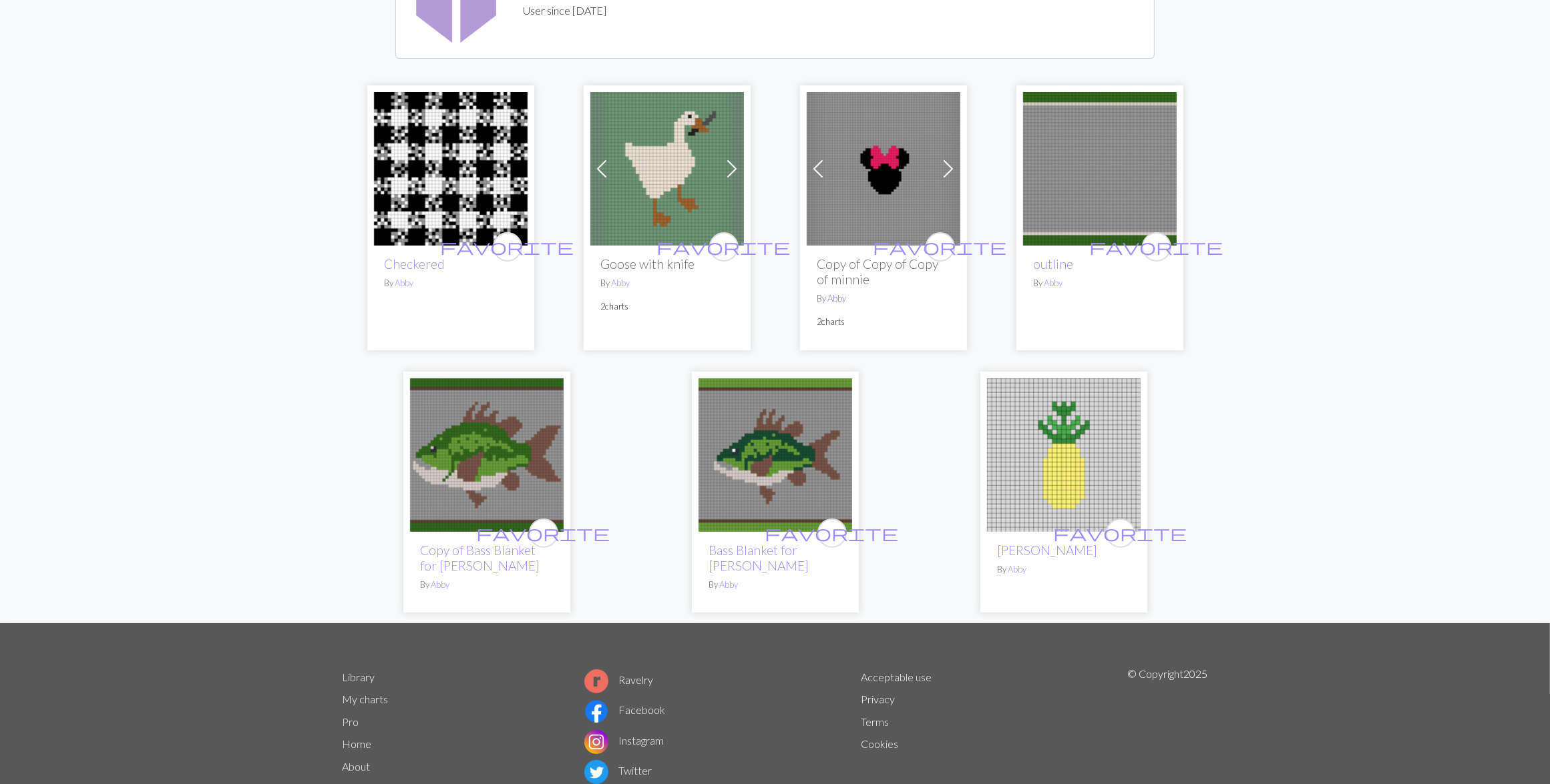
scroll to position [167, 0]
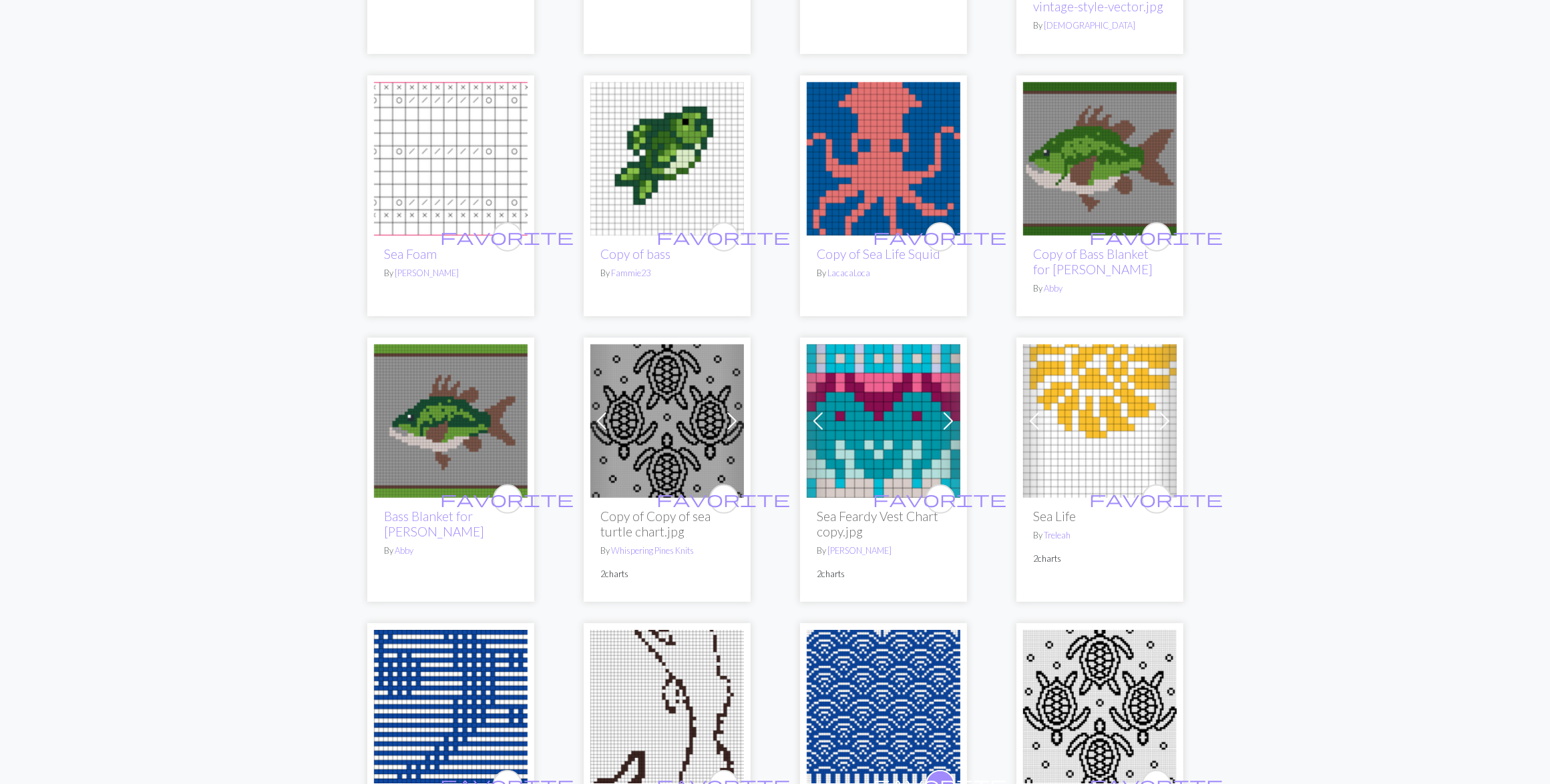
scroll to position [418, 0]
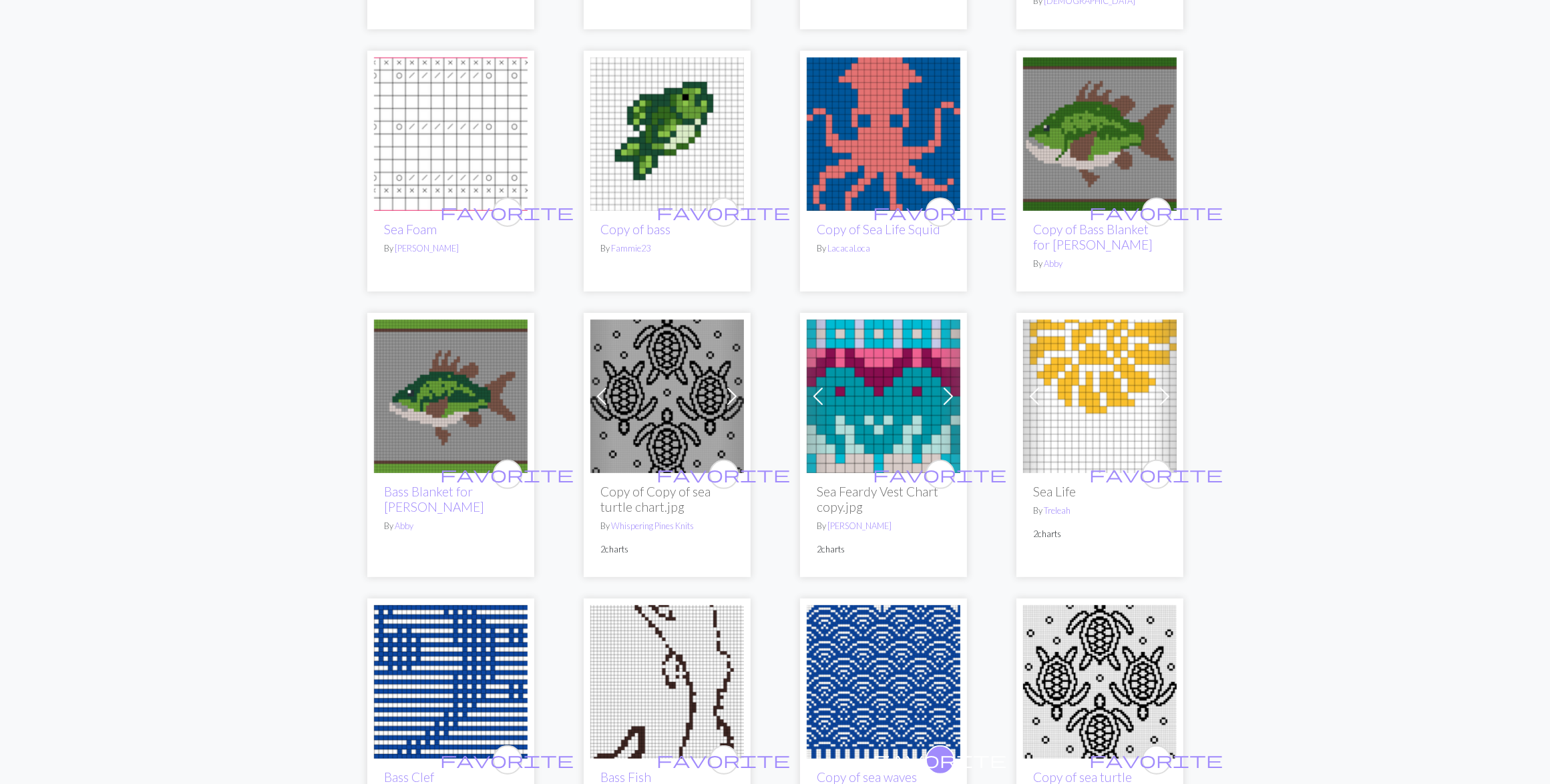
click at [886, 397] on img at bounding box center [883, 396] width 153 height 153
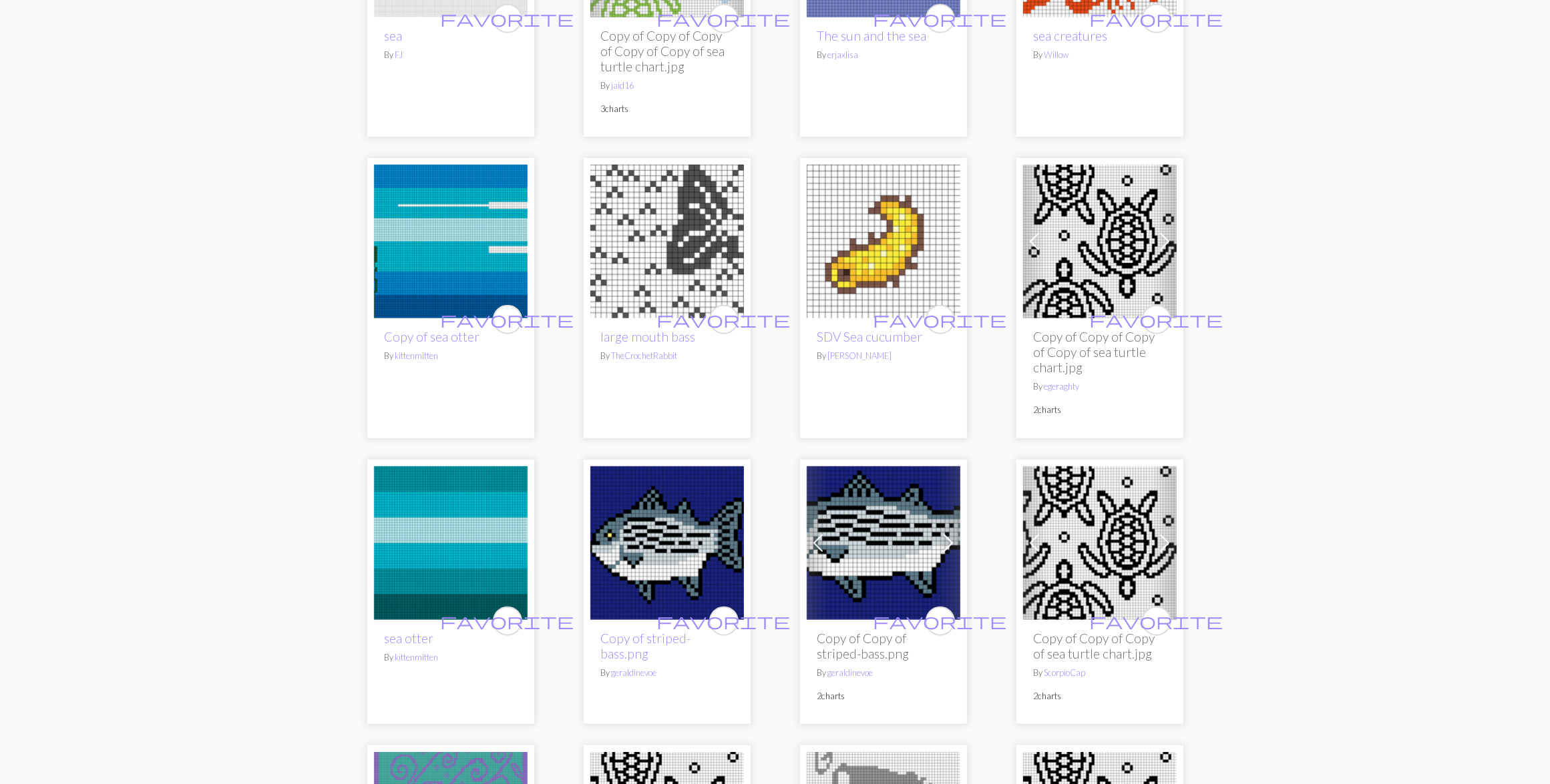
scroll to position [1836, 0]
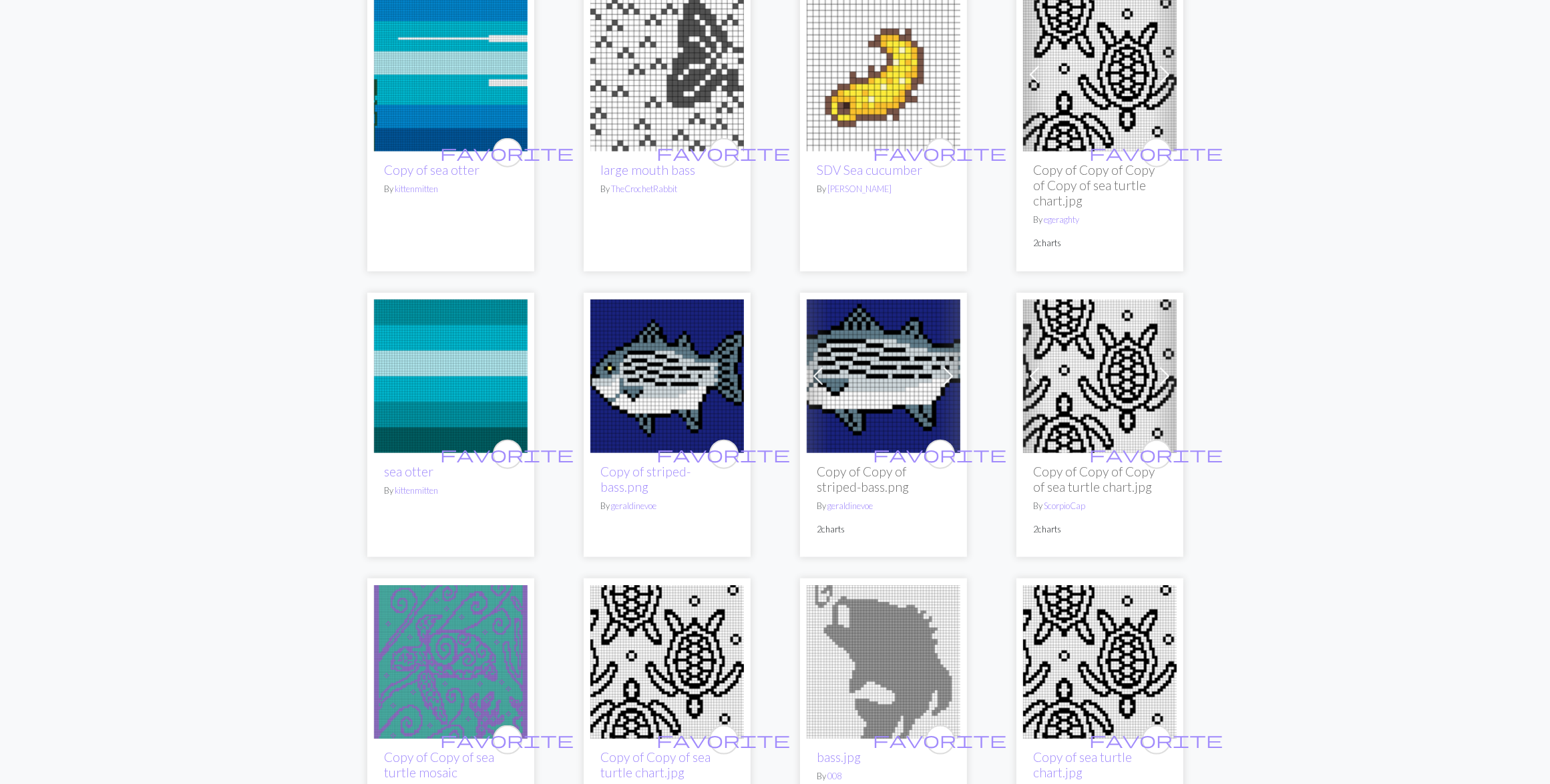
click at [876, 356] on img at bounding box center [883, 376] width 153 height 153
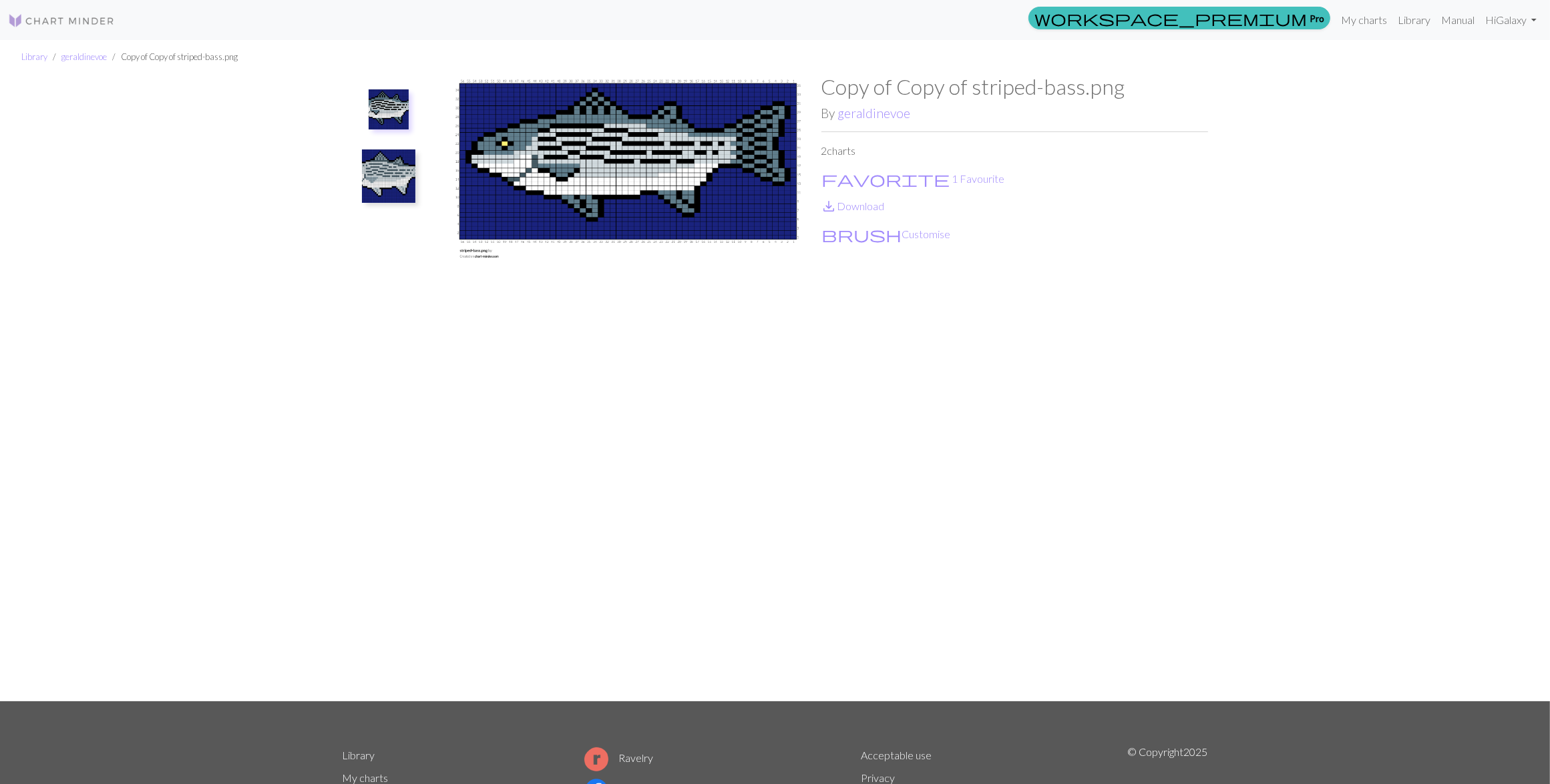
click at [381, 176] on img at bounding box center [388, 176] width 53 height 53
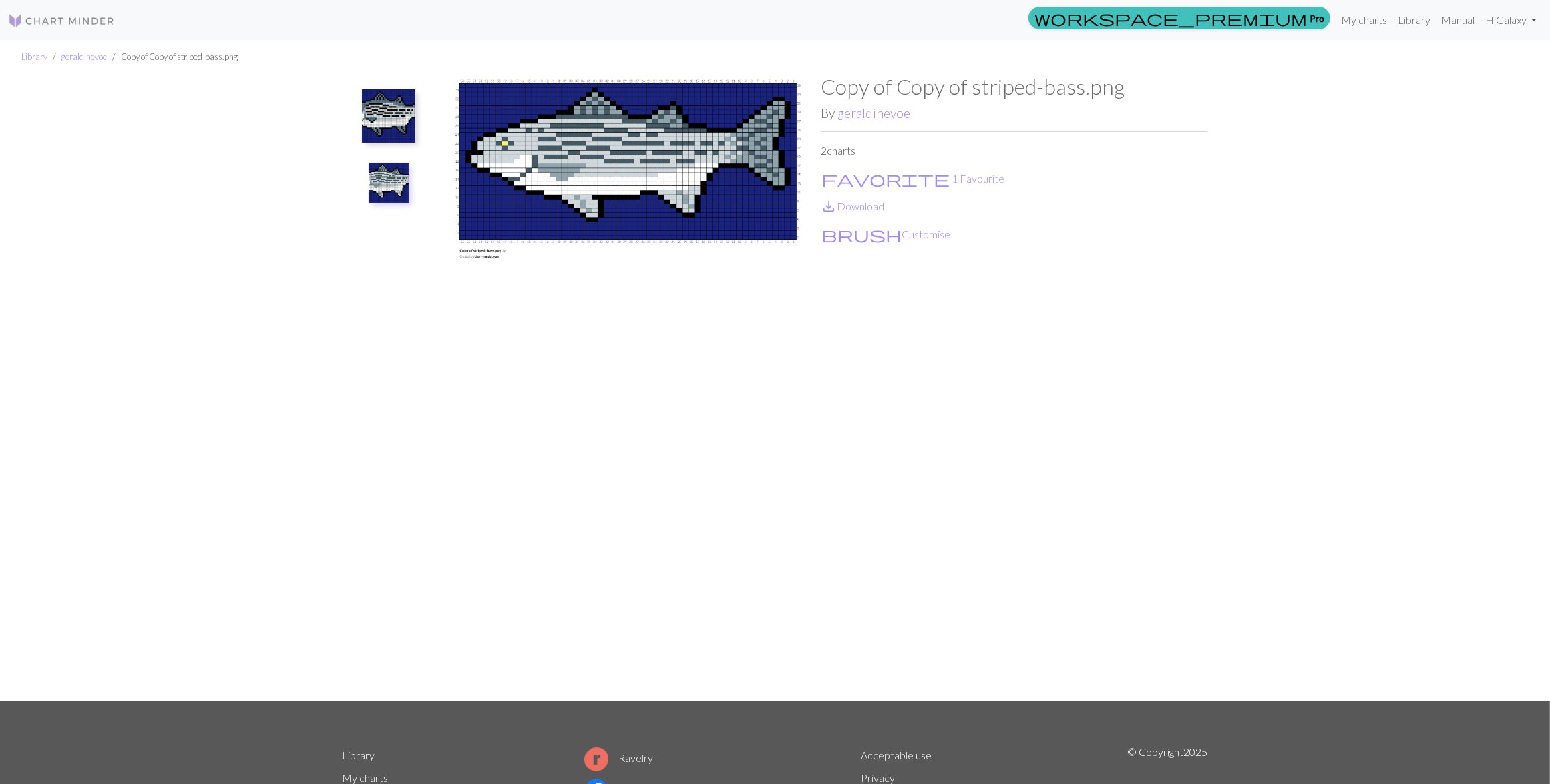
click at [392, 114] on img at bounding box center [388, 116] width 53 height 53
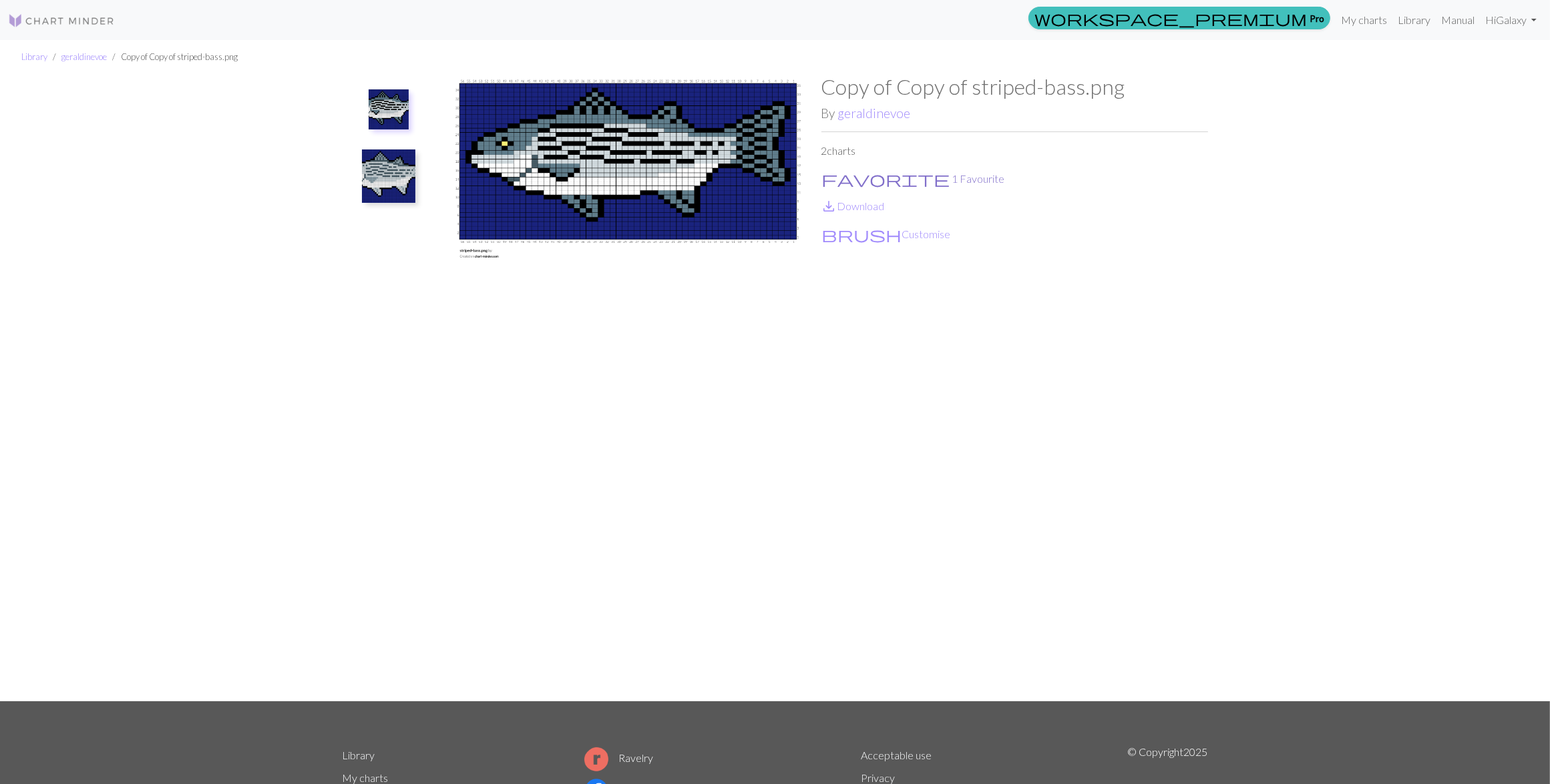
click at [843, 175] on button "favorite 1 Favourite" at bounding box center [912, 179] width 184 height 17
click at [835, 211] on span "save_alt" at bounding box center [829, 205] width 16 height 18
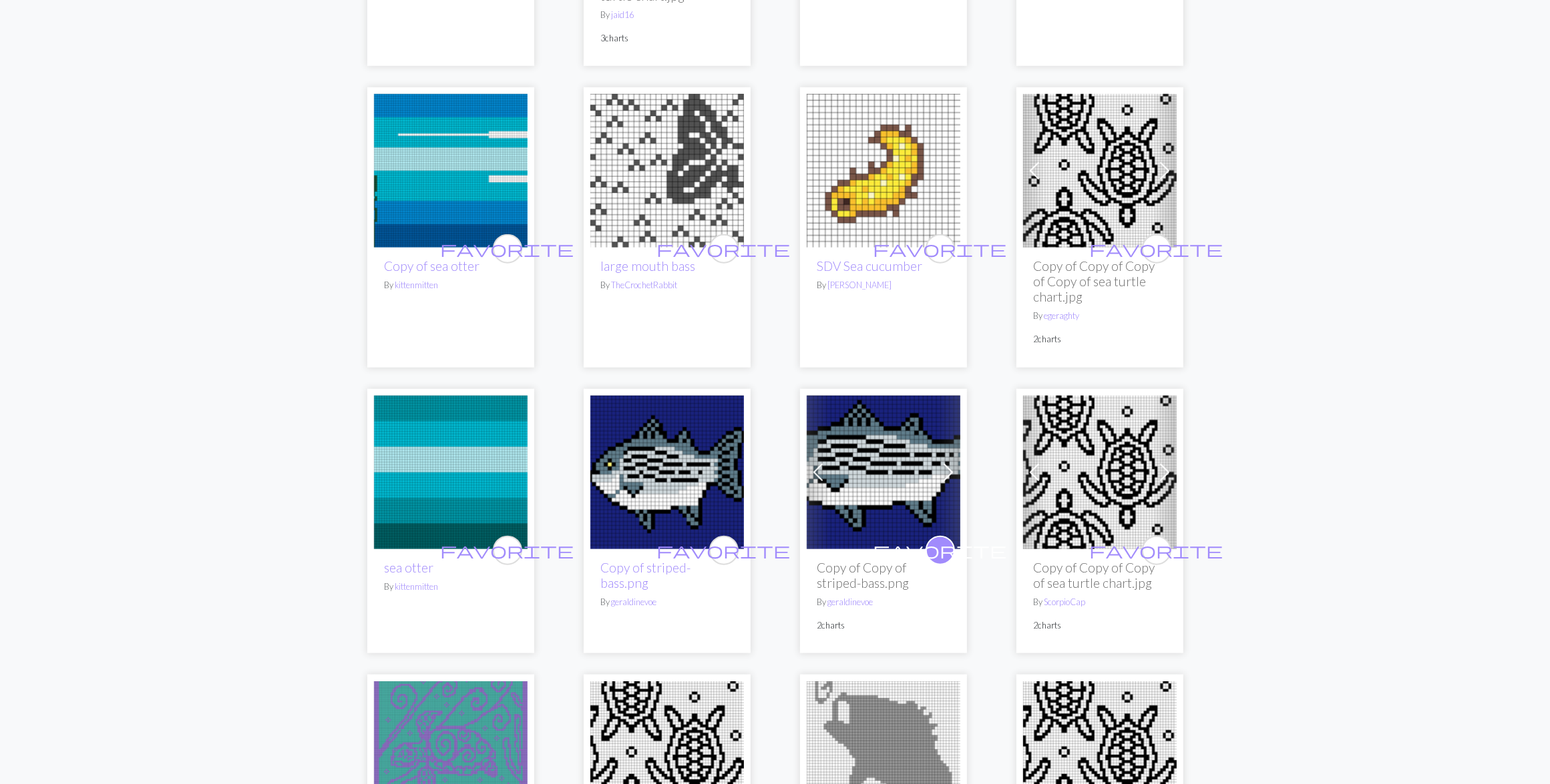
scroll to position [1752, 0]
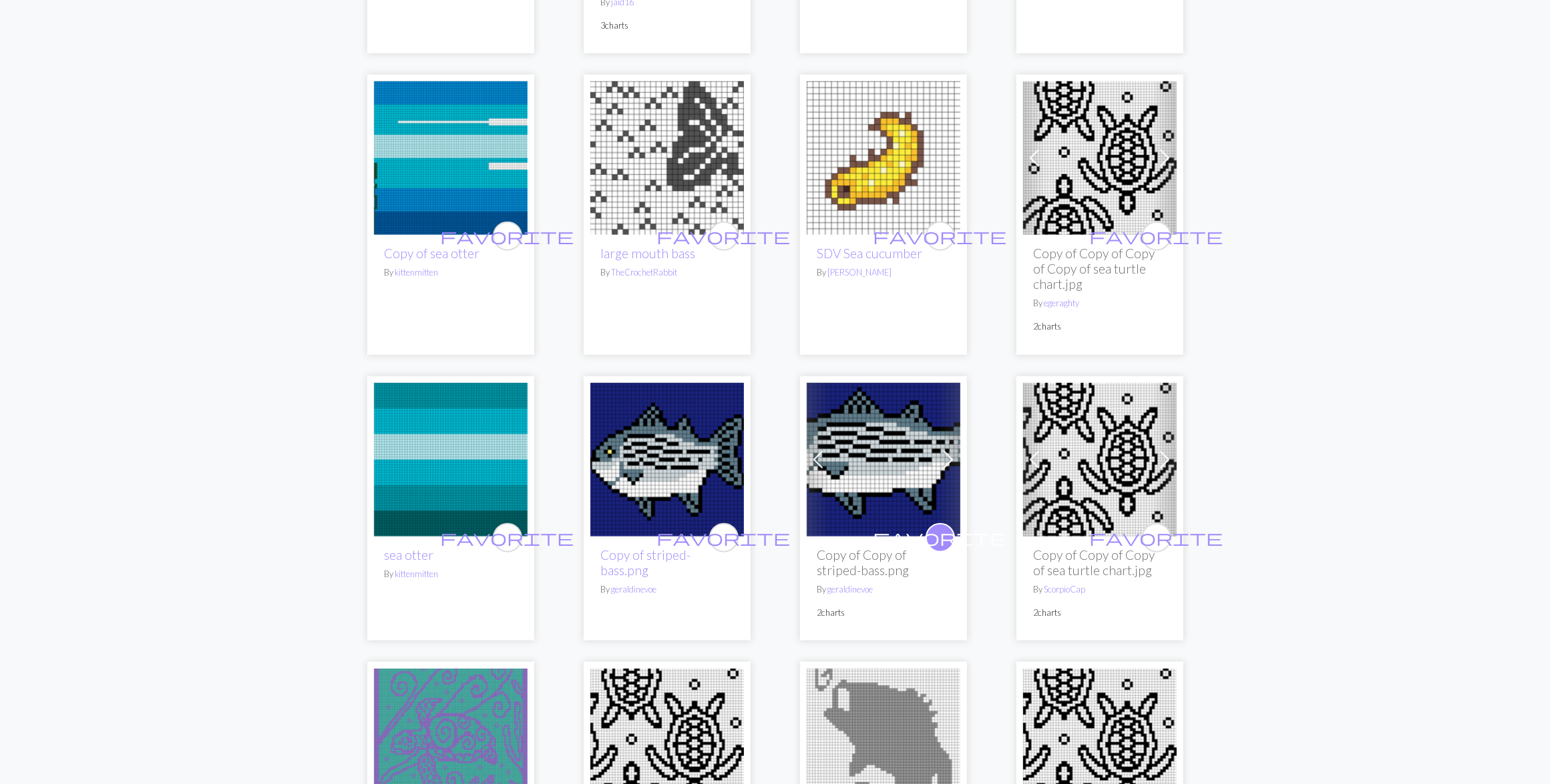
click at [673, 461] on img at bounding box center [666, 459] width 153 height 153
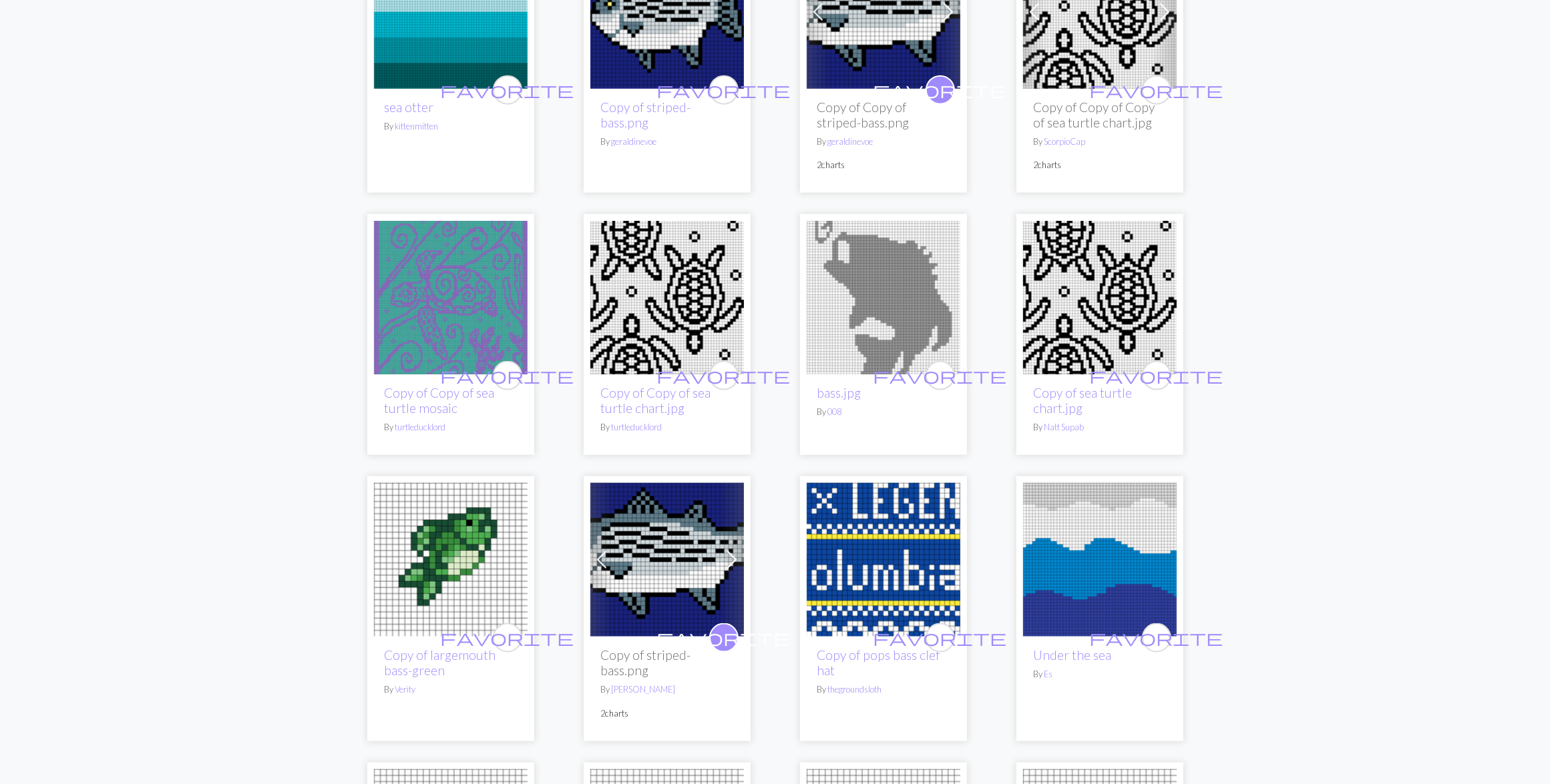
scroll to position [2253, 0]
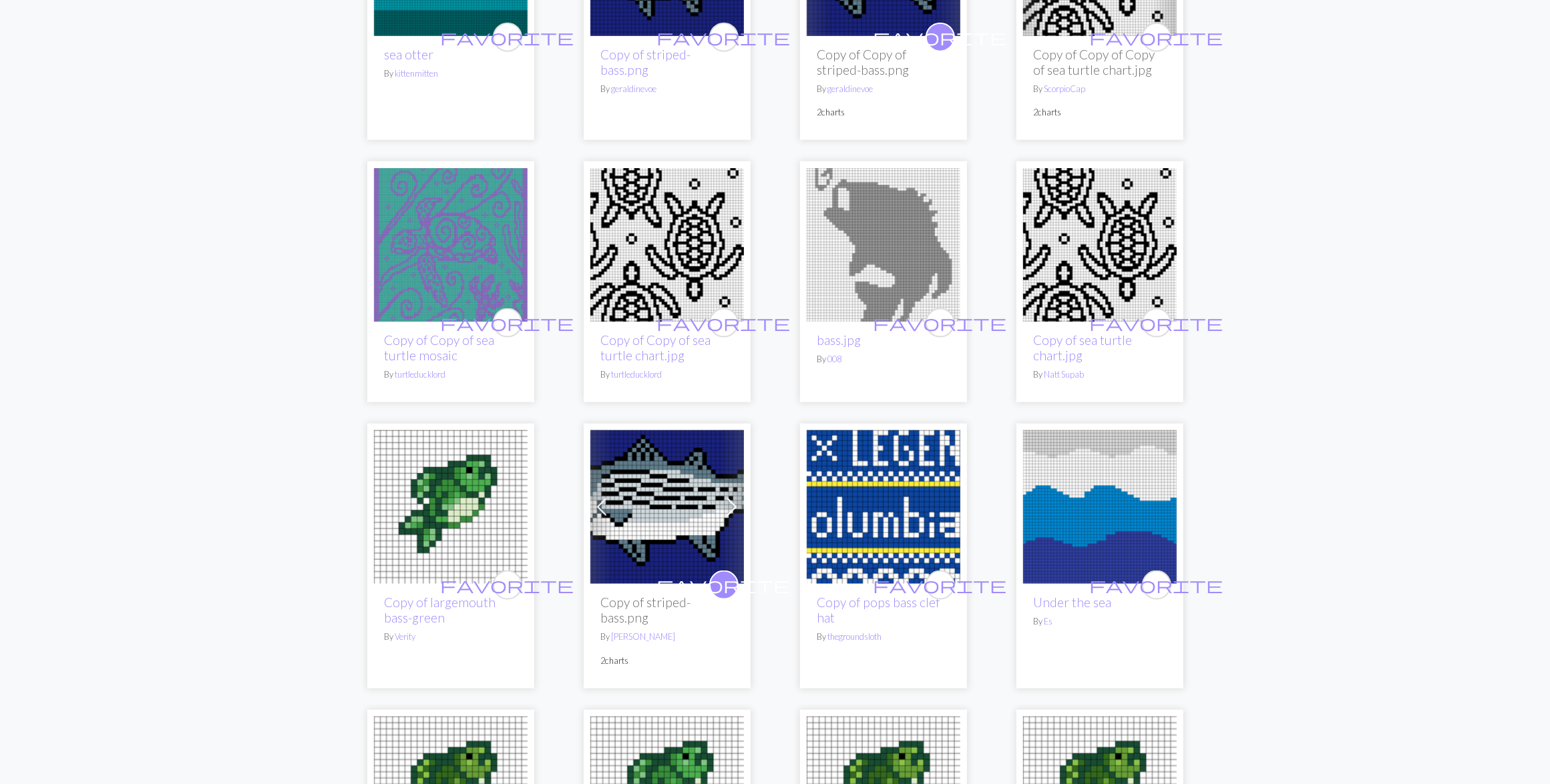
click at [654, 517] on img at bounding box center [666, 506] width 153 height 153
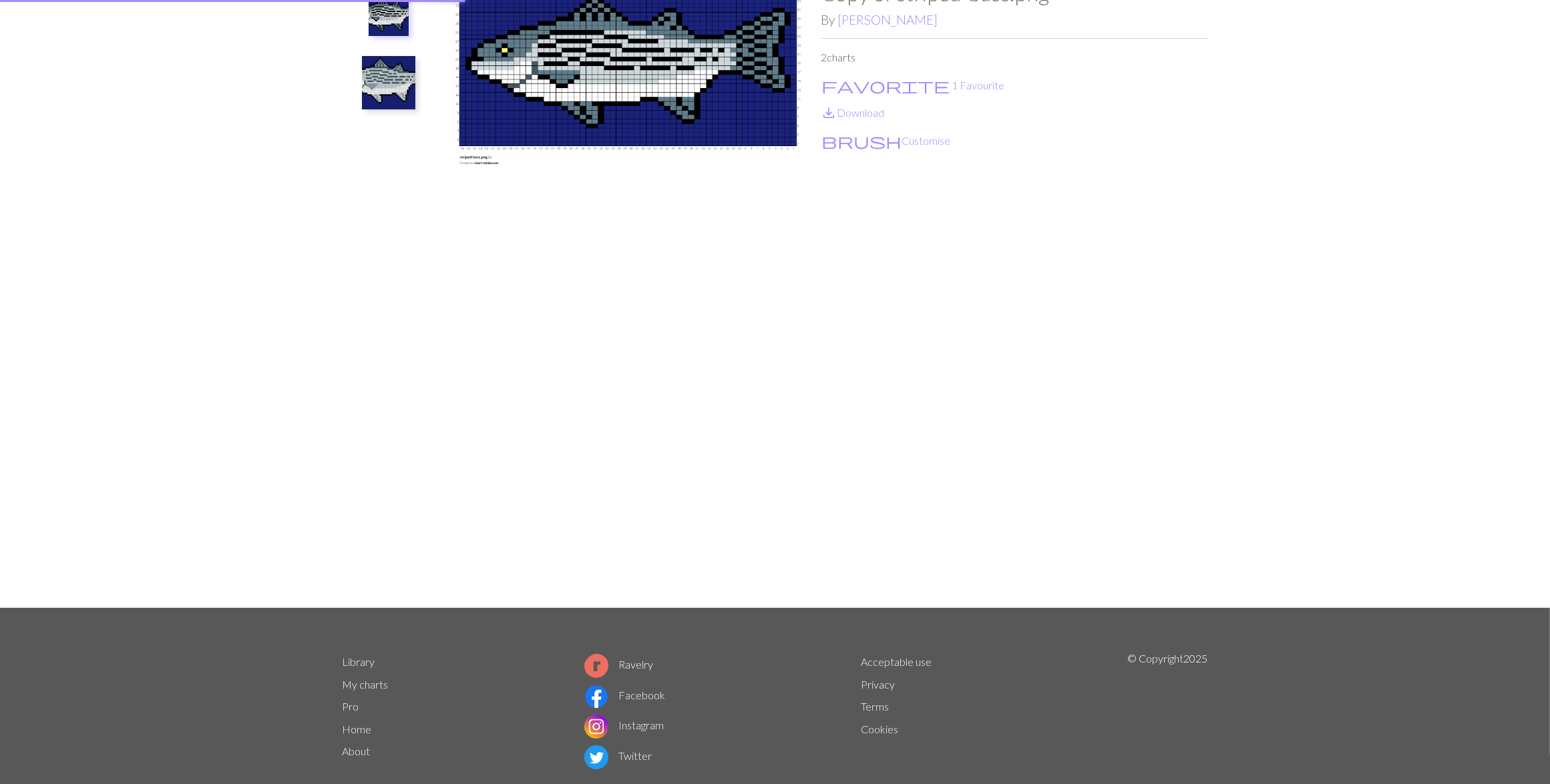
scroll to position [124, 0]
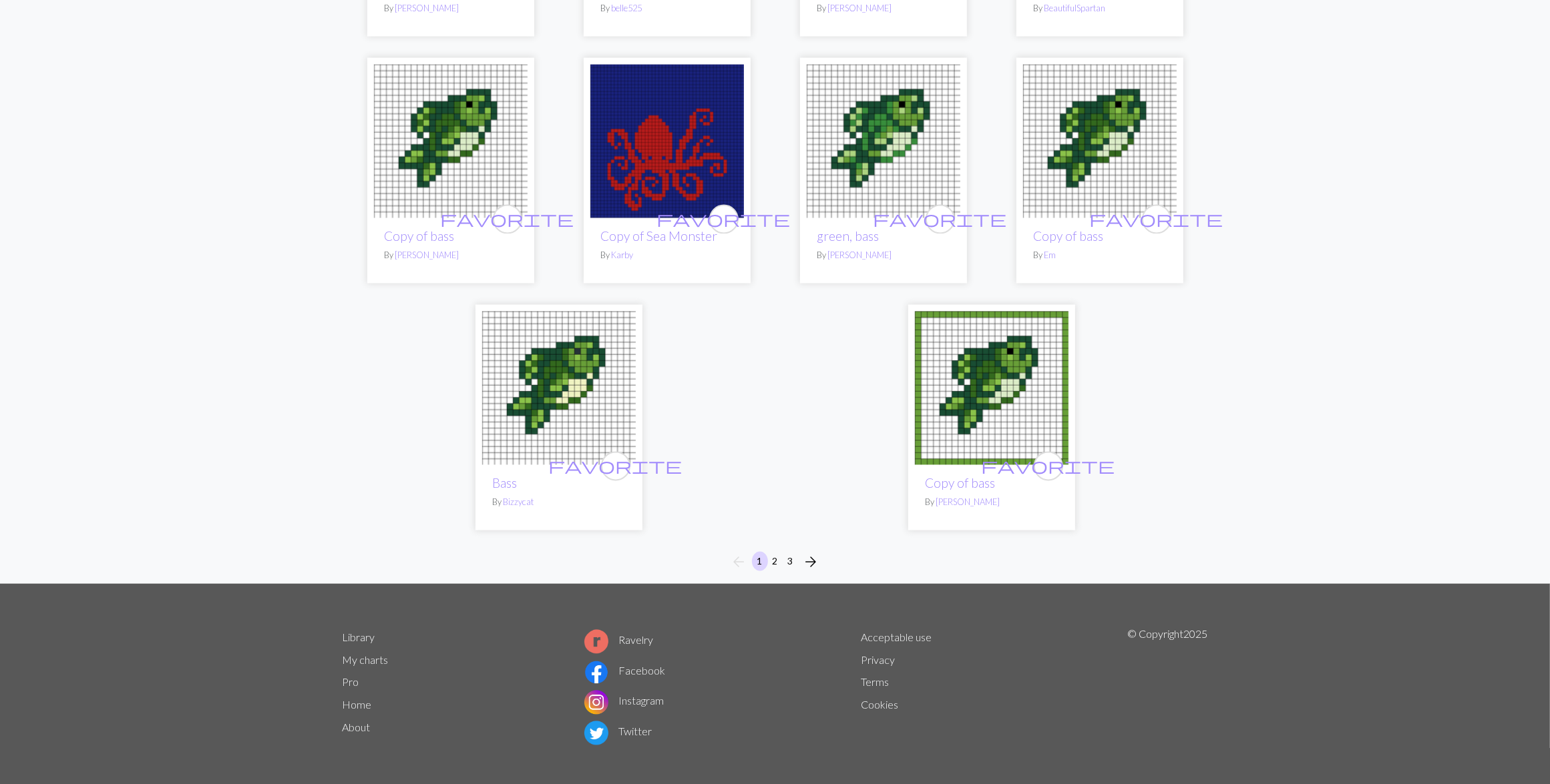
scroll to position [3159, 0]
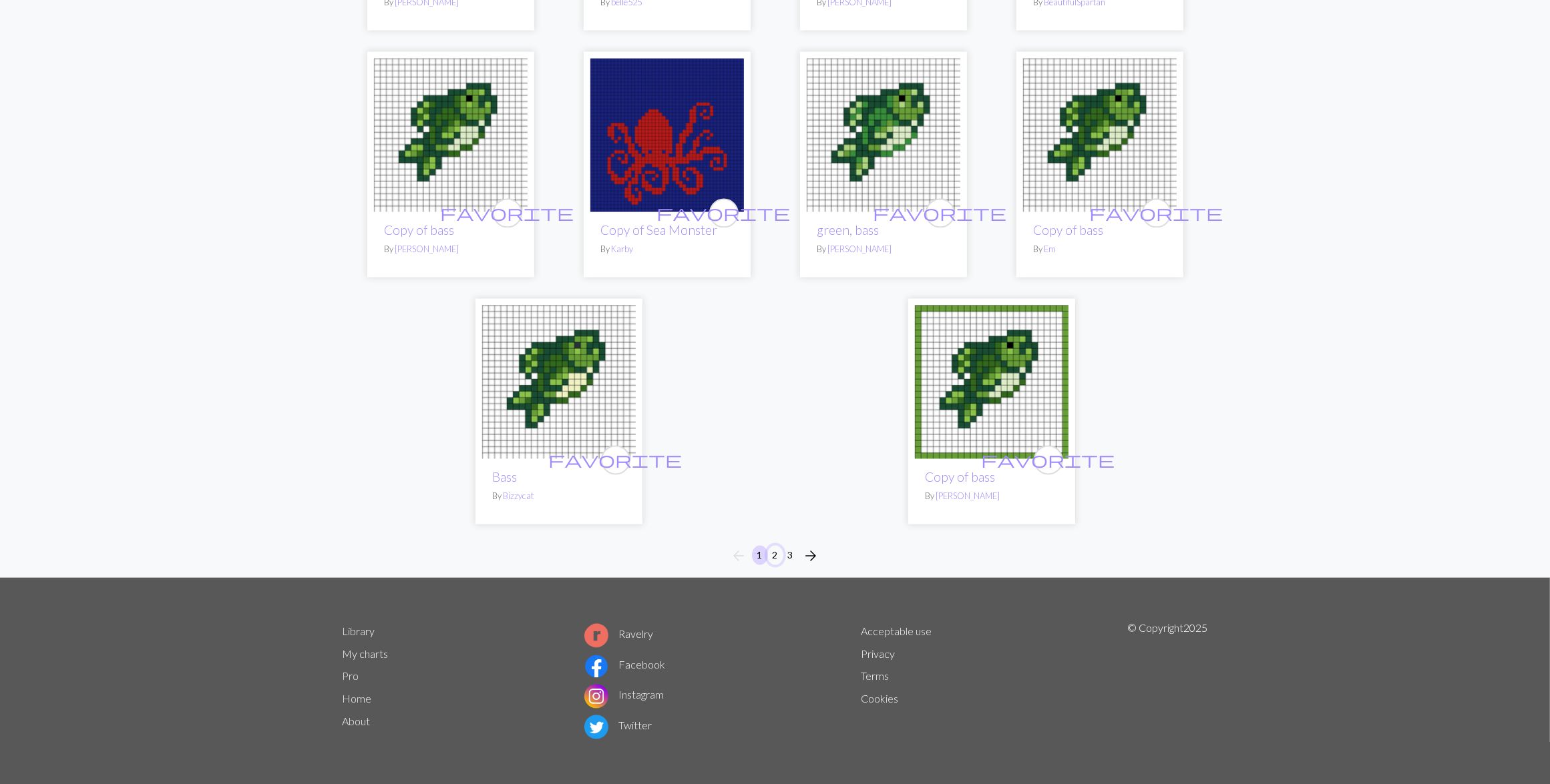
click at [775, 558] on button "2" at bounding box center [775, 555] width 16 height 19
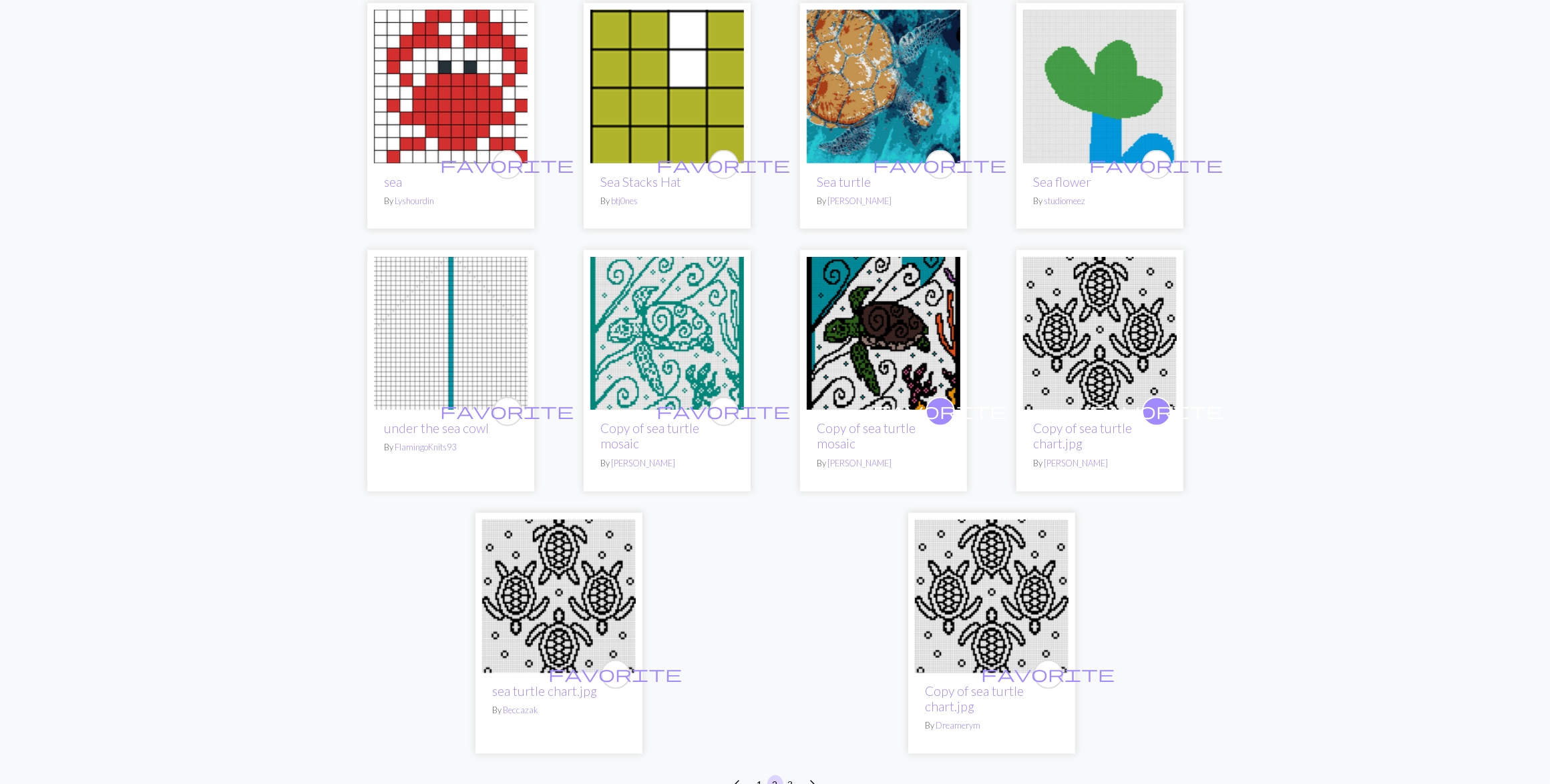
scroll to position [2837, 0]
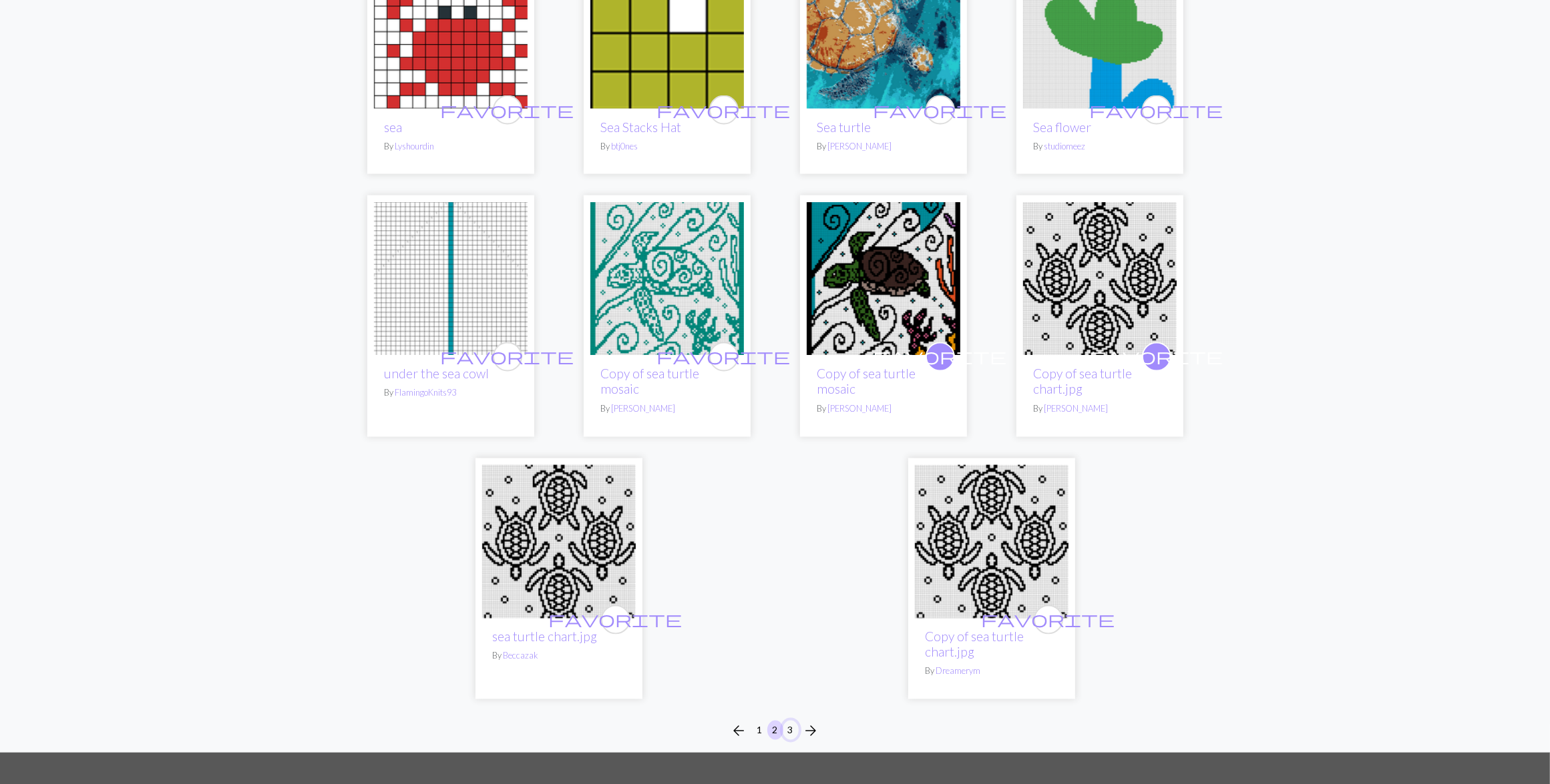
click at [788, 732] on button "3" at bounding box center [790, 731] width 16 height 19
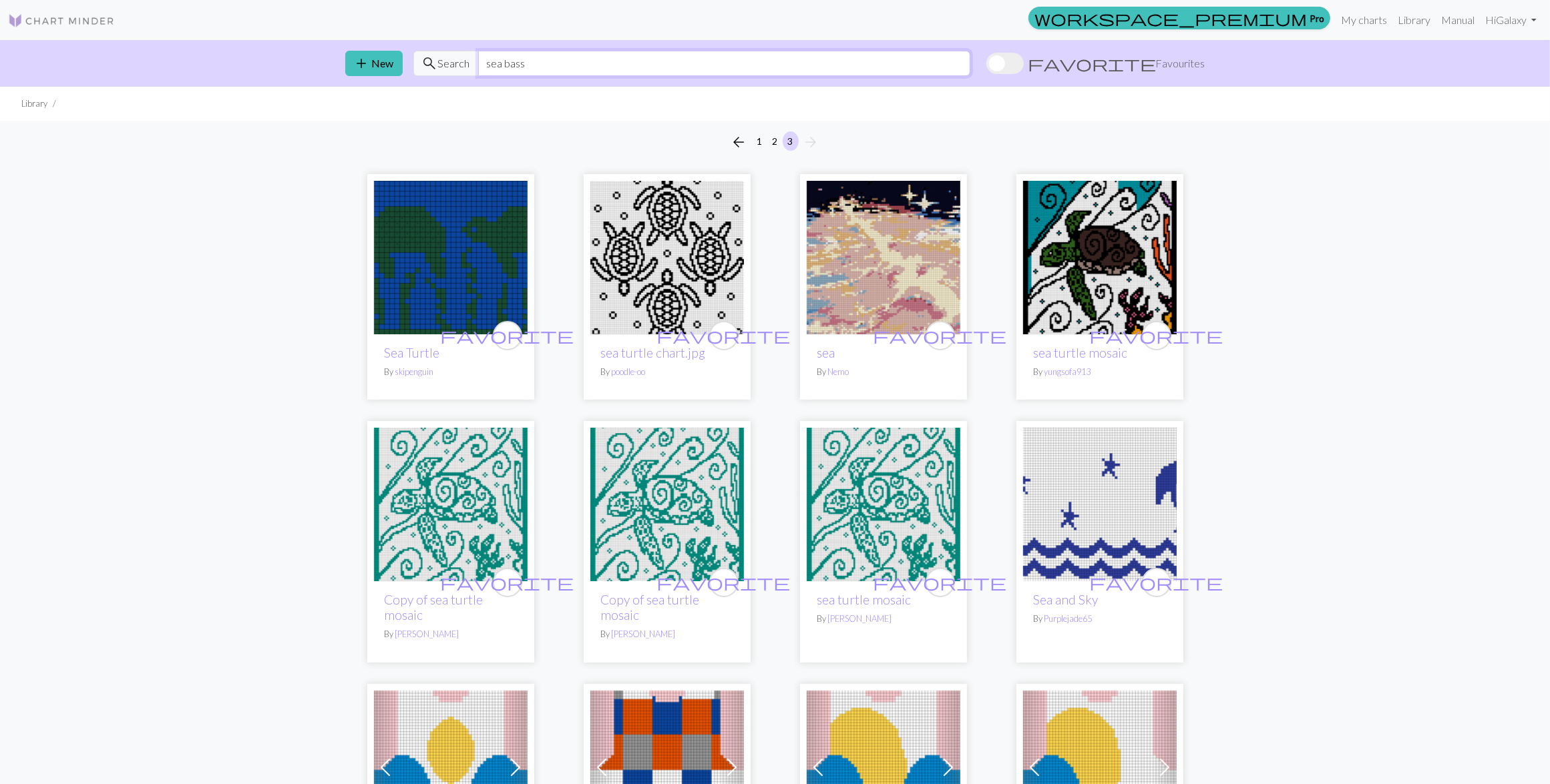
drag, startPoint x: 530, startPoint y: 68, endPoint x: 468, endPoint y: 62, distance: 62.3
click at [470, 64] on div "search Search sea bass" at bounding box center [691, 64] width 557 height 25
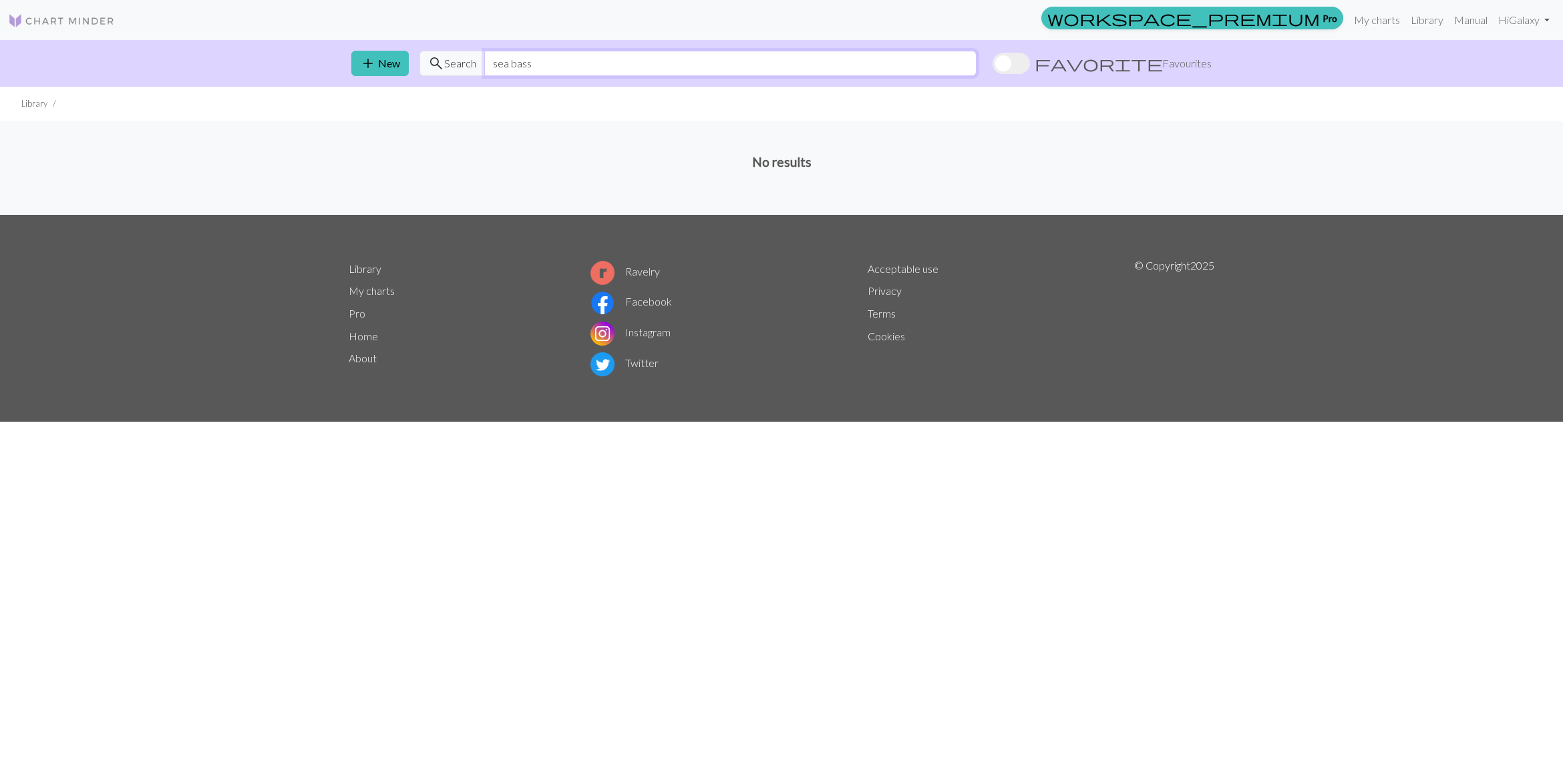
click at [550, 60] on input "sea bass" at bounding box center [730, 64] width 492 height 25
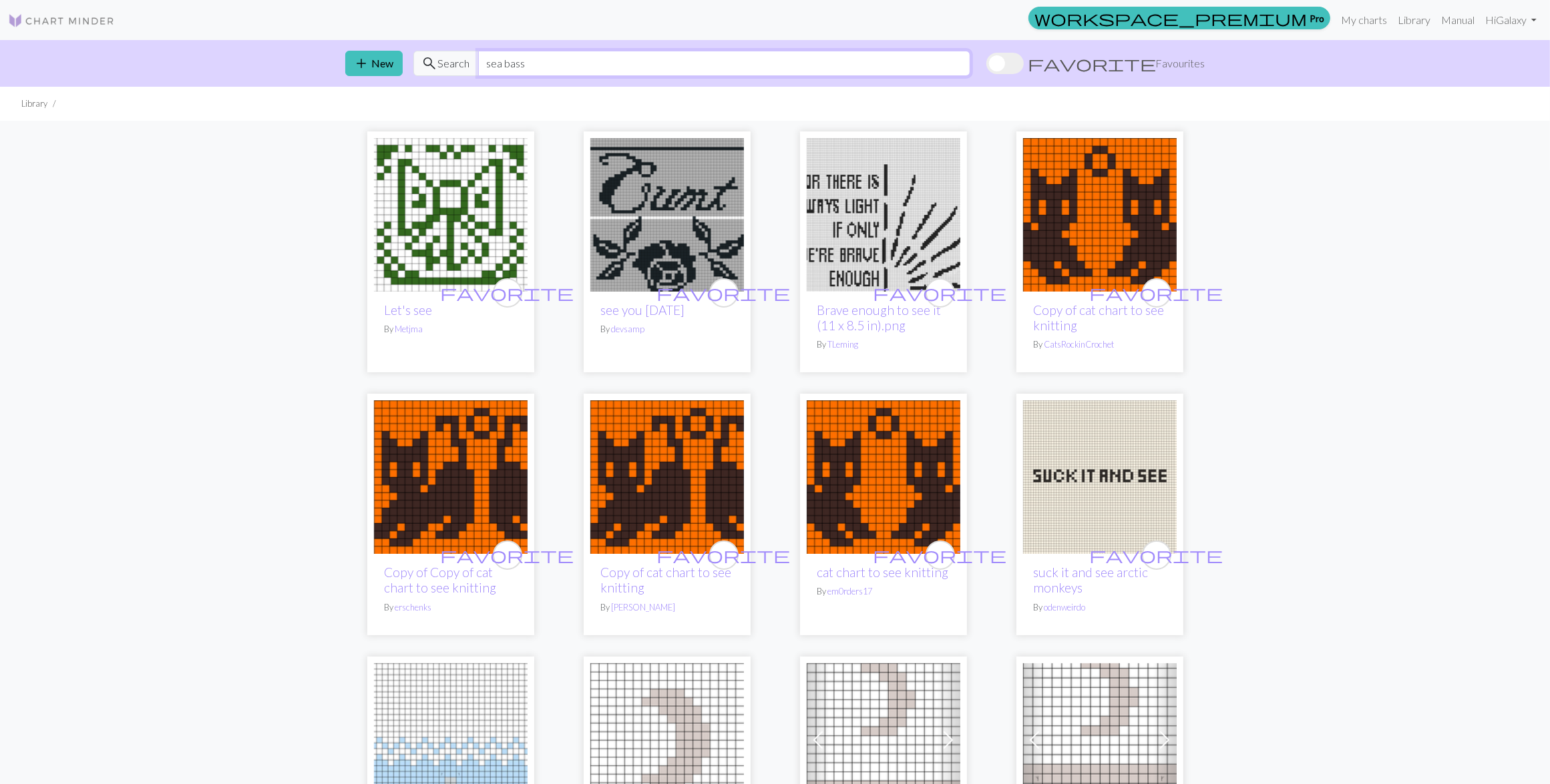
click at [589, 55] on input "sea bass" at bounding box center [724, 64] width 492 height 25
type input "pike"
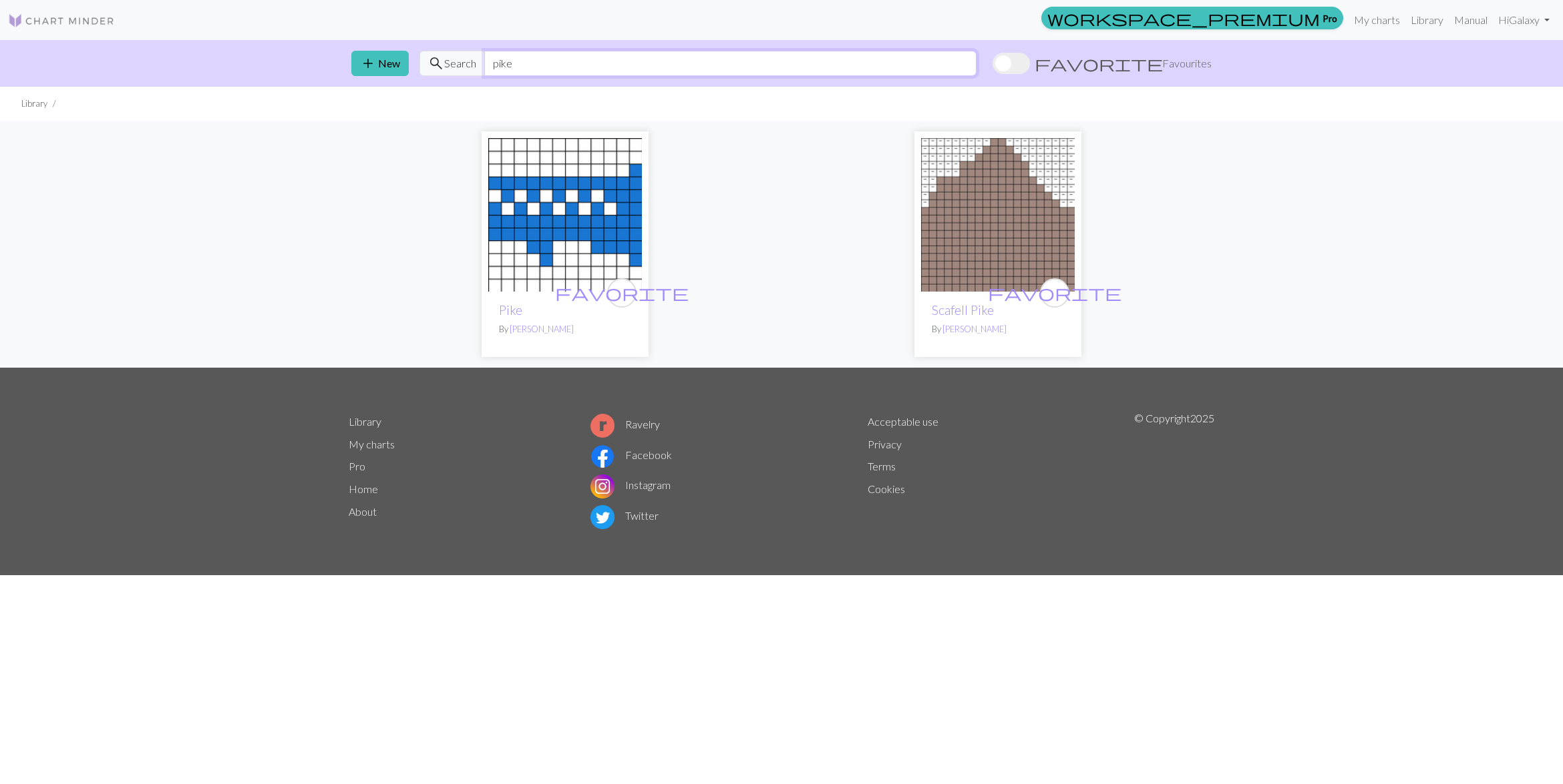
drag, startPoint x: 515, startPoint y: 62, endPoint x: 492, endPoint y: 64, distance: 23.1
click at [492, 64] on input "pike" at bounding box center [730, 64] width 492 height 25
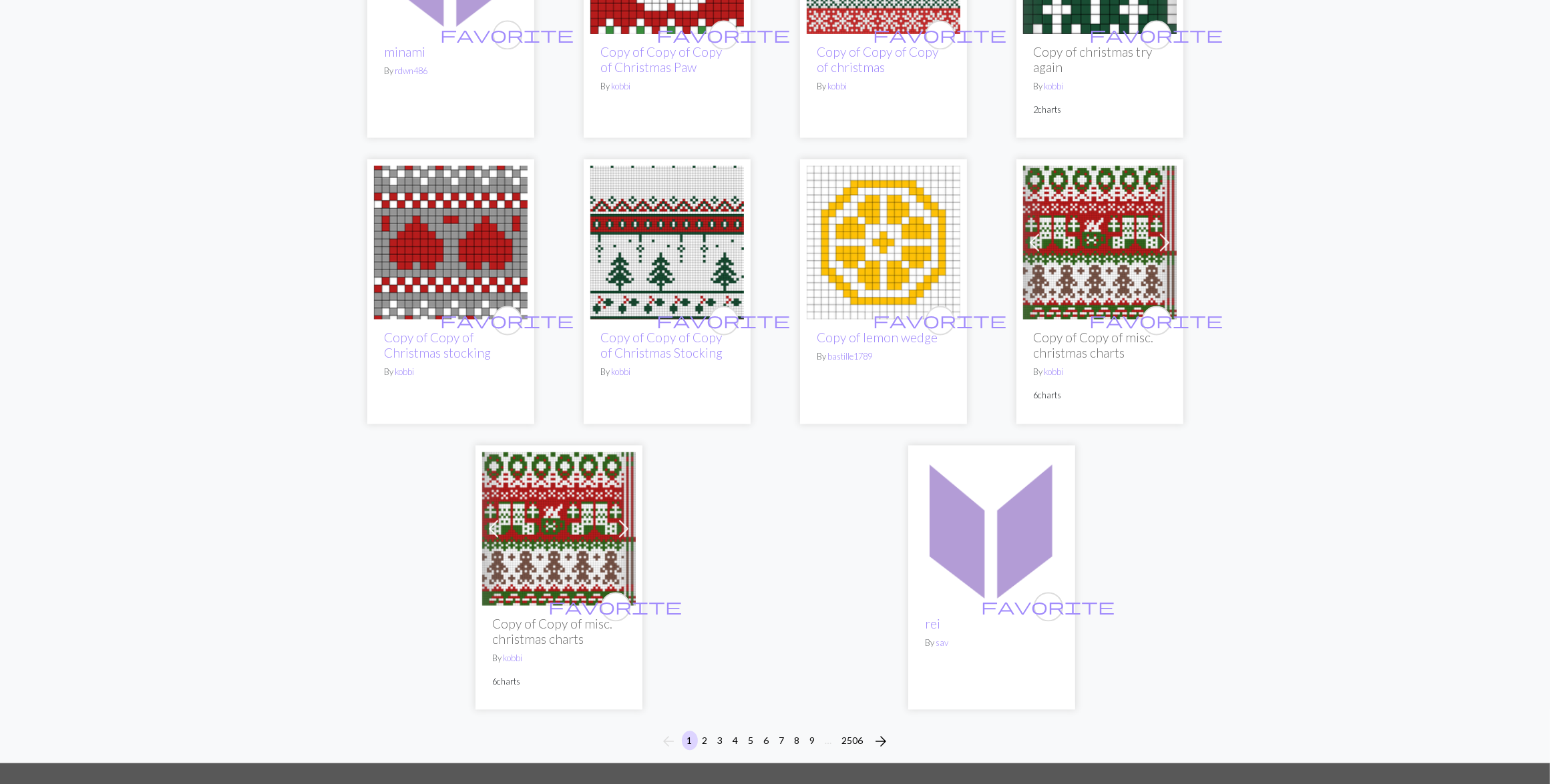
scroll to position [3338, 0]
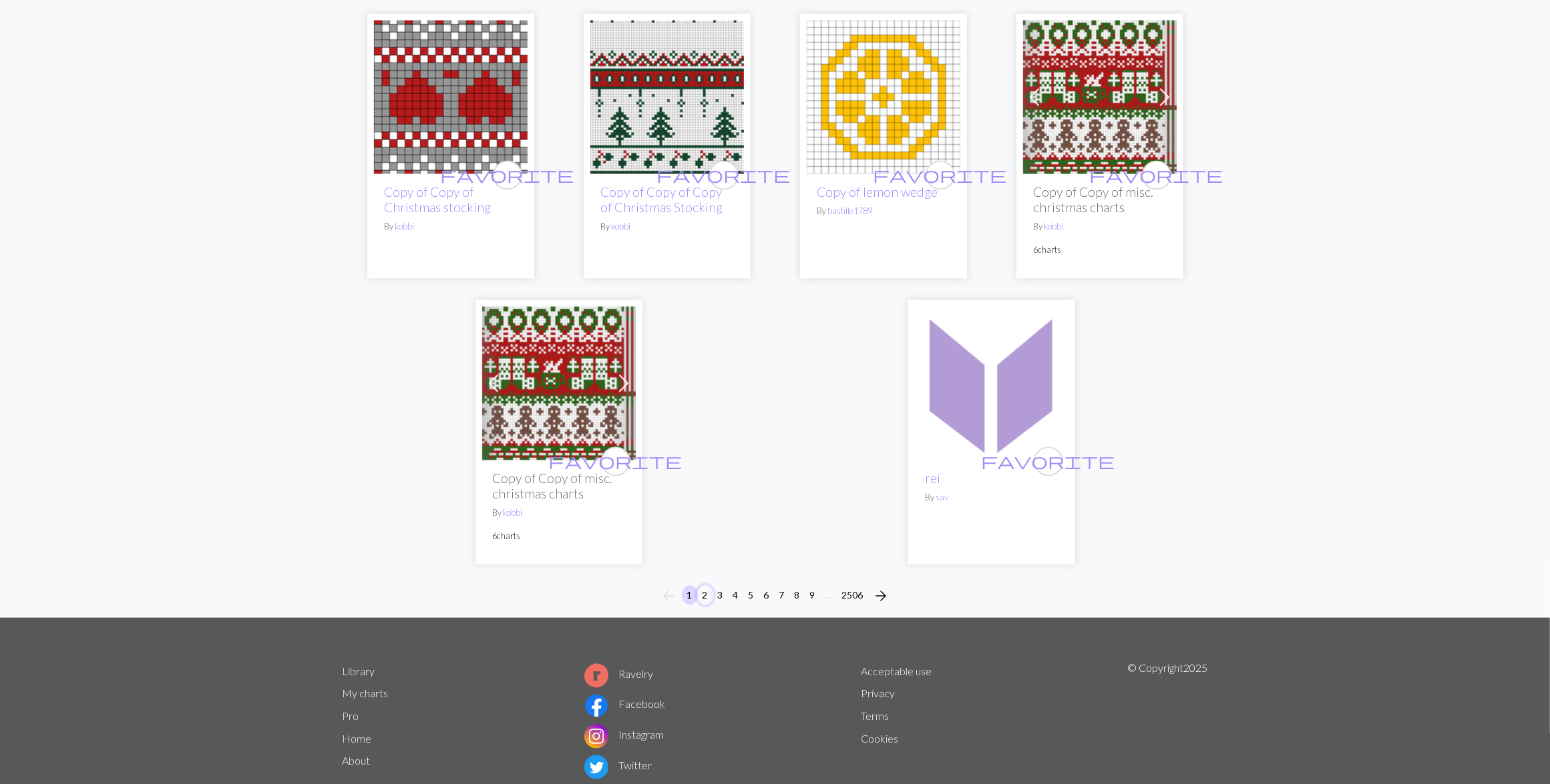
click at [704, 594] on button "2" at bounding box center [705, 595] width 16 height 19
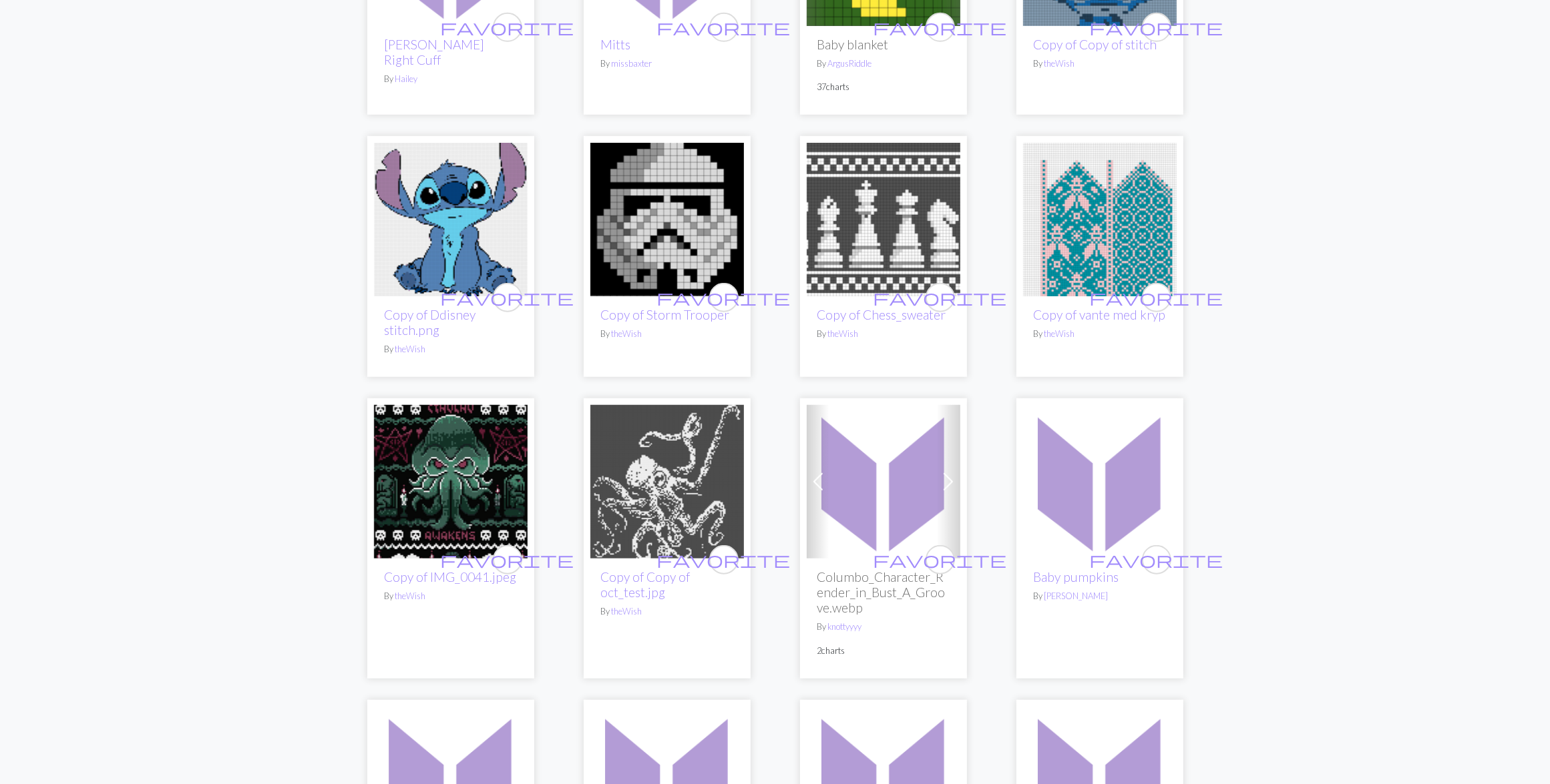
scroll to position [1419, 0]
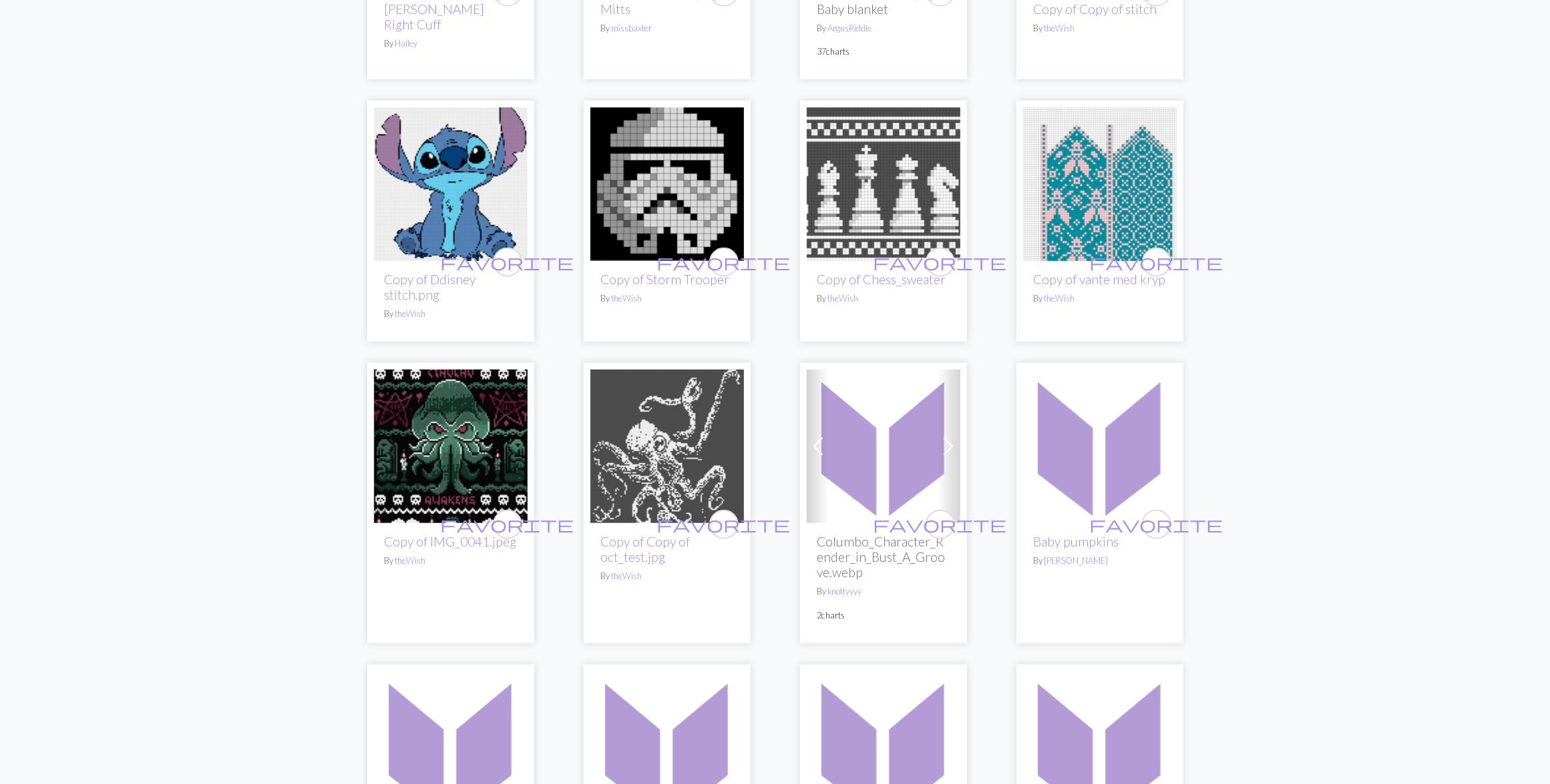
click at [652, 418] on img at bounding box center [666, 446] width 153 height 153
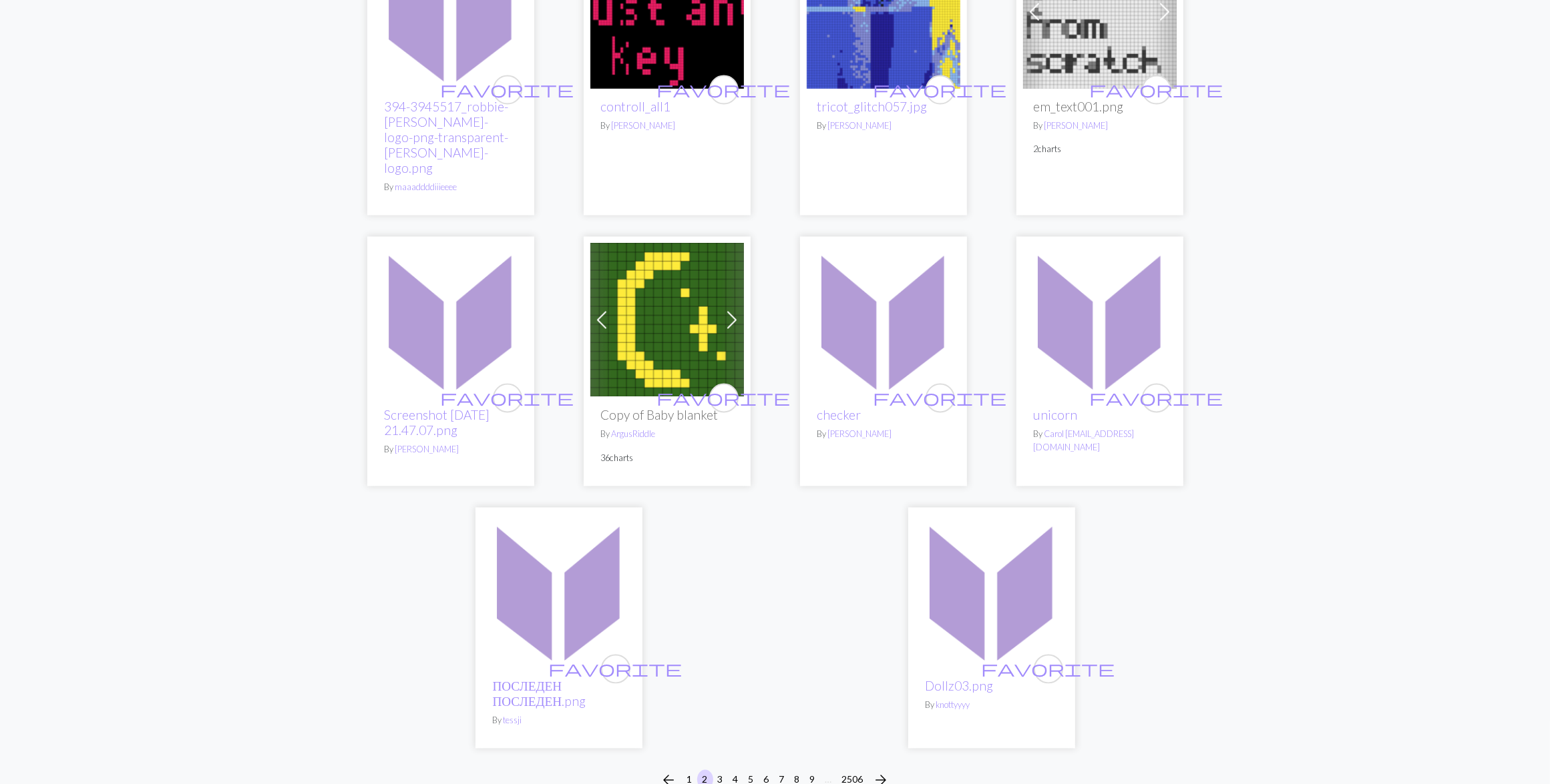
scroll to position [3198, 0]
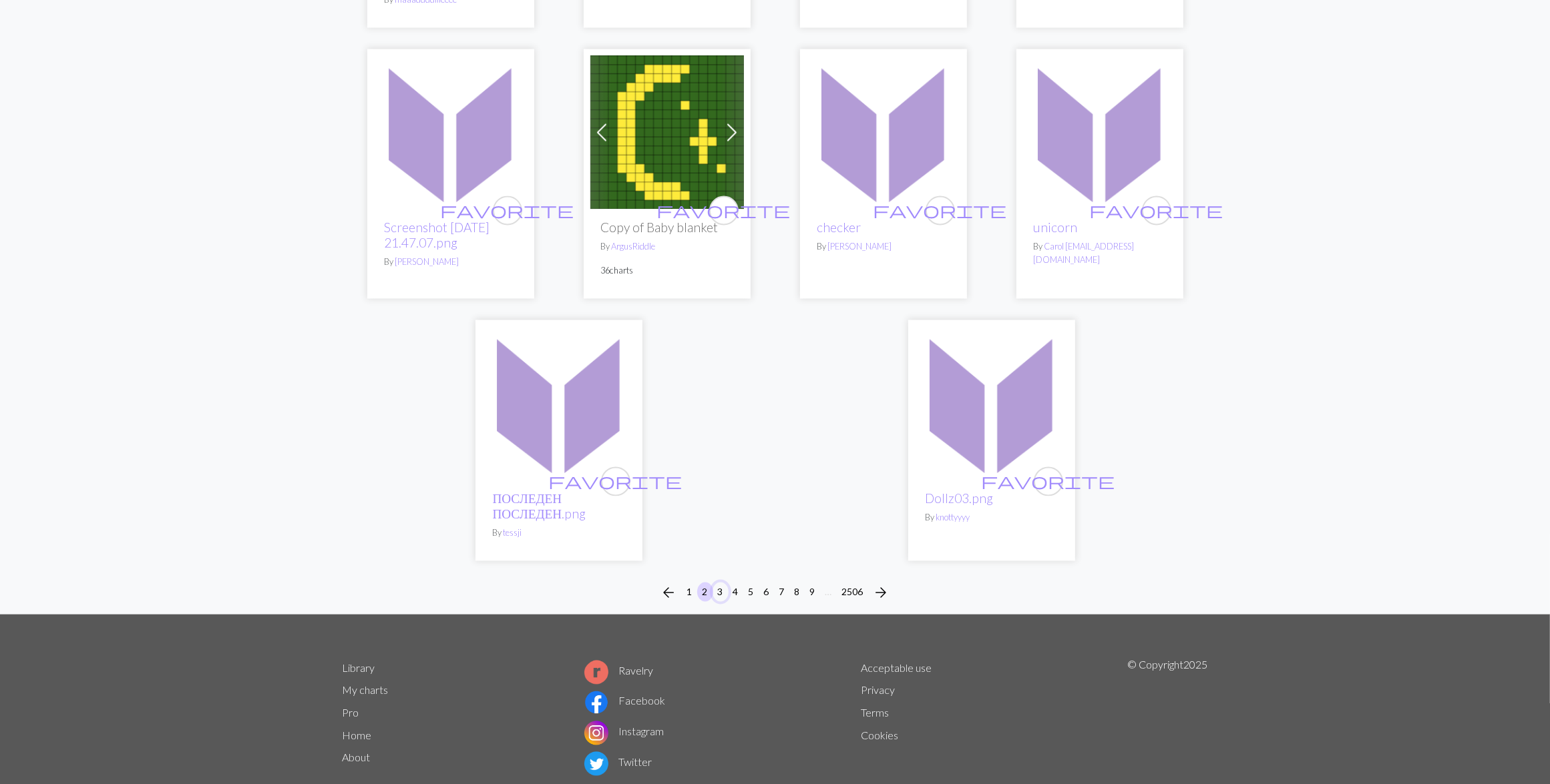
click at [721, 582] on button "3" at bounding box center [721, 592] width 16 height 19
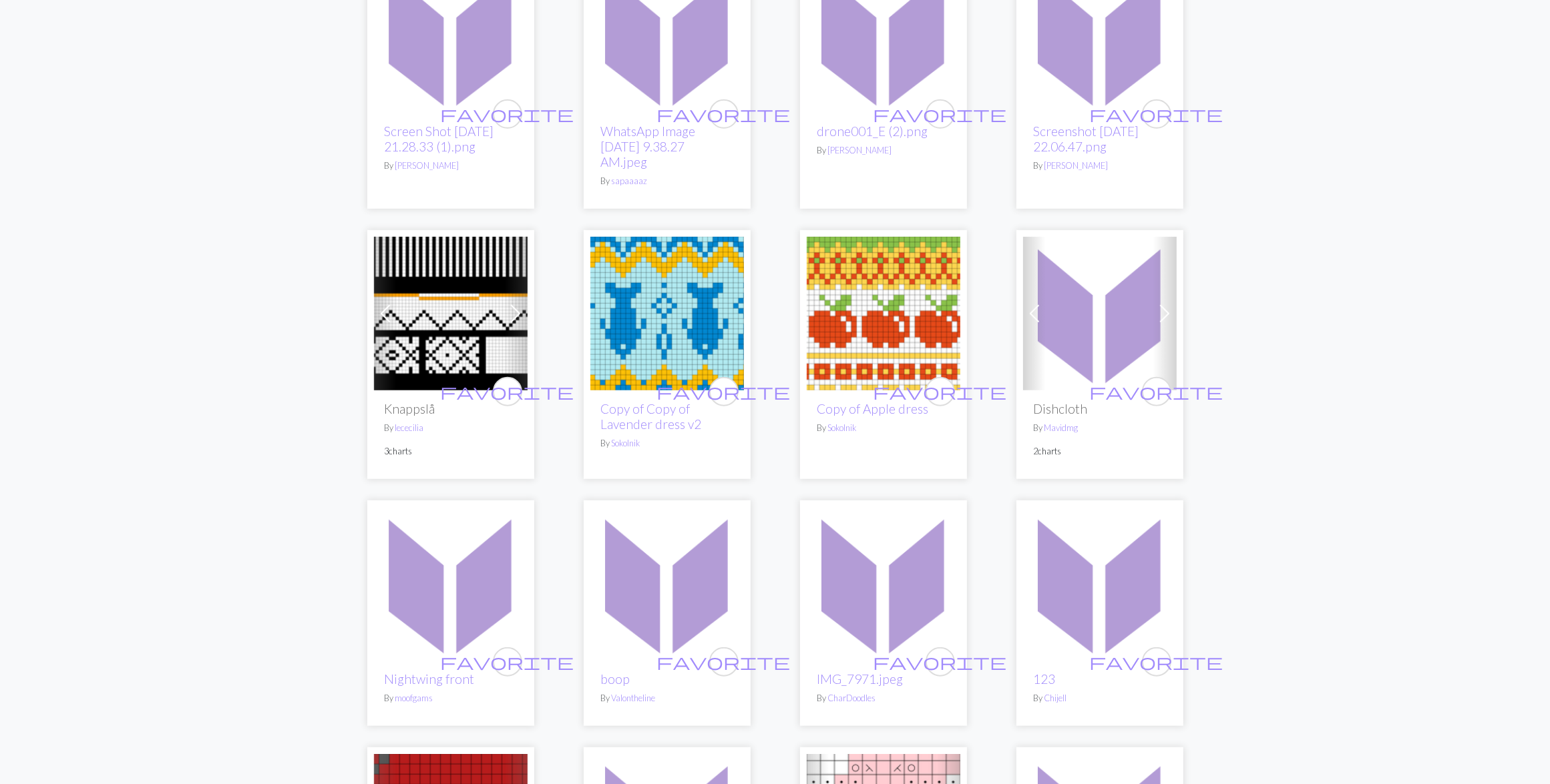
scroll to position [1252, 0]
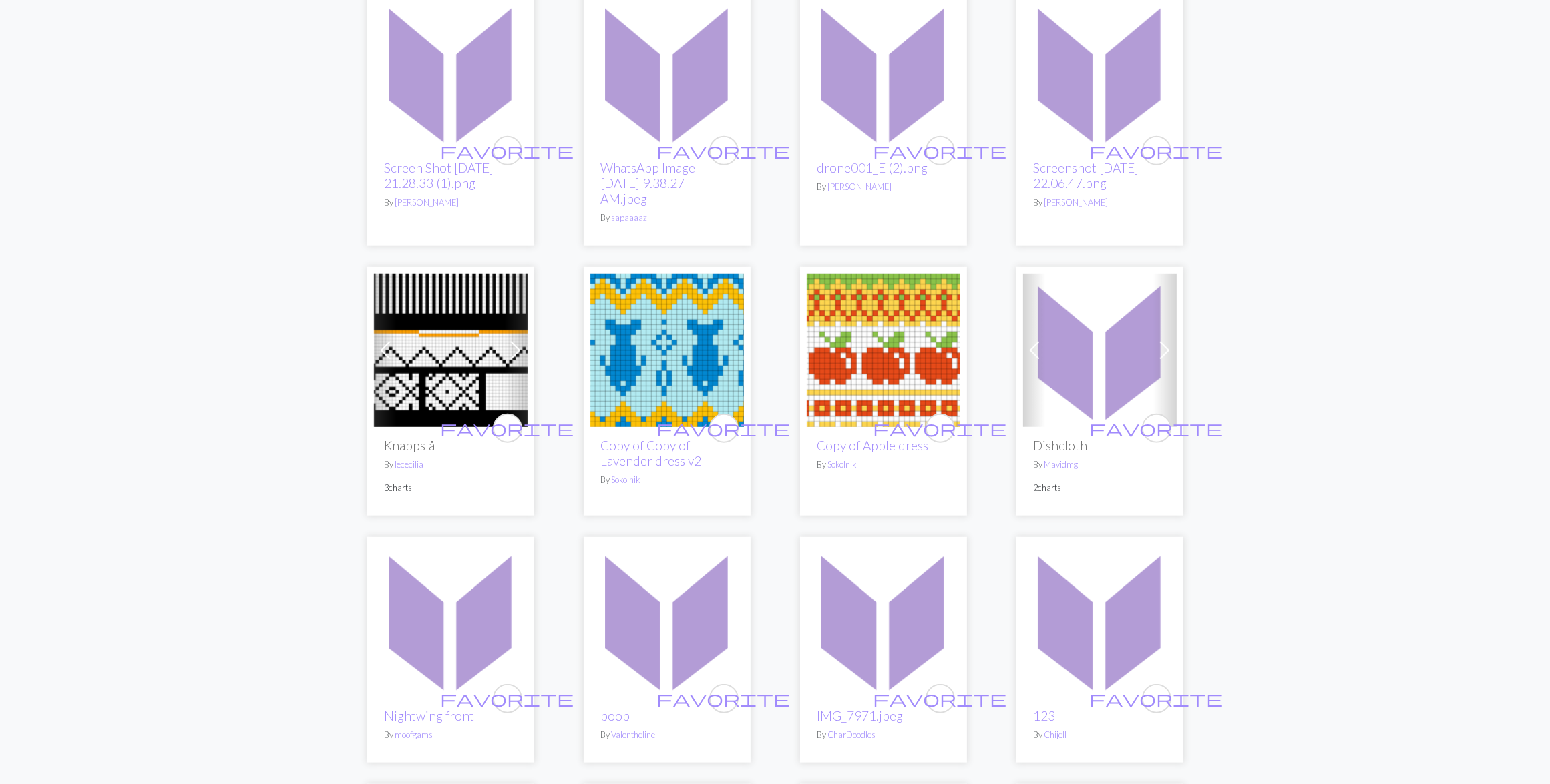
click at [667, 305] on img at bounding box center [666, 350] width 153 height 153
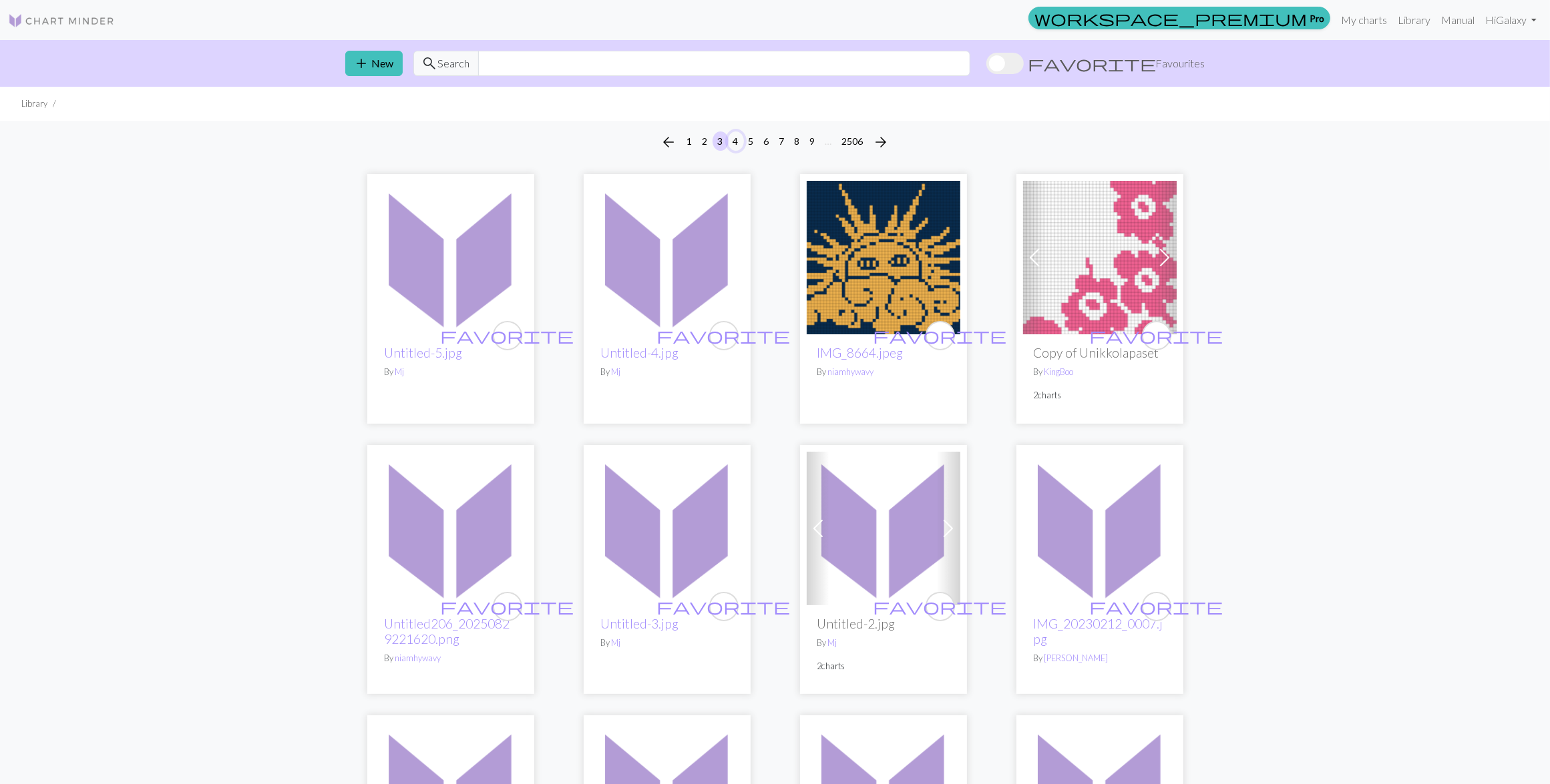
click at [732, 142] on button "4" at bounding box center [736, 141] width 16 height 19
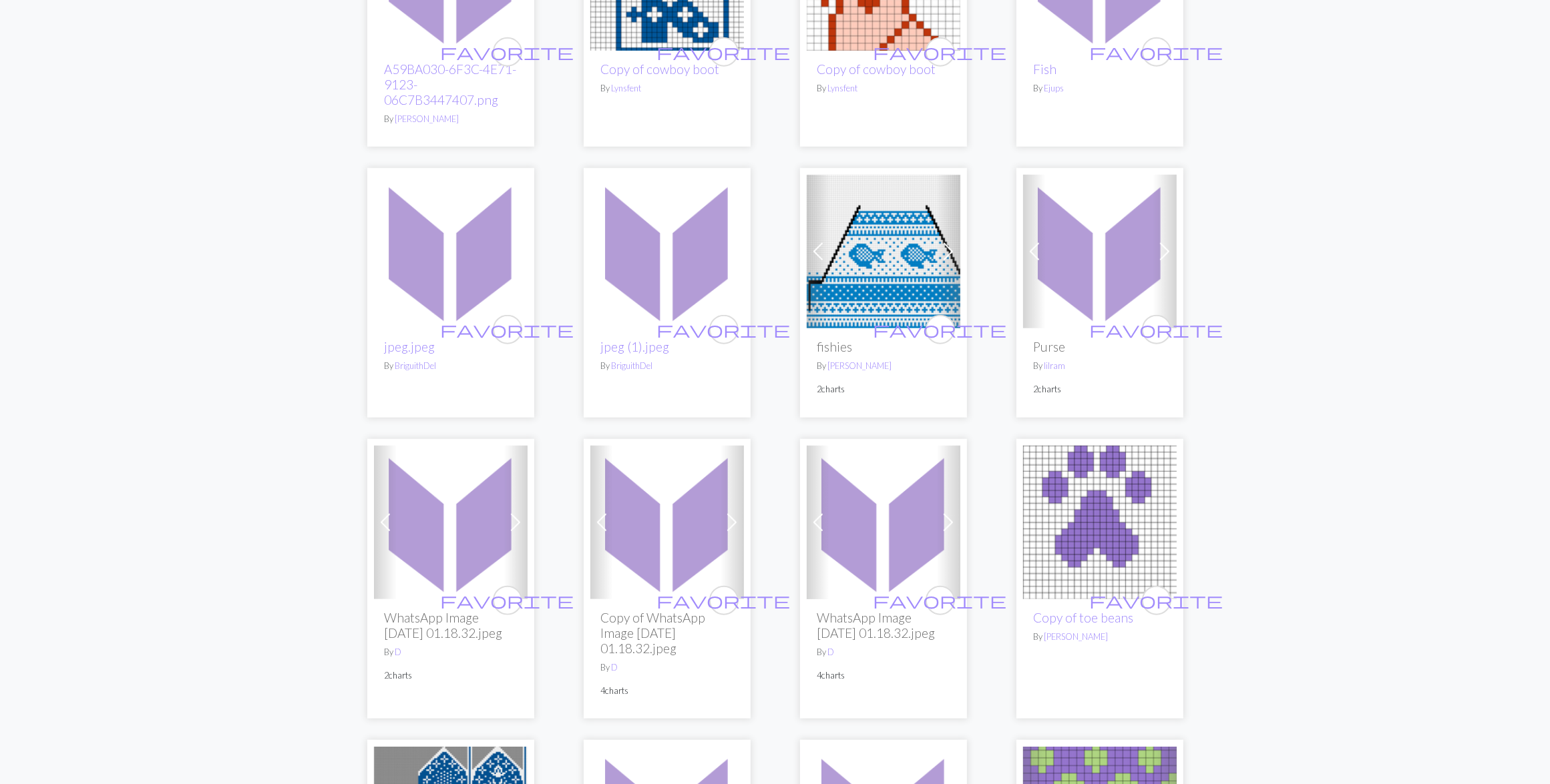
scroll to position [1669, 0]
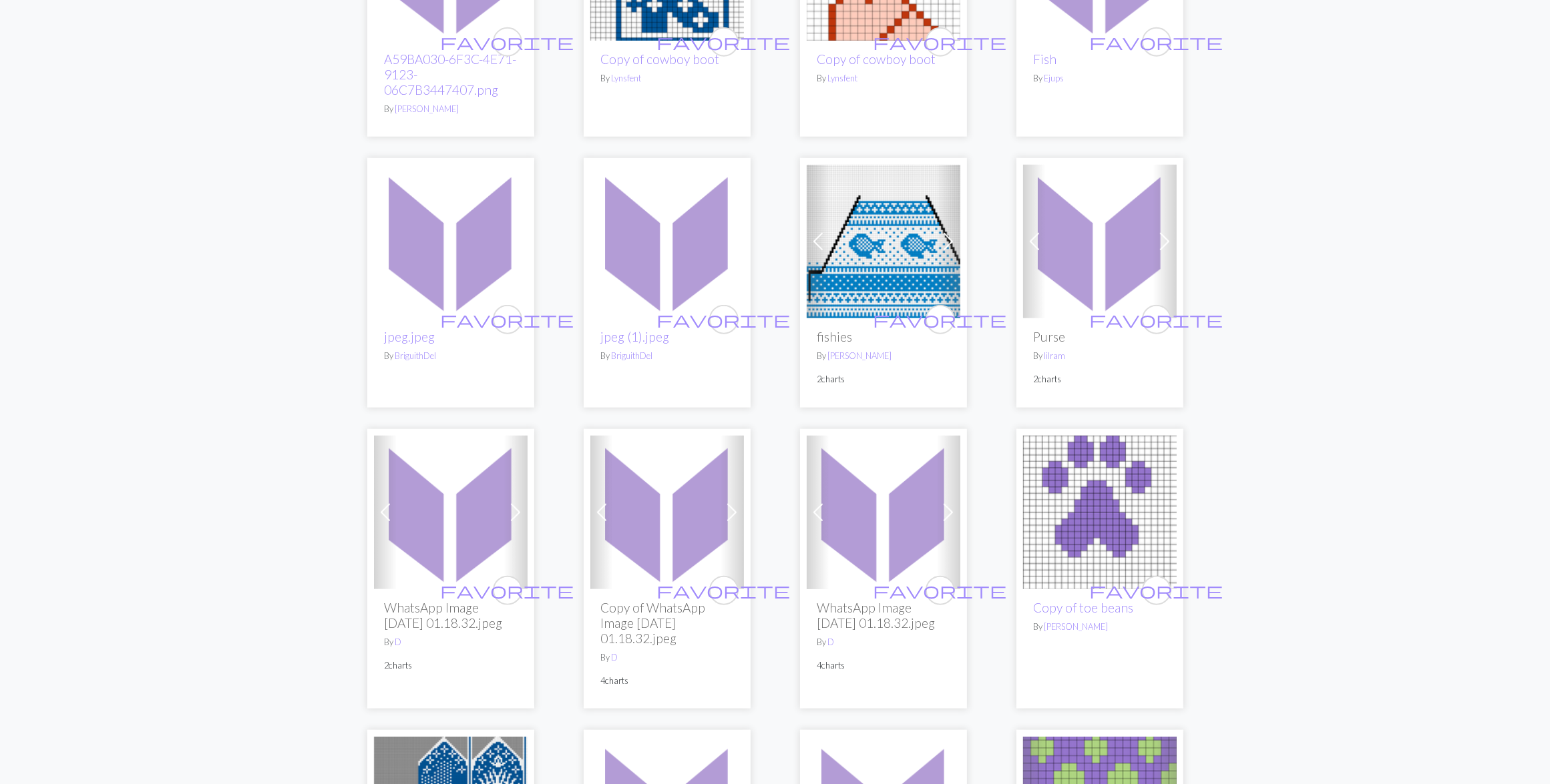
click at [855, 237] on img at bounding box center [883, 241] width 153 height 153
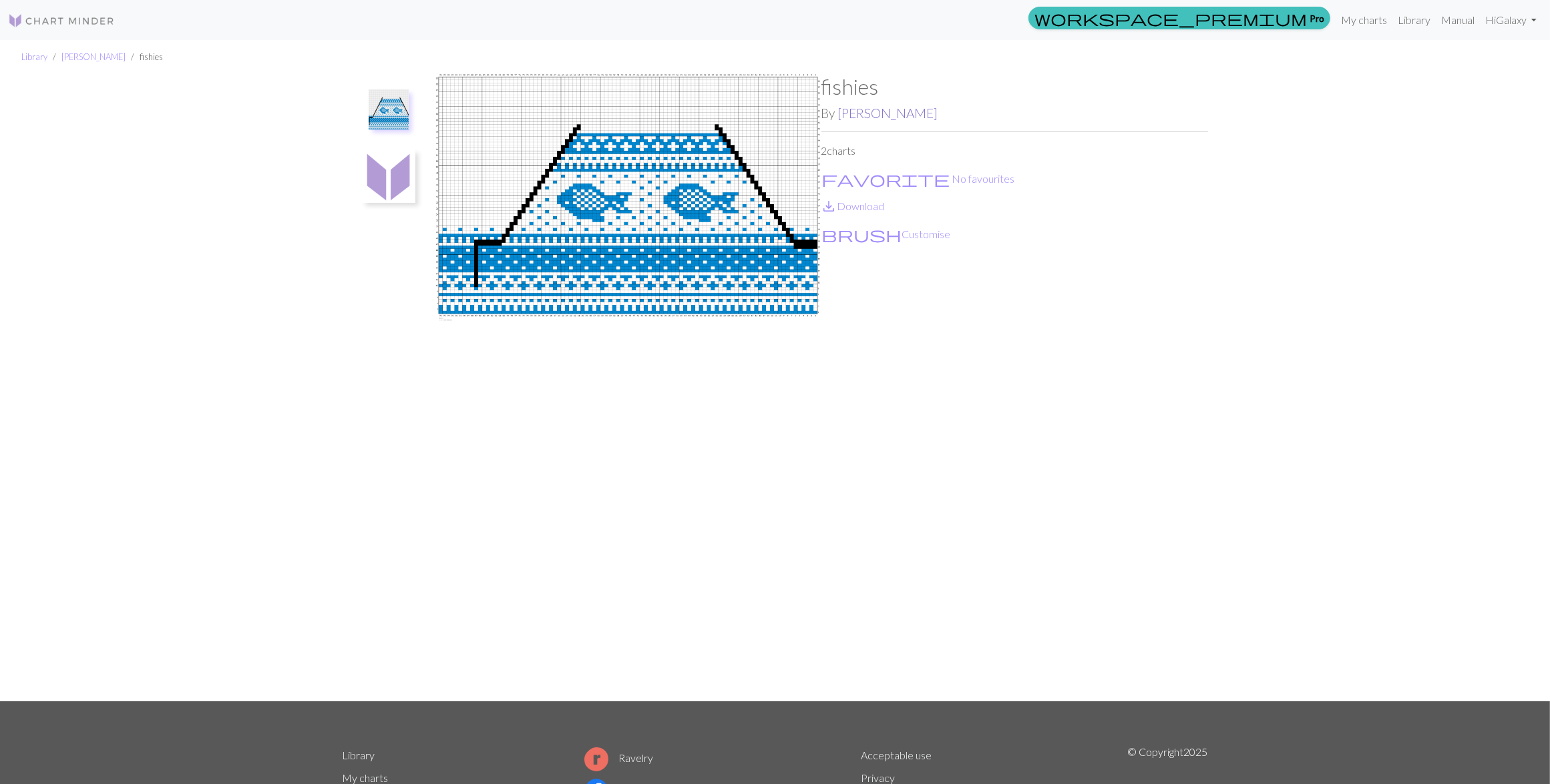
click at [870, 112] on link "quinn nixon" at bounding box center [888, 113] width 100 height 15
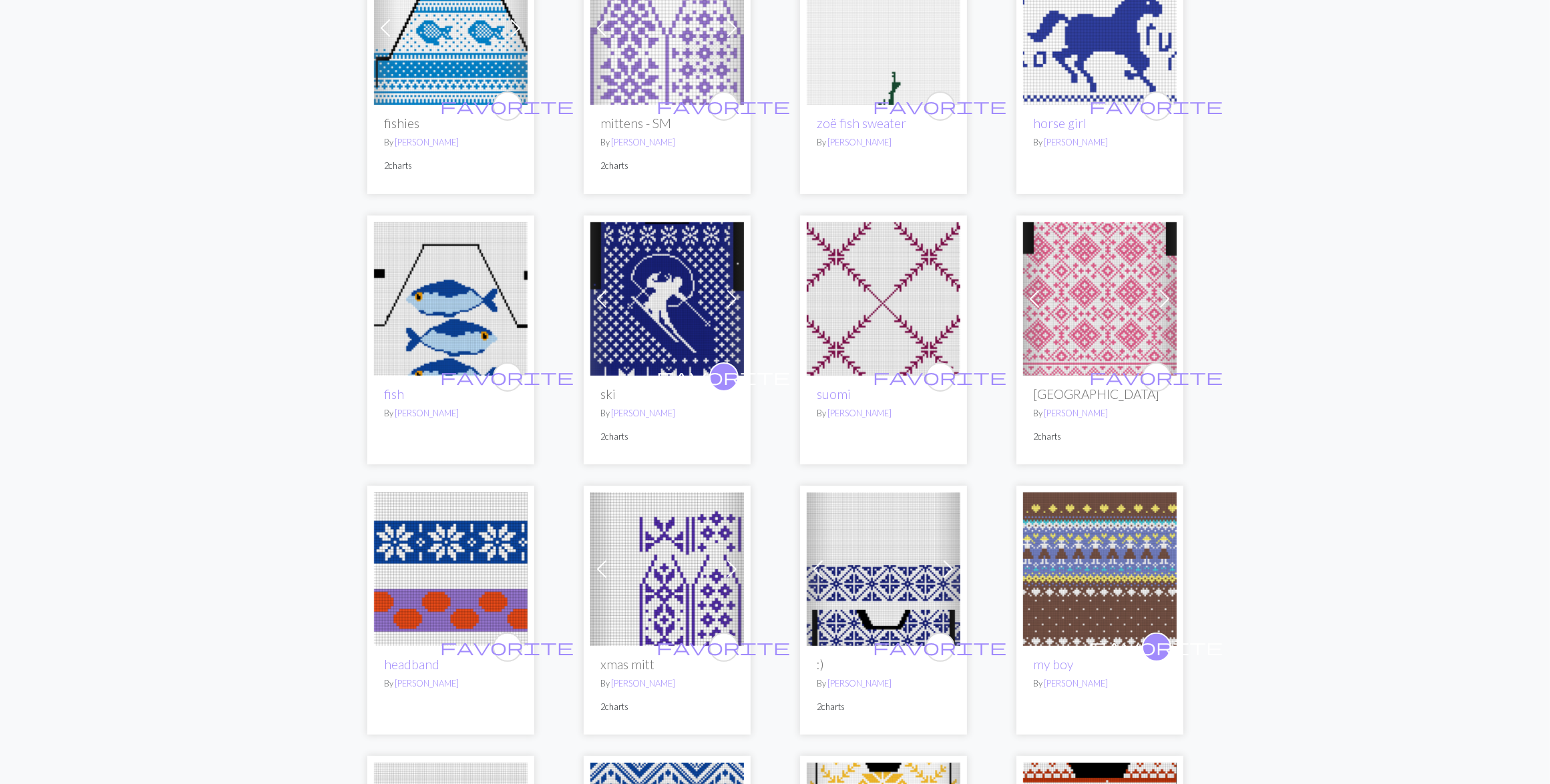
scroll to position [319, 0]
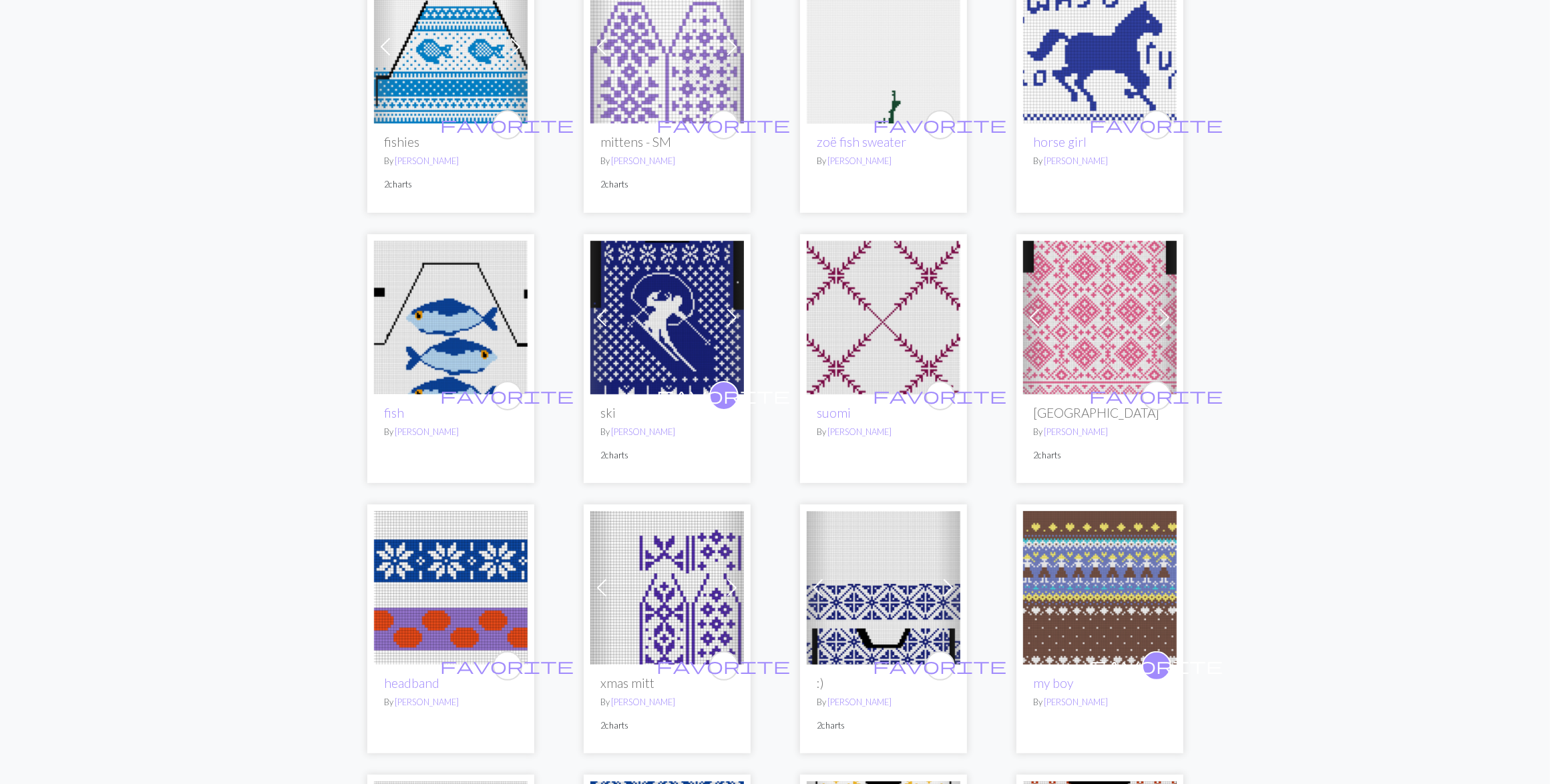
click at [428, 334] on img at bounding box center [450, 317] width 153 height 153
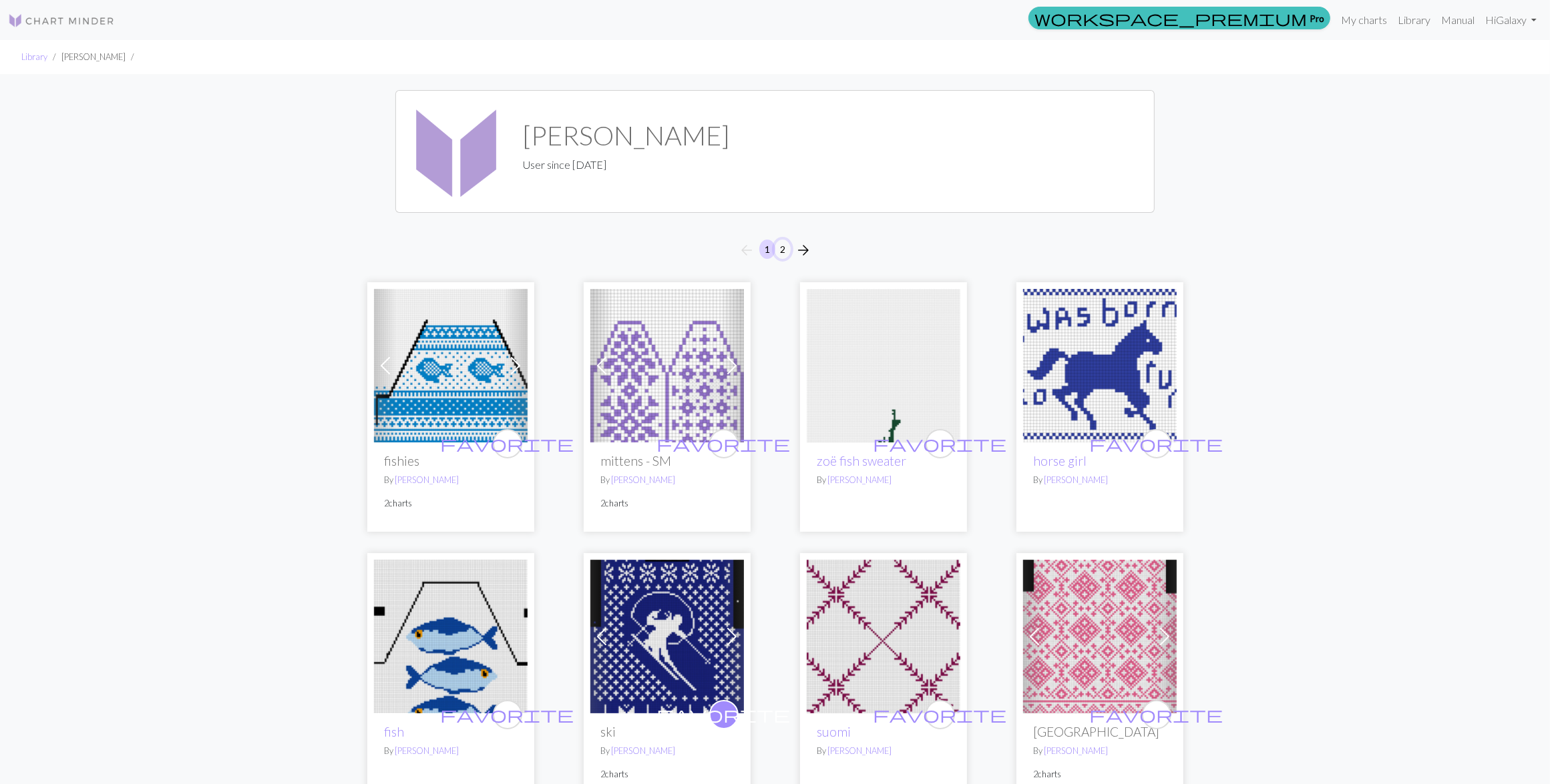
click at [786, 251] on button "2" at bounding box center [782, 250] width 16 height 19
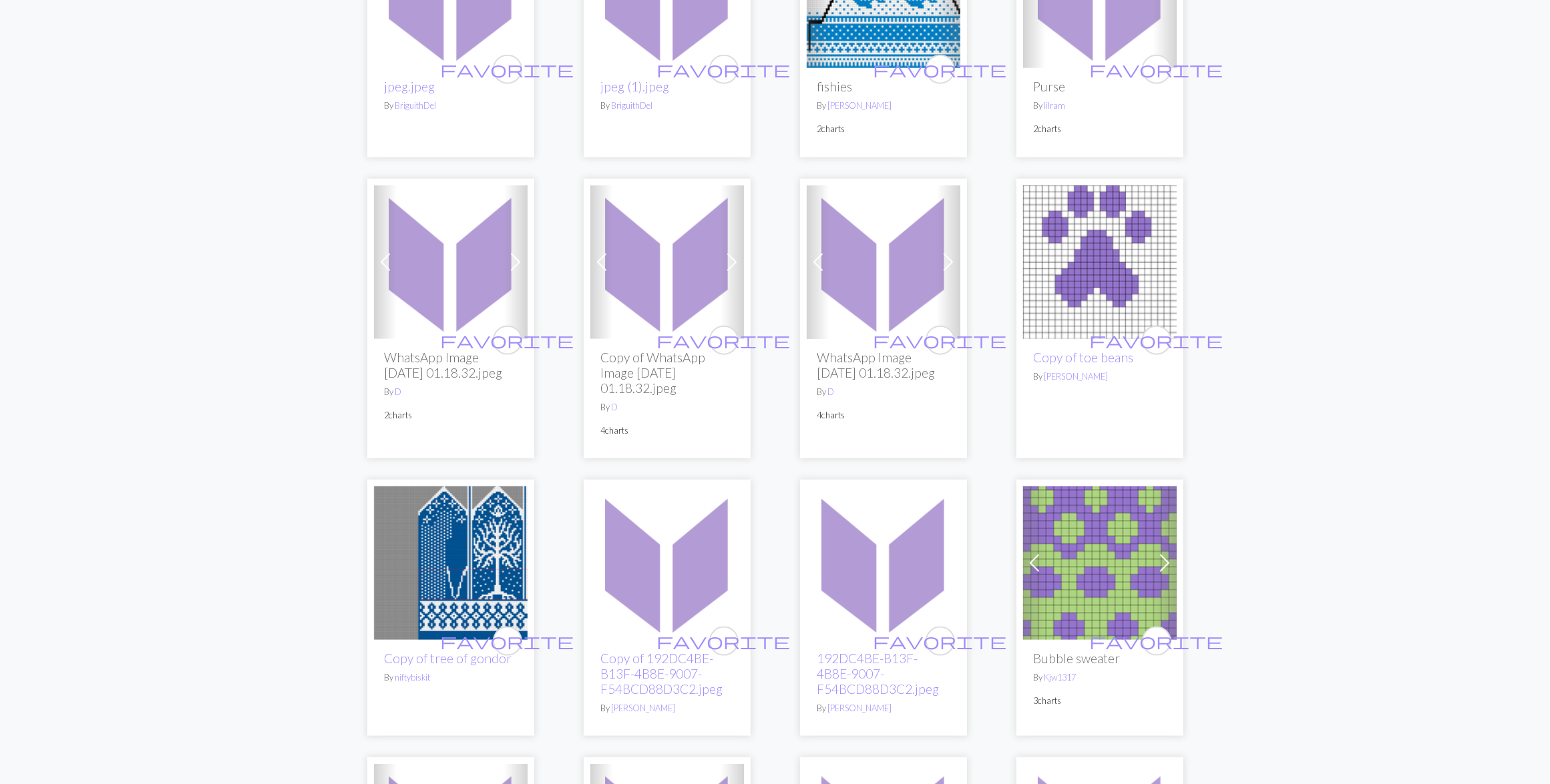
scroll to position [2086, 0]
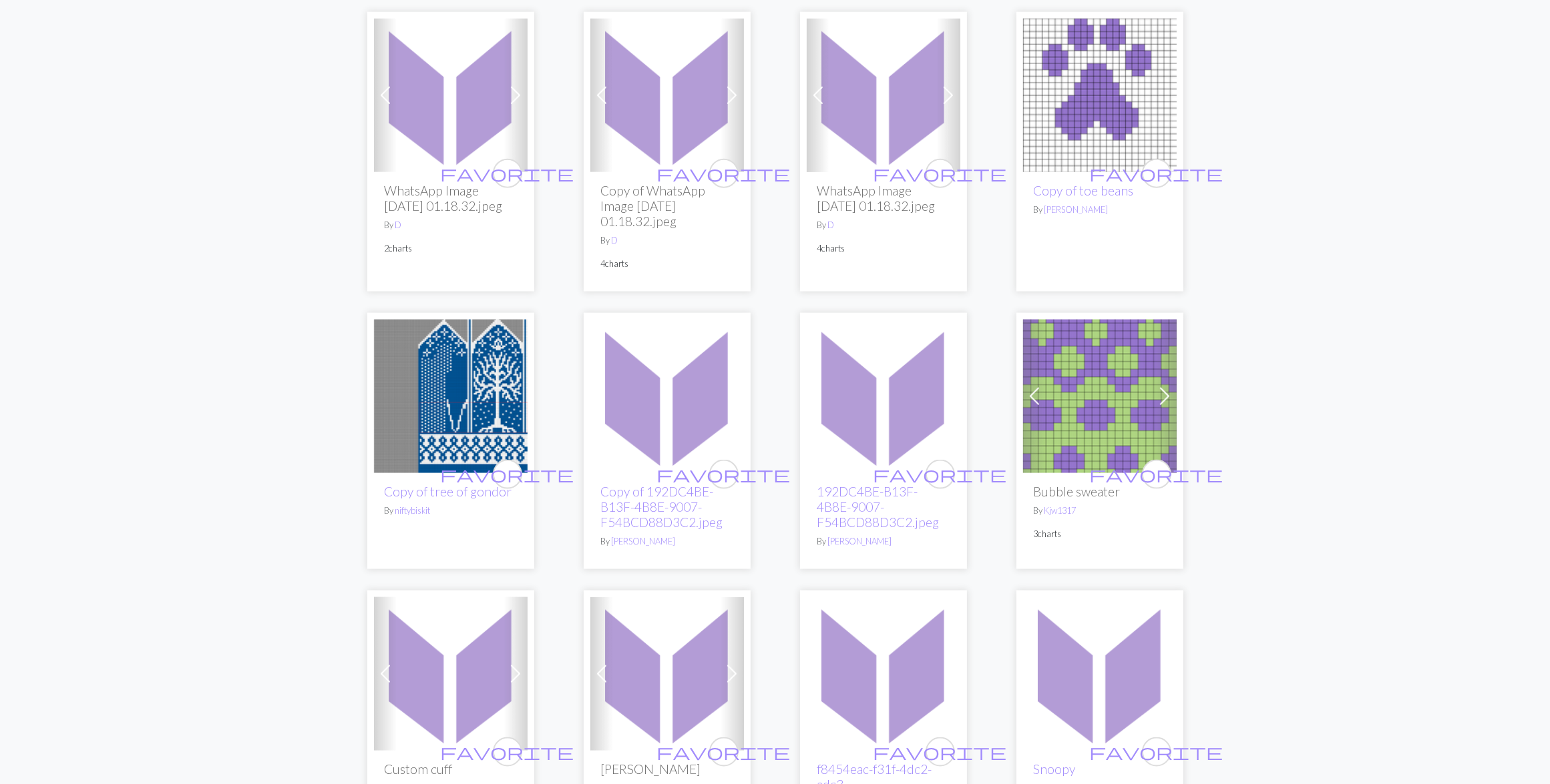
click at [482, 404] on img at bounding box center [450, 396] width 153 height 153
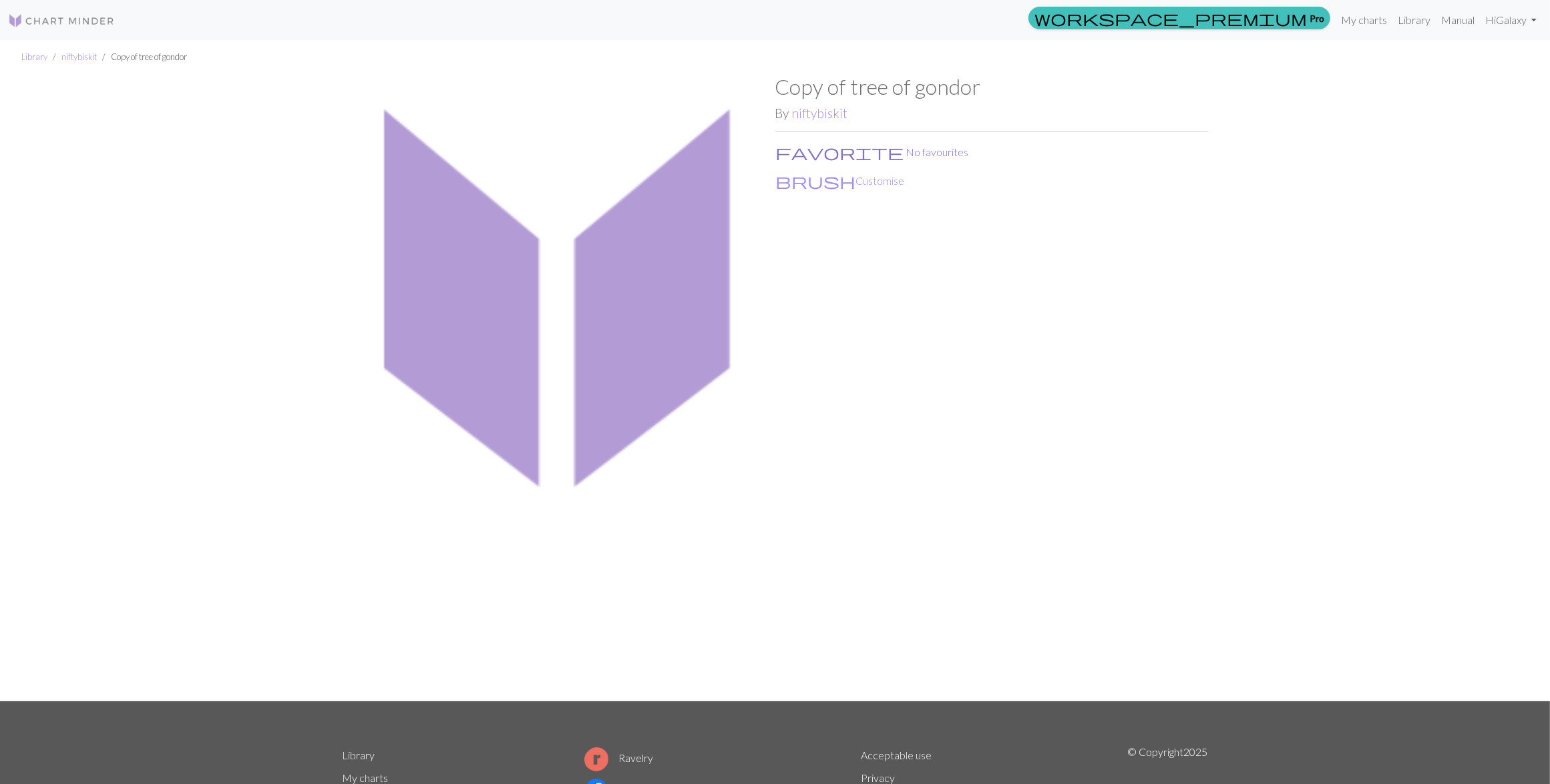
click at [815, 150] on button "favorite No favourites" at bounding box center [872, 152] width 194 height 17
click at [820, 182] on button "brush Customise" at bounding box center [840, 181] width 130 height 17
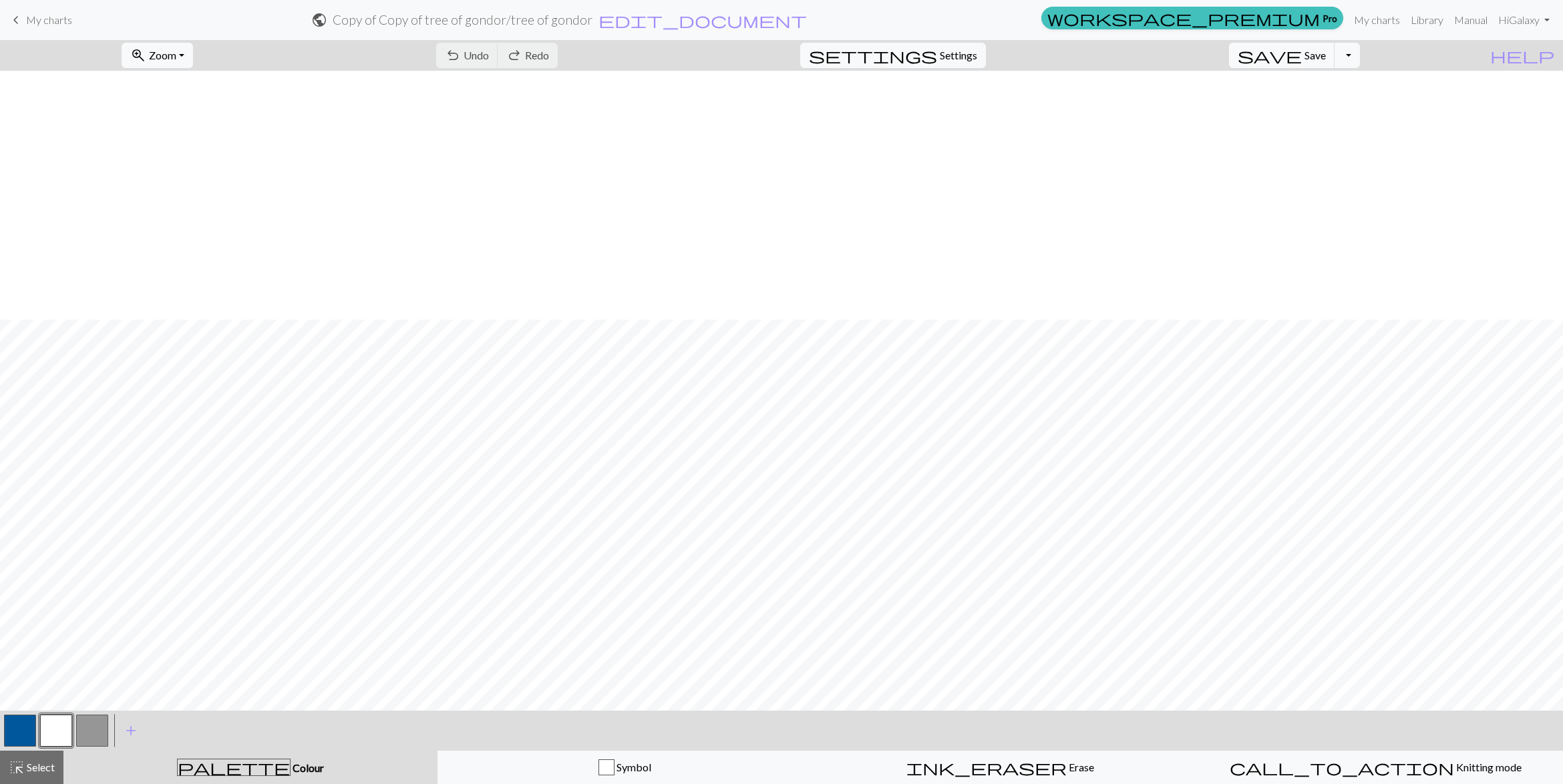
scroll to position [667, 0]
click at [1361, 17] on link "My charts" at bounding box center [1377, 20] width 57 height 27
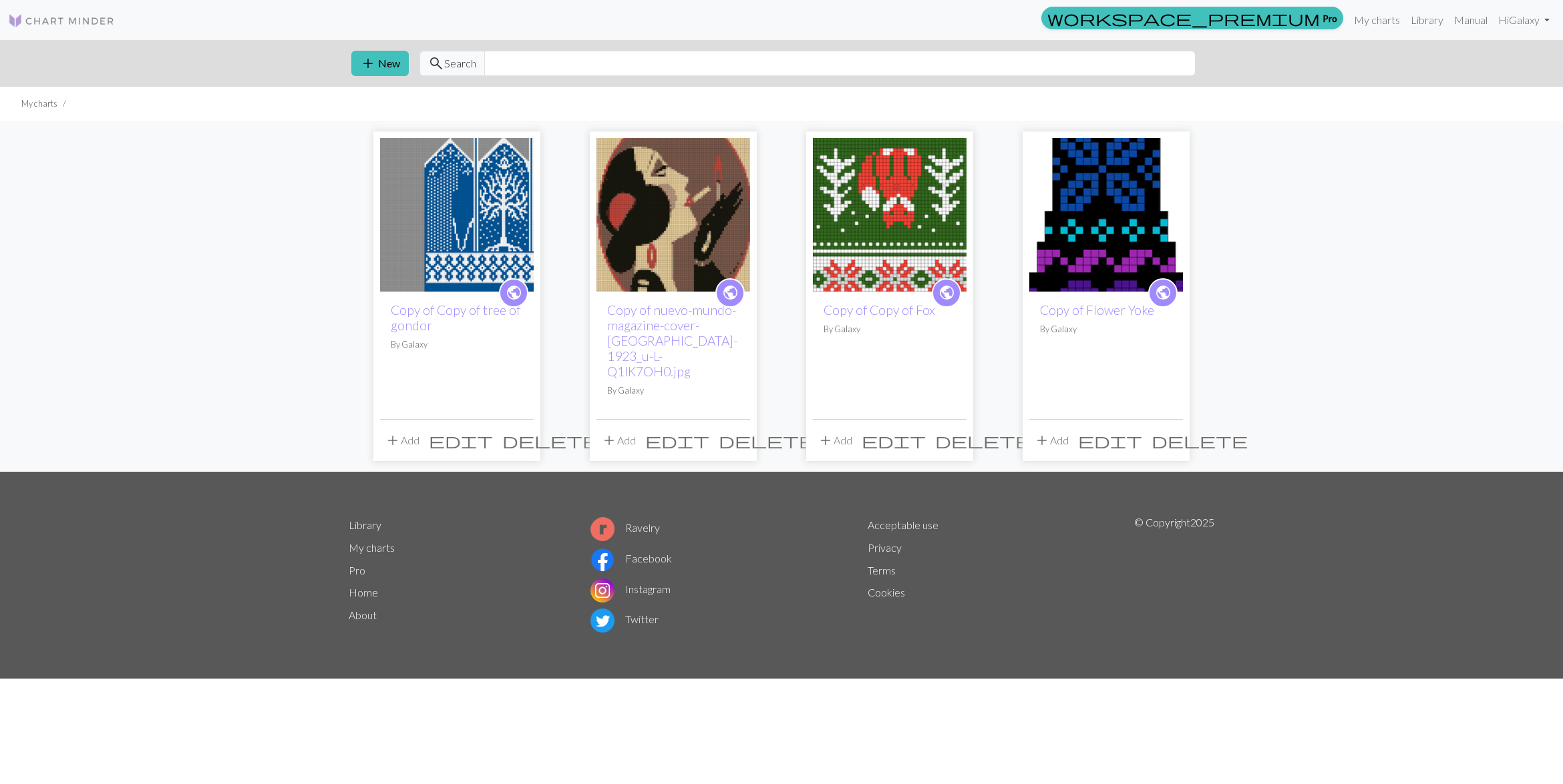
click at [524, 431] on span "delete" at bounding box center [551, 440] width 96 height 18
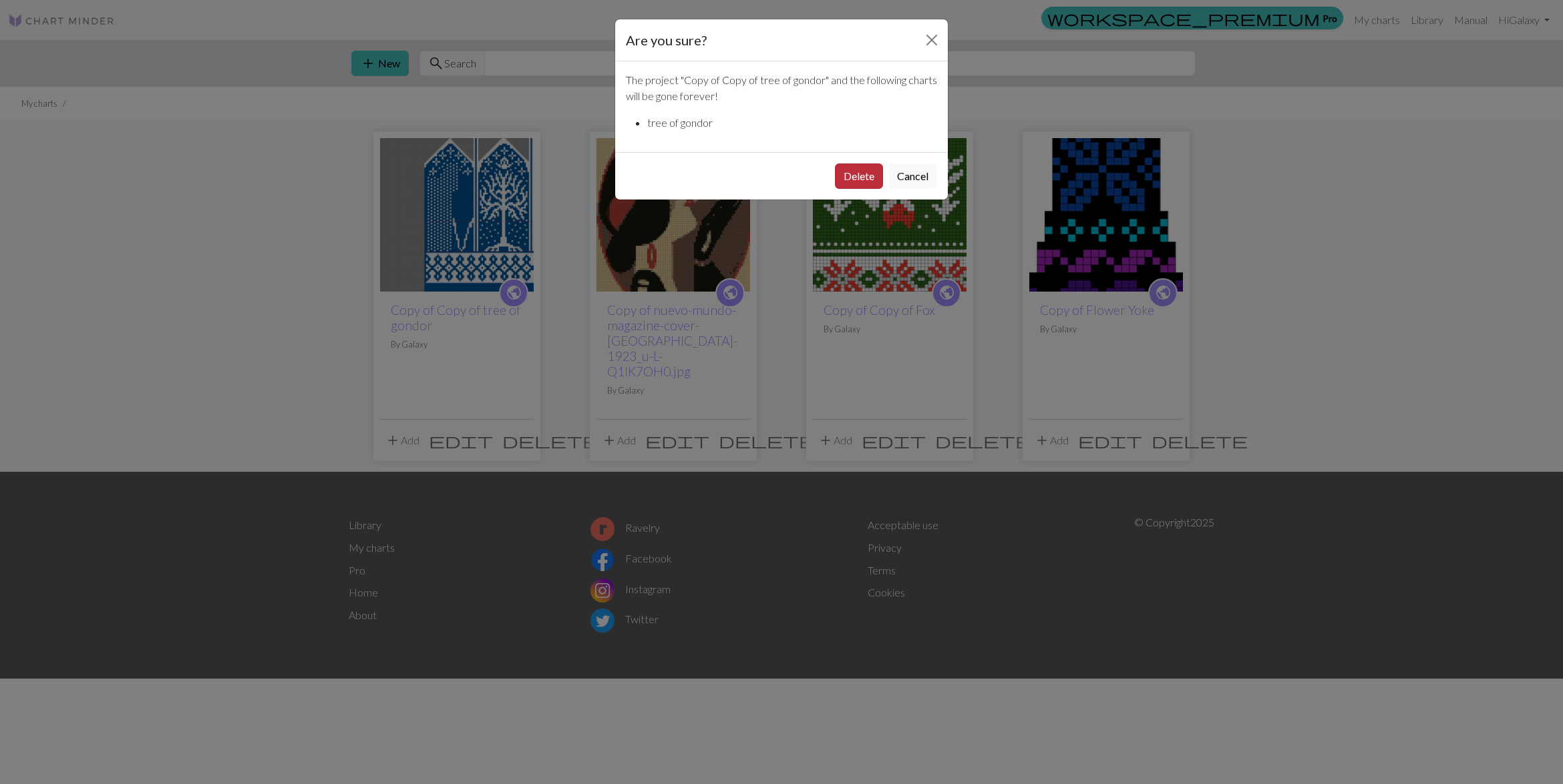
click at [835, 174] on button "Delete" at bounding box center [859, 176] width 48 height 25
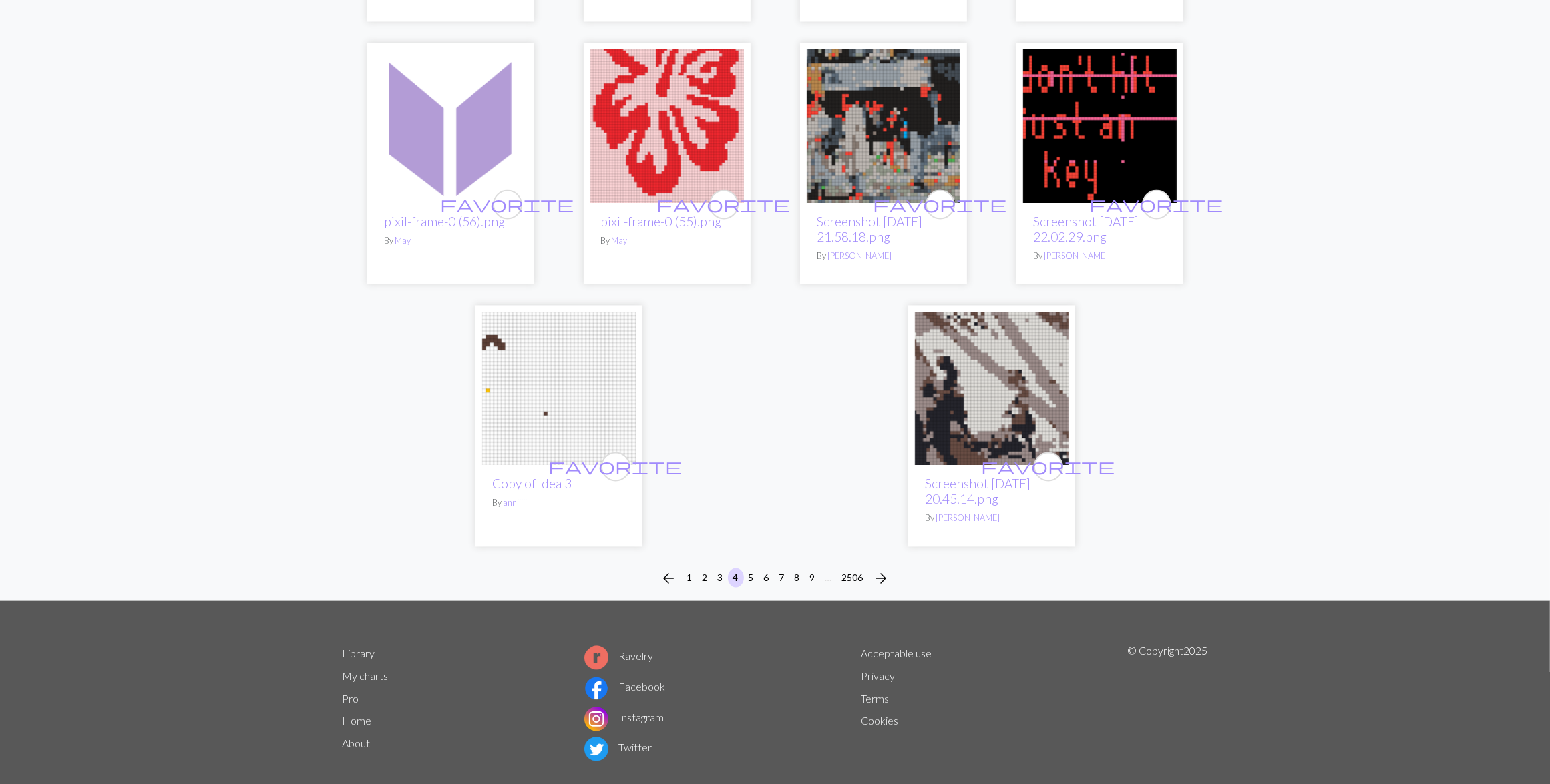
scroll to position [3235, 0]
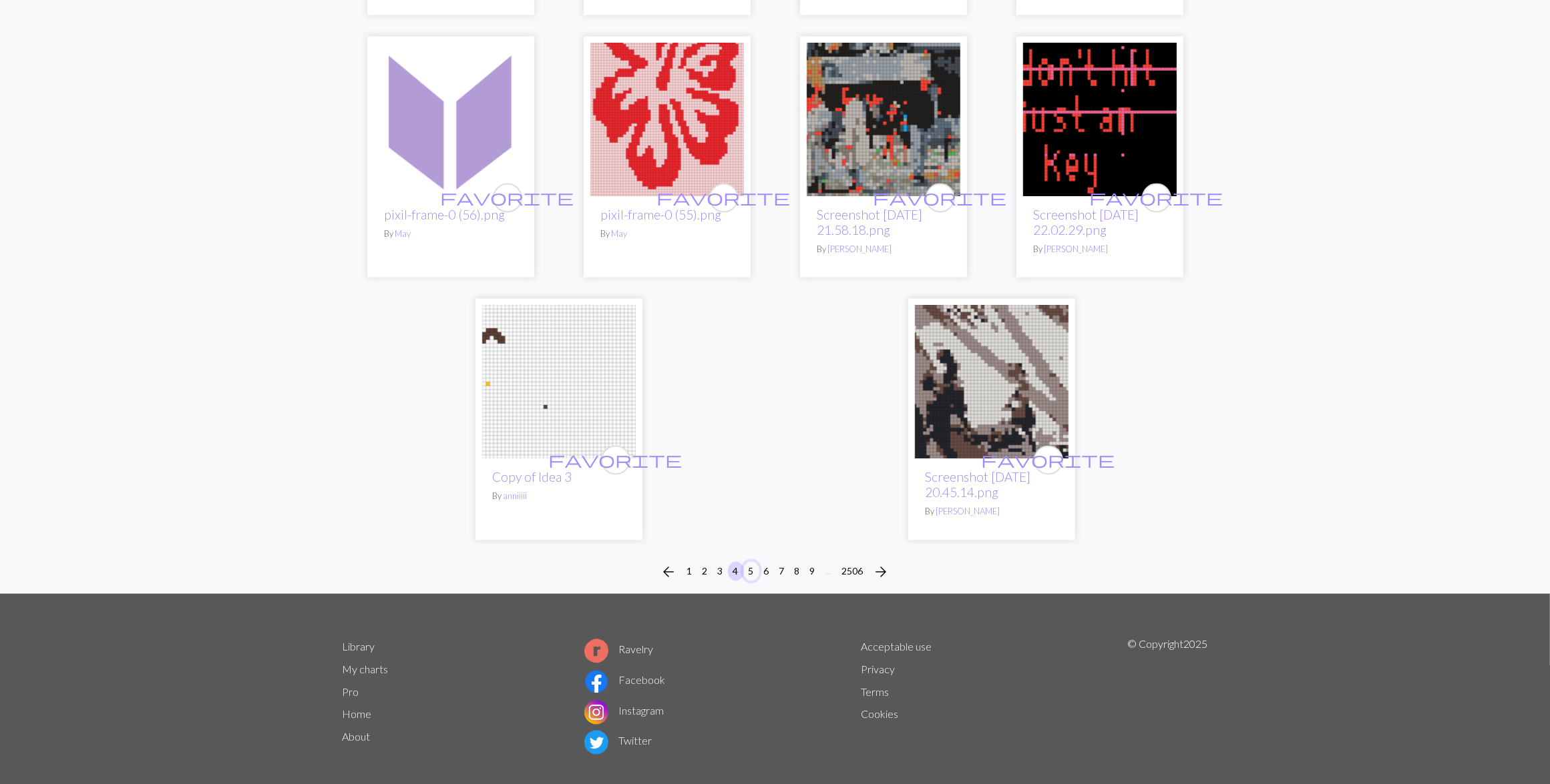
click at [751, 561] on button "5" at bounding box center [750, 571] width 16 height 19
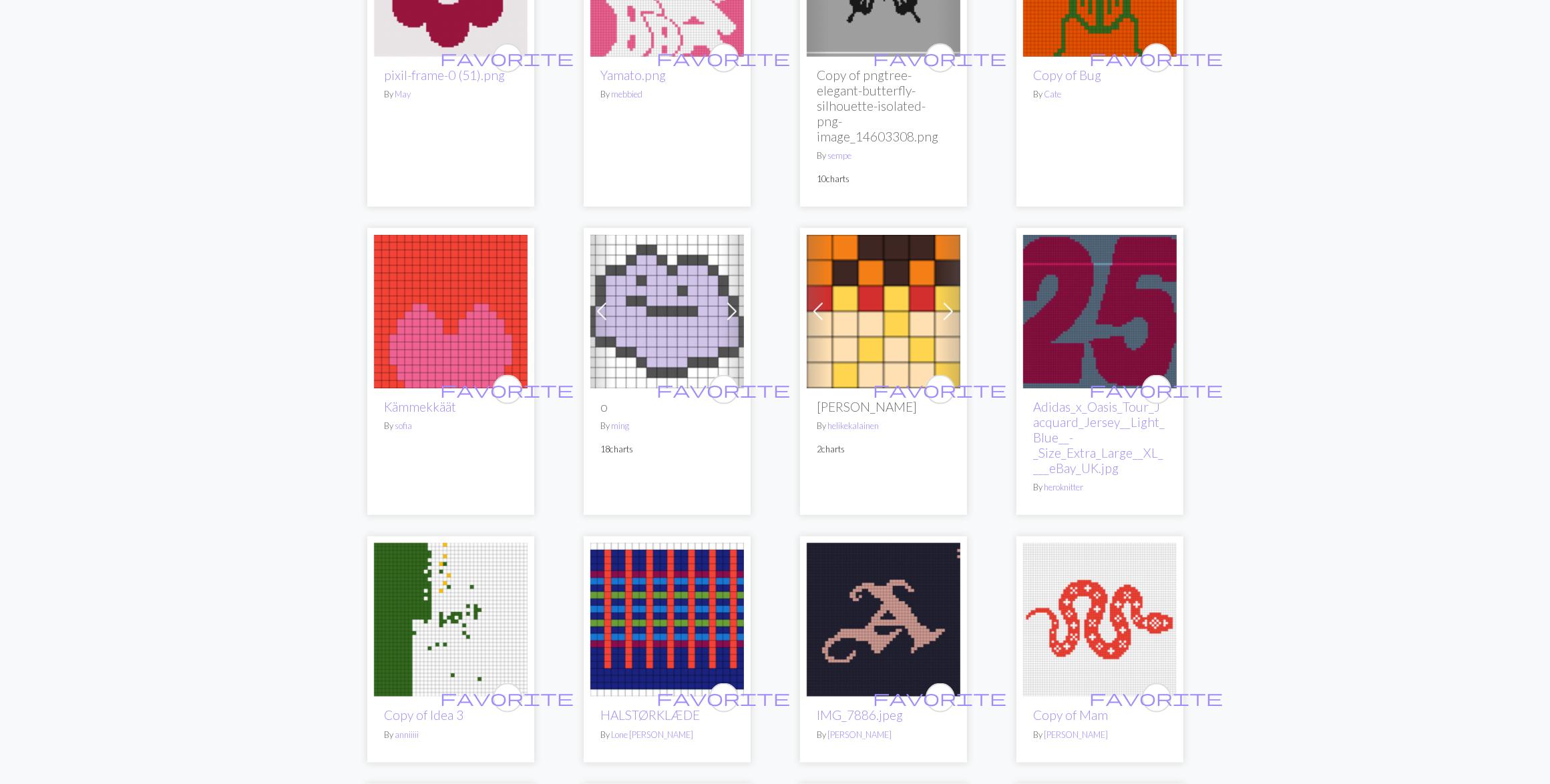
scroll to position [2170, 0]
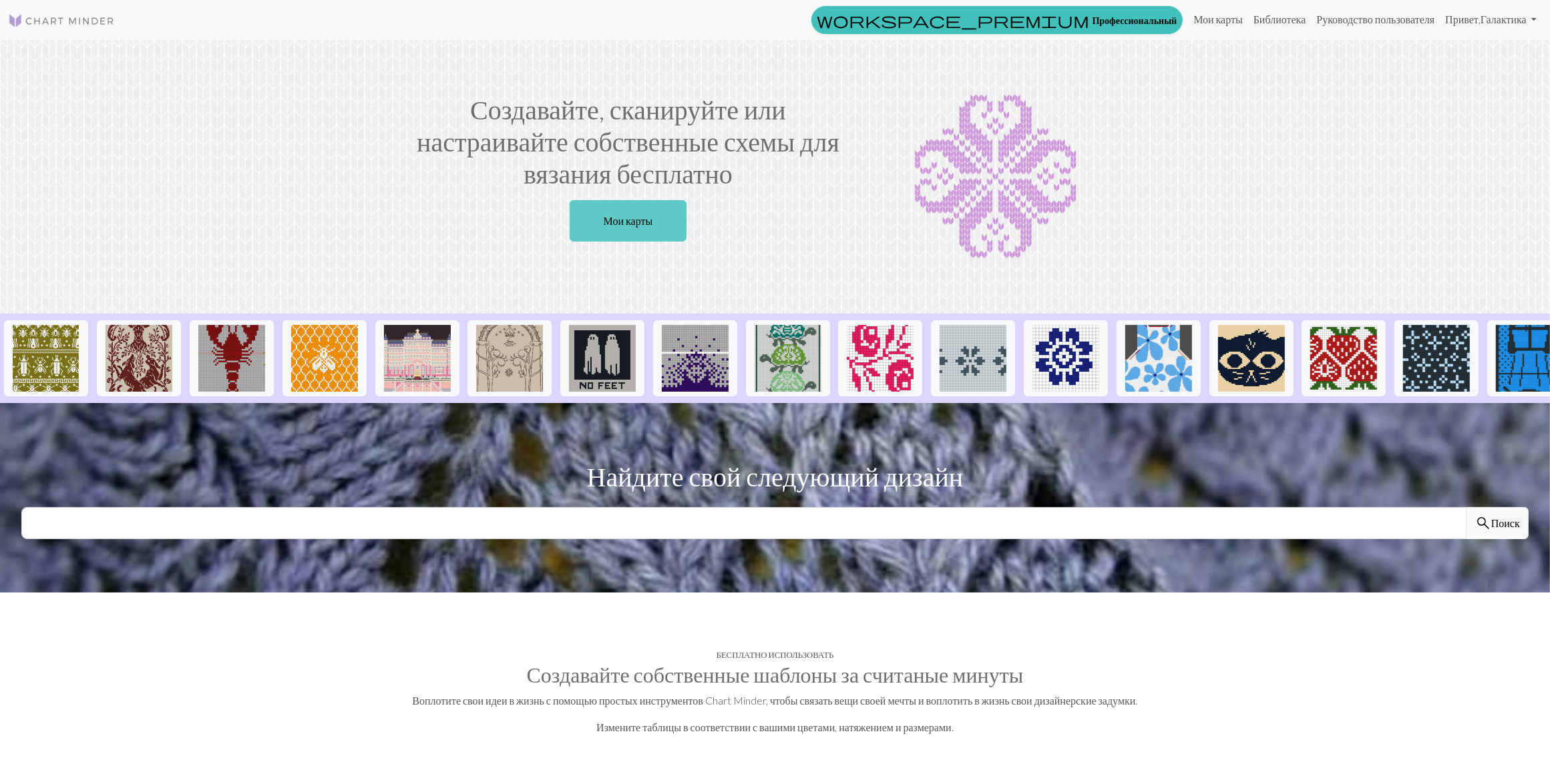
click at [632, 211] on link "Мои карты" at bounding box center [628, 221] width 118 height 41
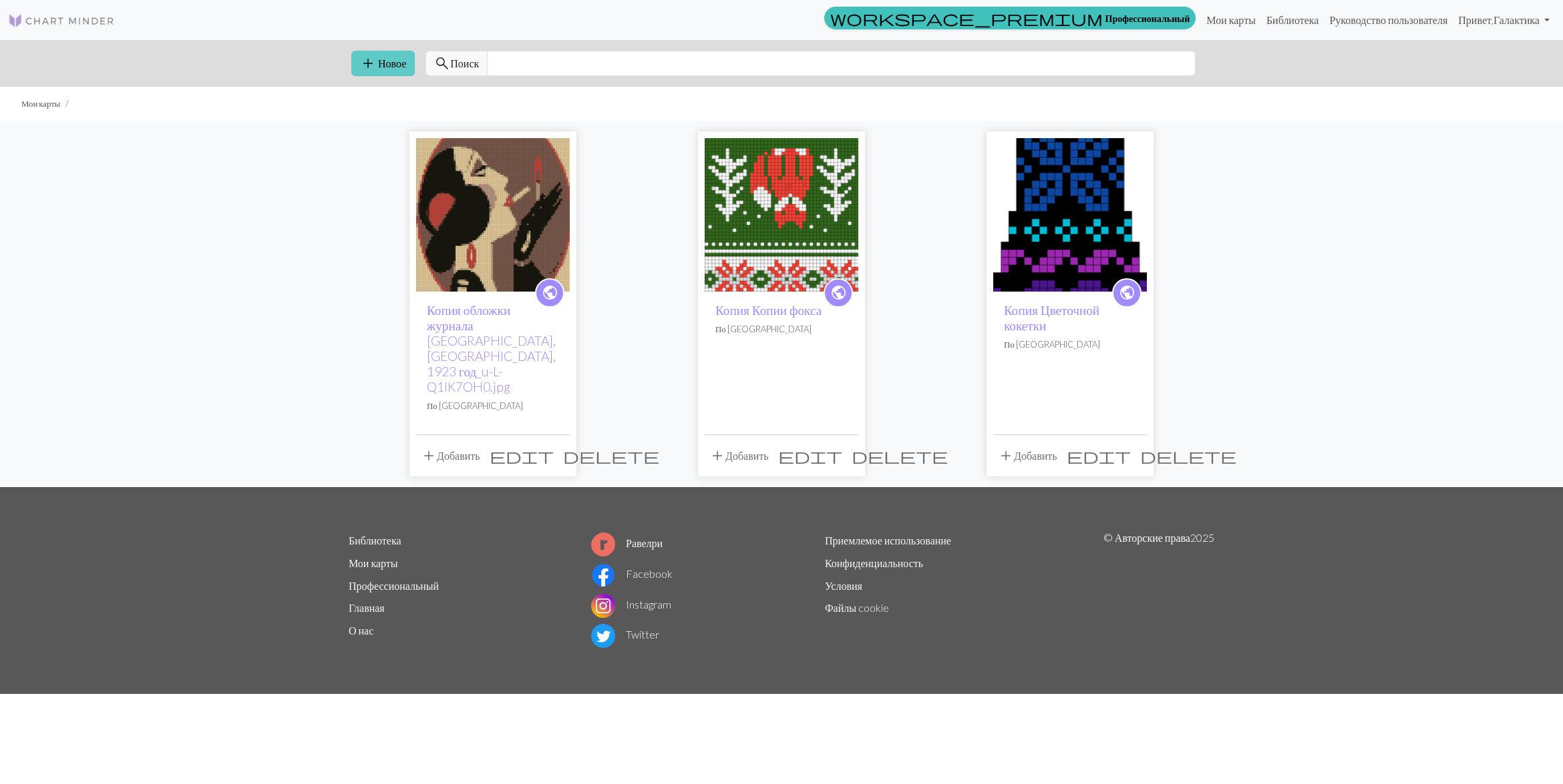
click at [396, 62] on button "add Новое" at bounding box center [383, 64] width 64 height 25
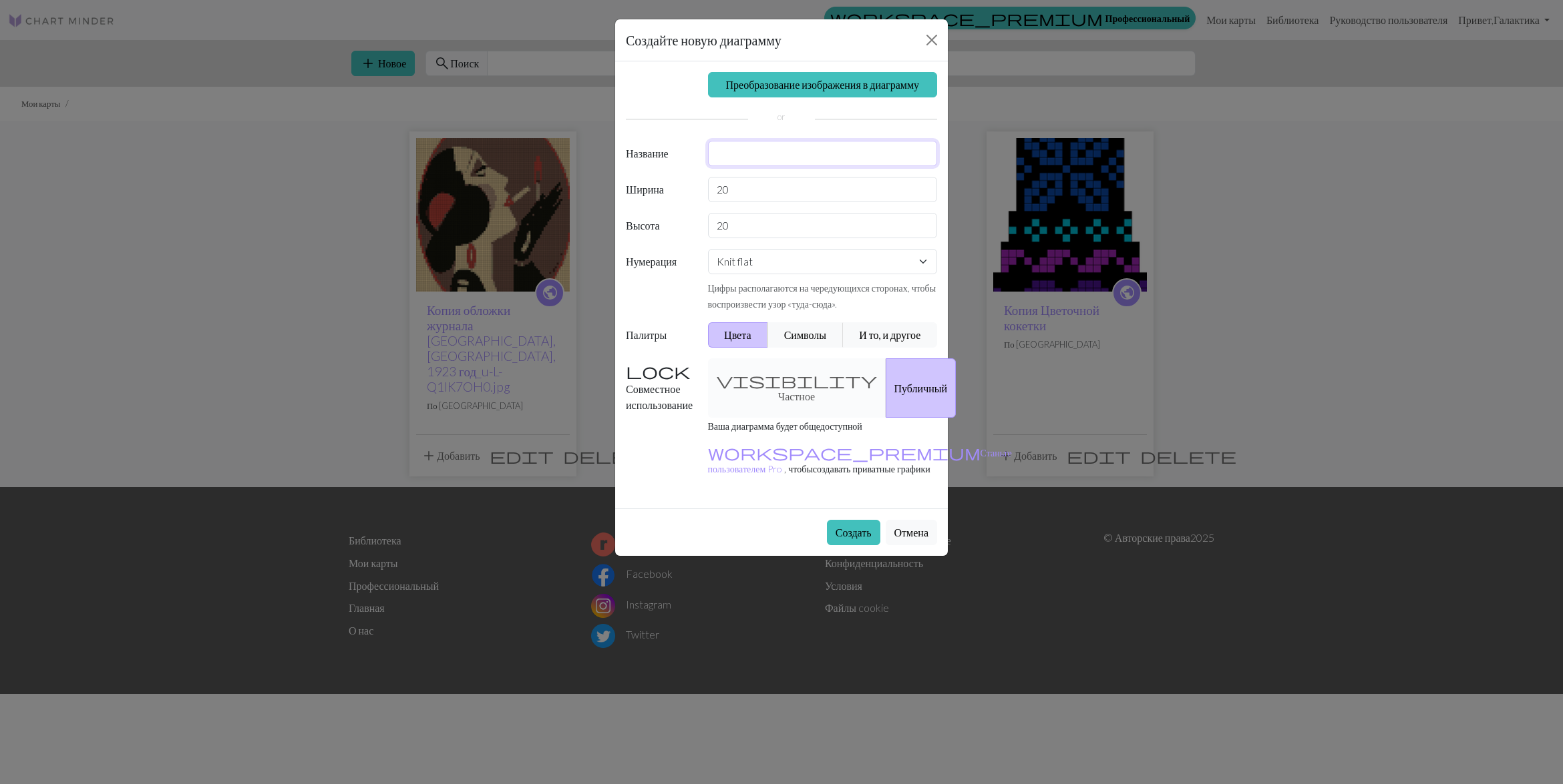
click at [752, 157] on input "text" at bounding box center [823, 153] width 230 height 25
type input "poisson"
click at [833, 520] on button "Создать" at bounding box center [853, 532] width 53 height 25
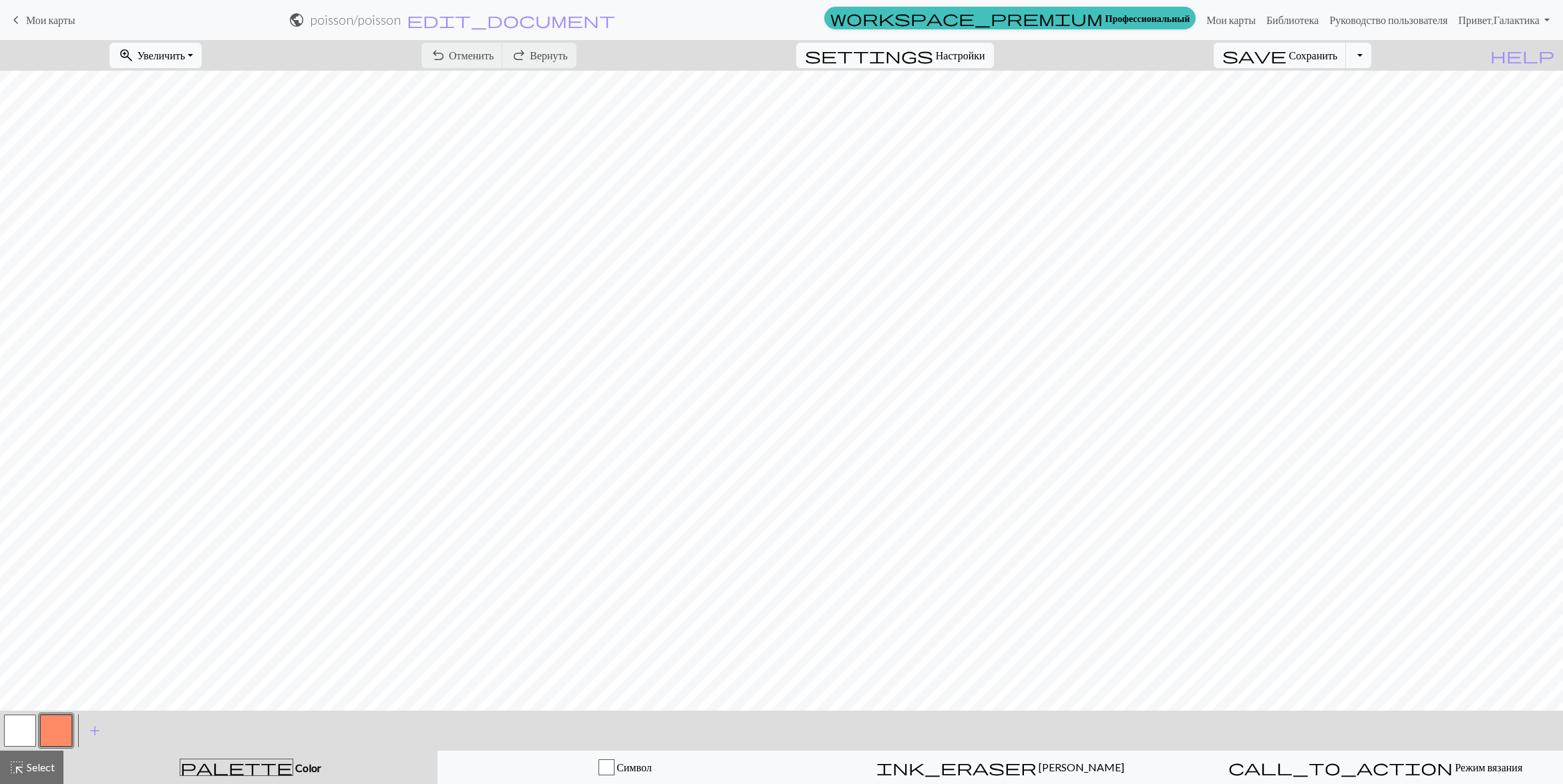
click at [59, 725] on button "button" at bounding box center [56, 730] width 32 height 32
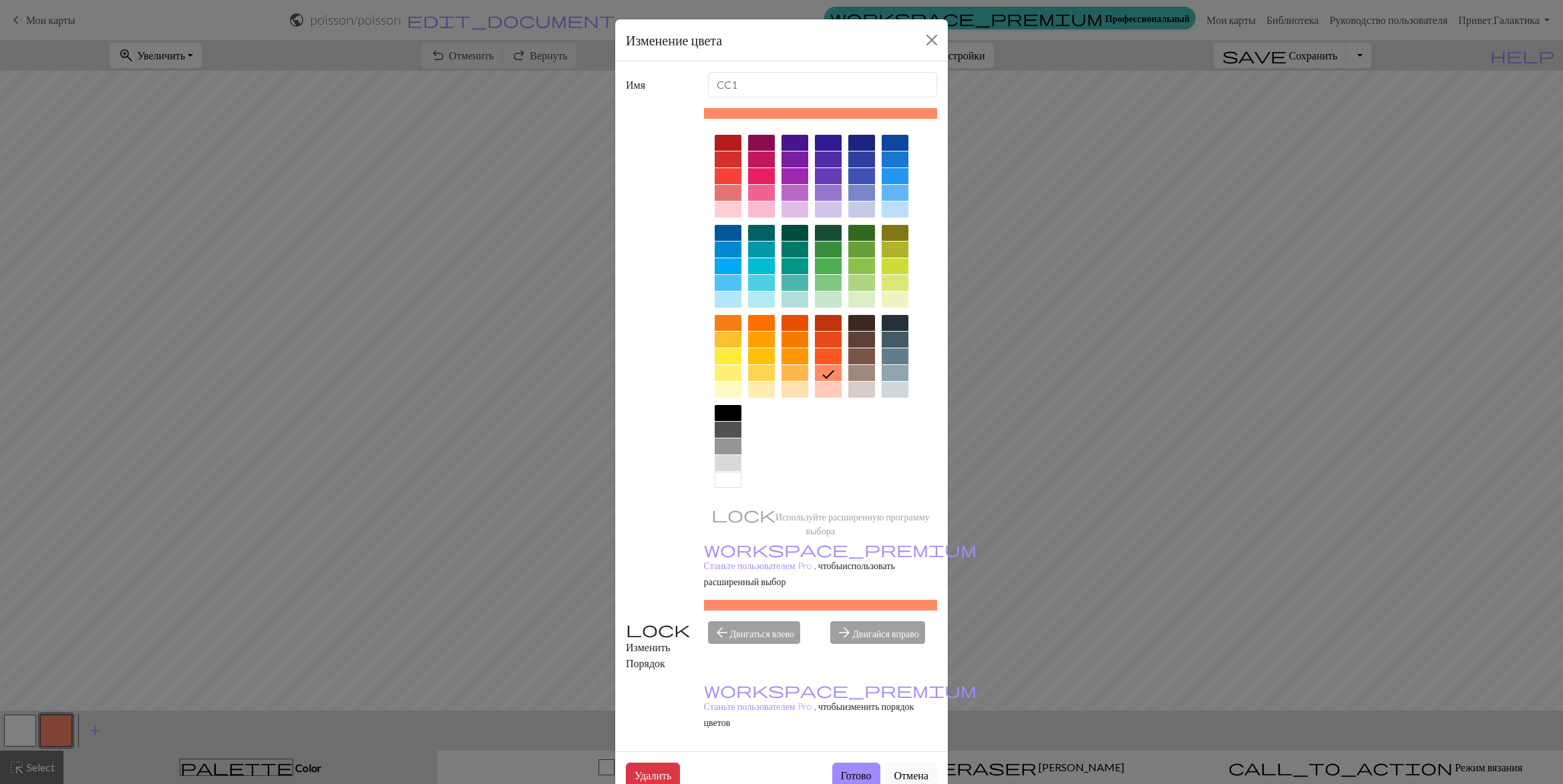
click at [856, 175] on div at bounding box center [862, 176] width 27 height 16
click at [847, 763] on button "Готово" at bounding box center [857, 775] width 48 height 25
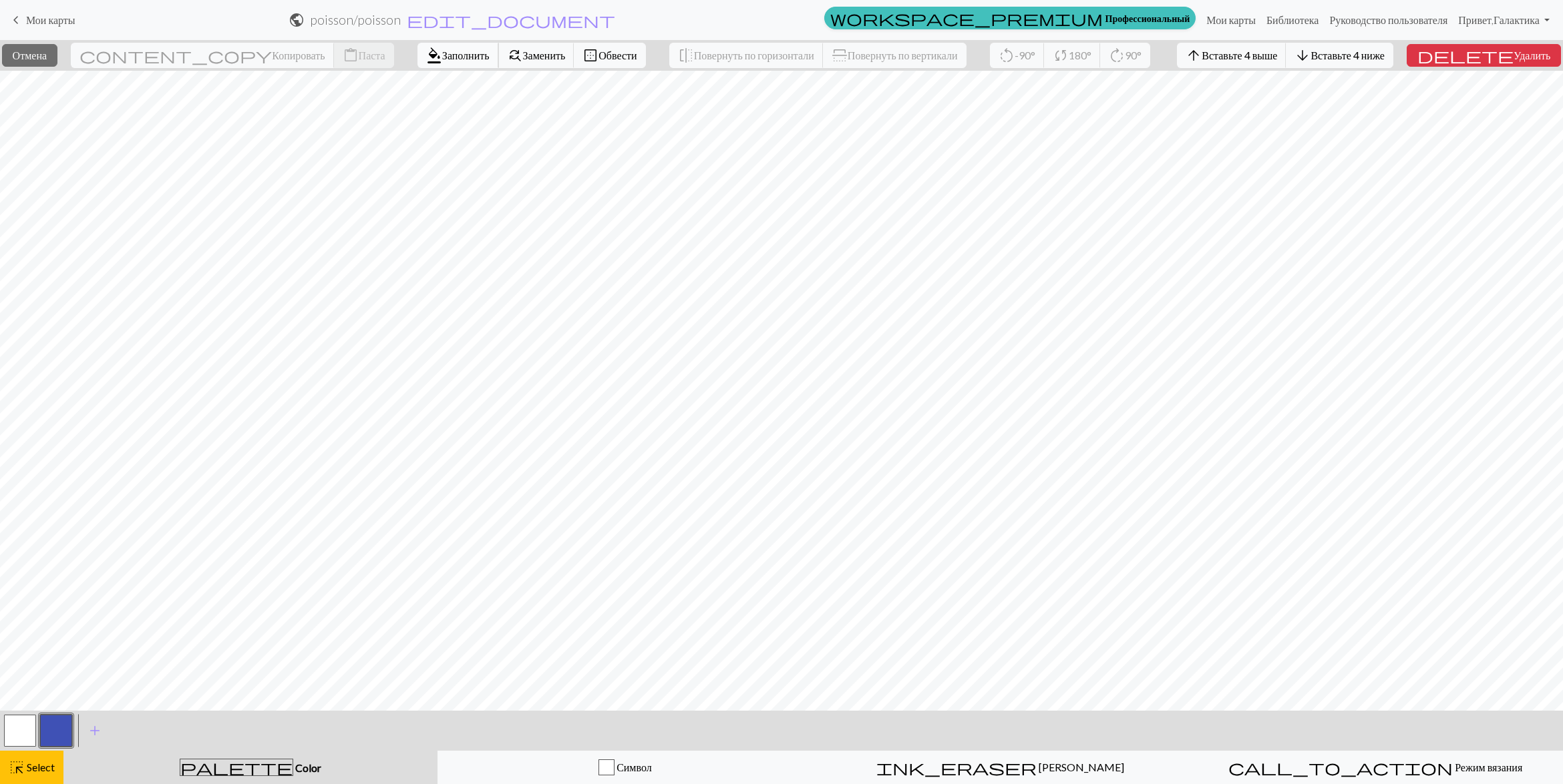
click at [442, 60] on span "Заполнить" at bounding box center [465, 55] width 47 height 13
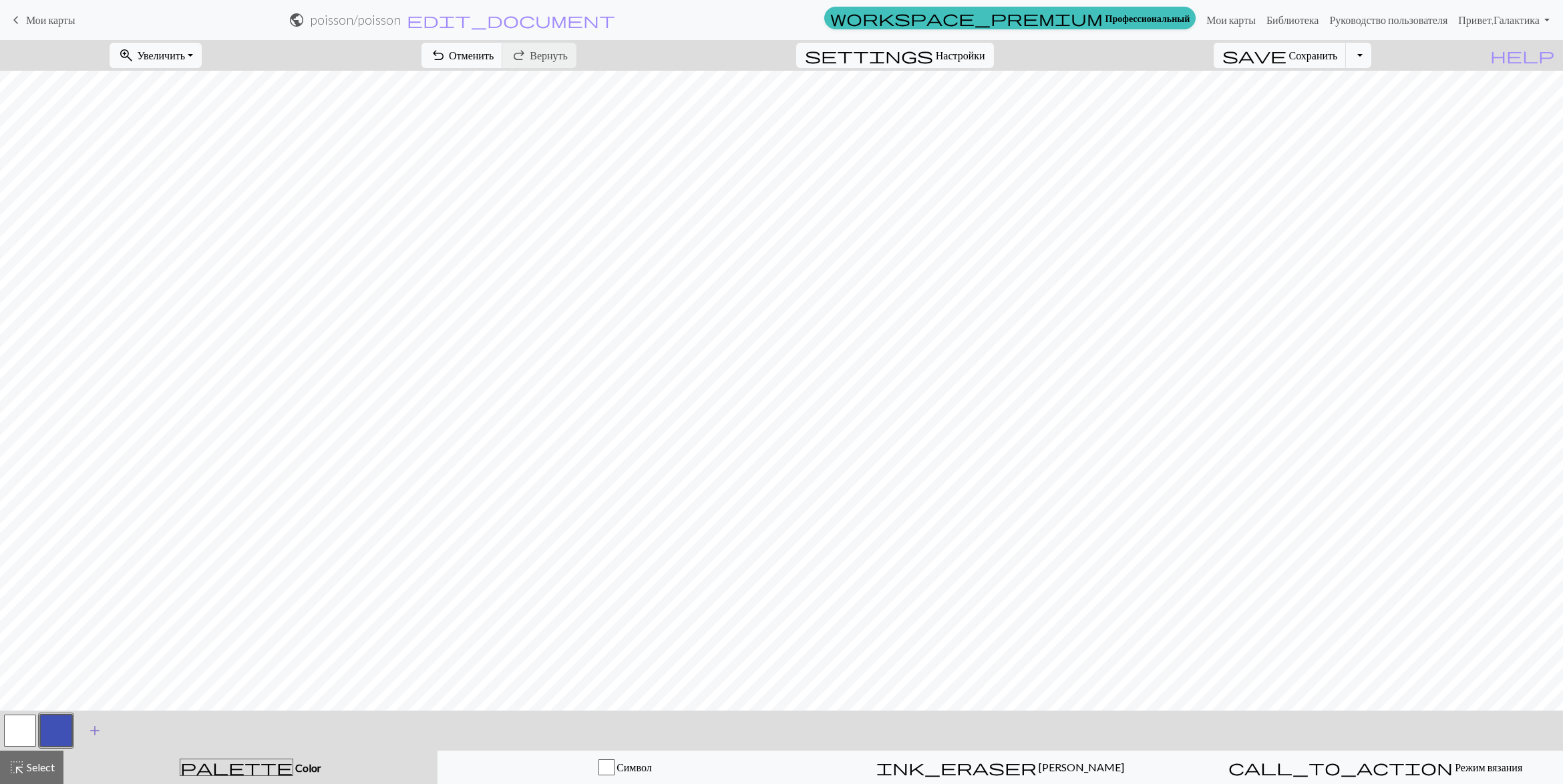
click at [95, 733] on span "add" at bounding box center [95, 730] width 16 height 18
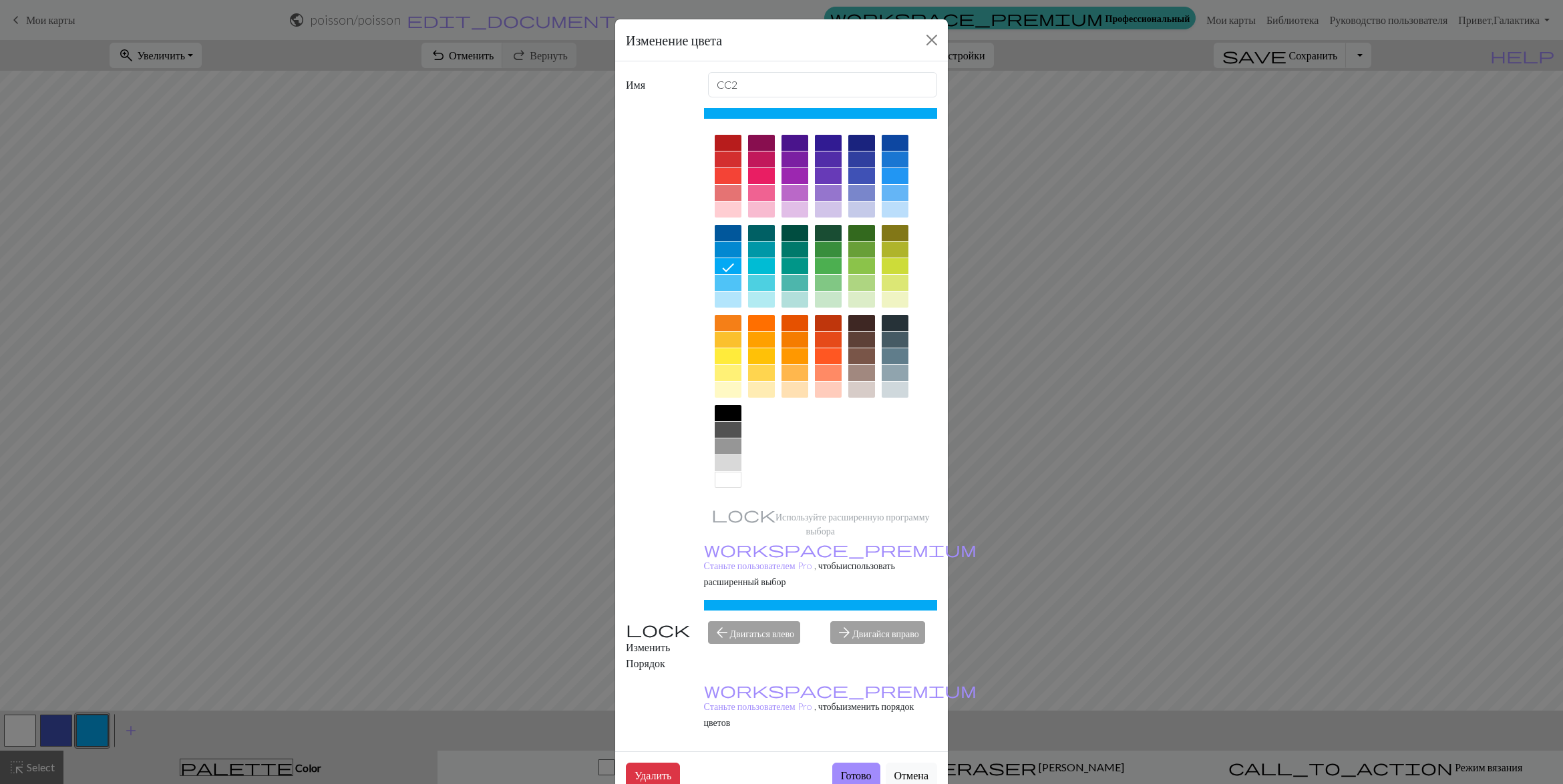
click at [758, 140] on div at bounding box center [761, 143] width 27 height 16
click at [852, 763] on button "Готово" at bounding box center [857, 775] width 48 height 25
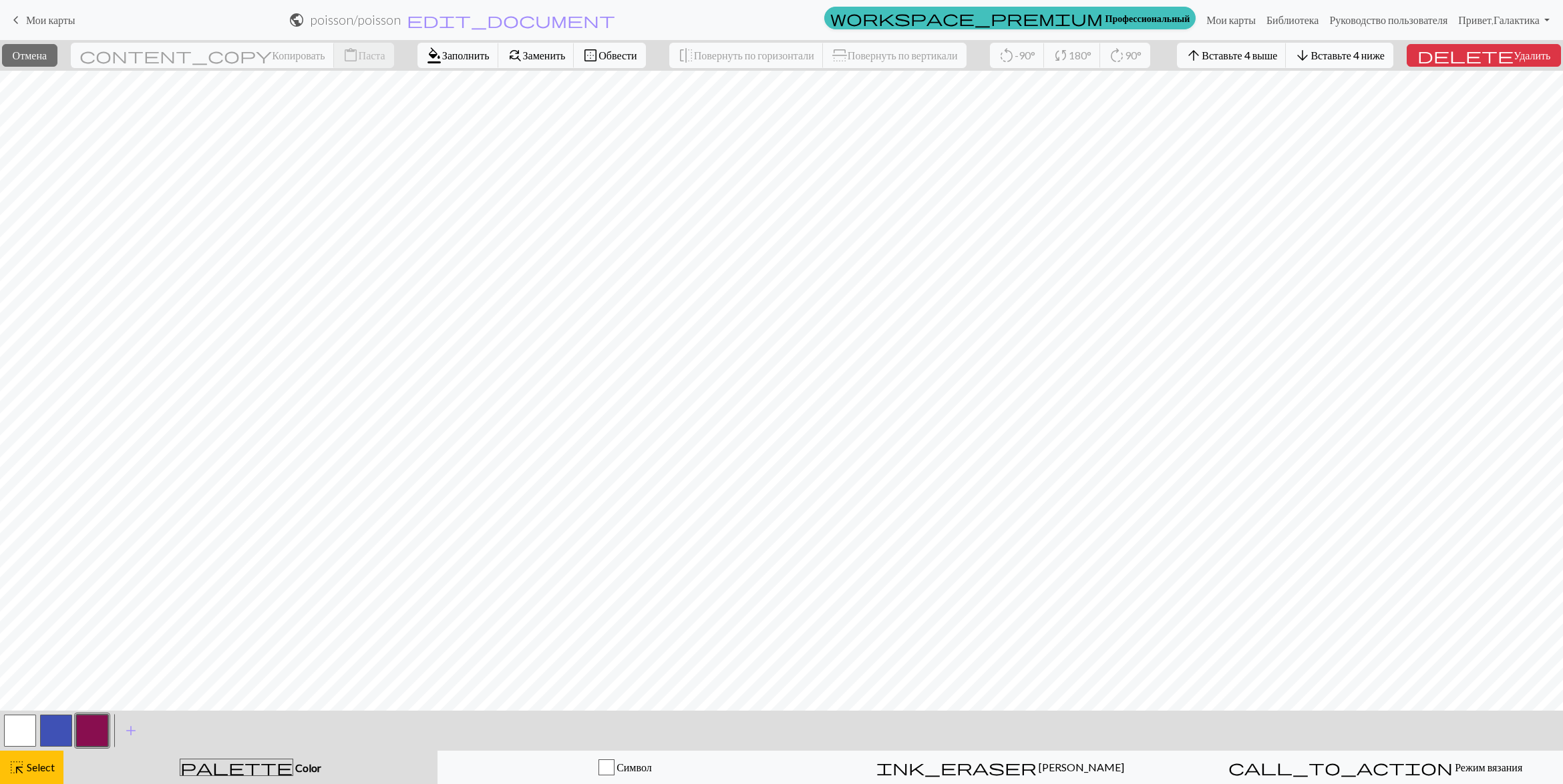
click at [1348, 58] on span "Вставьте 4 ниже" at bounding box center [1347, 55] width 73 height 13
click at [1233, 58] on span "Вставить 1 слева" at bounding box center [1232, 55] width 76 height 13
click at [1259, 51] on span "Вставить 1 слева" at bounding box center [1232, 55] width 76 height 13
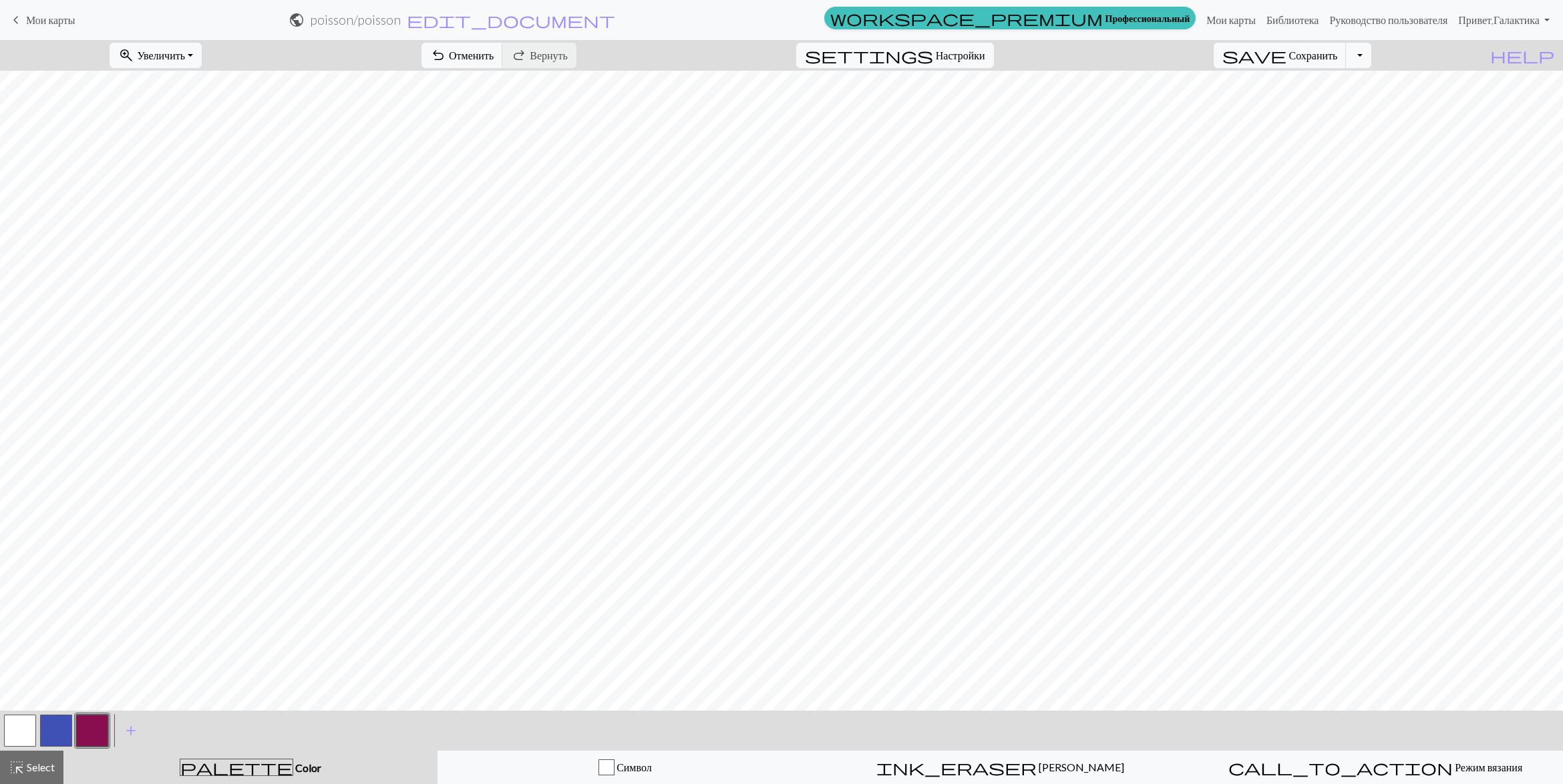
click at [55, 730] on button "button" at bounding box center [56, 730] width 32 height 32
click at [97, 729] on button "button" at bounding box center [92, 730] width 32 height 32
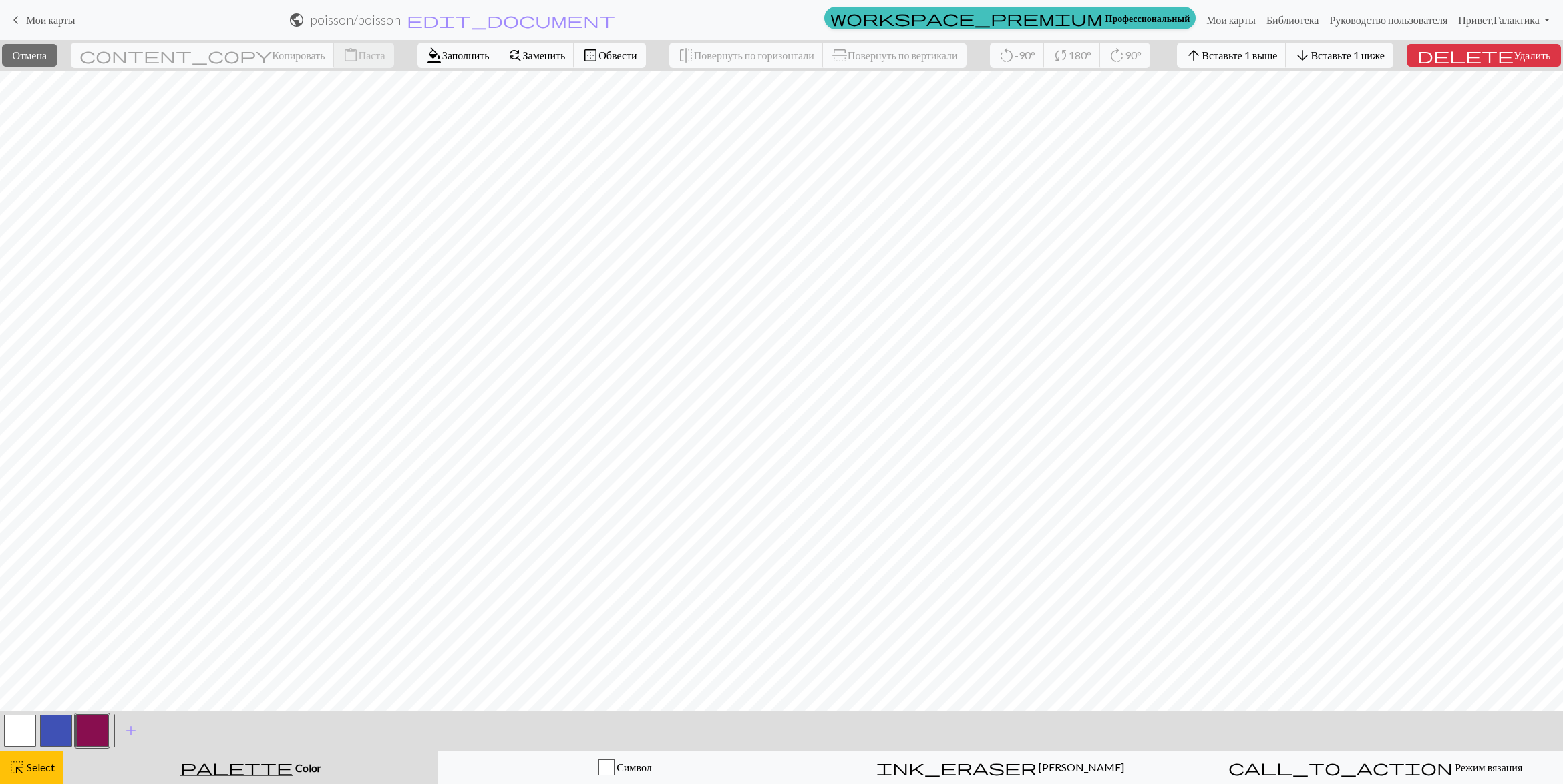
click at [1286, 62] on button "arrow_upward Вставьте 1 выше" at bounding box center [1232, 55] width 110 height 25
click at [1270, 55] on span "Вставьте 1 выше" at bounding box center [1239, 55] width 75 height 13
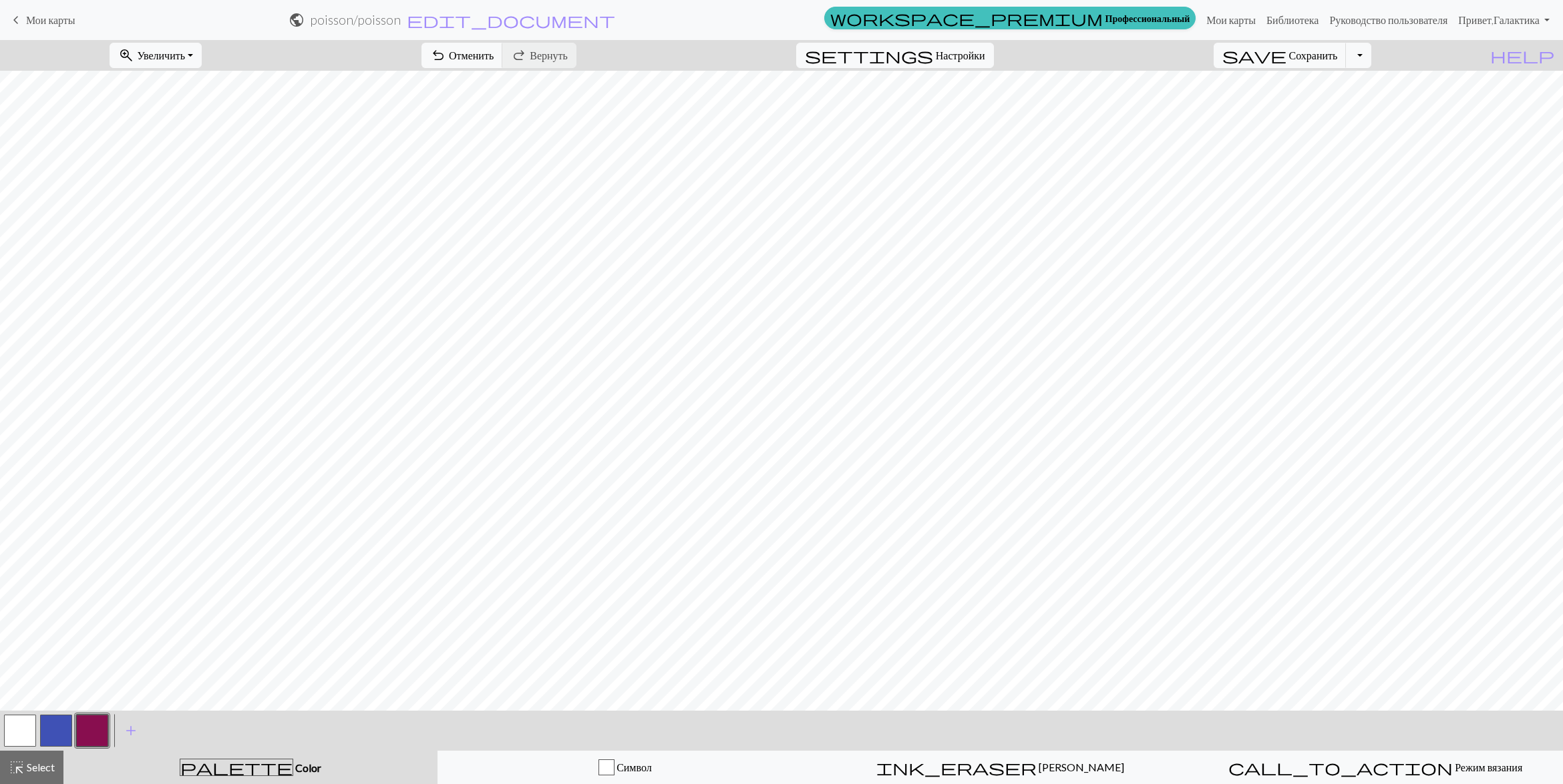
click at [18, 724] on button "button" at bounding box center [19, 730] width 32 height 32
drag, startPoint x: 97, startPoint y: 725, endPoint x: 137, endPoint y: 718, distance: 40.6
click at [101, 725] on button "button" at bounding box center [92, 730] width 32 height 32
drag, startPoint x: 560, startPoint y: 51, endPoint x: 559, endPoint y: 64, distance: 13.0
click at [494, 54] on span "Отменить" at bounding box center [471, 55] width 44 height 13
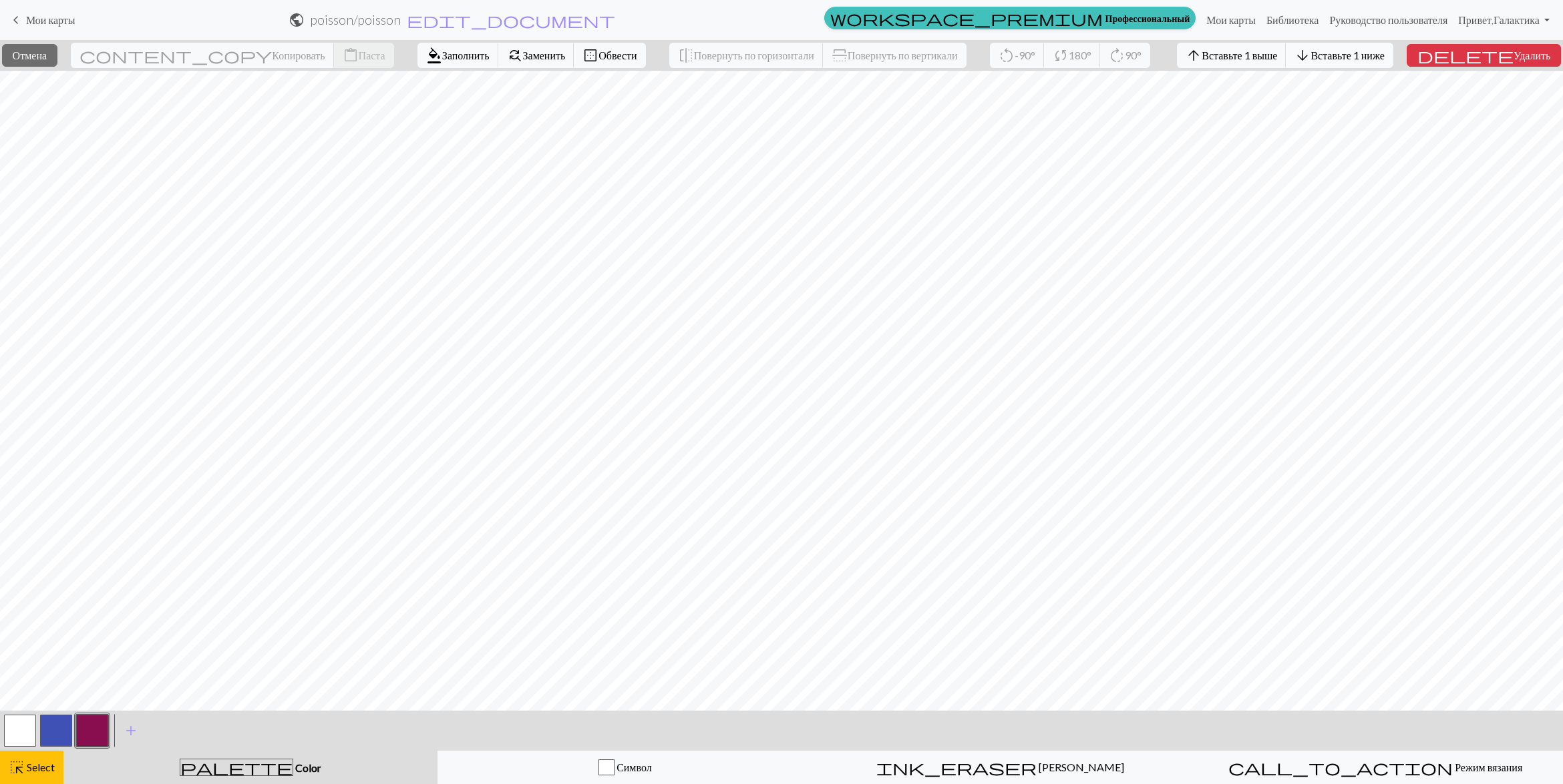
click at [1354, 49] on span "Вставьте 1 ниже" at bounding box center [1347, 55] width 73 height 13
click at [1353, 57] on span "Вставьте 3 ниже" at bounding box center [1347, 55] width 73 height 13
click at [1363, 58] on span "Вставьте 1 ниже" at bounding box center [1351, 55] width 73 height 13
click at [1359, 55] on span "Вставьте 1 ниже" at bounding box center [1347, 55] width 73 height 13
click at [1387, 64] on button "arrow_downward Вставьте 3 ниже" at bounding box center [1339, 55] width 107 height 25
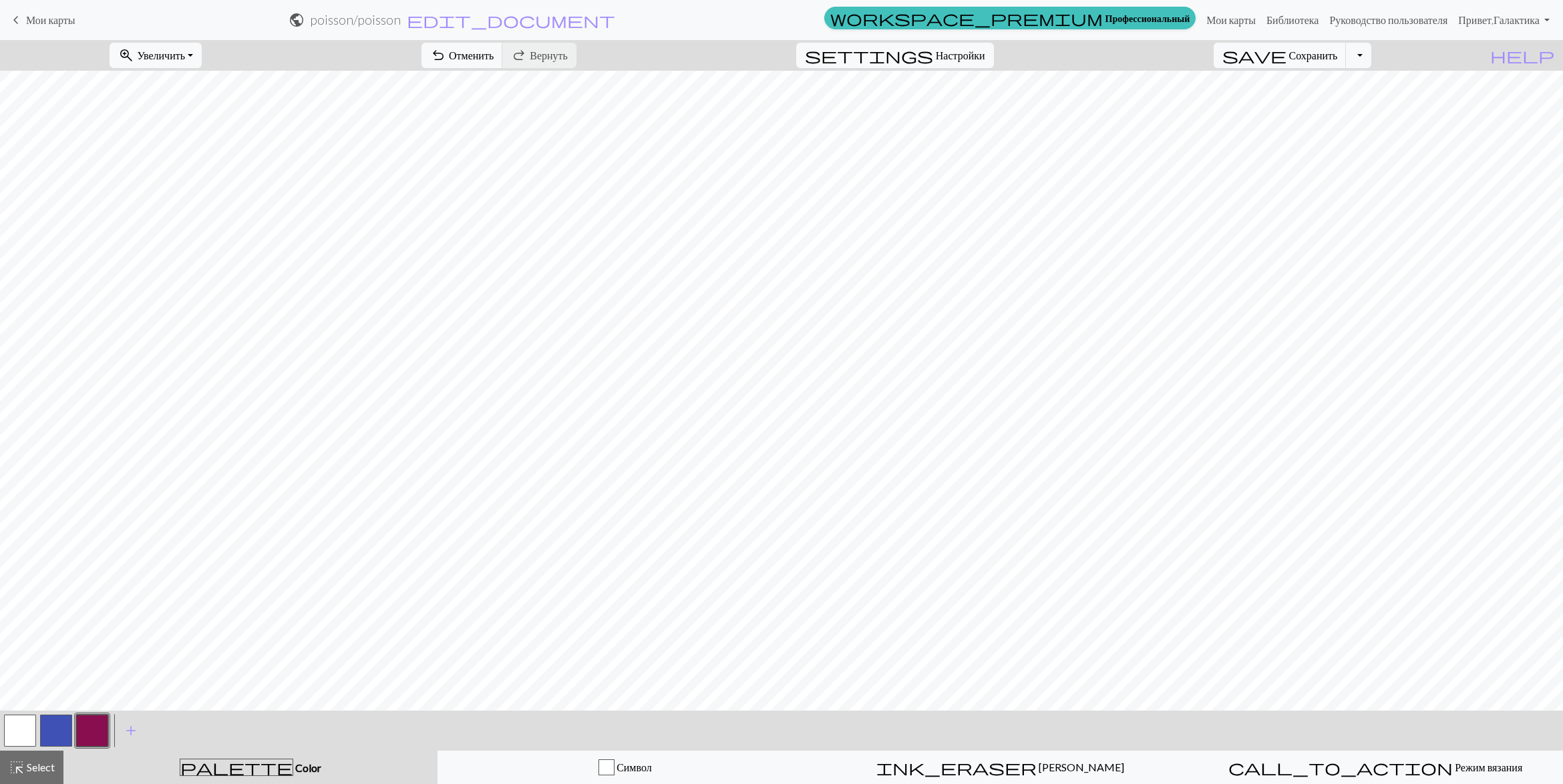
click at [14, 730] on button "button" at bounding box center [19, 730] width 32 height 32
click at [95, 732] on button "button" at bounding box center [92, 730] width 32 height 32
click at [22, 734] on button "button" at bounding box center [19, 730] width 32 height 32
click at [101, 734] on button "button" at bounding box center [92, 730] width 32 height 32
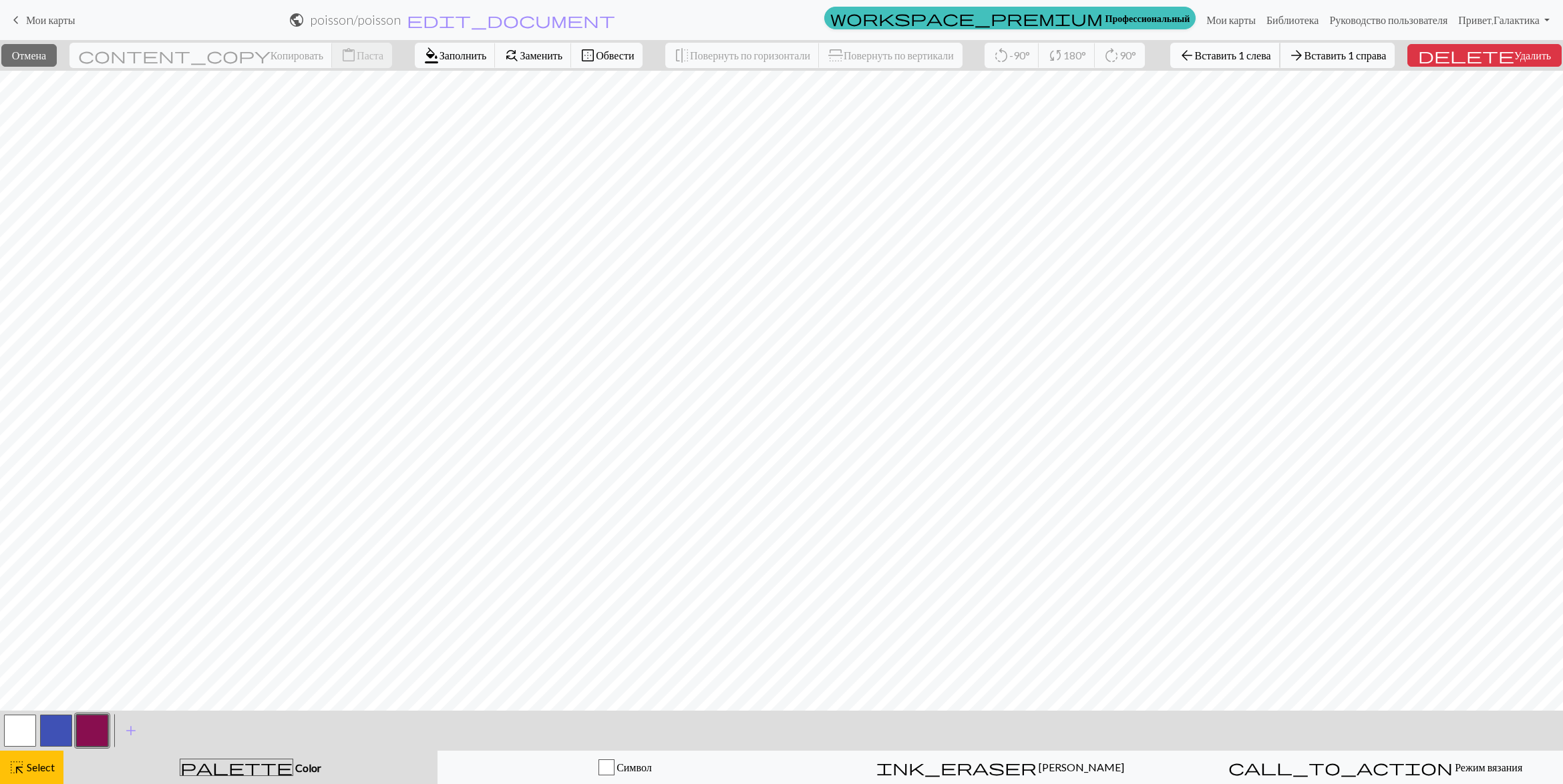
click at [1256, 62] on button "arrow_back Вставить 1 слева" at bounding box center [1225, 55] width 110 height 25
click at [1290, 68] on div "arrow_back Вставить 1 слева arrow_forward Вставить 1 справа" at bounding box center [1282, 56] width 245 height 31
click at [1271, 54] on span "Вставить 1 слева" at bounding box center [1232, 55] width 76 height 13
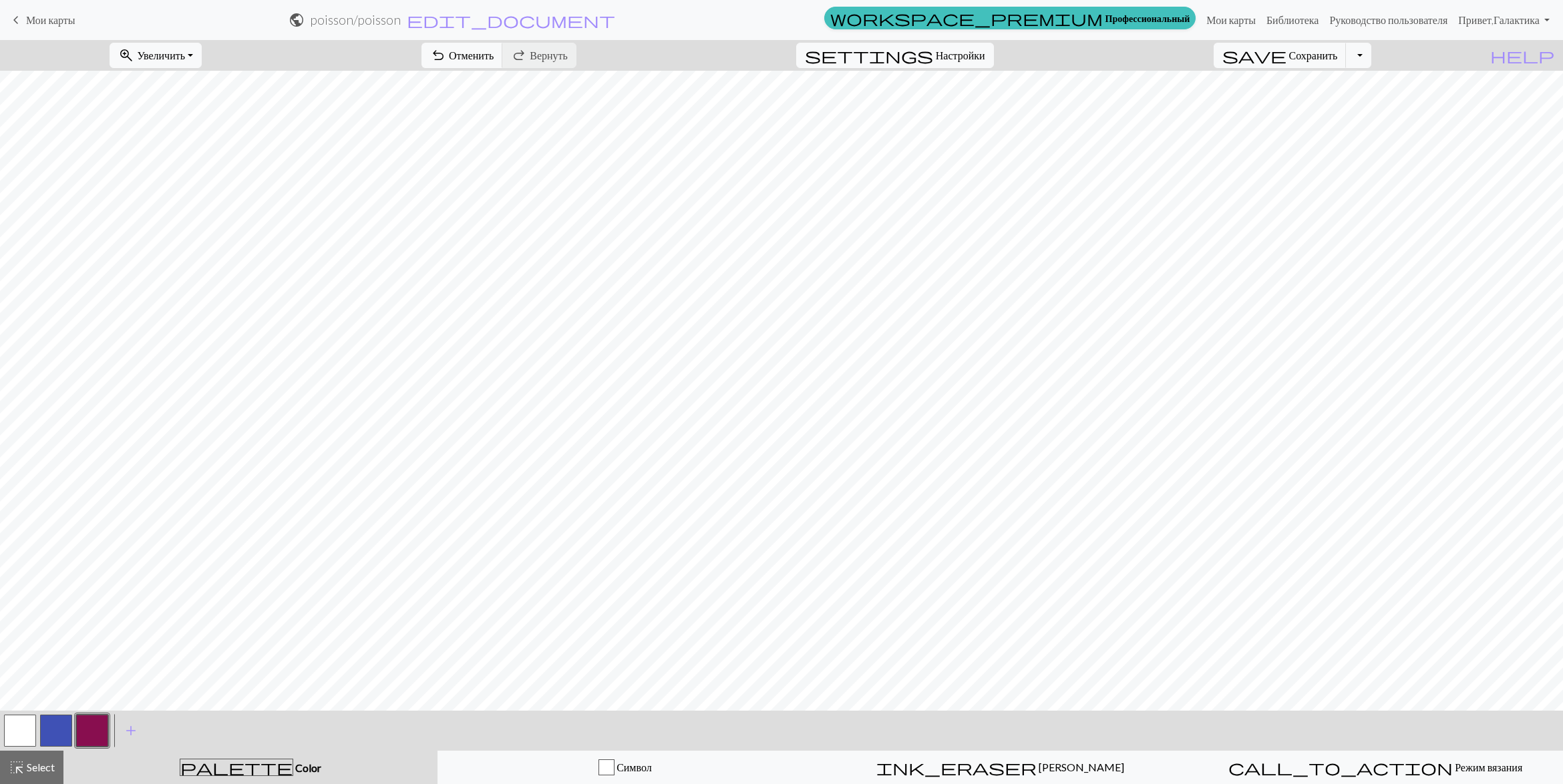
click at [55, 732] on button "button" at bounding box center [56, 730] width 32 height 32
click at [88, 732] on button "button" at bounding box center [92, 730] width 32 height 32
click at [21, 725] on button "button" at bounding box center [19, 730] width 32 height 32
click at [84, 725] on button "button" at bounding box center [92, 730] width 32 height 32
click at [60, 736] on button "button" at bounding box center [56, 730] width 32 height 32
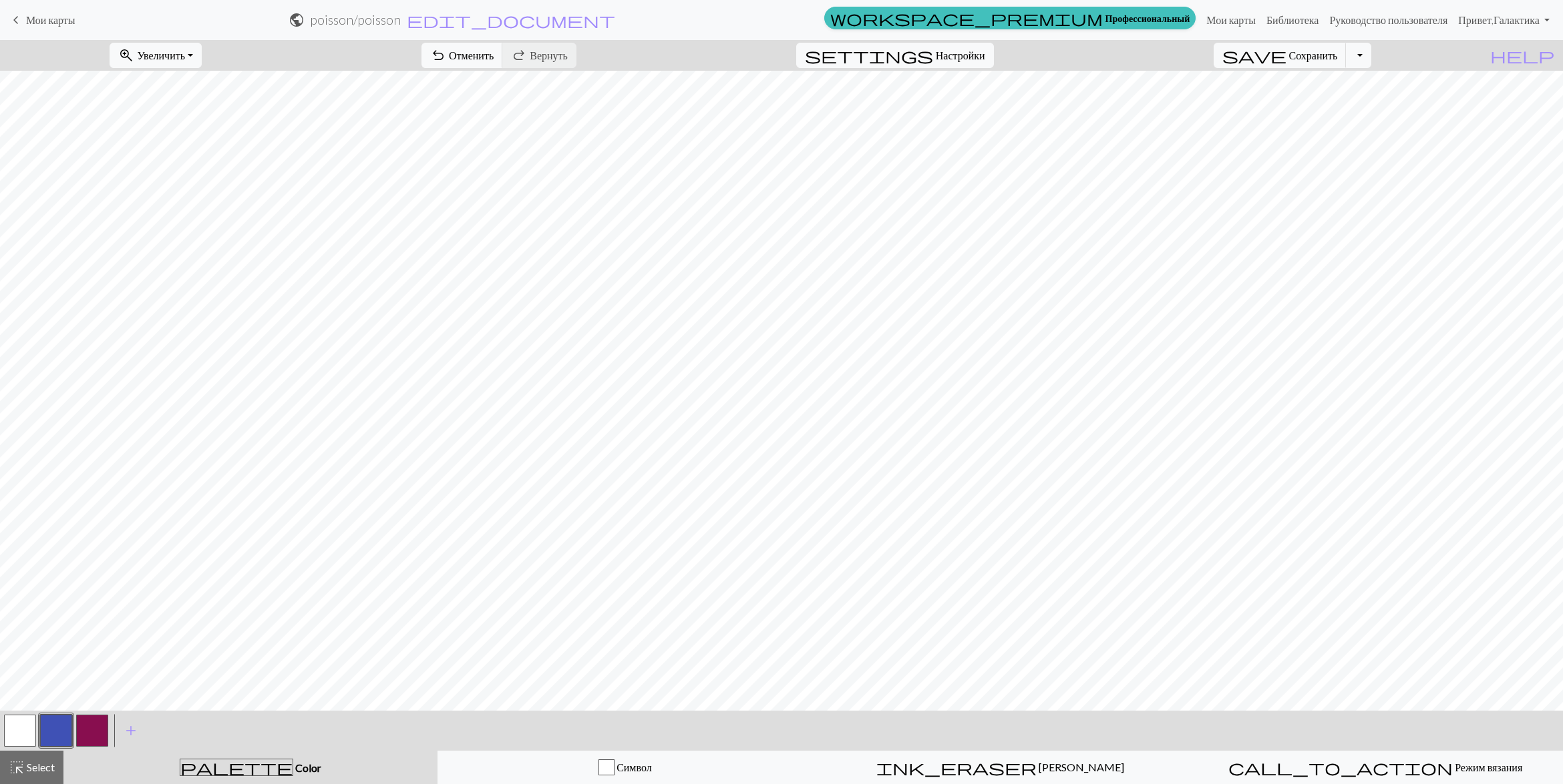
drag, startPoint x: 104, startPoint y: 732, endPoint x: 139, endPoint y: 719, distance: 37.3
click at [104, 732] on button "button" at bounding box center [92, 730] width 32 height 32
click at [27, 725] on button "button" at bounding box center [19, 730] width 32 height 32
click at [131, 734] on span "add" at bounding box center [130, 730] width 16 height 18
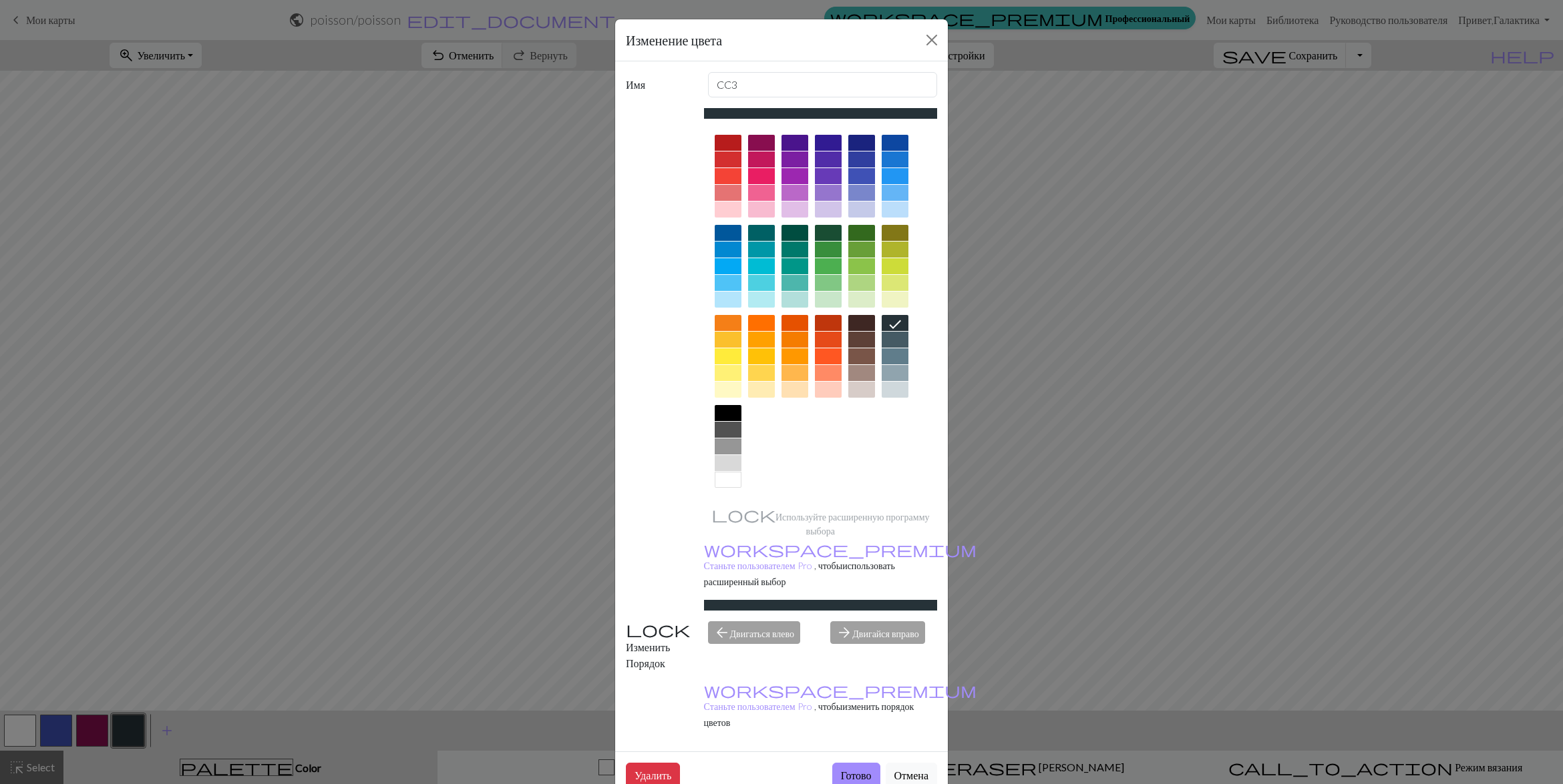
click at [759, 173] on div at bounding box center [761, 176] width 27 height 16
click at [859, 763] on button "Готово" at bounding box center [857, 775] width 48 height 25
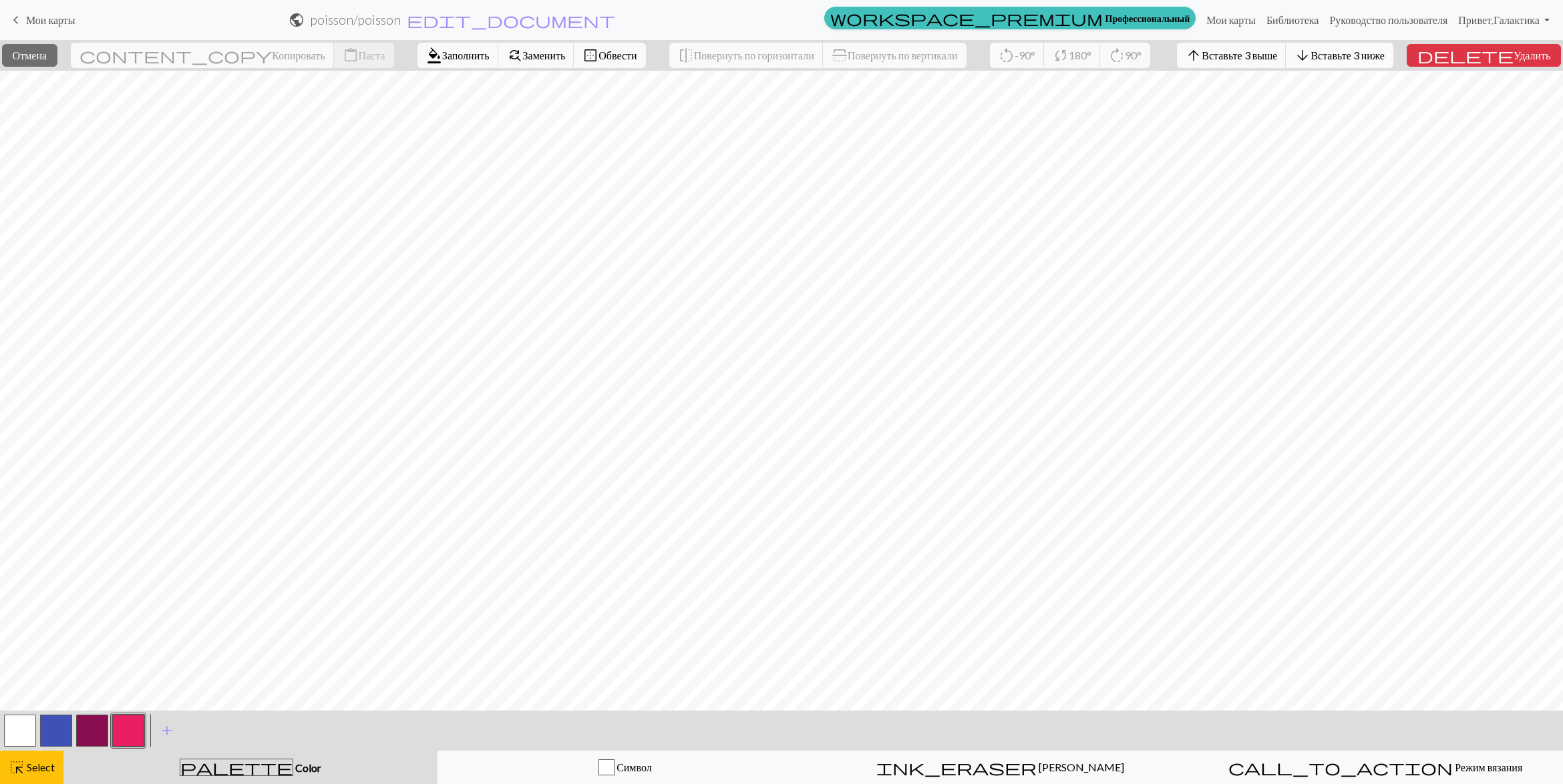
click at [1360, 53] on span "Вставьте 3 ниже" at bounding box center [1347, 55] width 73 height 13
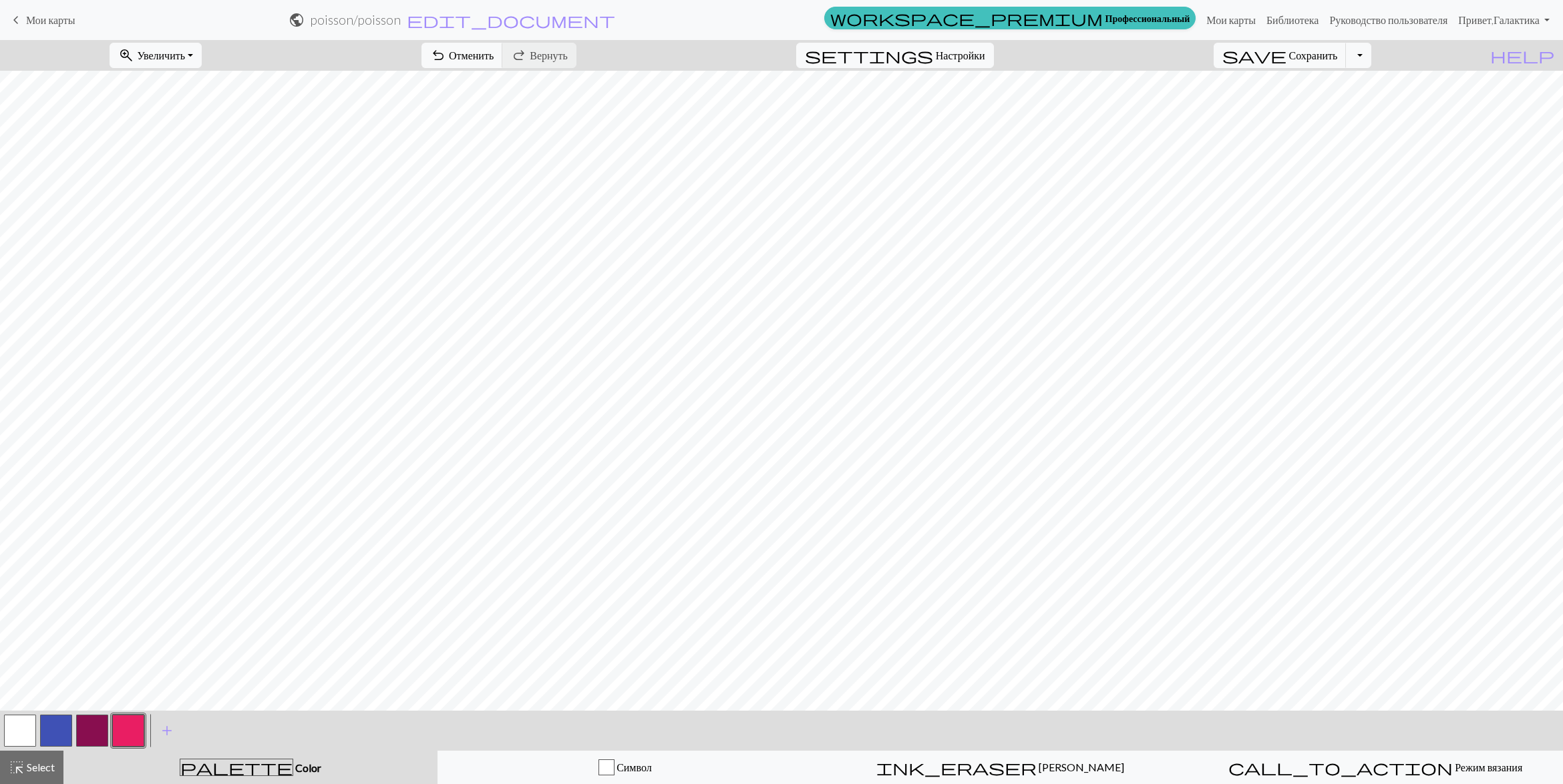
click at [127, 723] on button "button" at bounding box center [127, 730] width 32 height 32
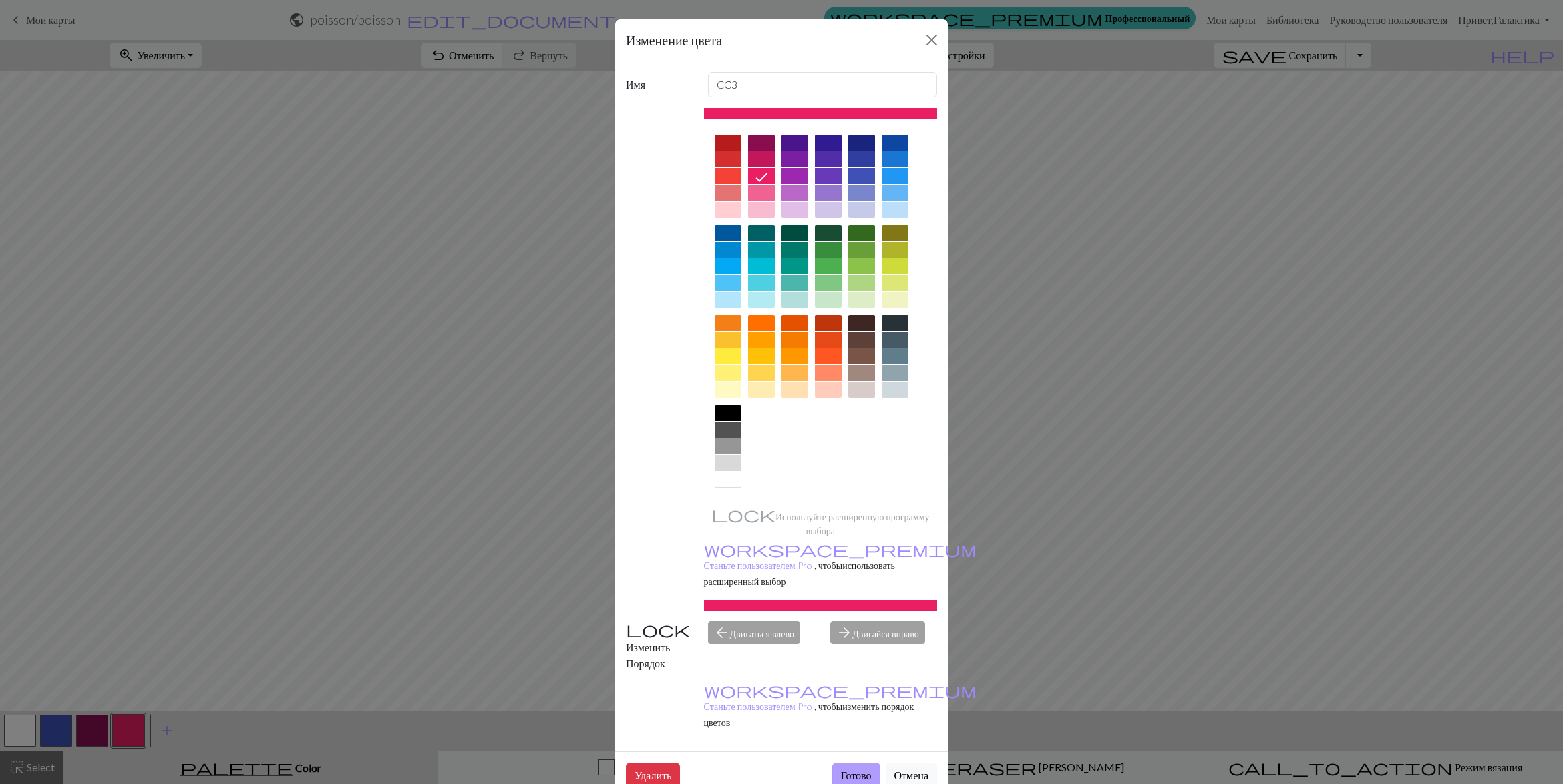
click at [856, 763] on button "Готово" at bounding box center [857, 775] width 48 height 25
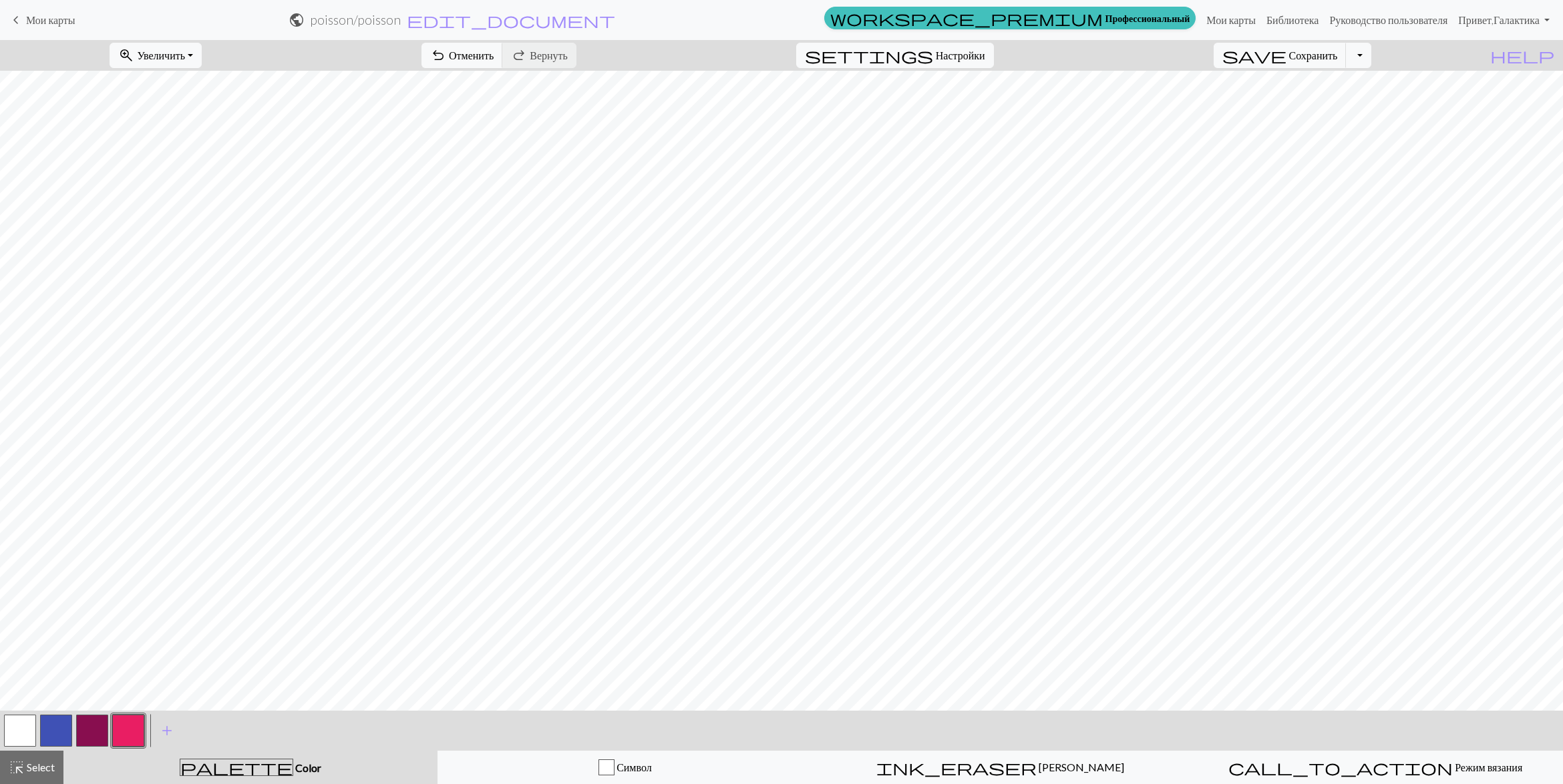
click at [87, 729] on button "button" at bounding box center [92, 730] width 32 height 32
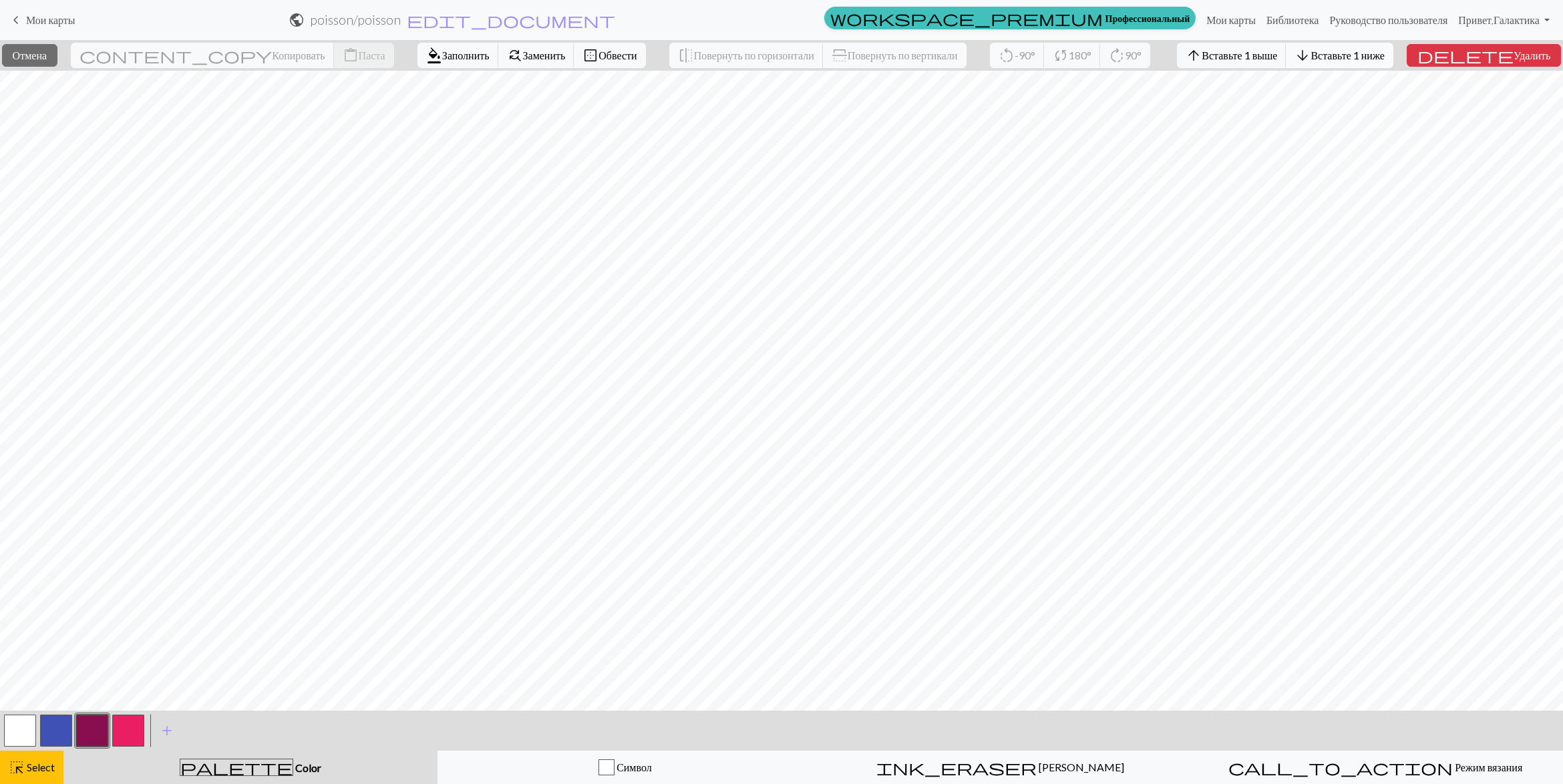
click at [1384, 58] on span "Вставьте 1 ниже" at bounding box center [1347, 55] width 73 height 13
click at [1379, 58] on span "Вставьте 1 ниже" at bounding box center [1347, 55] width 73 height 13
click at [1384, 60] on span "Вставьте 1 ниже" at bounding box center [1347, 55] width 73 height 13
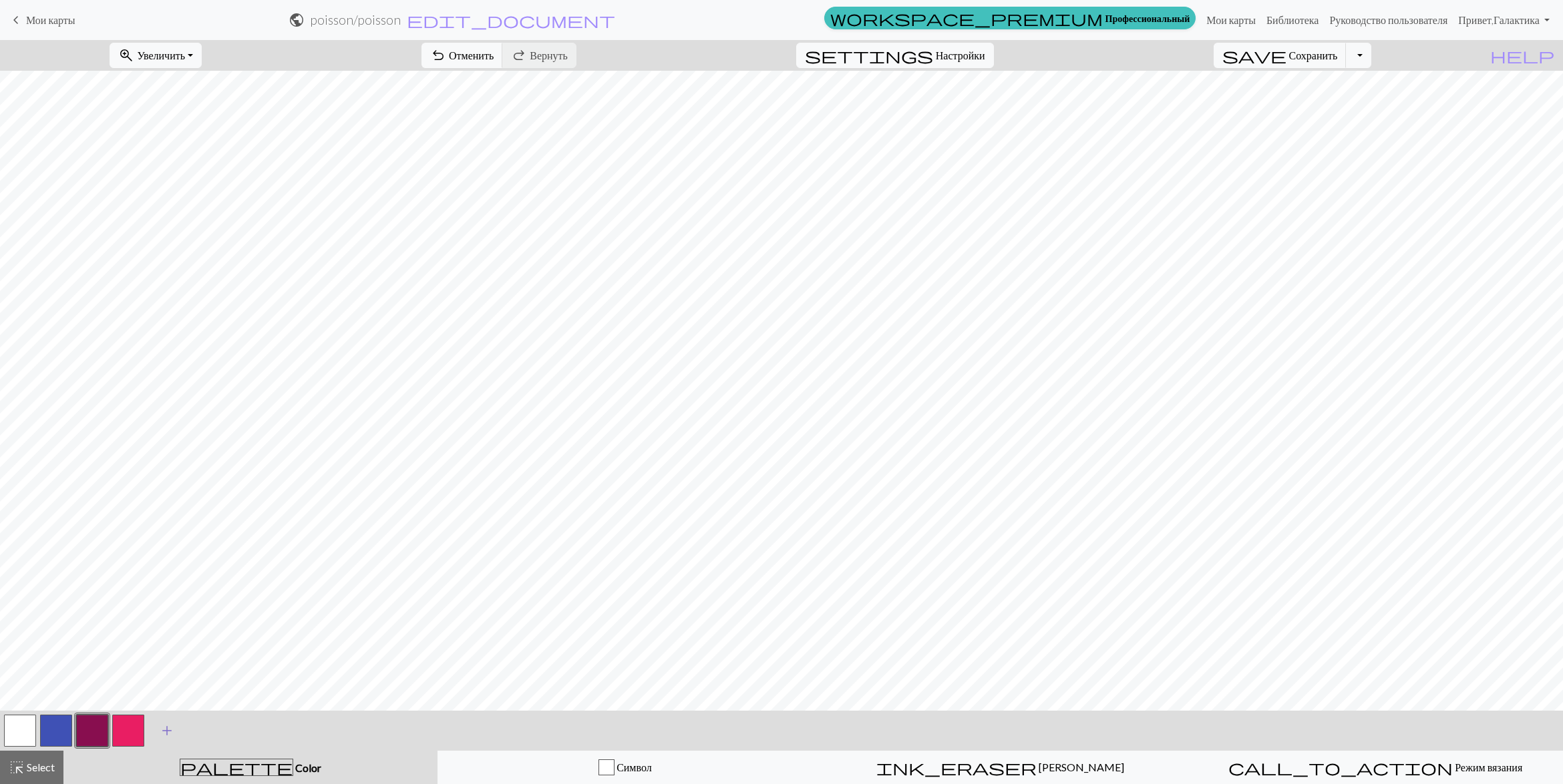
click at [164, 728] on span "add" at bounding box center [167, 730] width 16 height 18
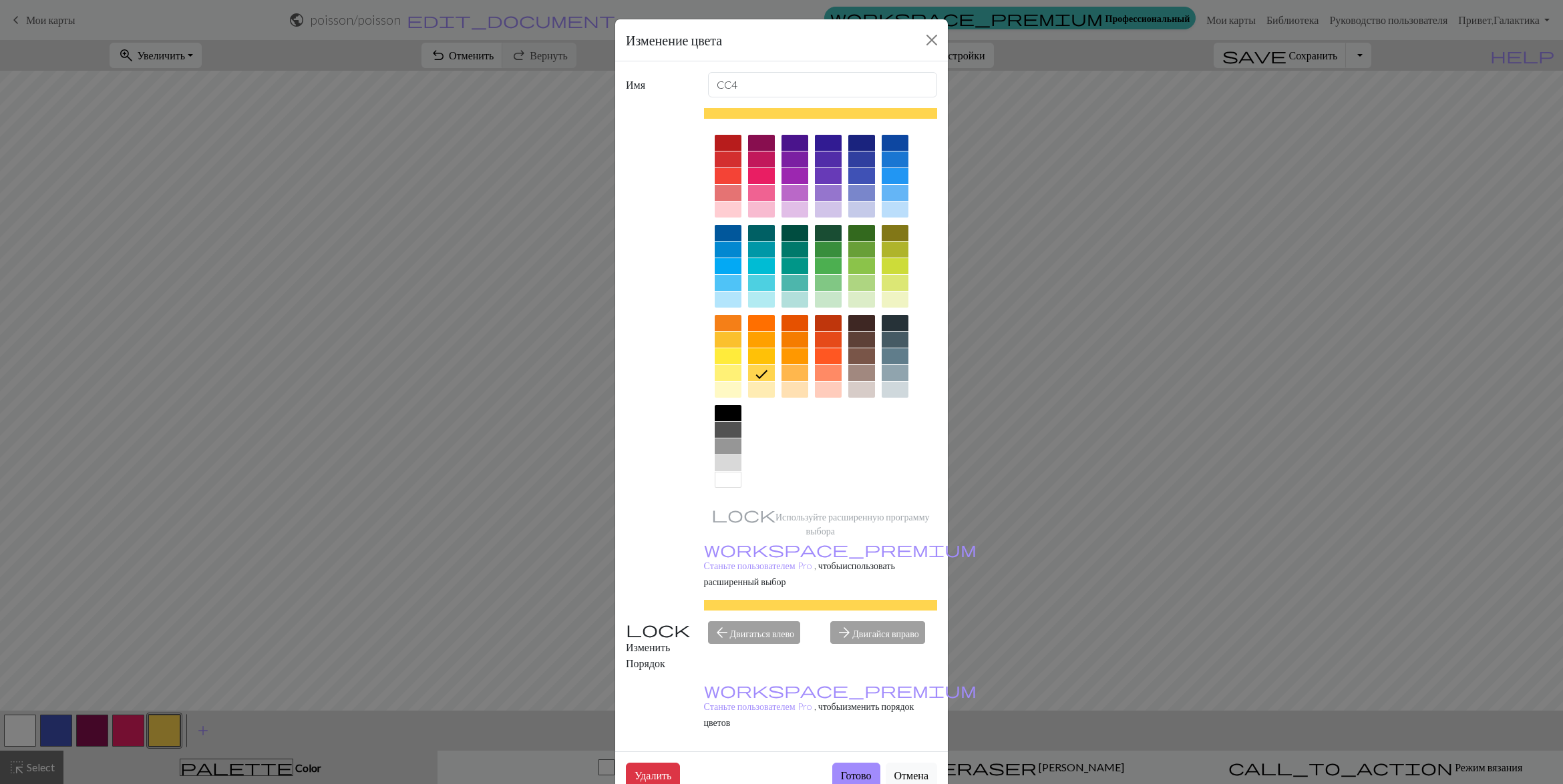
click at [800, 192] on div at bounding box center [795, 193] width 27 height 16
click at [843, 763] on button "Готово" at bounding box center [857, 775] width 48 height 25
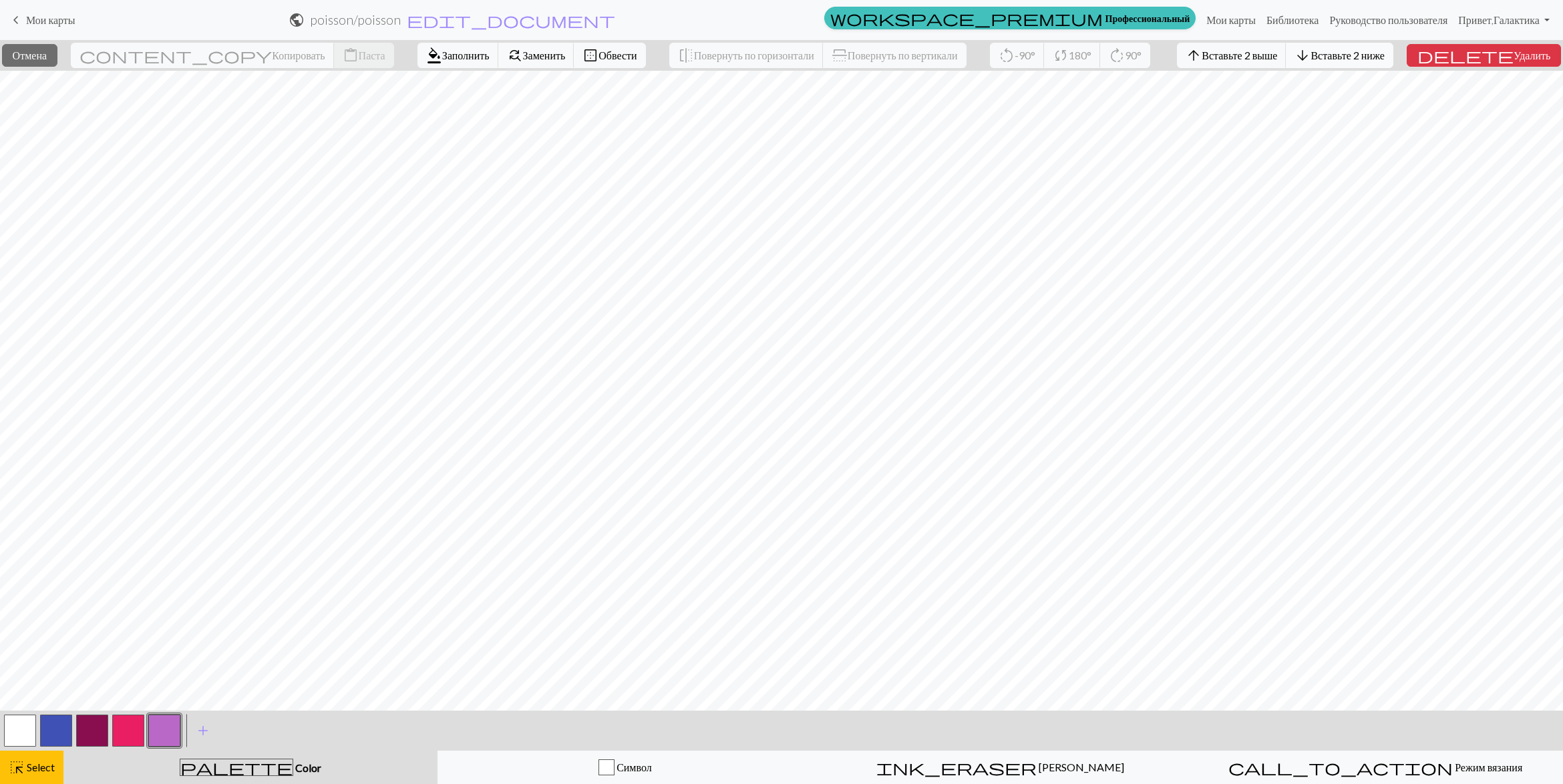
click at [1353, 52] on span "Вставьте 2 ниже" at bounding box center [1347, 55] width 73 height 13
click at [1384, 58] on span "Вставьте 2 ниже" at bounding box center [1347, 55] width 73 height 13
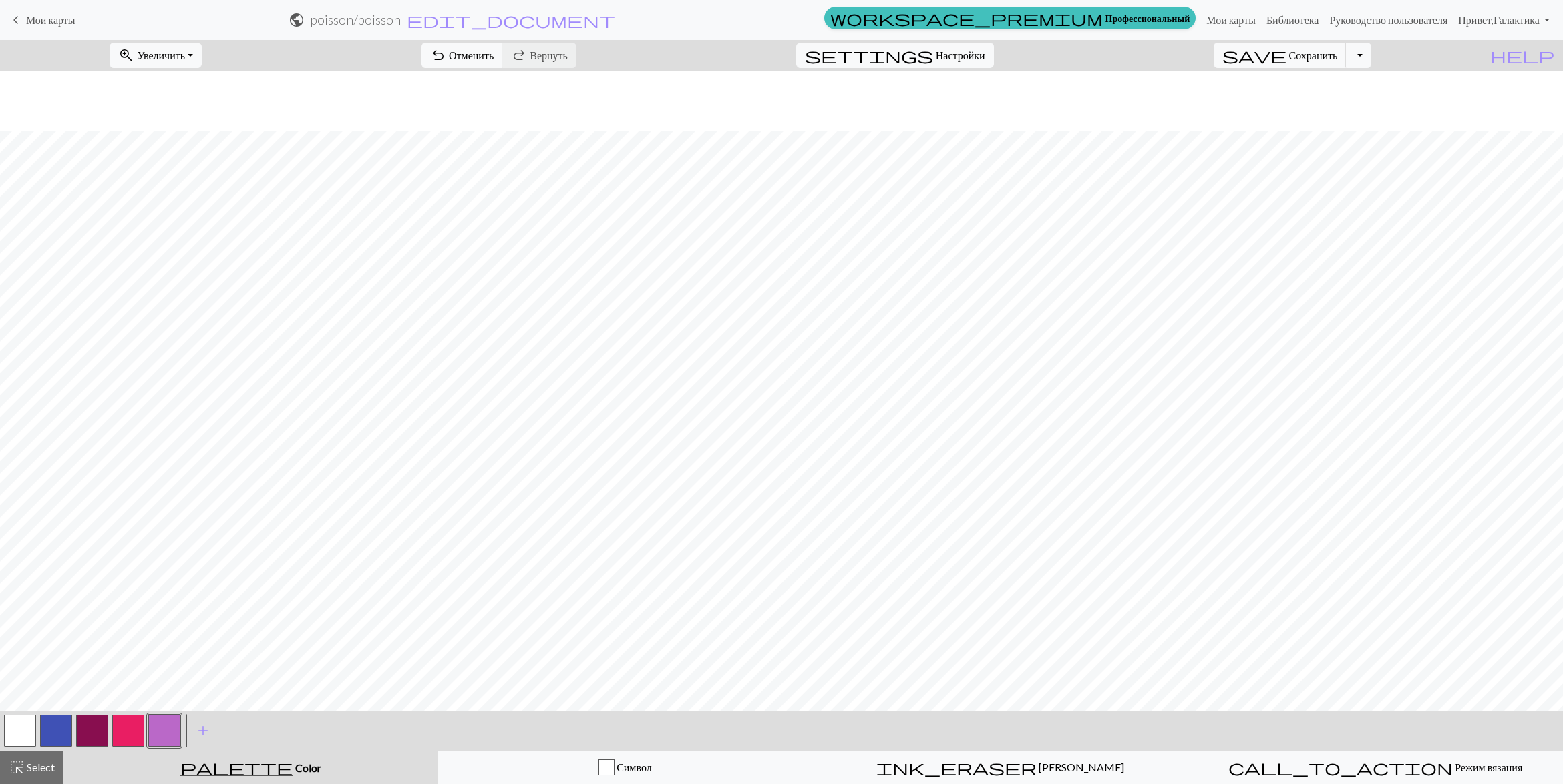
scroll to position [60, 0]
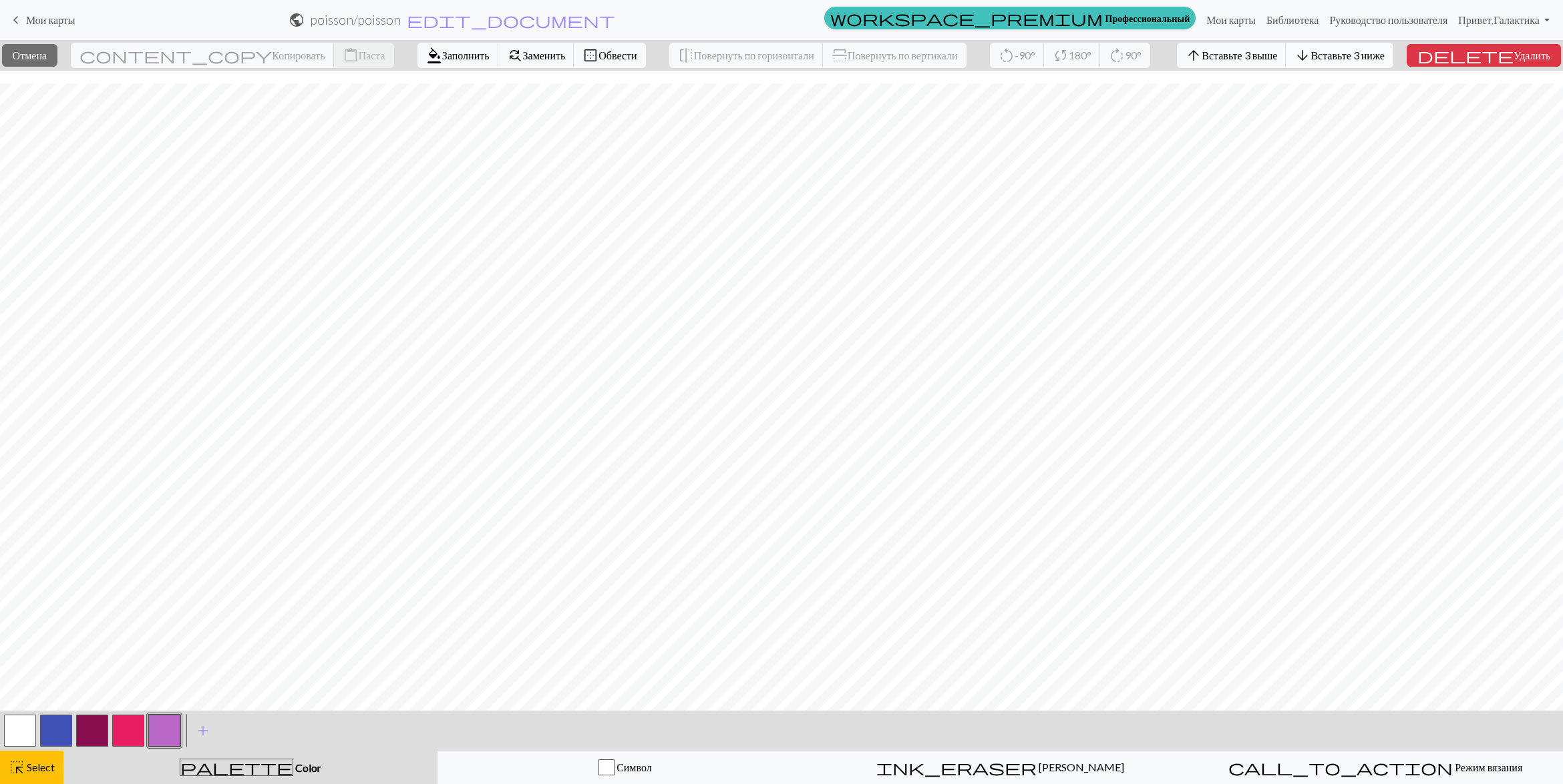
click at [1386, 62] on button "arrow_downward Вставьте 3 ниже" at bounding box center [1339, 55] width 107 height 25
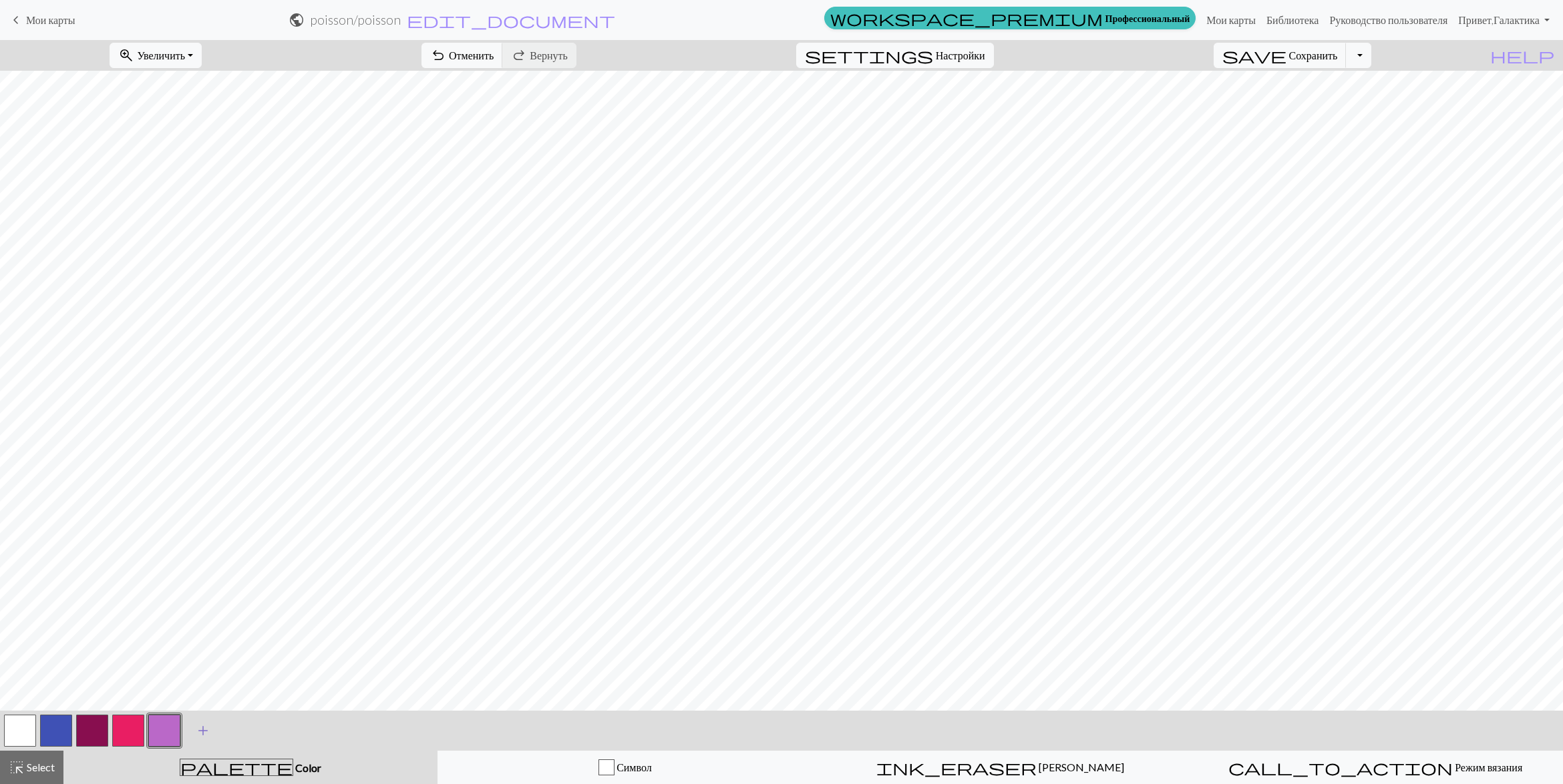
click at [196, 734] on span "add" at bounding box center [203, 730] width 16 height 18
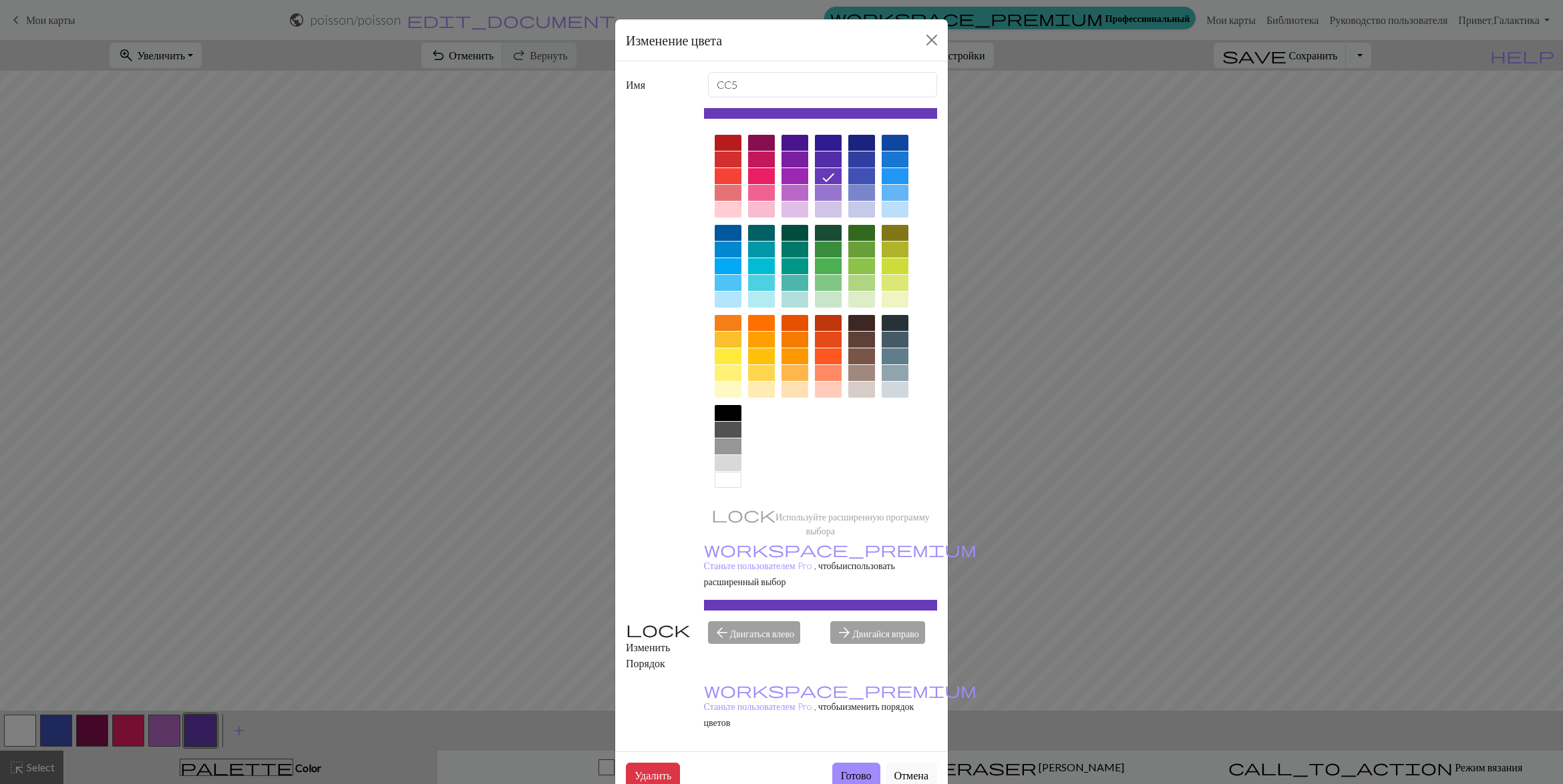
click at [864, 173] on div at bounding box center [862, 176] width 27 height 16
click at [848, 763] on button "Готово" at bounding box center [857, 775] width 48 height 25
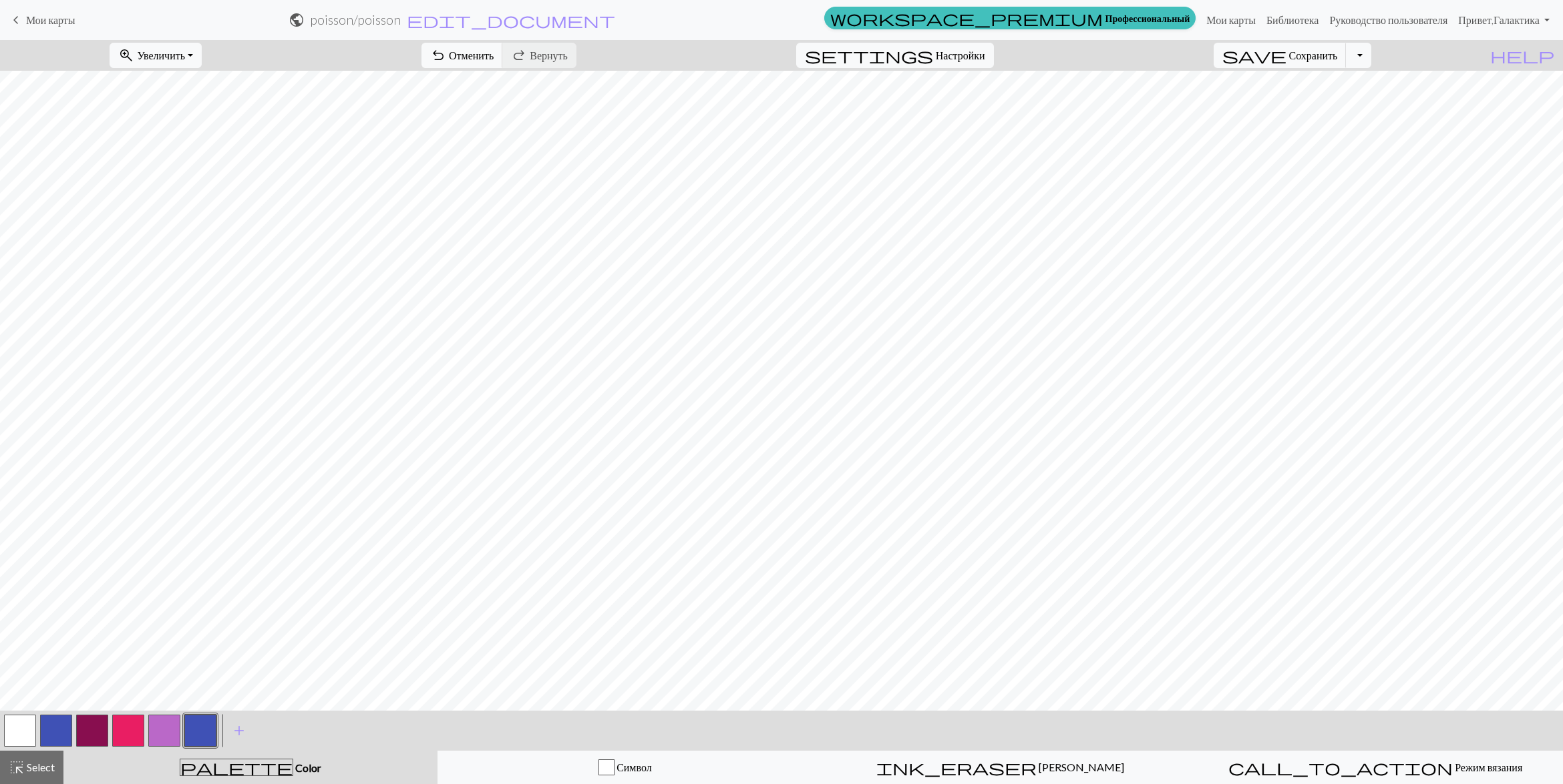
click at [48, 728] on button "button" at bounding box center [56, 730] width 32 height 32
click at [494, 58] on span "Отменить" at bounding box center [471, 55] width 44 height 13
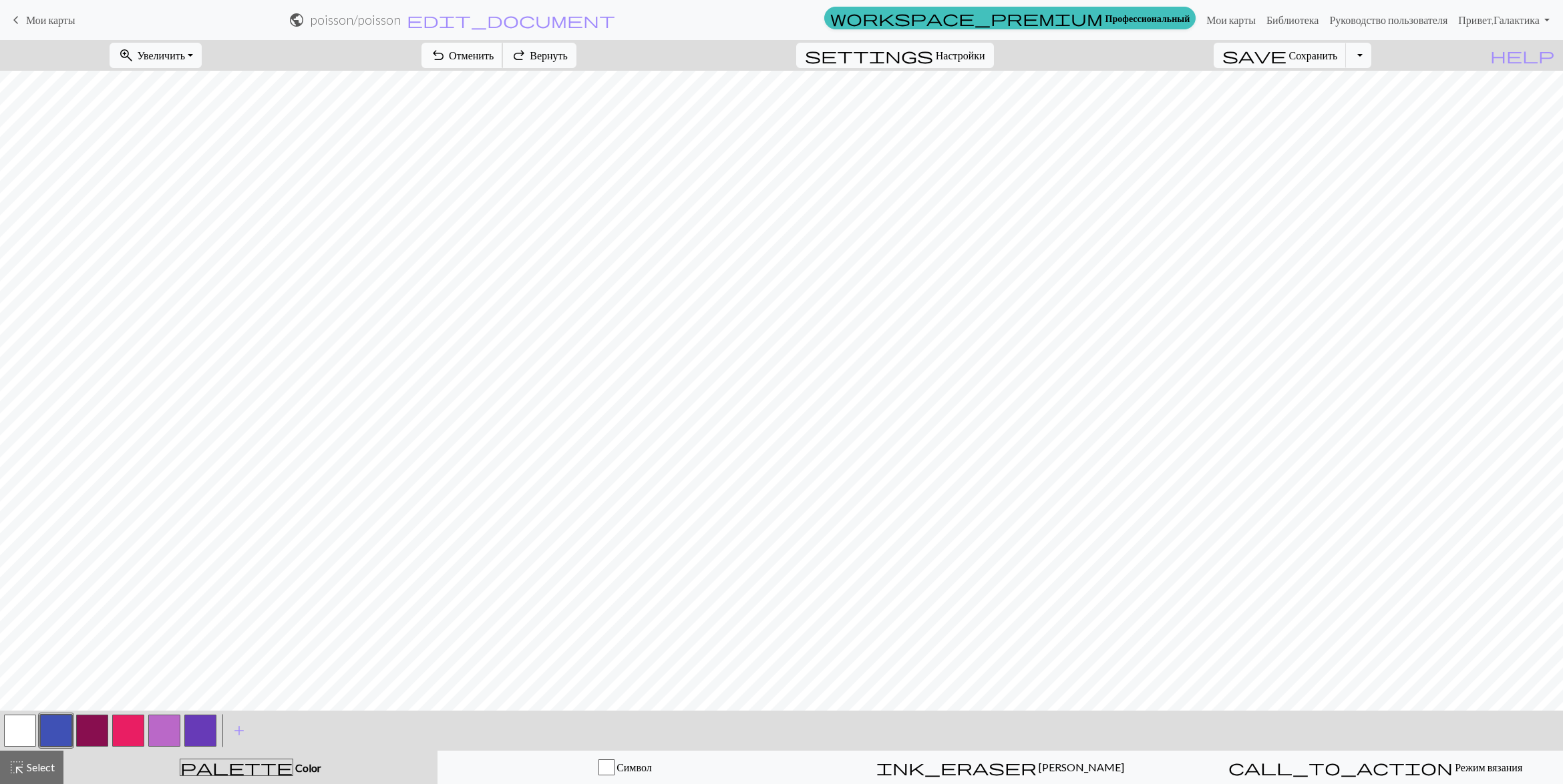
click at [494, 58] on span "Отменить" at bounding box center [471, 55] width 44 height 13
click at [55, 731] on button "button" at bounding box center [56, 730] width 32 height 32
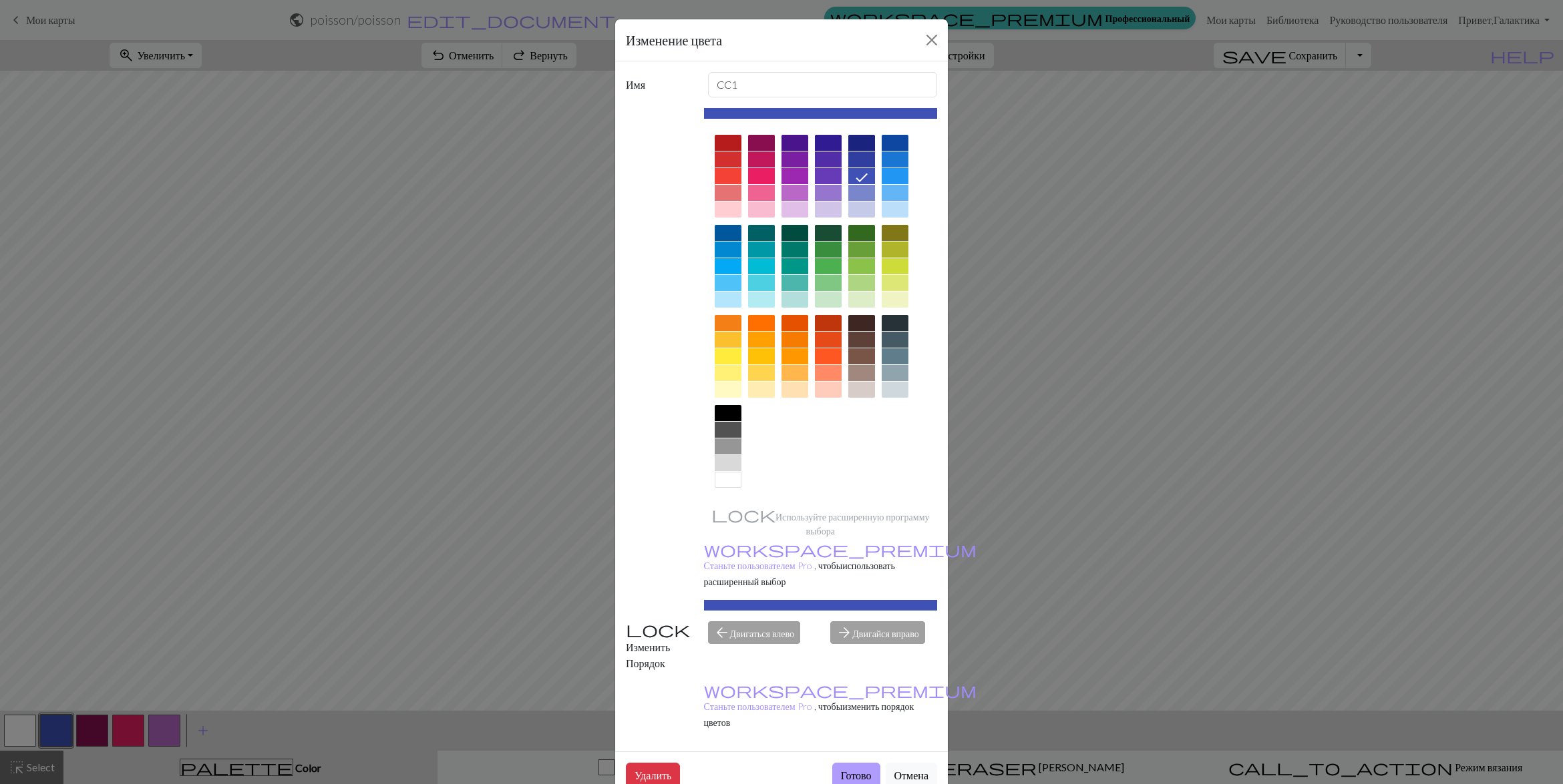
click at [843, 763] on button "Готово" at bounding box center [857, 775] width 48 height 25
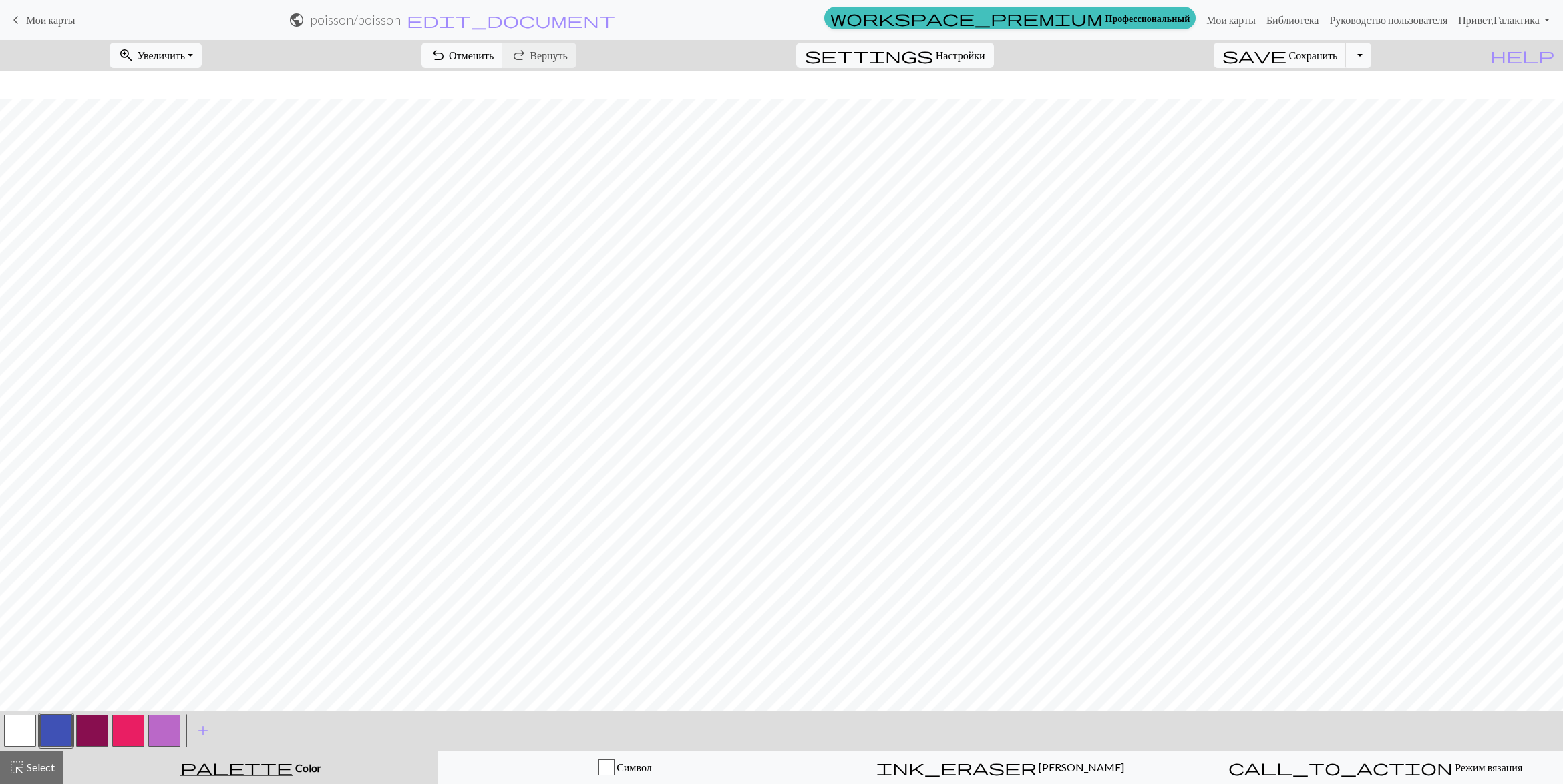
scroll to position [100, 0]
click at [201, 728] on span "add" at bounding box center [203, 730] width 16 height 18
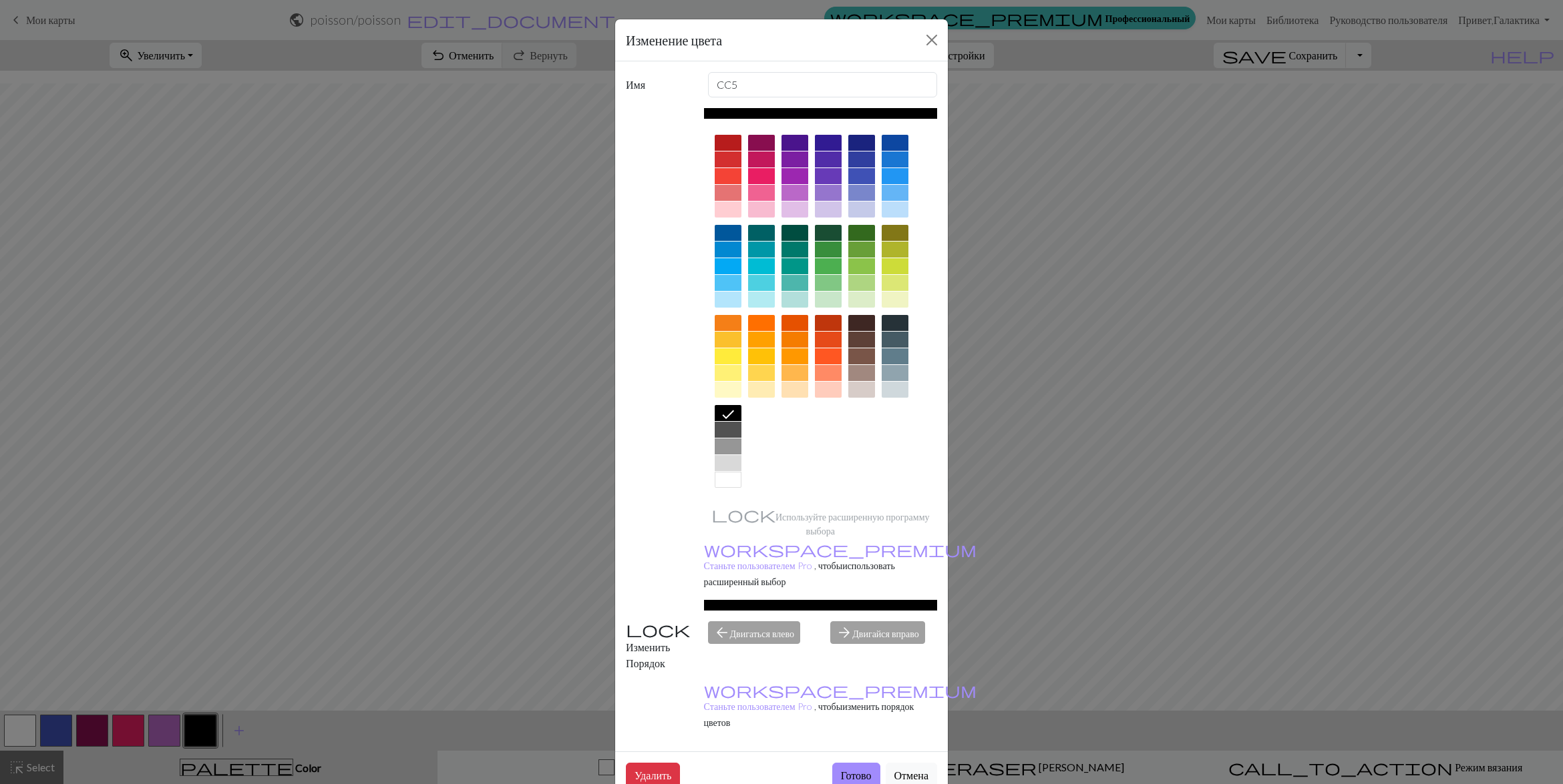
click at [797, 249] on div at bounding box center [795, 250] width 27 height 16
click at [843, 763] on button "Готово" at bounding box center [857, 775] width 48 height 25
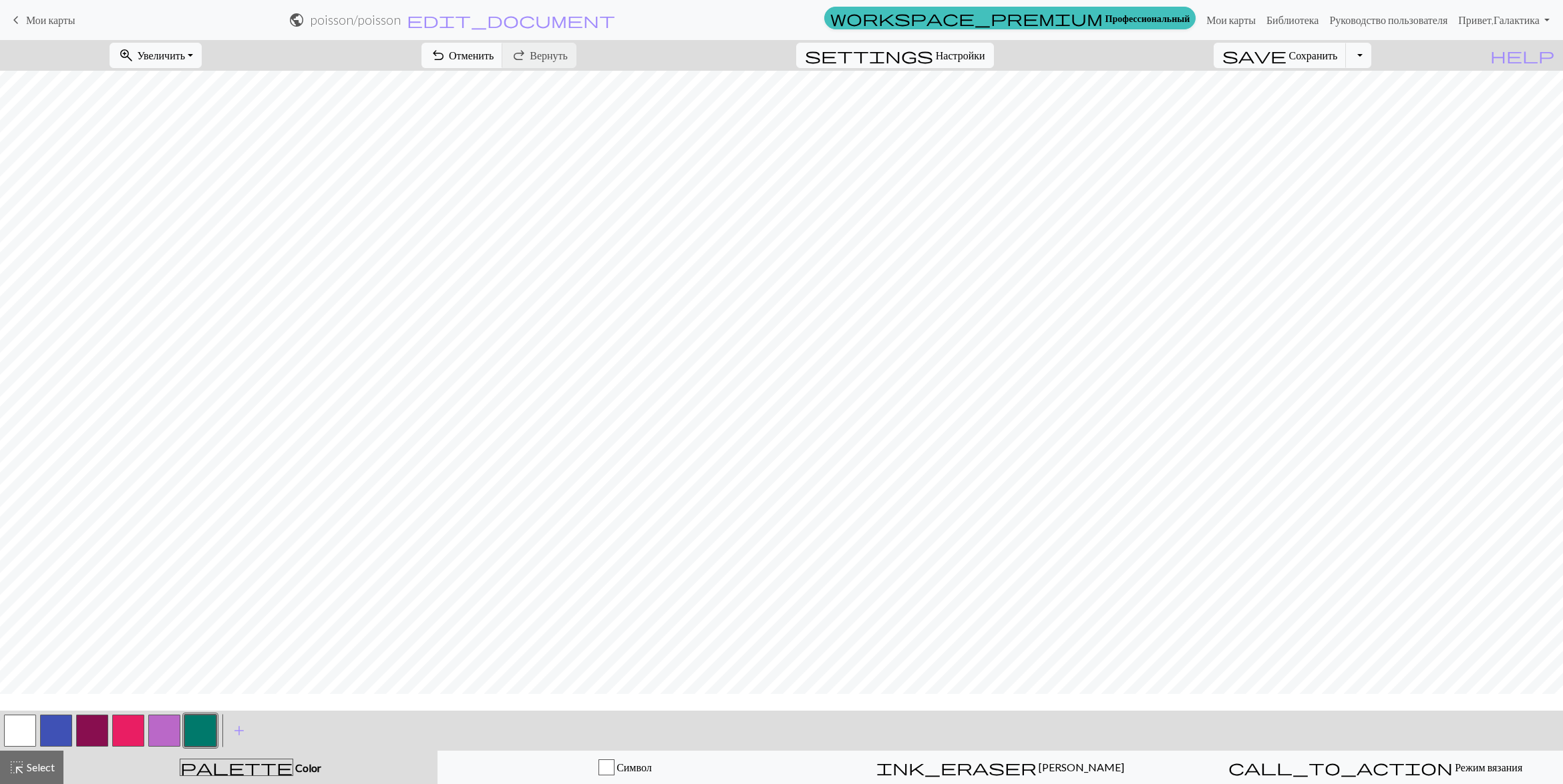
scroll to position [0, 0]
click at [1371, 58] on button "Переключить раскрывающийся список" at bounding box center [1358, 55] width 25 height 25
click at [1321, 108] on button "save_alt Скачать" at bounding box center [1248, 107] width 246 height 21
click at [746, 43] on button "Скачать" at bounding box center [748, 43] width 53 height 25
click at [1371, 58] on button "Переключить раскрывающийся список" at bounding box center [1358, 55] width 25 height 25
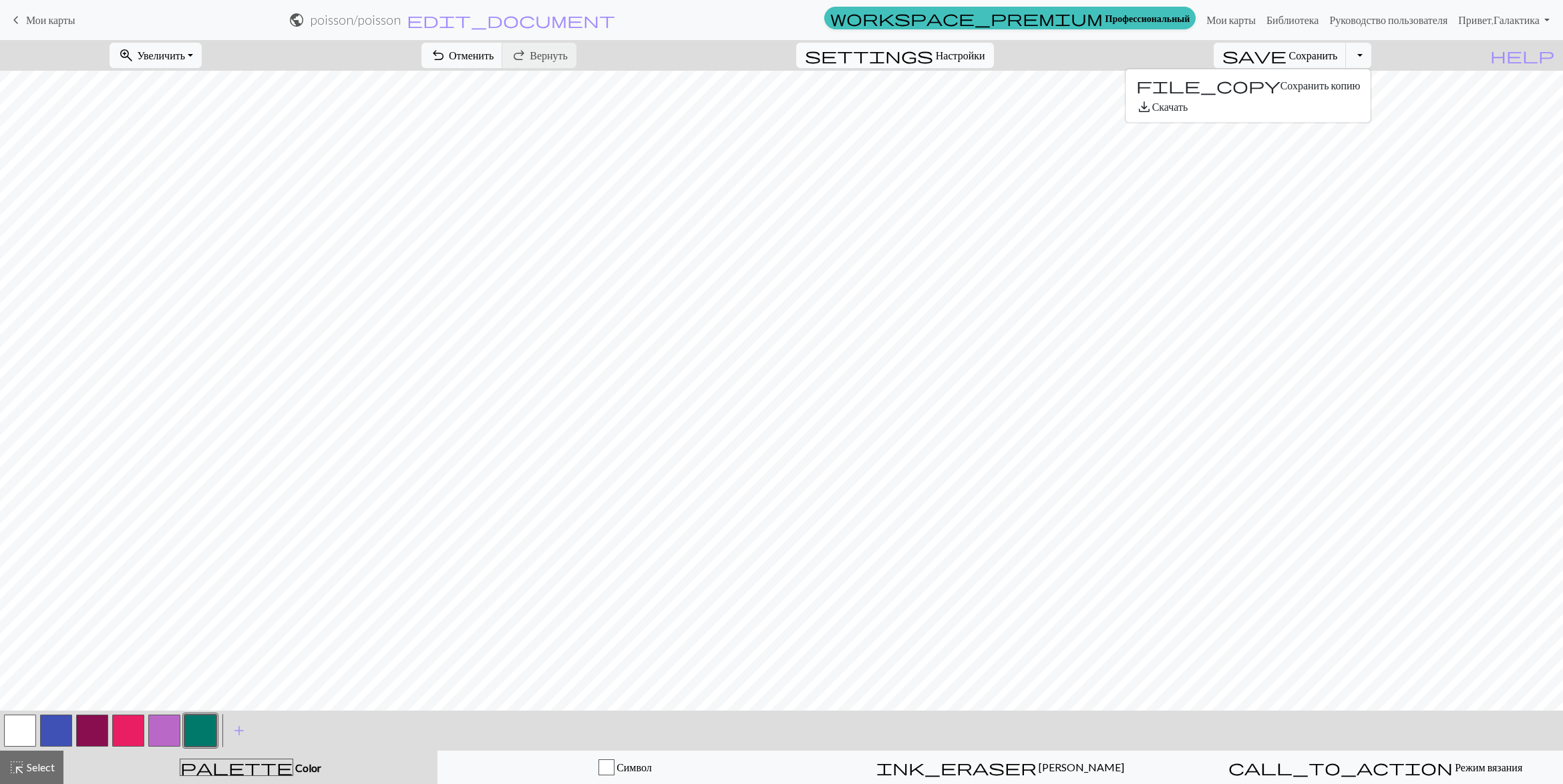
click at [983, 58] on span "Настройки" at bounding box center [960, 55] width 49 height 16
select select "aran"
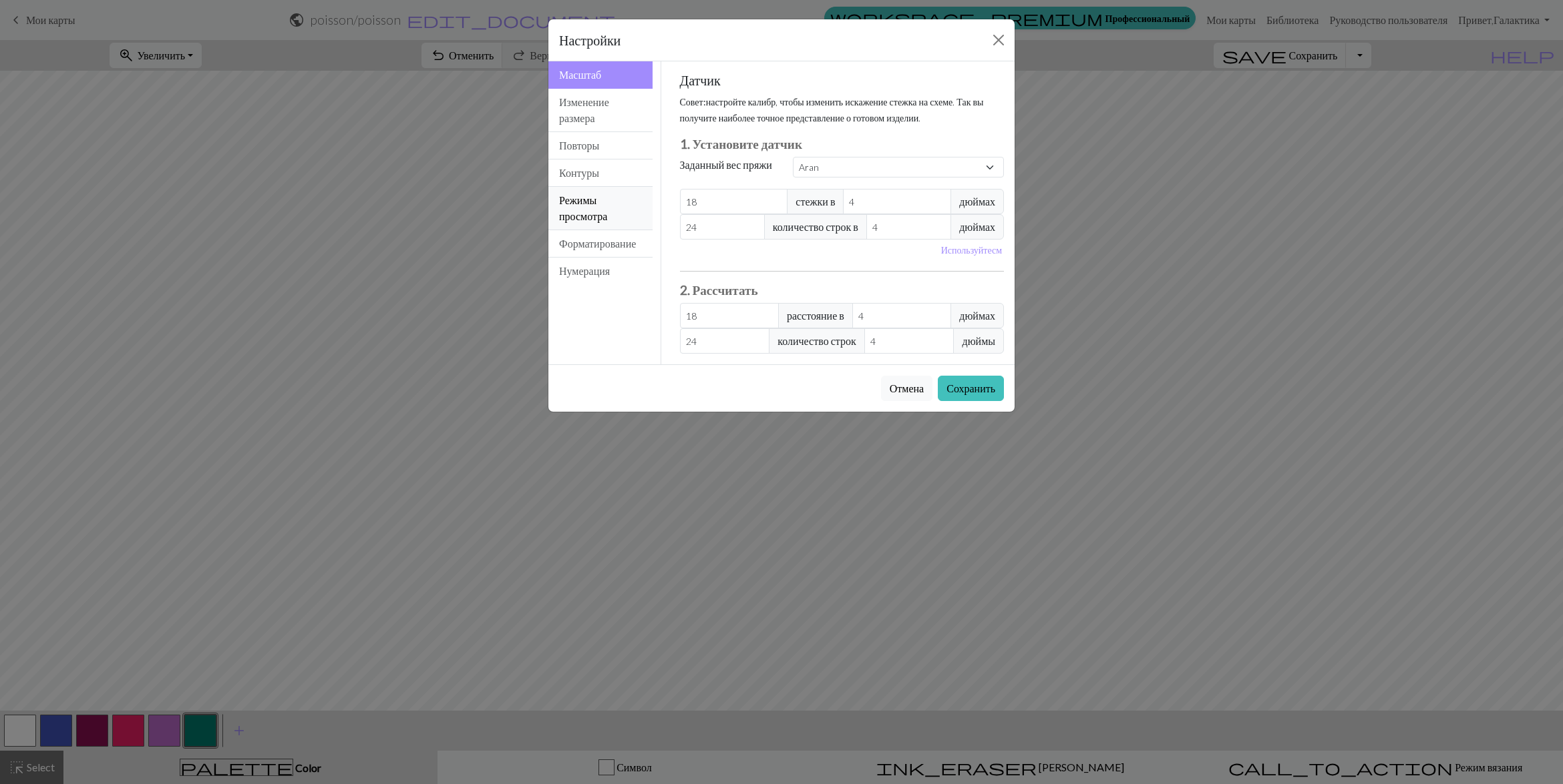
click at [591, 202] on button "Режимы просмотра" at bounding box center [600, 208] width 104 height 43
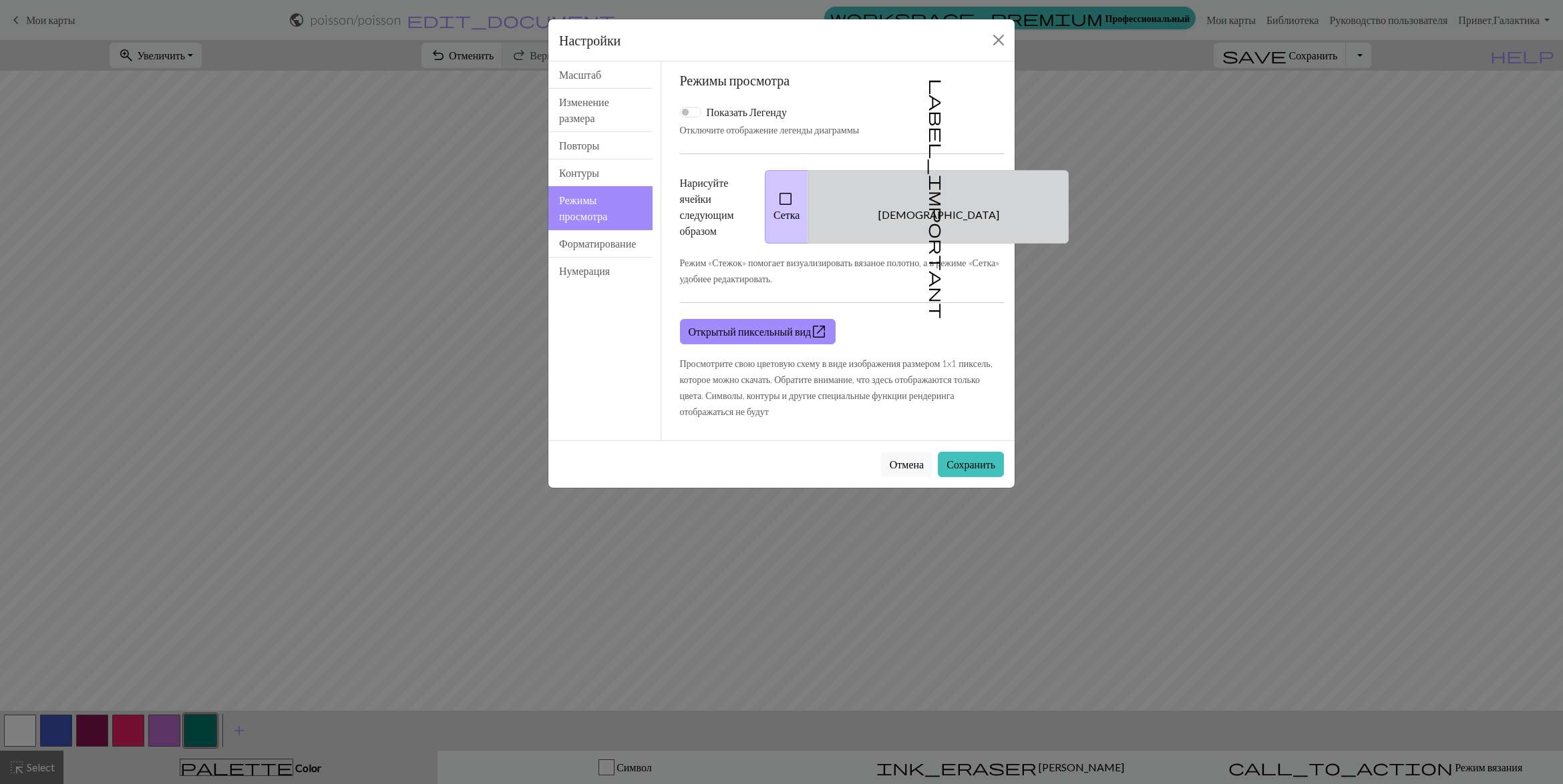
click at [949, 209] on button "label_important Швы" at bounding box center [939, 207] width 260 height 73
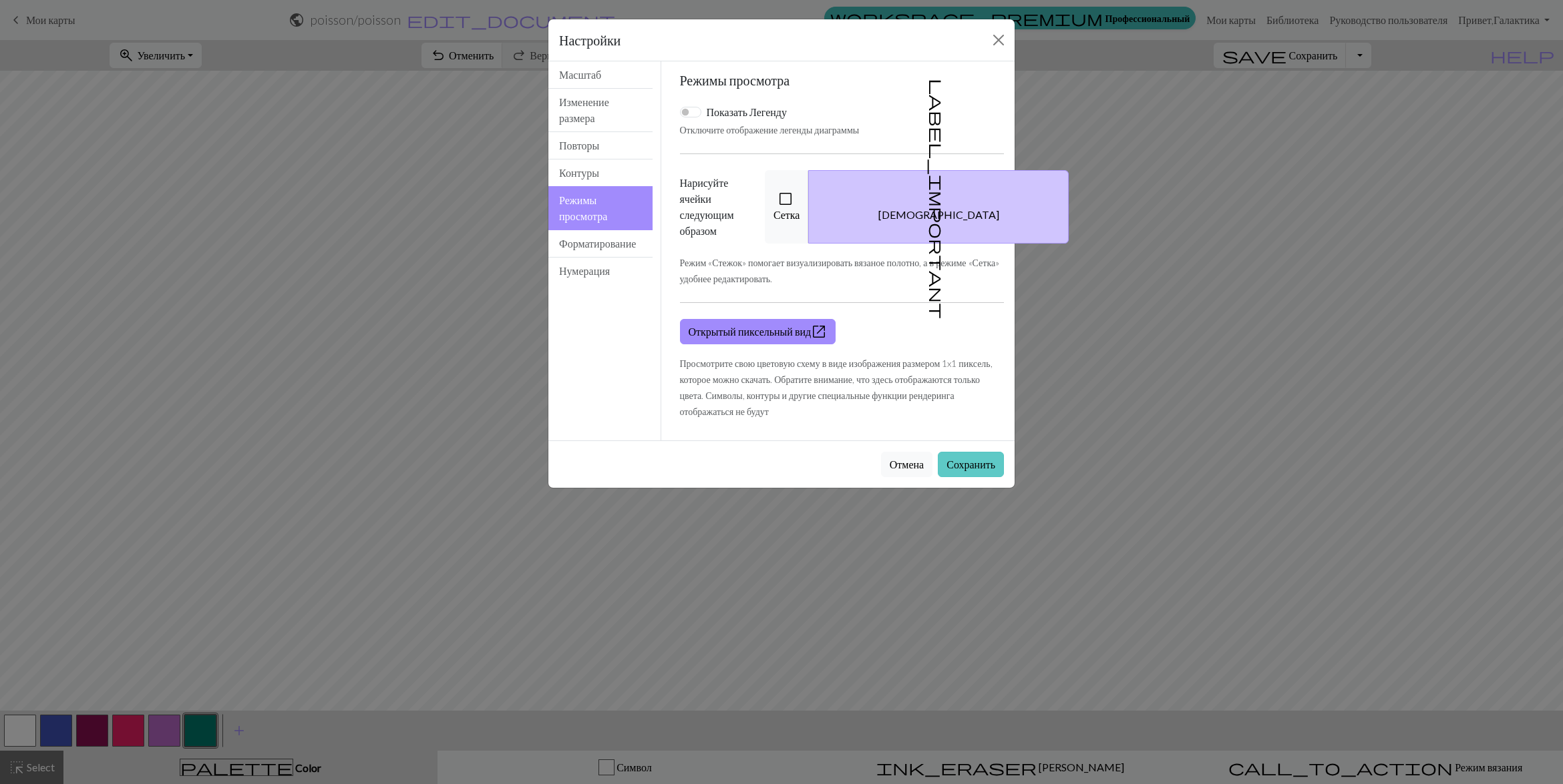
click at [960, 466] on button "Сохранить" at bounding box center [971, 465] width 67 height 25
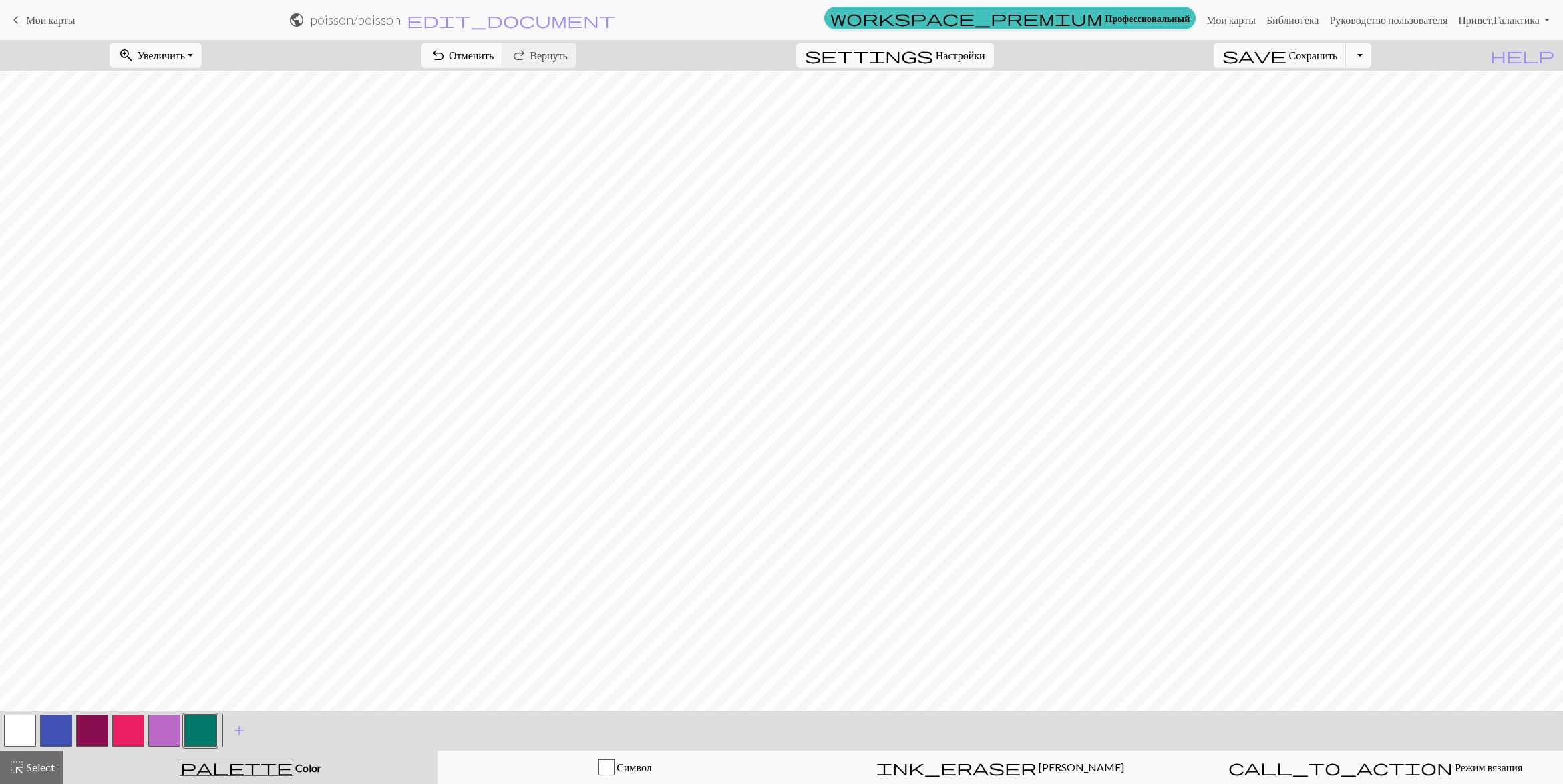
click at [1371, 51] on button "Переключить раскрывающийся список" at bounding box center [1358, 55] width 25 height 25
click at [1321, 108] on button "save_alt Скачать" at bounding box center [1248, 107] width 246 height 21
click at [752, 49] on button "Скачать" at bounding box center [748, 43] width 53 height 25
click at [202, 55] on button "zoom_in Увеличить ,увеличить" at bounding box center [156, 55] width 93 height 25
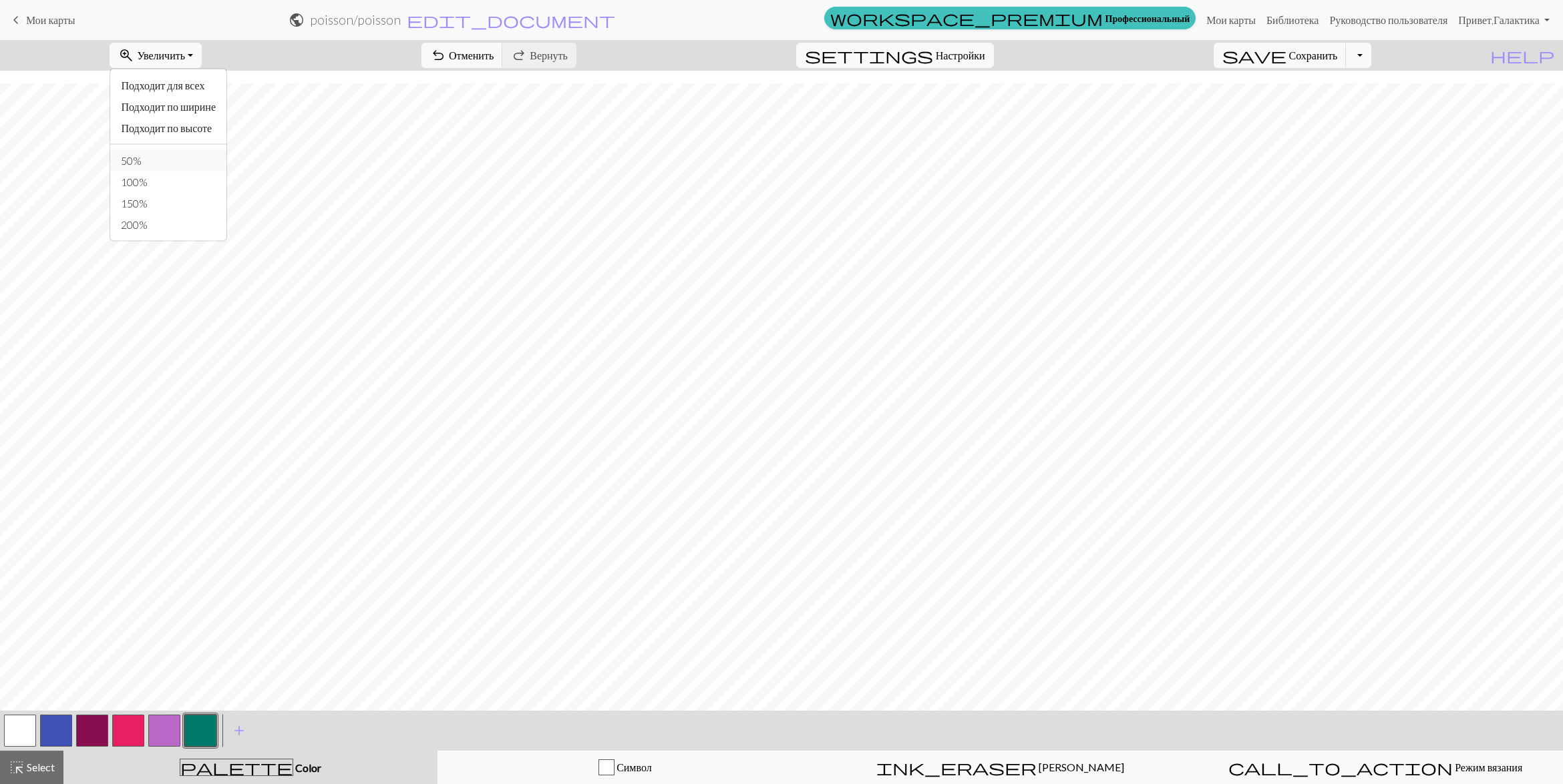
click at [161, 164] on button "50%" at bounding box center [168, 161] width 116 height 21
click at [1211, 20] on link "Мои карты" at bounding box center [1231, 20] width 60 height 27
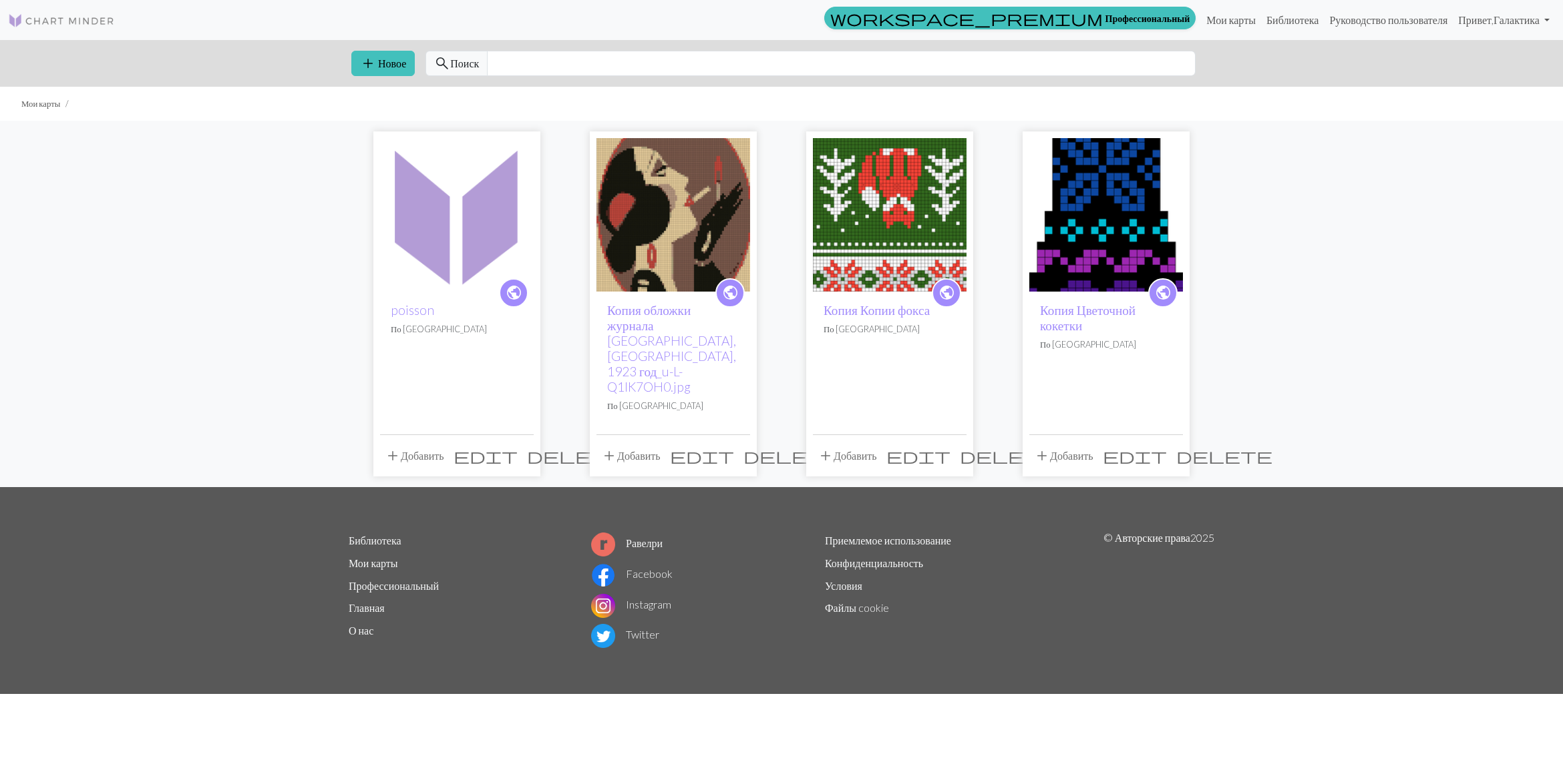
click at [527, 446] on span "delete" at bounding box center [575, 455] width 96 height 18
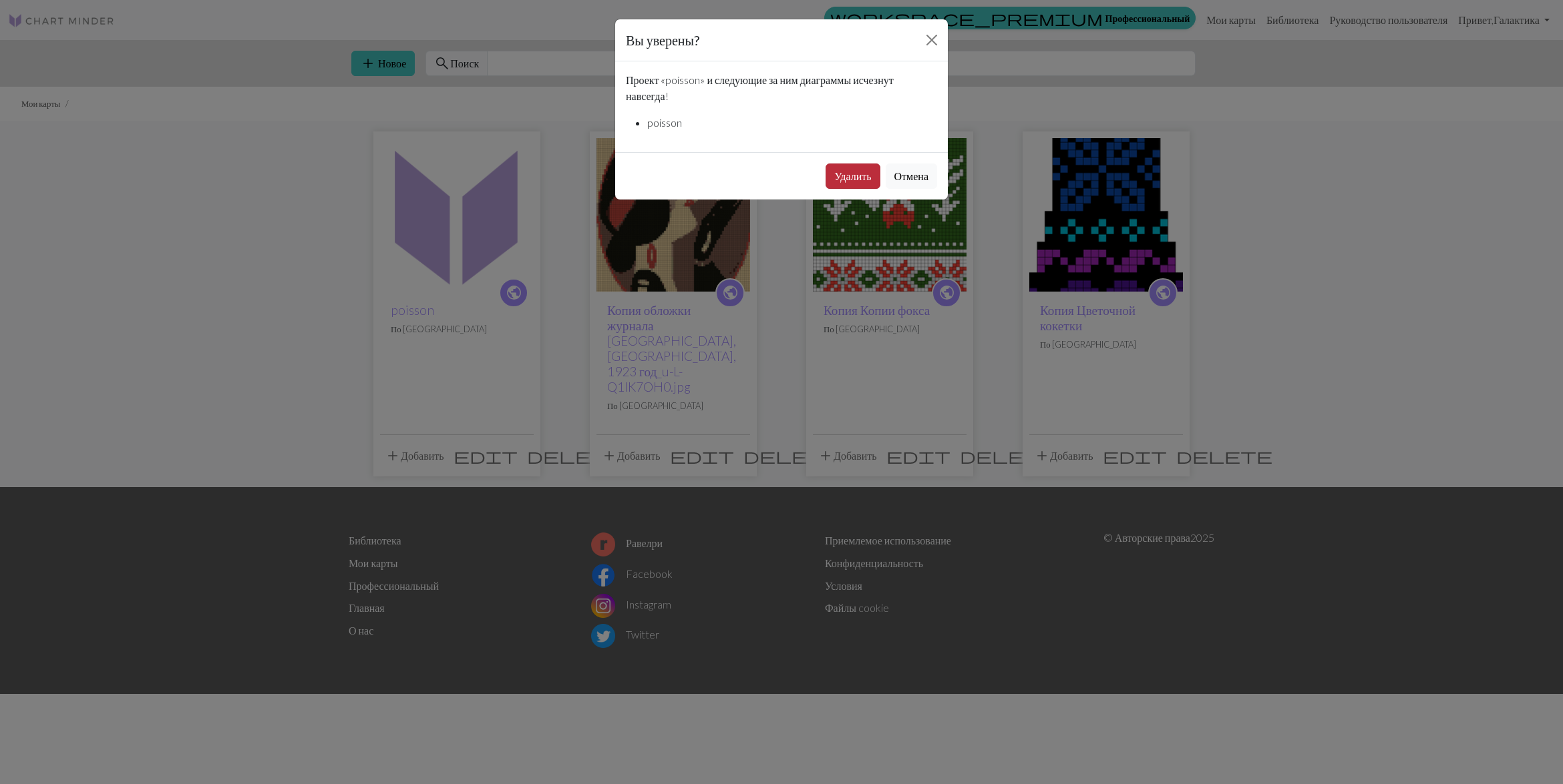
click at [854, 175] on button "Удалить" at bounding box center [853, 176] width 54 height 25
